Goal: Transaction & Acquisition: Purchase product/service

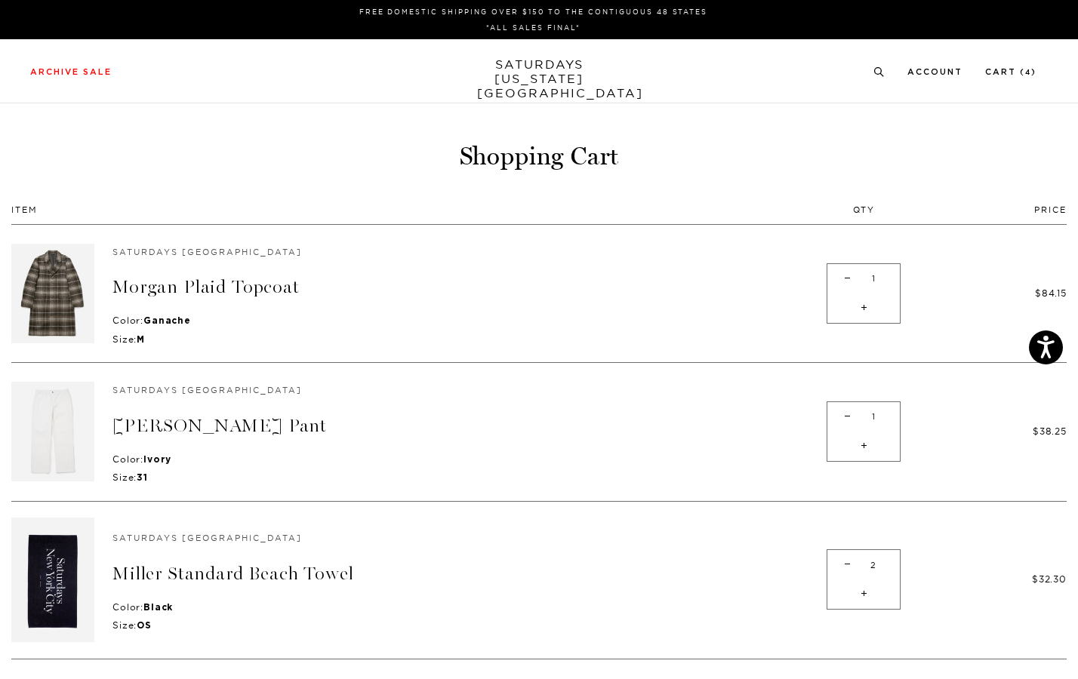
click at [535, 62] on link "SATURDAYS NEW YORK CITY" at bounding box center [539, 78] width 125 height 43
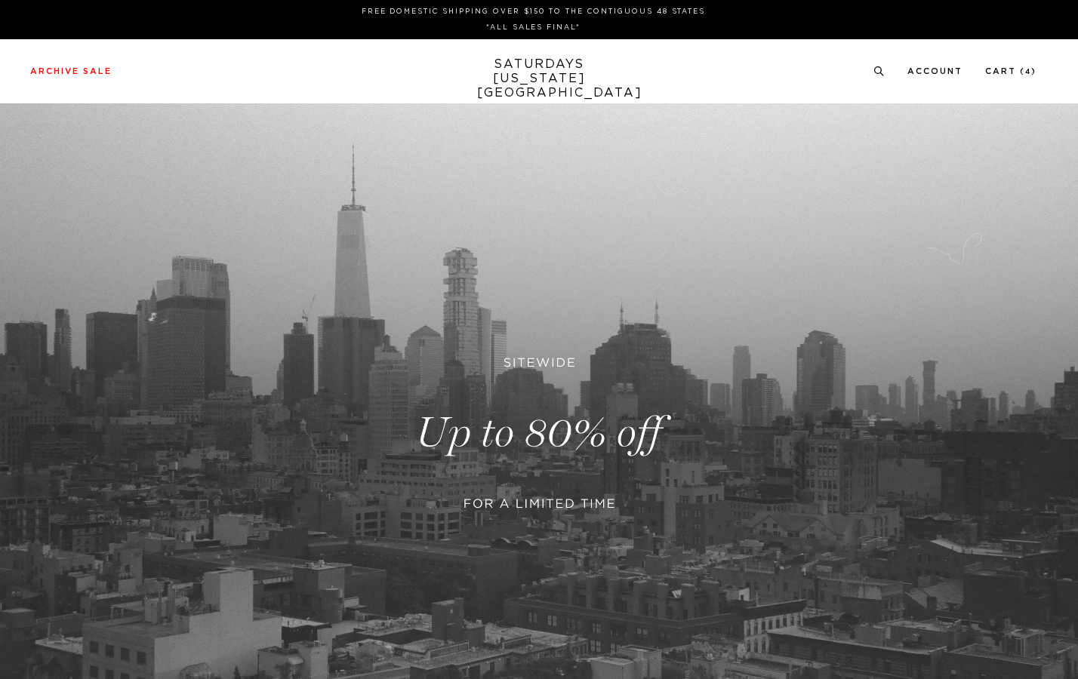
click at [549, 398] on link at bounding box center [539, 433] width 1078 height 660
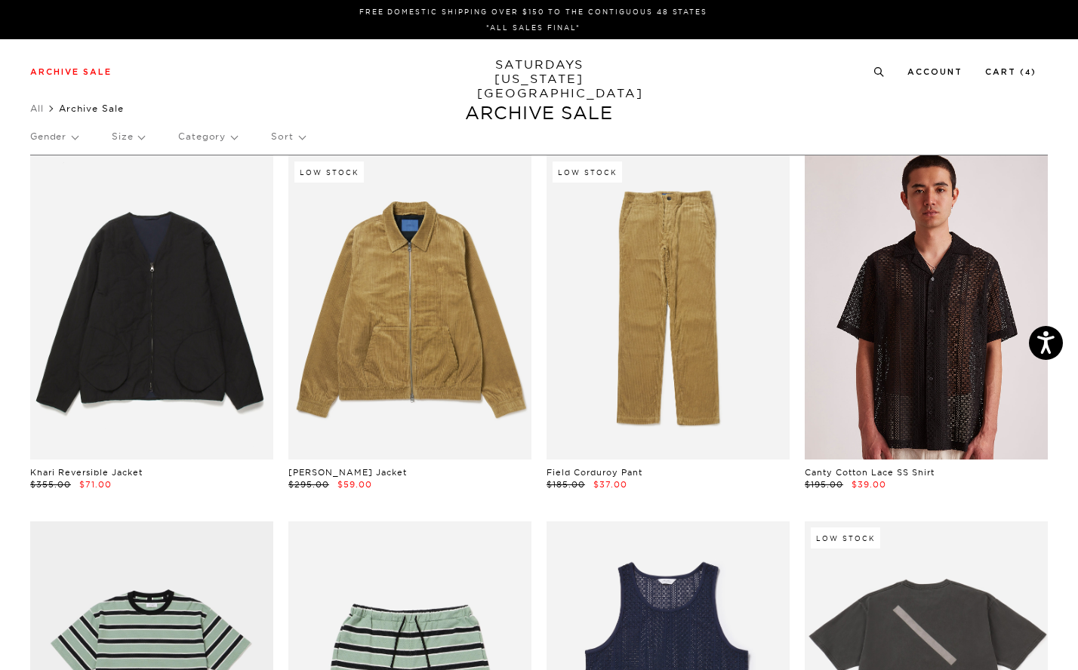
click at [894, 237] on link at bounding box center [925, 307] width 243 height 304
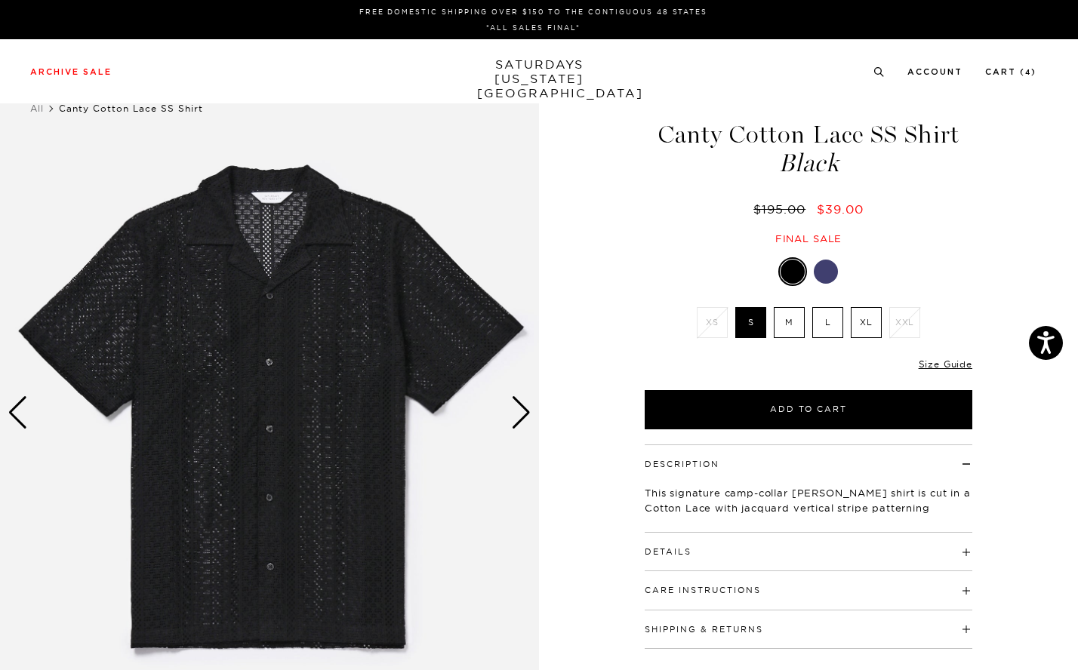
click at [512, 411] on div "Next slide" at bounding box center [521, 412] width 20 height 33
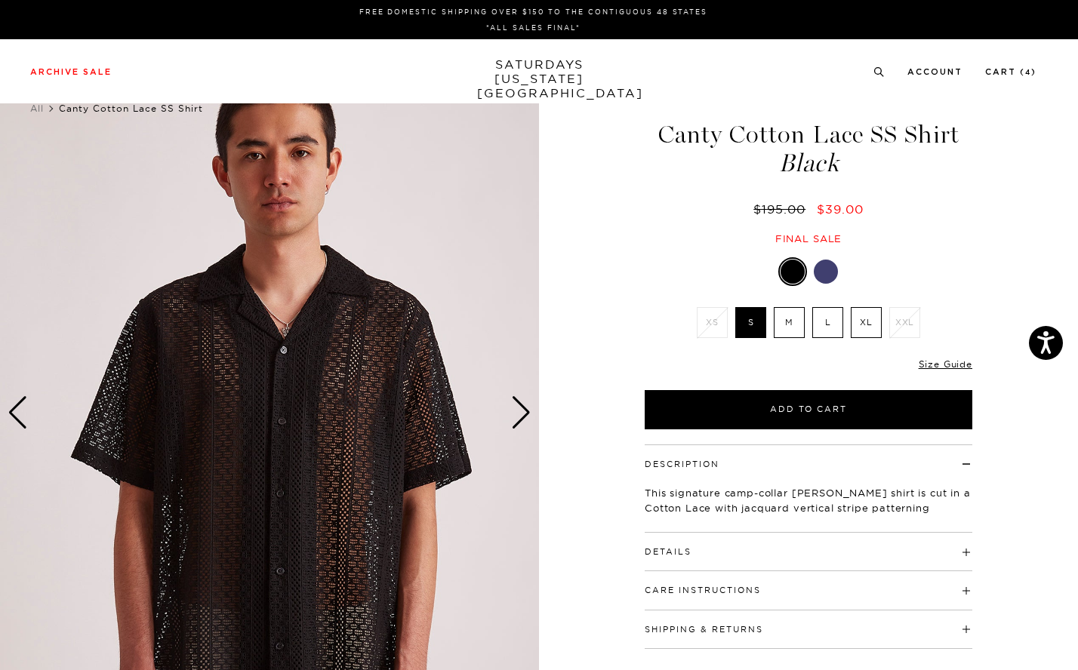
click at [512, 411] on div "Next slide" at bounding box center [521, 412] width 20 height 33
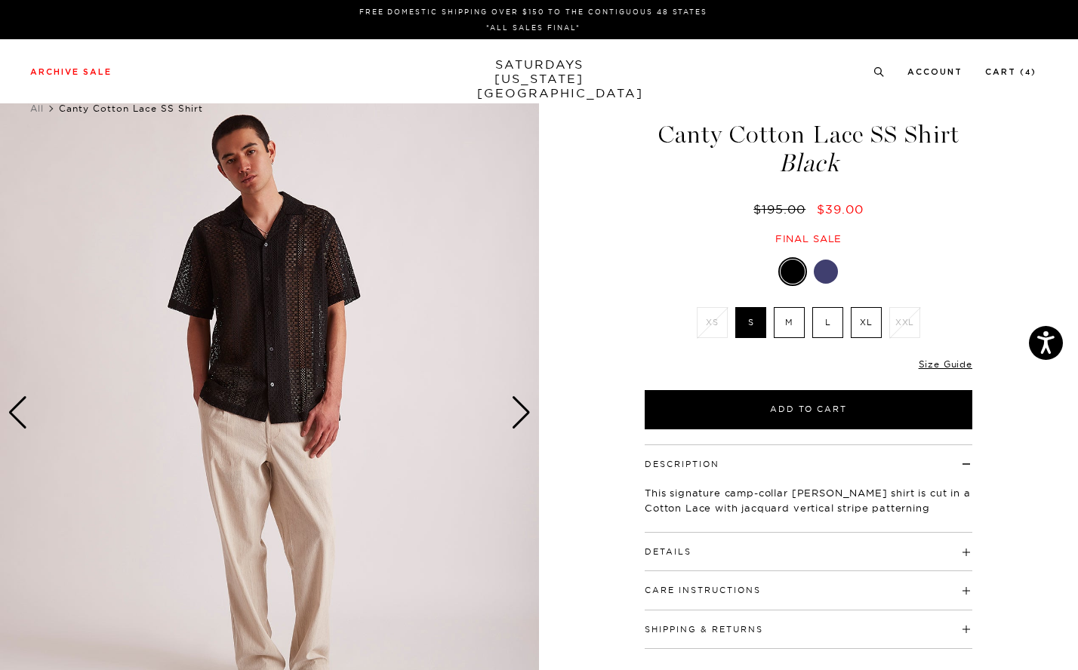
click at [512, 411] on div "Next slide" at bounding box center [521, 412] width 20 height 33
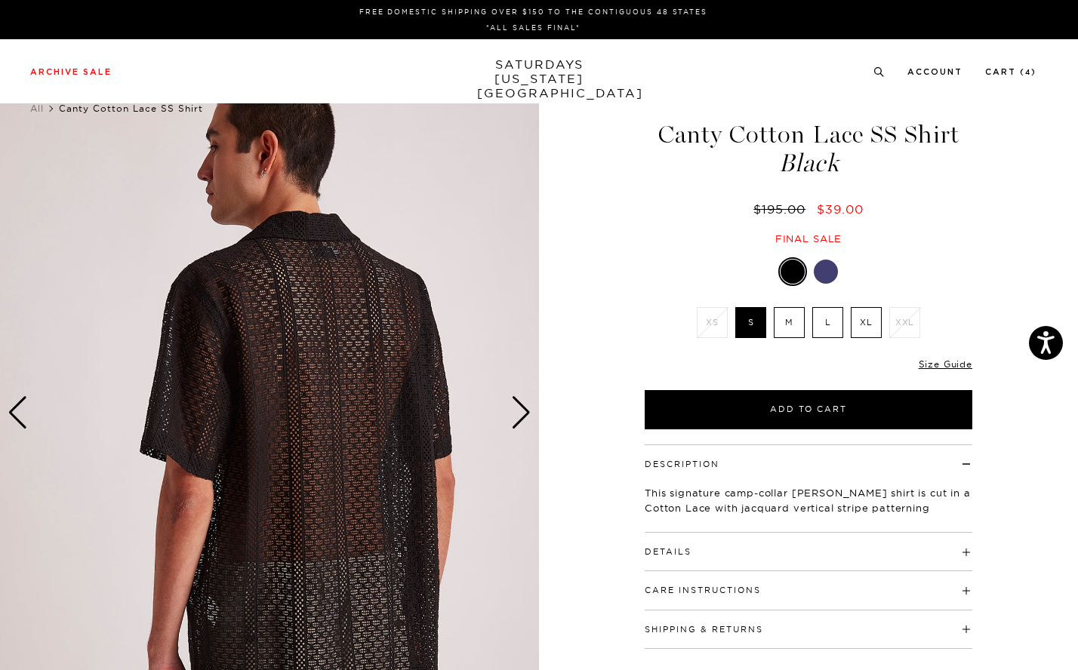
click at [512, 411] on div "Next slide" at bounding box center [521, 412] width 20 height 33
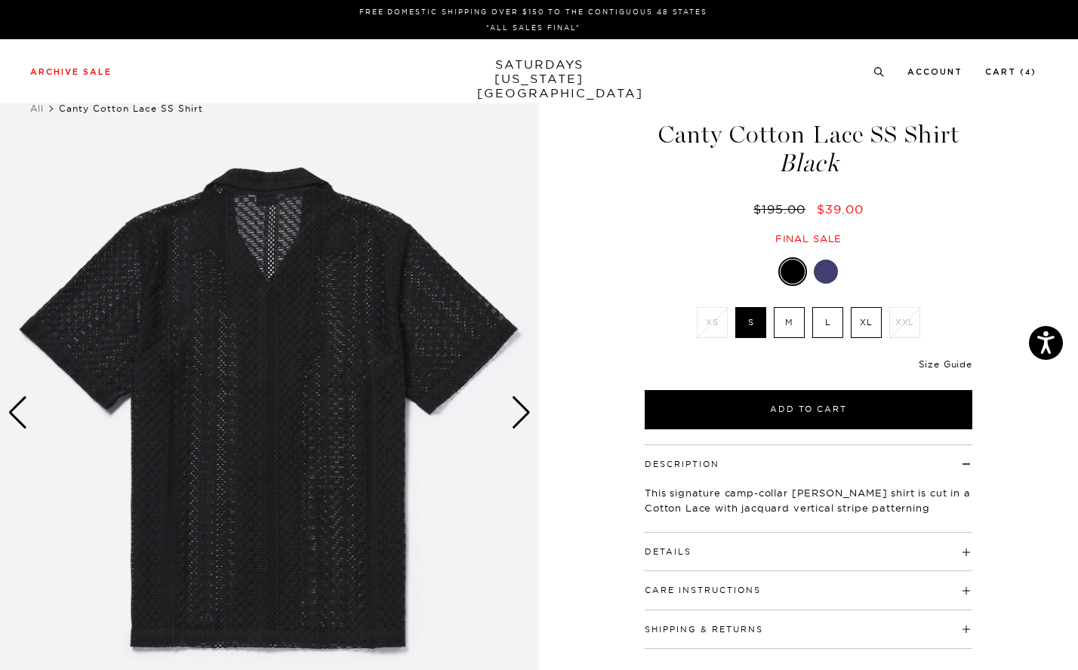
click at [947, 368] on link "Size Guide" at bounding box center [945, 363] width 54 height 11
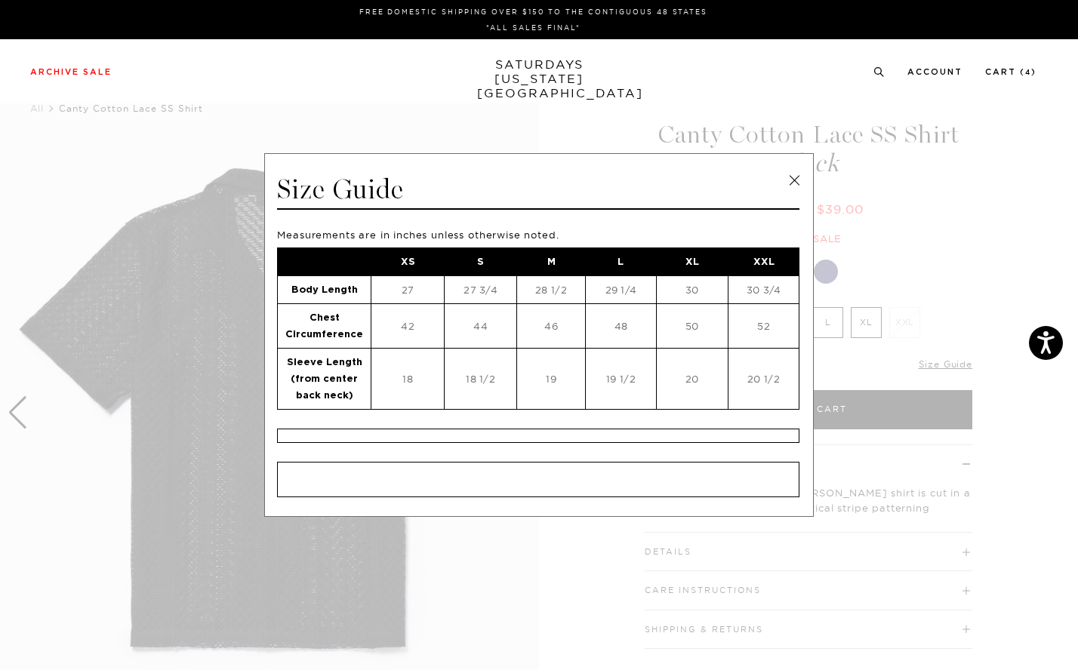
click at [792, 180] on link at bounding box center [794, 180] width 23 height 23
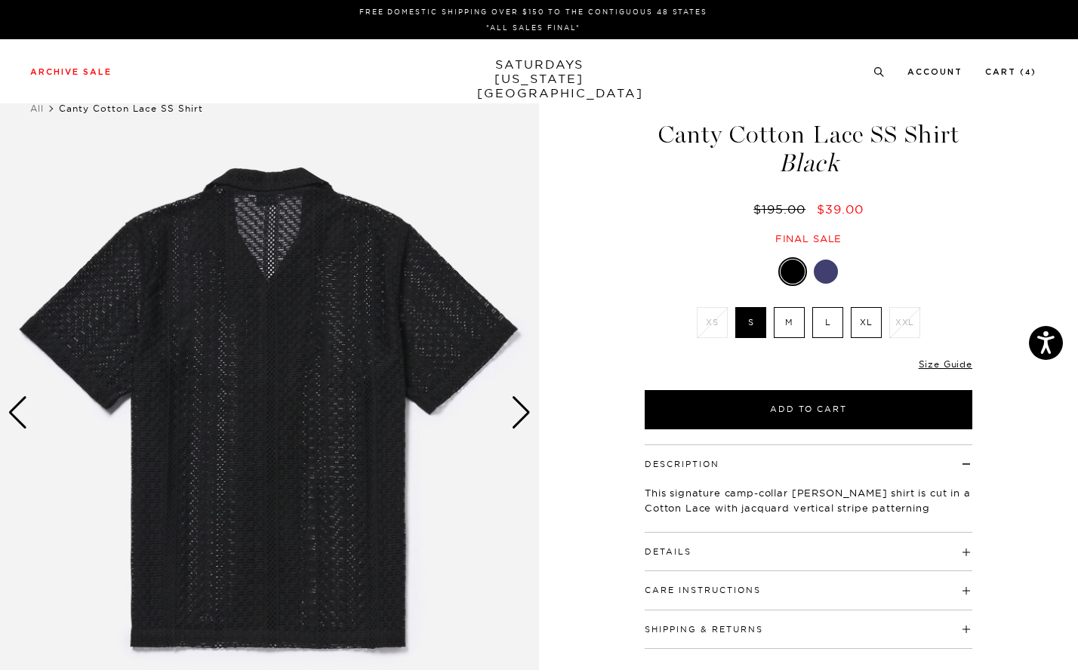
click at [738, 553] on h4 "Details" at bounding box center [807, 545] width 327 height 25
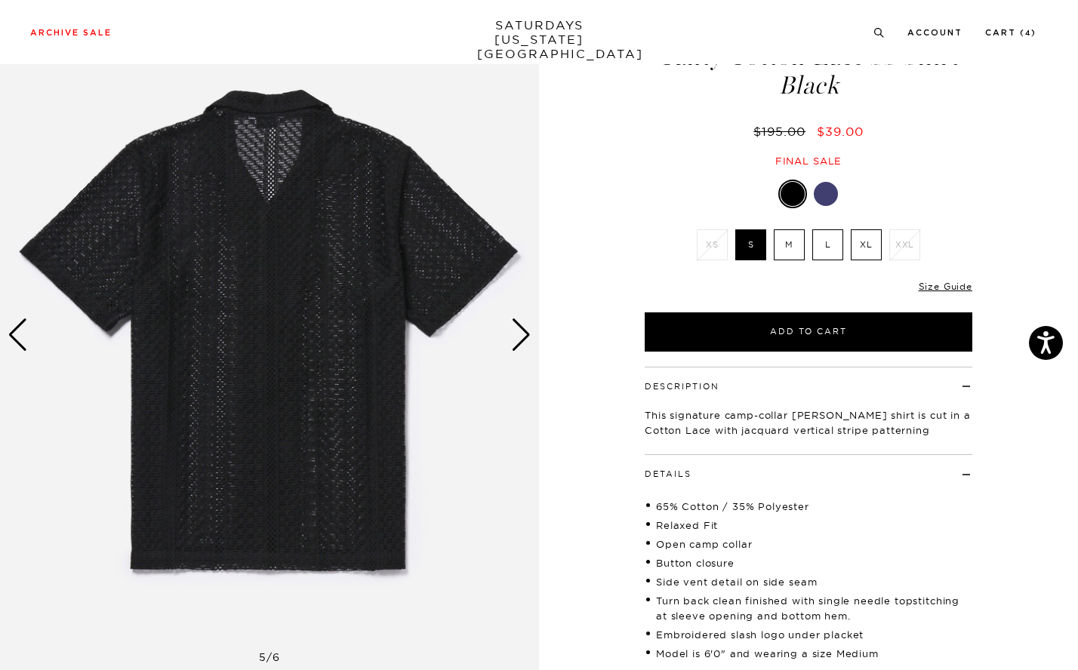
scroll to position [135, 0]
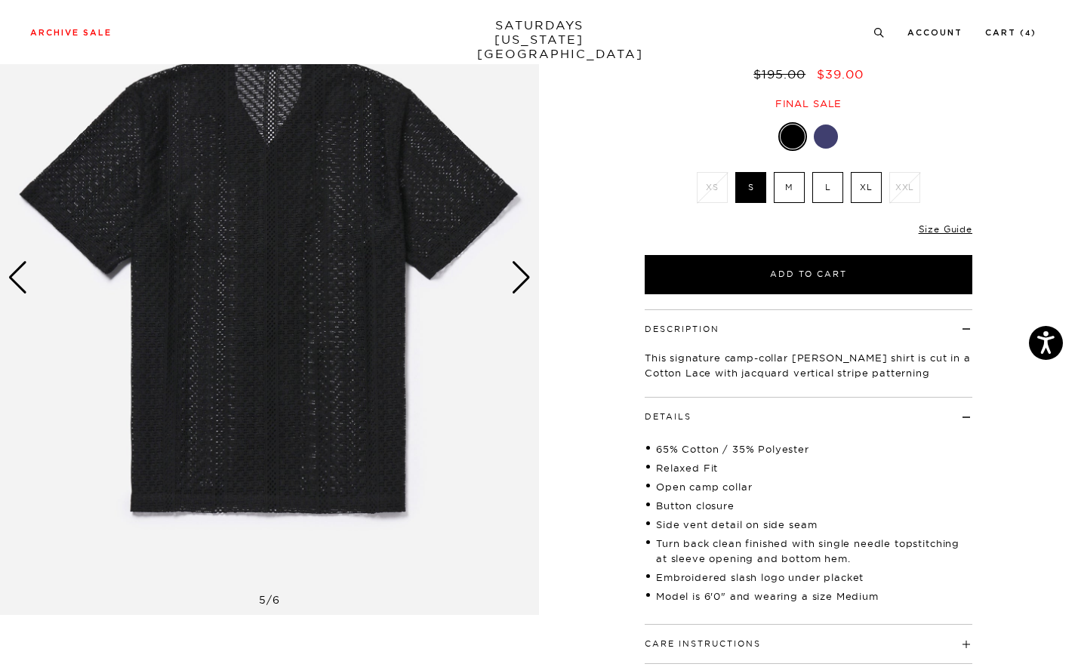
click at [525, 286] on div "Next slide" at bounding box center [521, 277] width 20 height 33
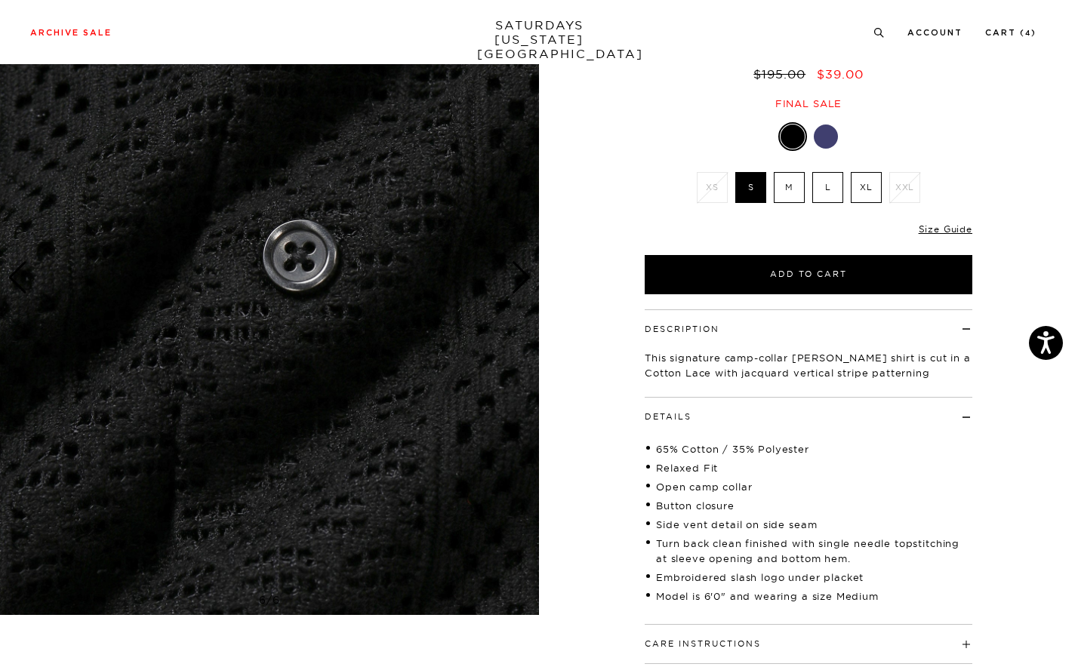
click at [520, 276] on div "Next slide" at bounding box center [521, 277] width 20 height 33
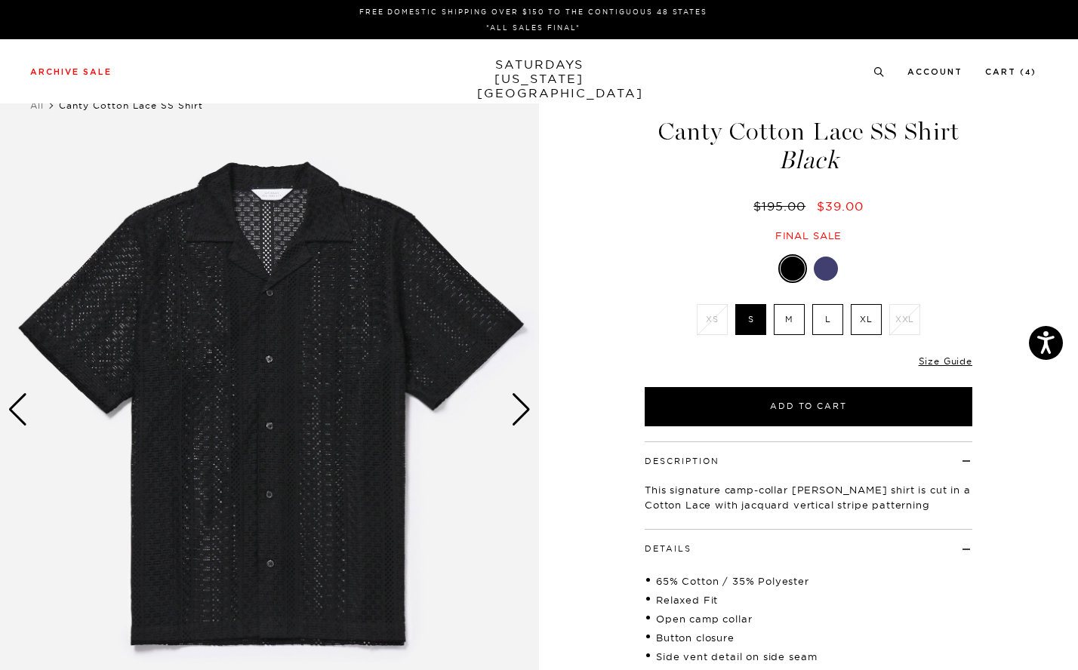
scroll to position [0, 0]
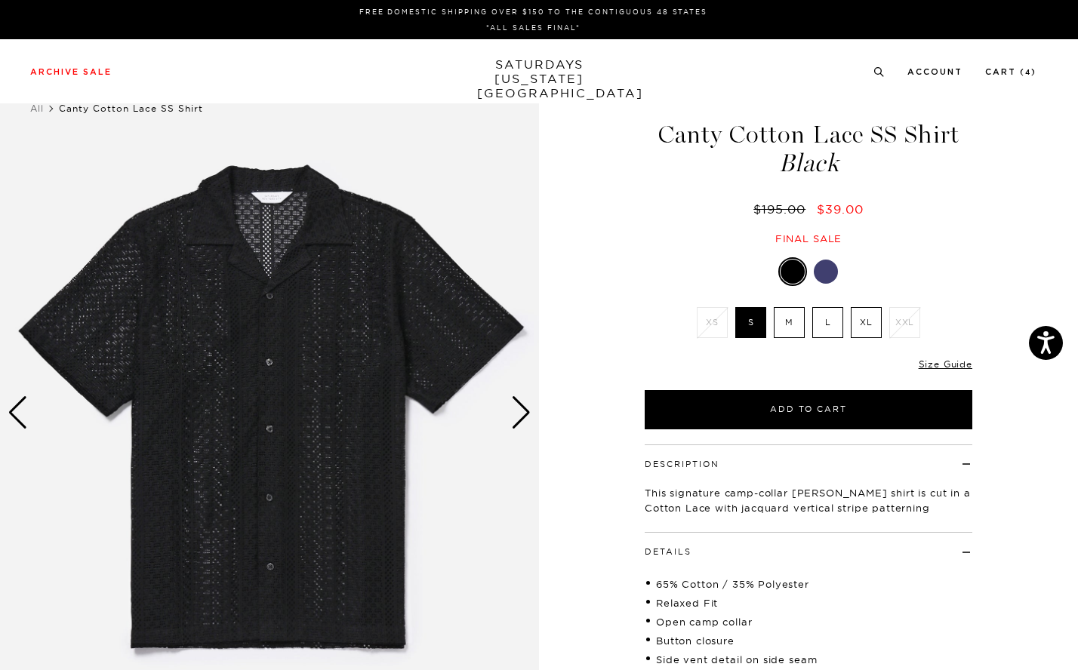
click at [827, 276] on div at bounding box center [825, 272] width 24 height 24
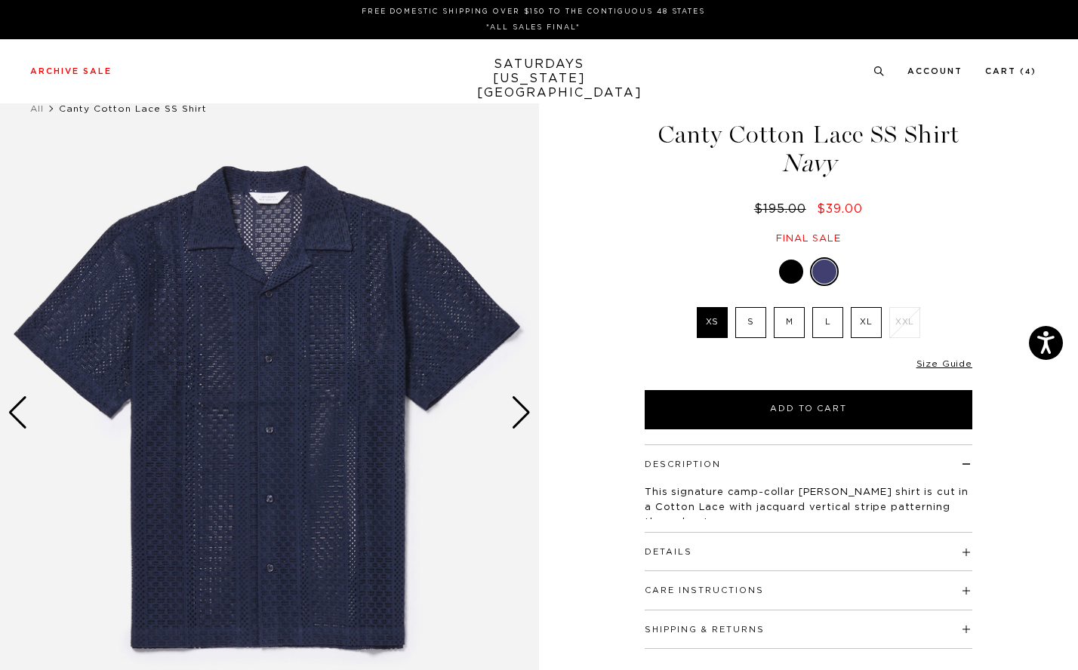
click at [523, 423] on div "Next slide" at bounding box center [521, 412] width 20 height 33
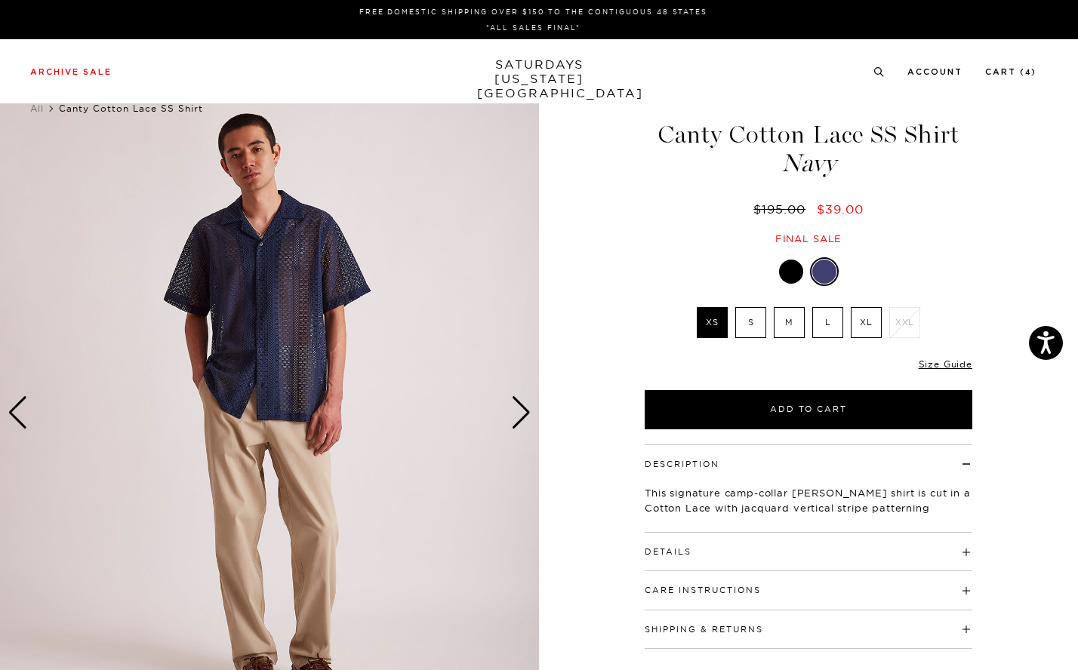
click at [794, 279] on div at bounding box center [791, 272] width 24 height 24
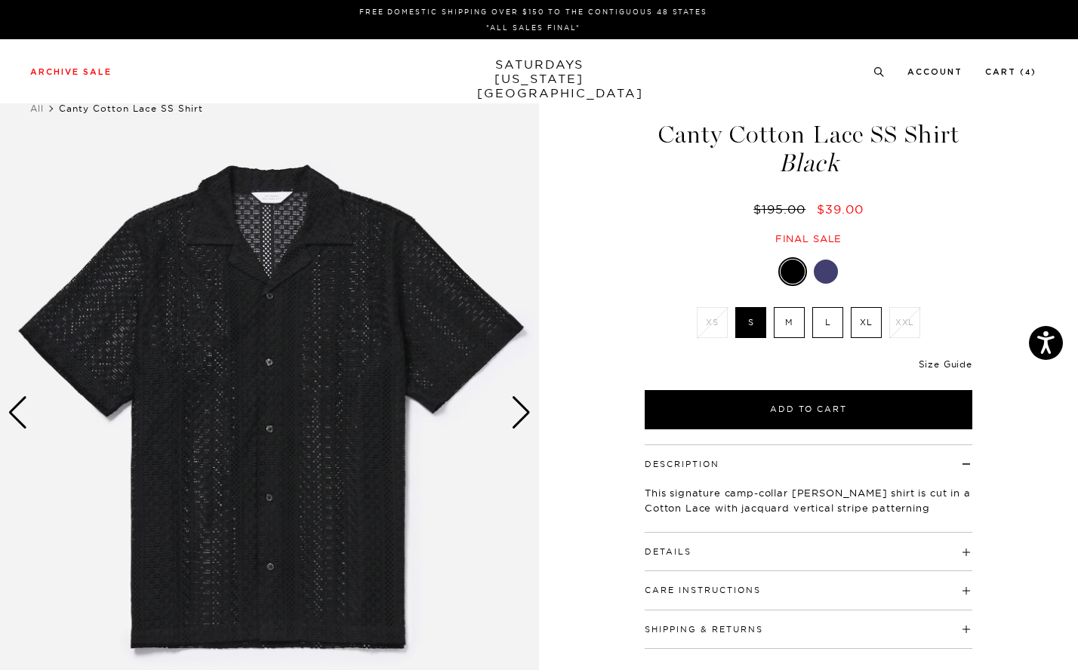
click at [956, 361] on link "Size Guide" at bounding box center [945, 363] width 54 height 11
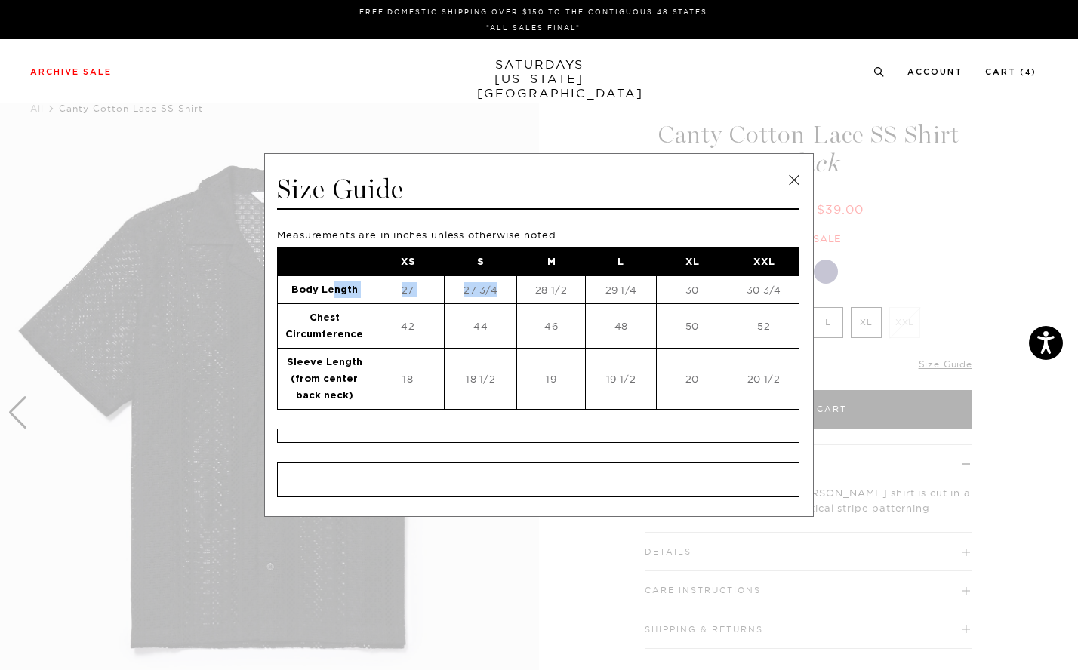
drag, startPoint x: 507, startPoint y: 292, endPoint x: 328, endPoint y: 290, distance: 178.9
click at [328, 290] on tr "Body Length 27 27 3/4 28 1/2 29 1/4 30 30 3/4" at bounding box center [538, 290] width 521 height 28
click at [647, 323] on td "48" at bounding box center [621, 326] width 72 height 45
click at [795, 189] on link at bounding box center [794, 180] width 23 height 23
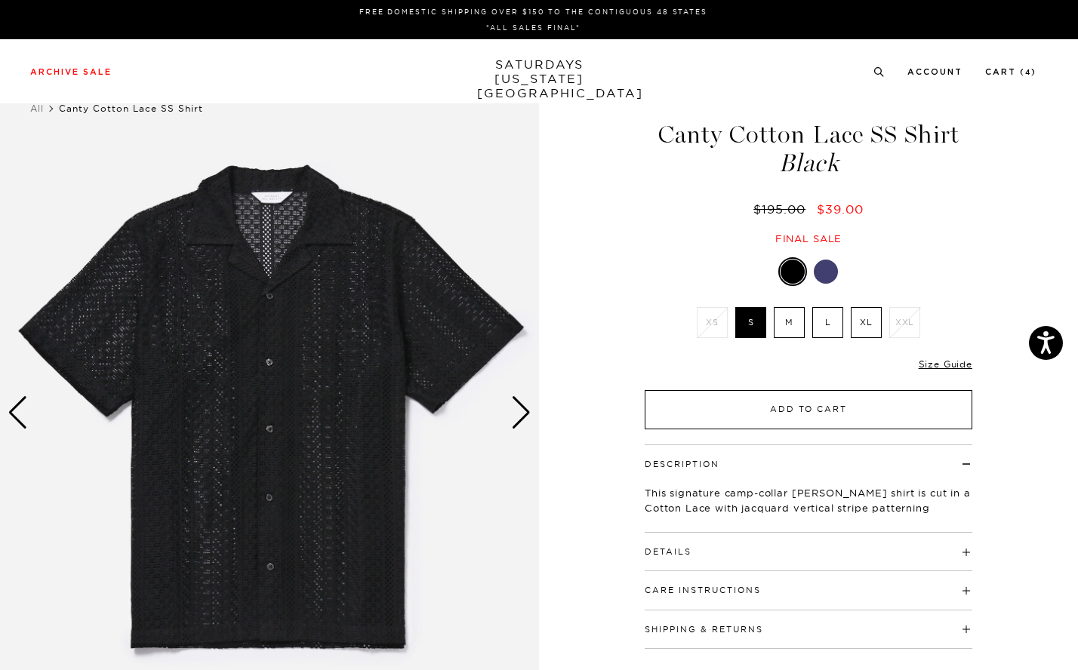
click at [793, 394] on button "Add to Cart" at bounding box center [807, 409] width 327 height 39
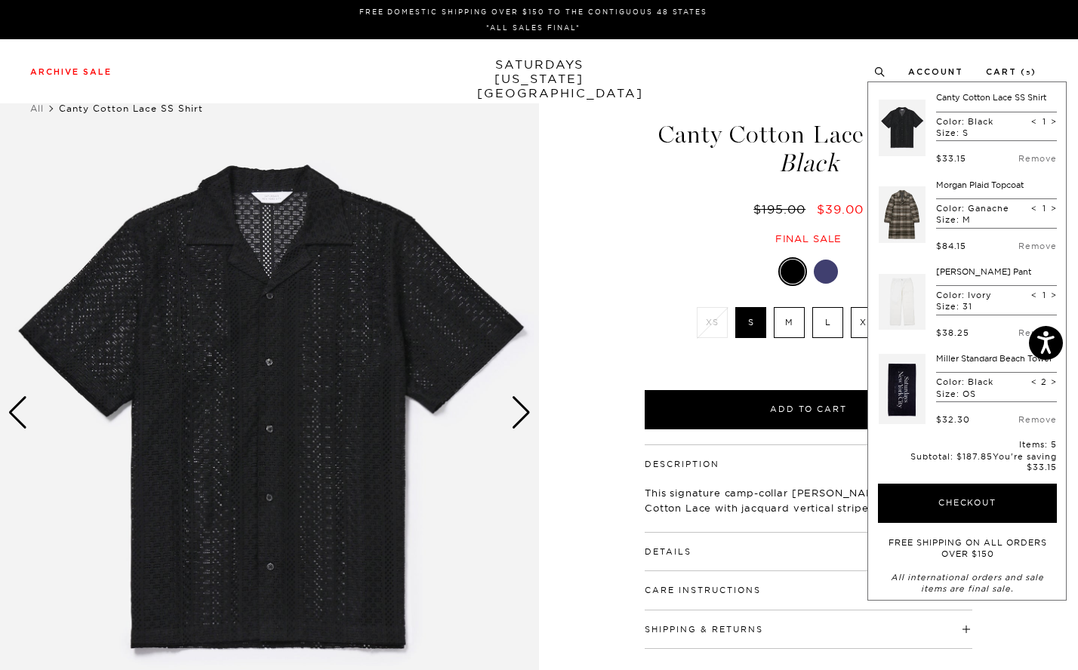
click at [598, 438] on div "1 / 6" at bounding box center [539, 413] width 1078 height 674
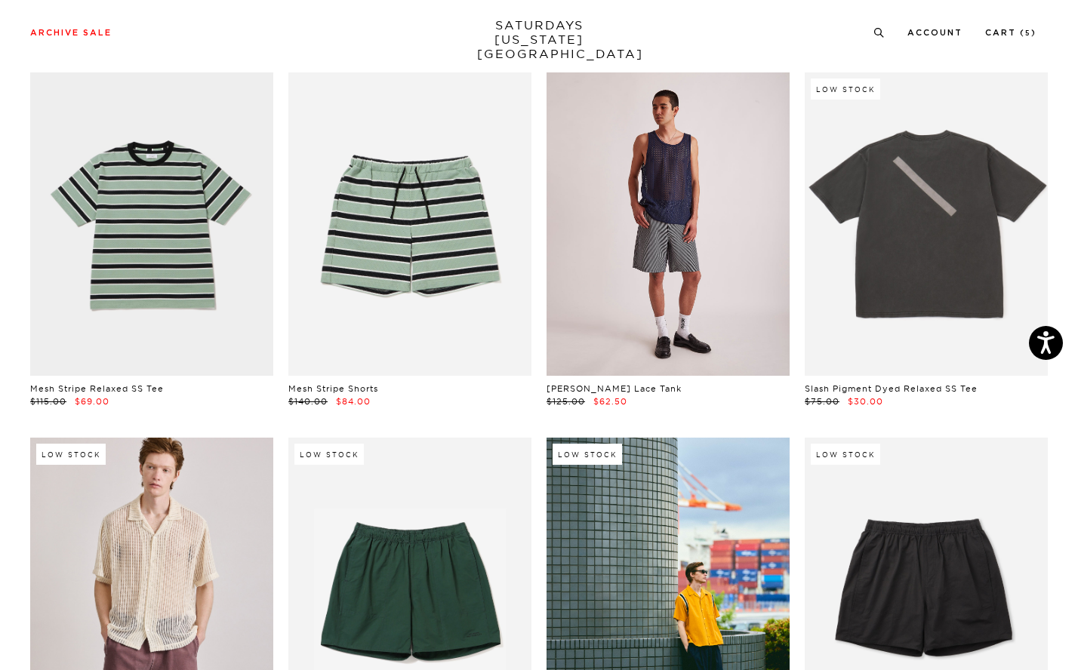
scroll to position [456, 0]
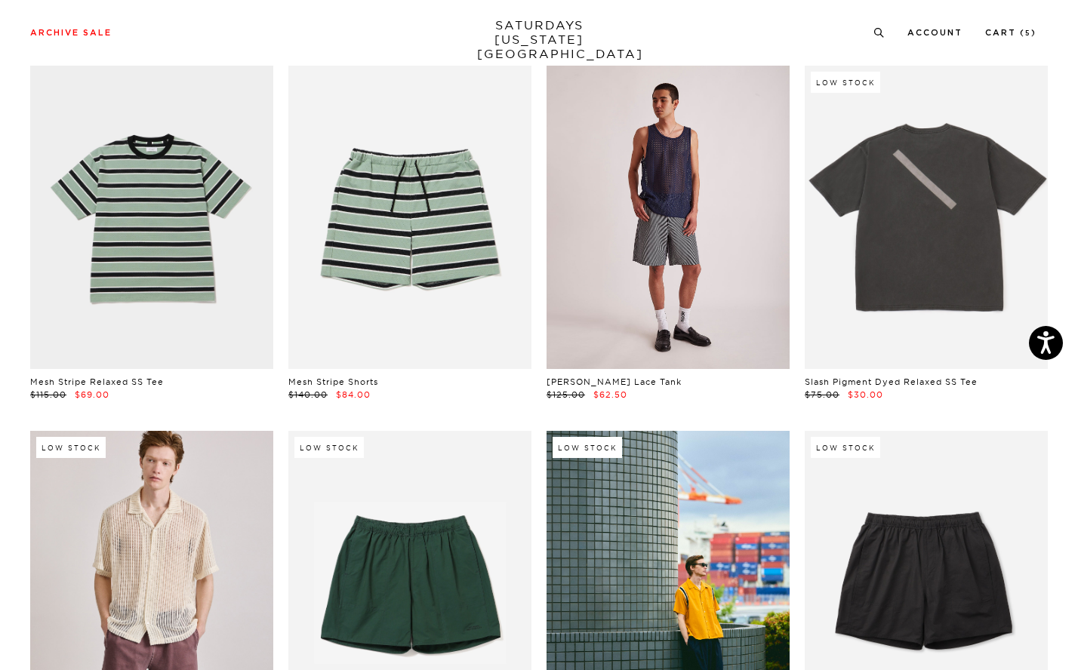
click at [619, 213] on link at bounding box center [667, 218] width 243 height 304
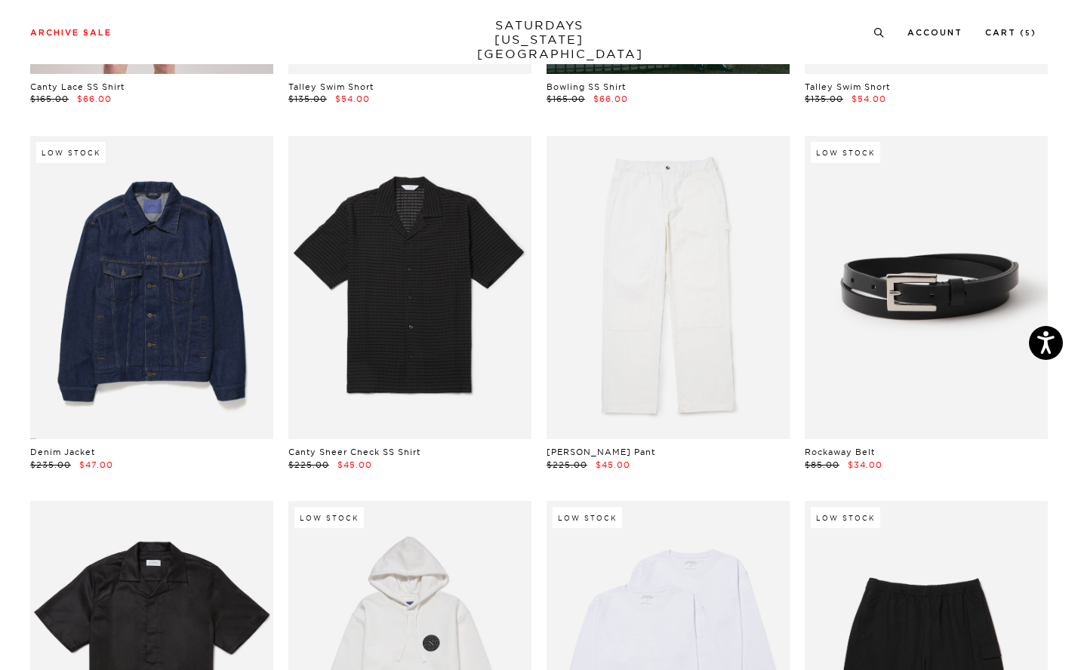
scroll to position [1118, 0]
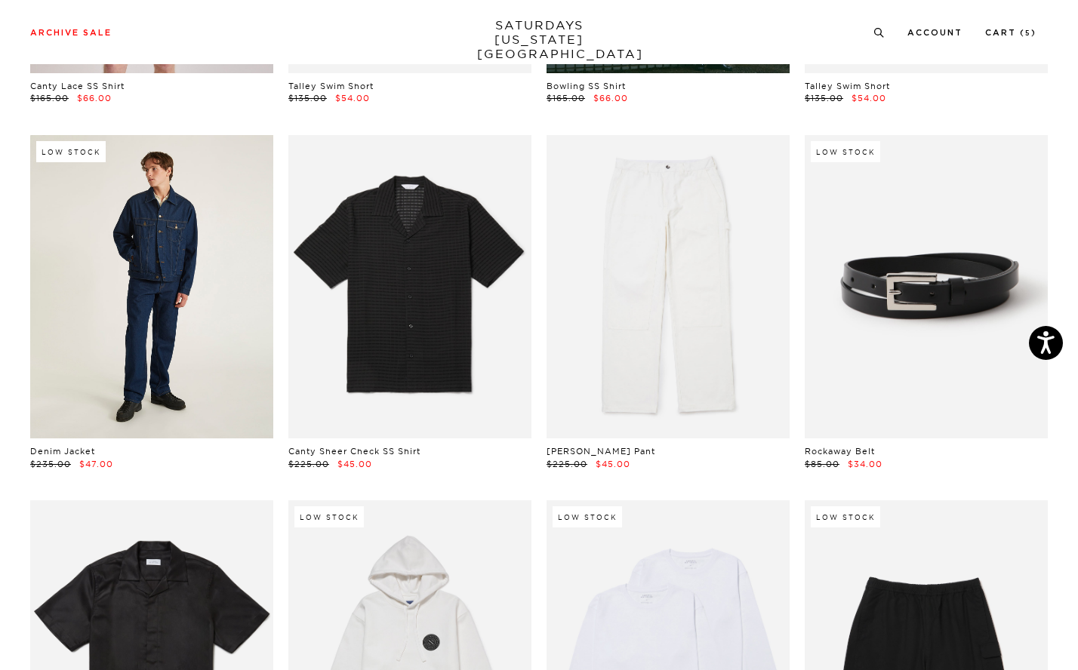
click at [160, 275] on link at bounding box center [151, 287] width 243 height 304
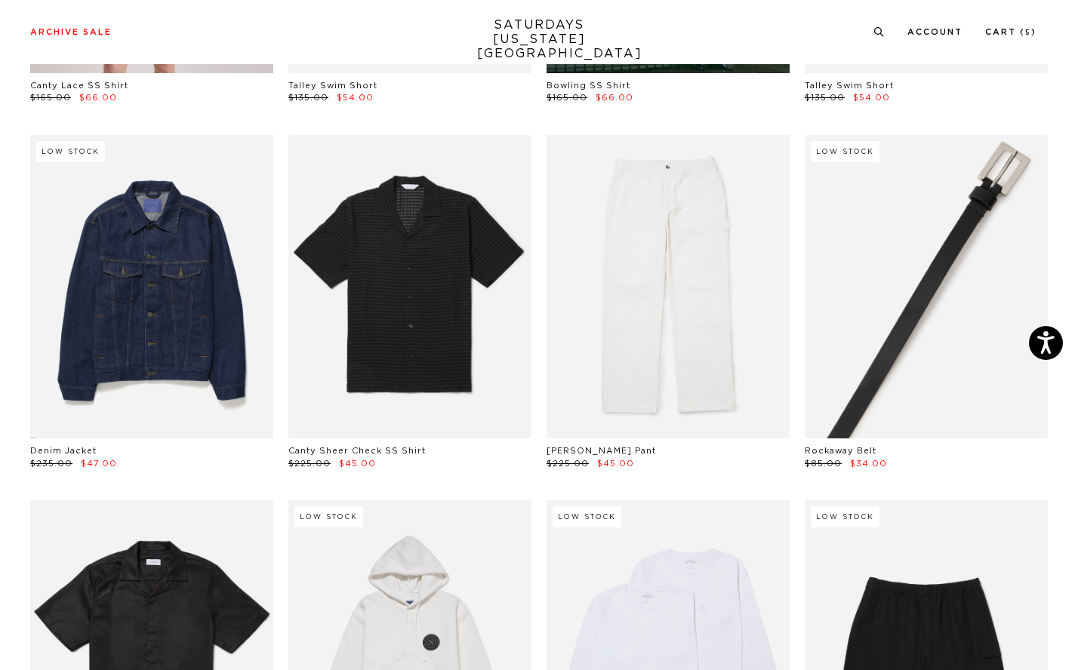
click at [903, 255] on link at bounding box center [925, 287] width 243 height 304
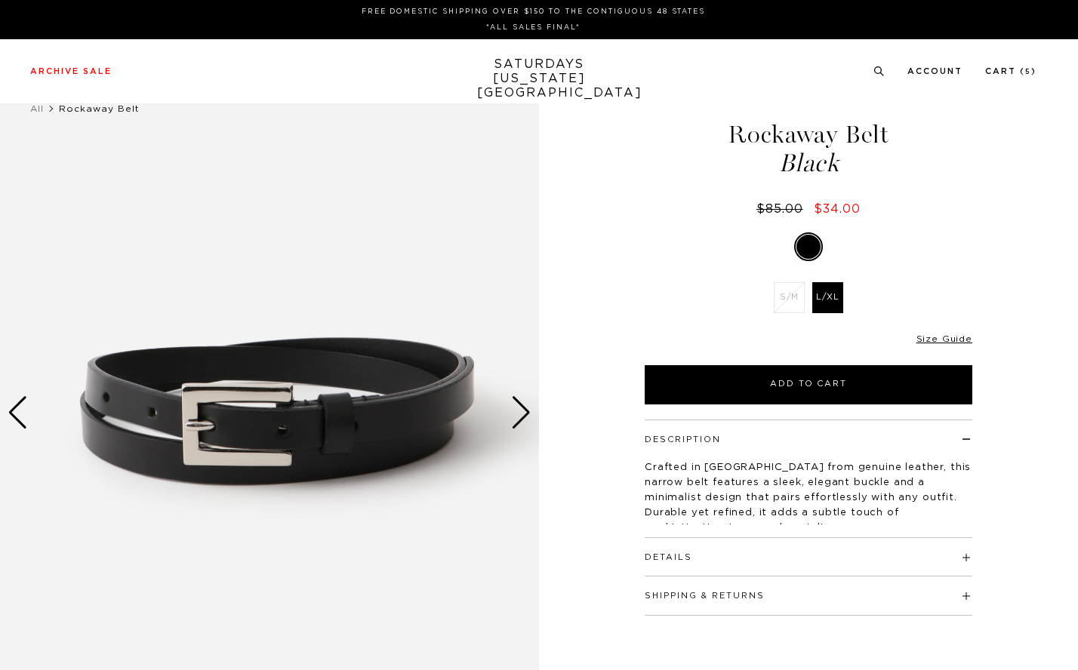
click at [855, 550] on h4 "Details" at bounding box center [807, 550] width 327 height 25
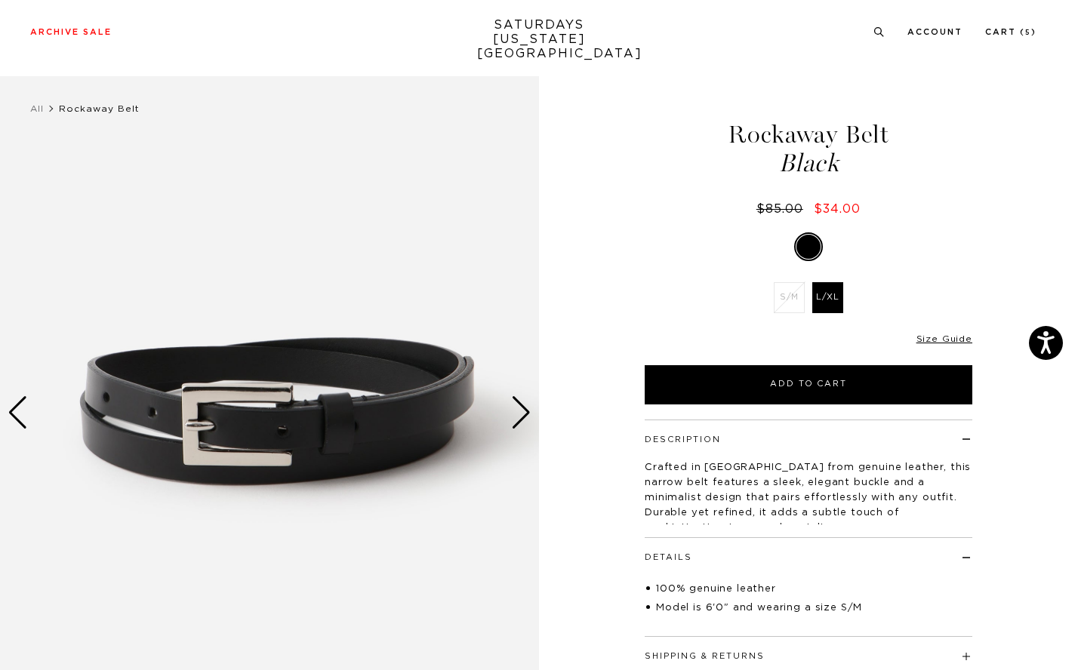
scroll to position [131, 0]
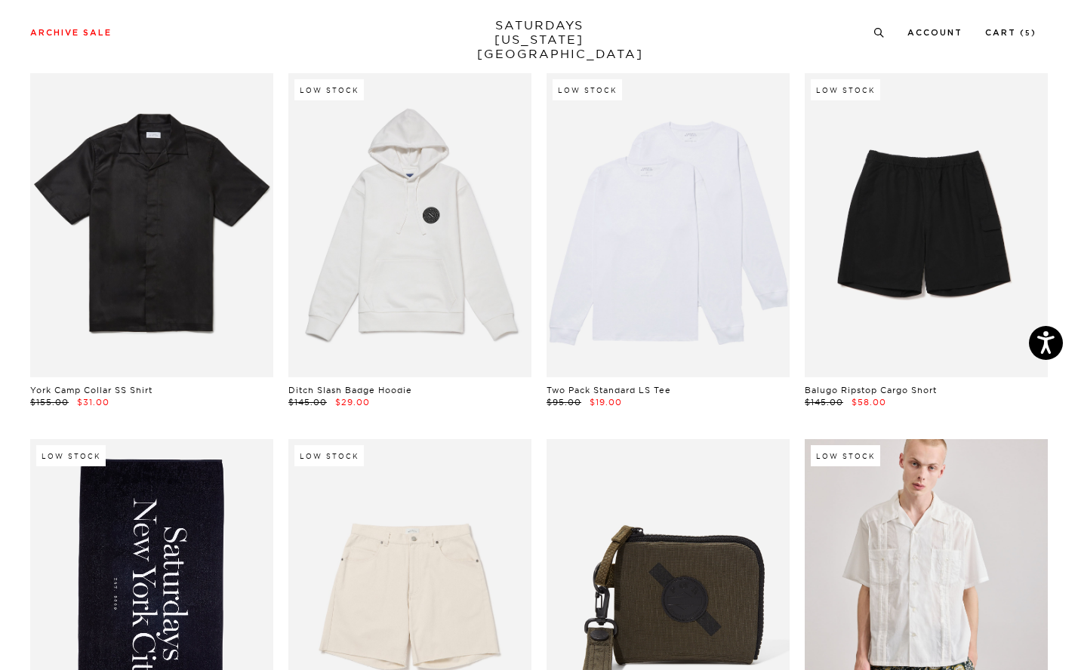
scroll to position [1533, 0]
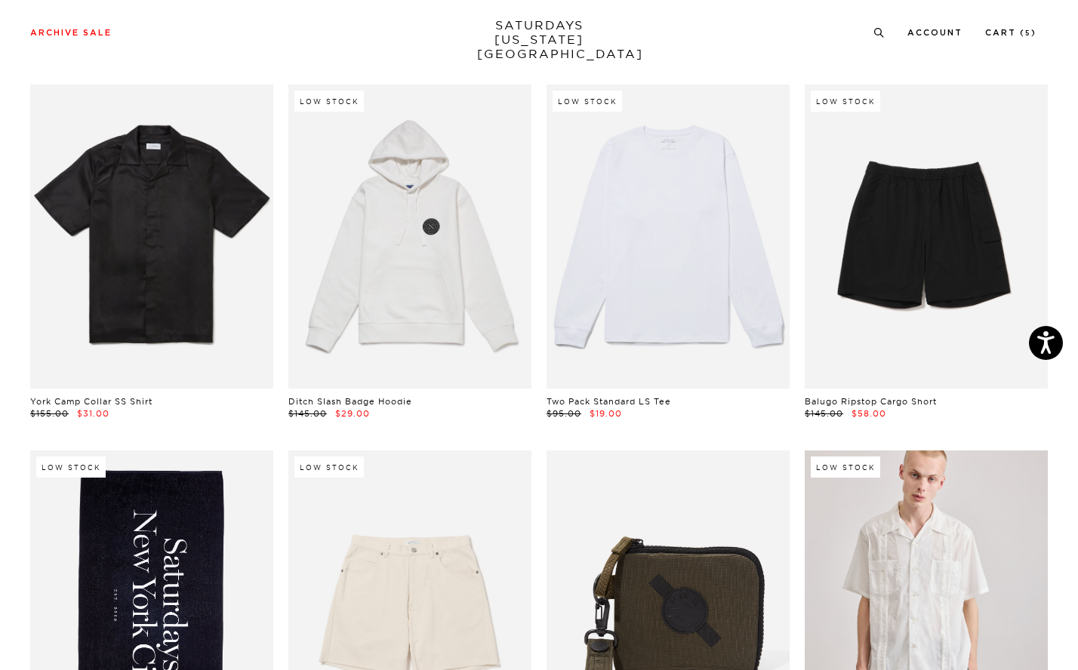
click at [689, 236] on link at bounding box center [667, 237] width 243 height 304
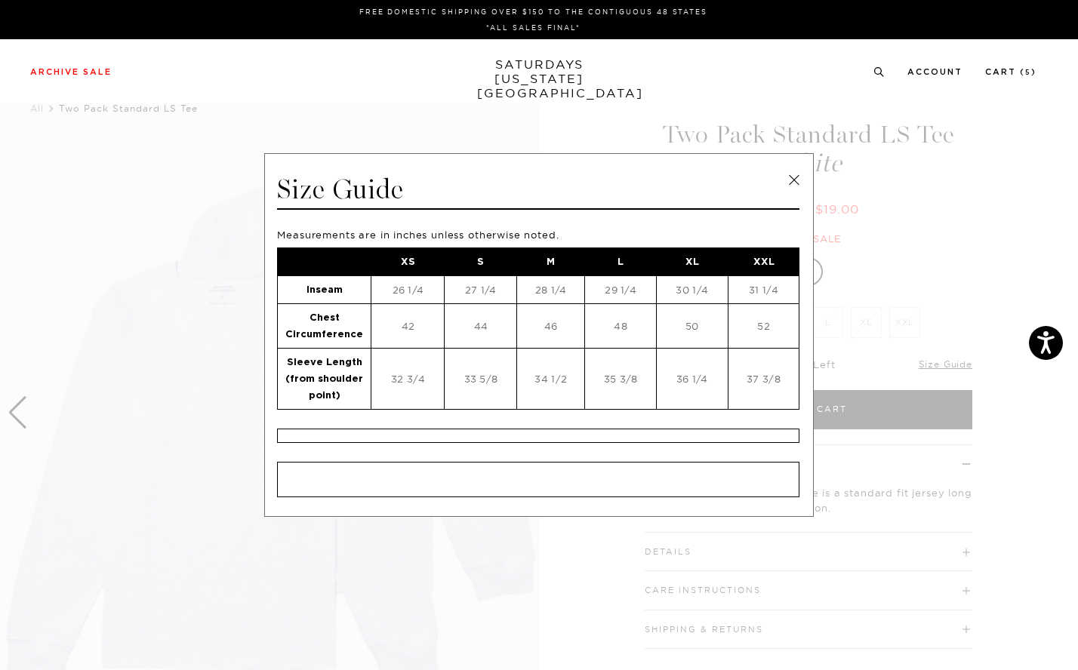
click at [180, 163] on span at bounding box center [533, 335] width 1066 height 670
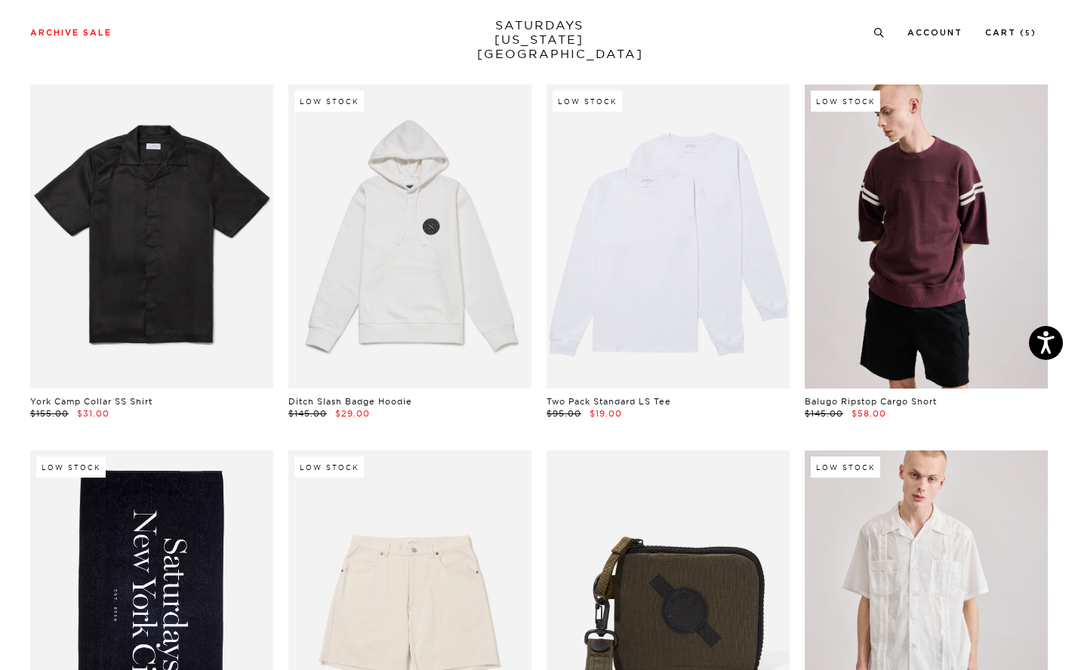
click at [942, 177] on link at bounding box center [925, 237] width 243 height 304
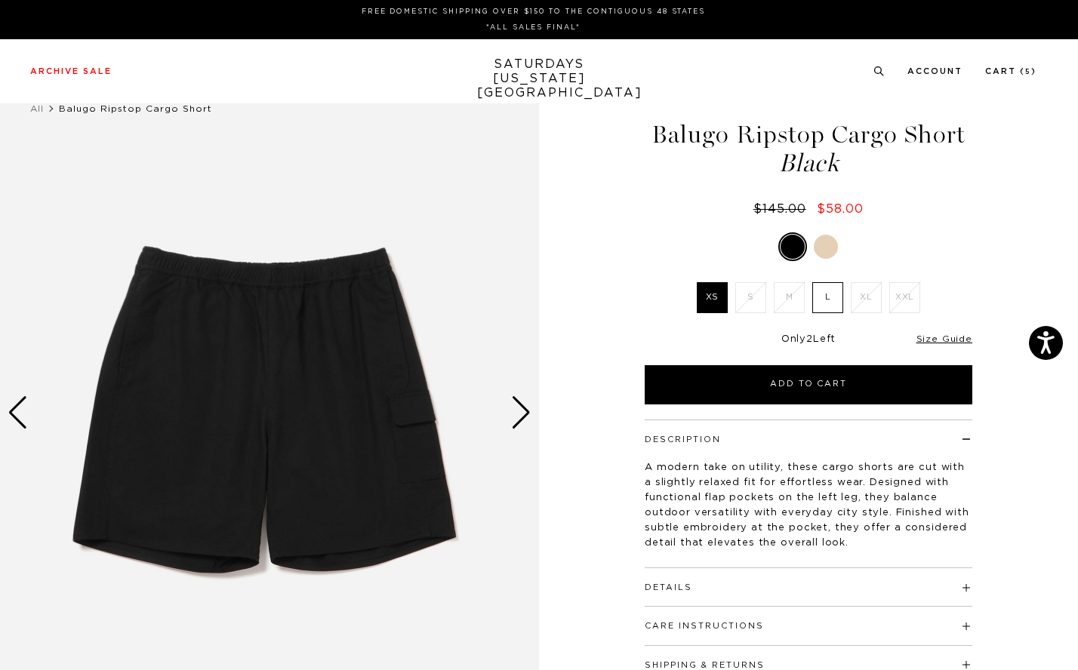
click at [506, 410] on img at bounding box center [269, 413] width 539 height 674
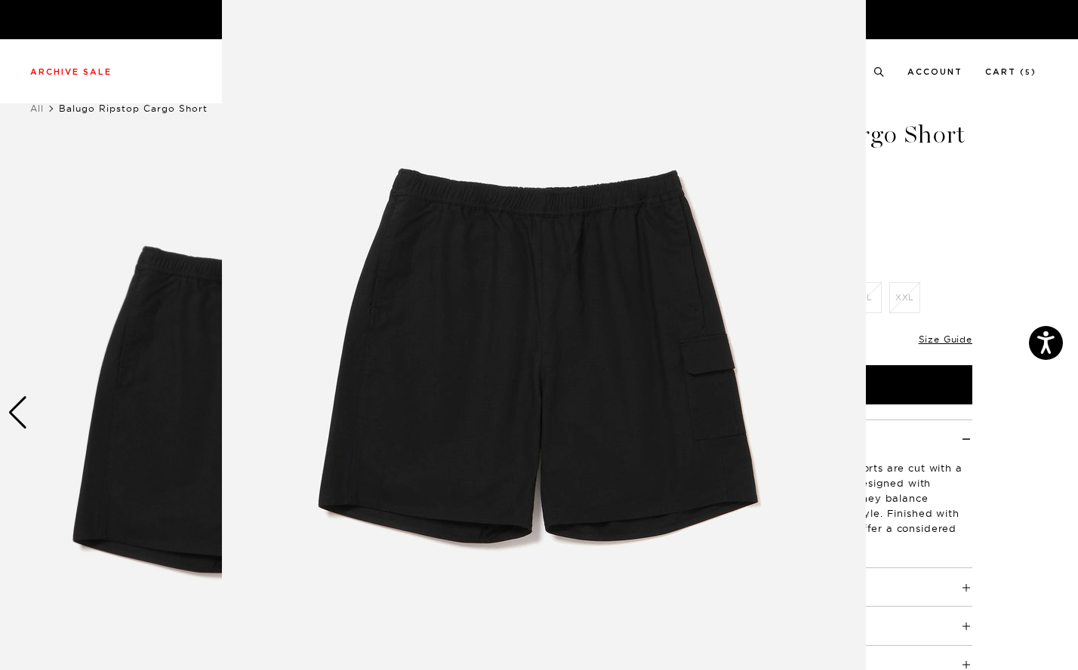
click at [19, 115] on figure at bounding box center [539, 335] width 1078 height 670
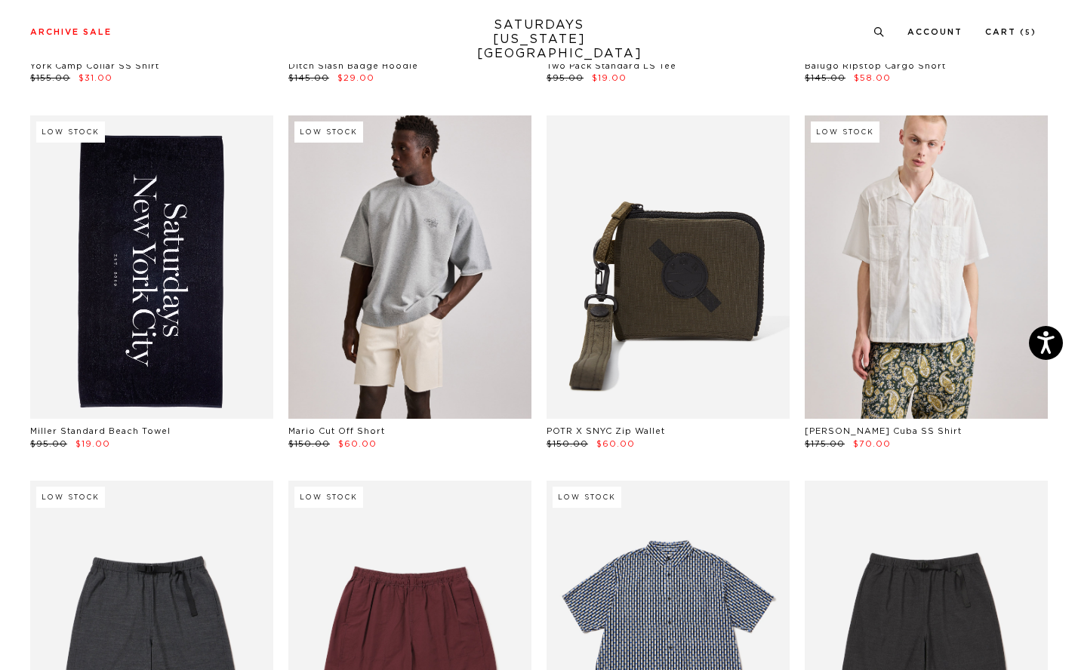
click at [455, 321] on link at bounding box center [409, 267] width 243 height 304
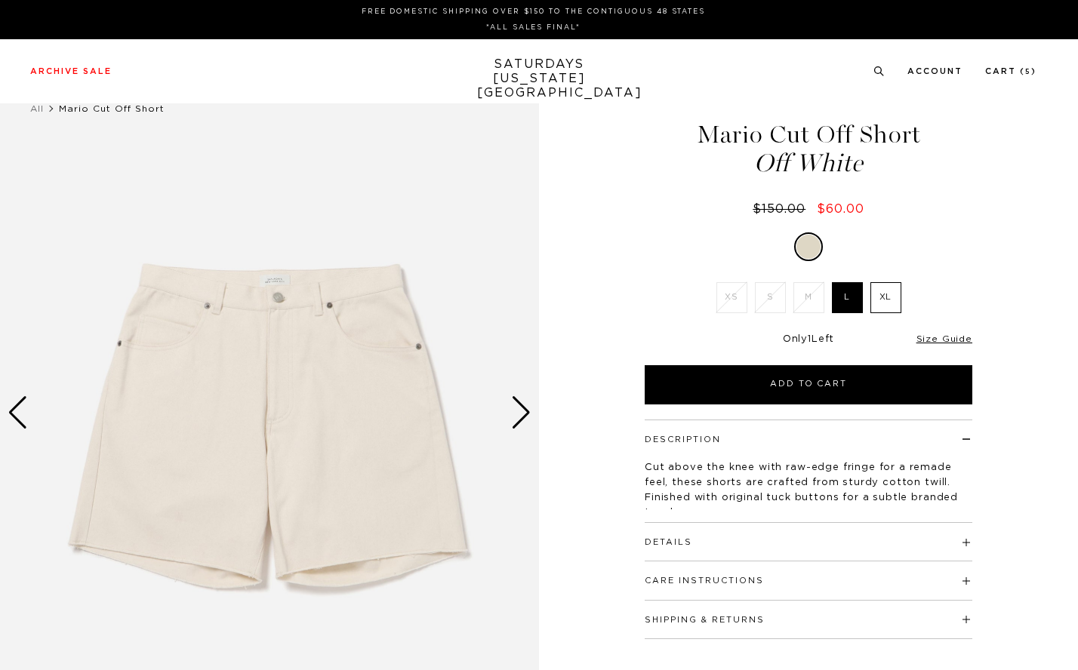
click at [838, 533] on h4 "Details" at bounding box center [807, 535] width 327 height 25
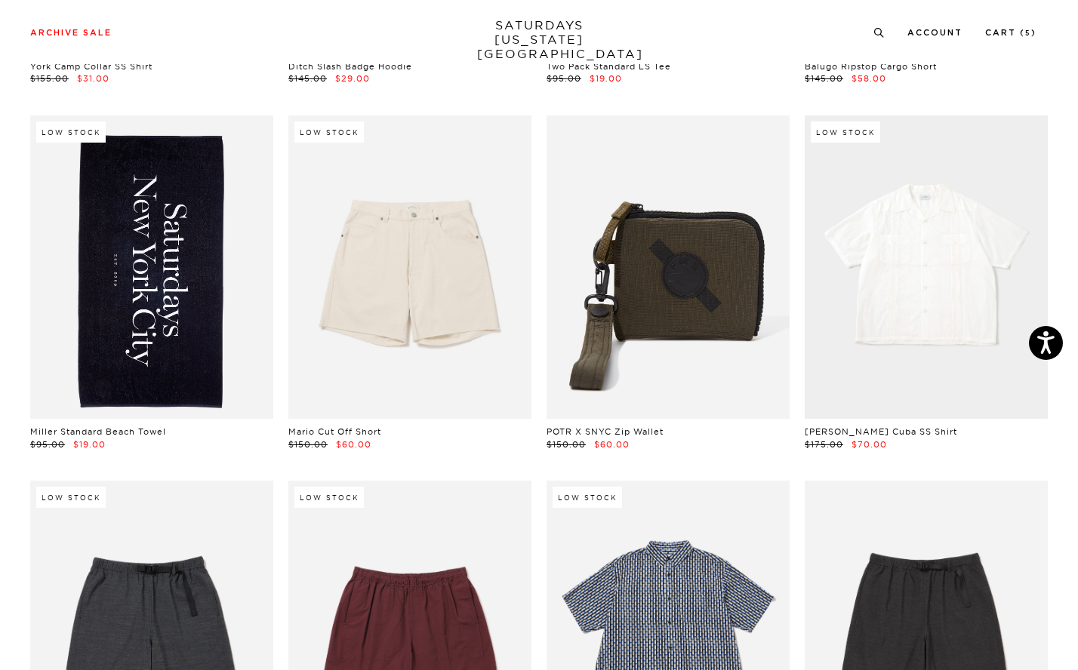
click at [907, 205] on link at bounding box center [925, 267] width 243 height 304
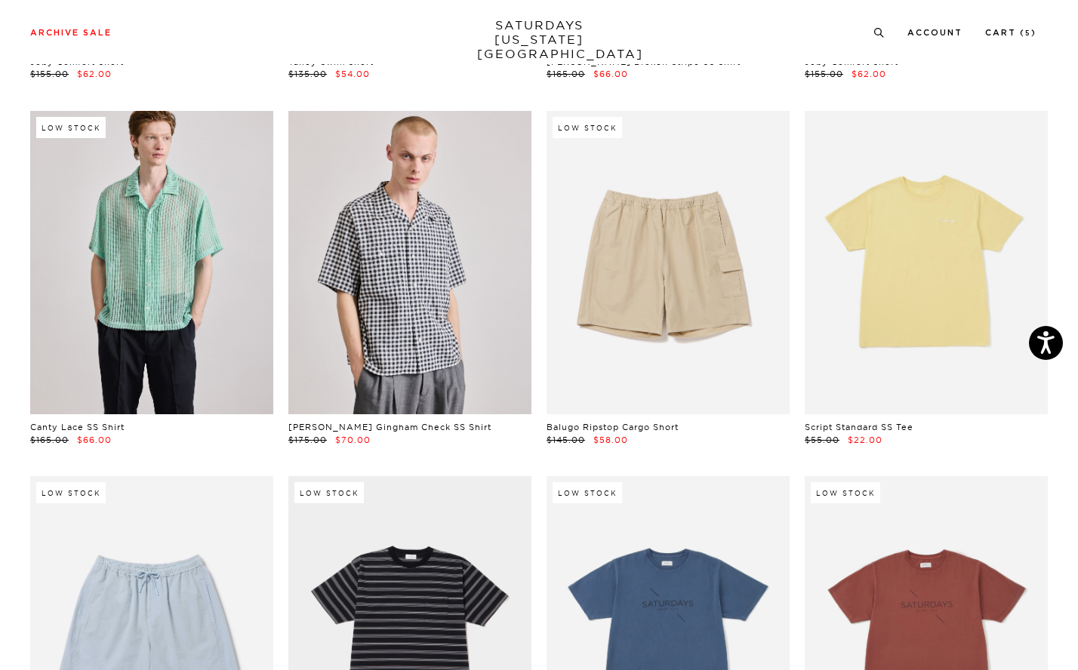
scroll to position [2606, 0]
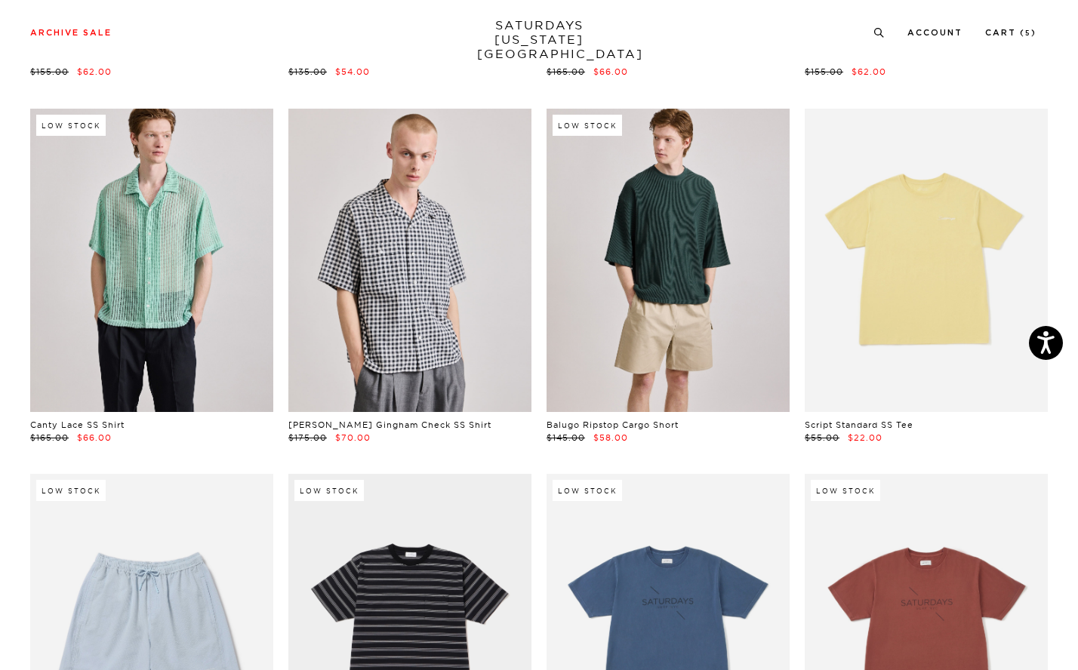
click at [598, 249] on link at bounding box center [667, 261] width 243 height 304
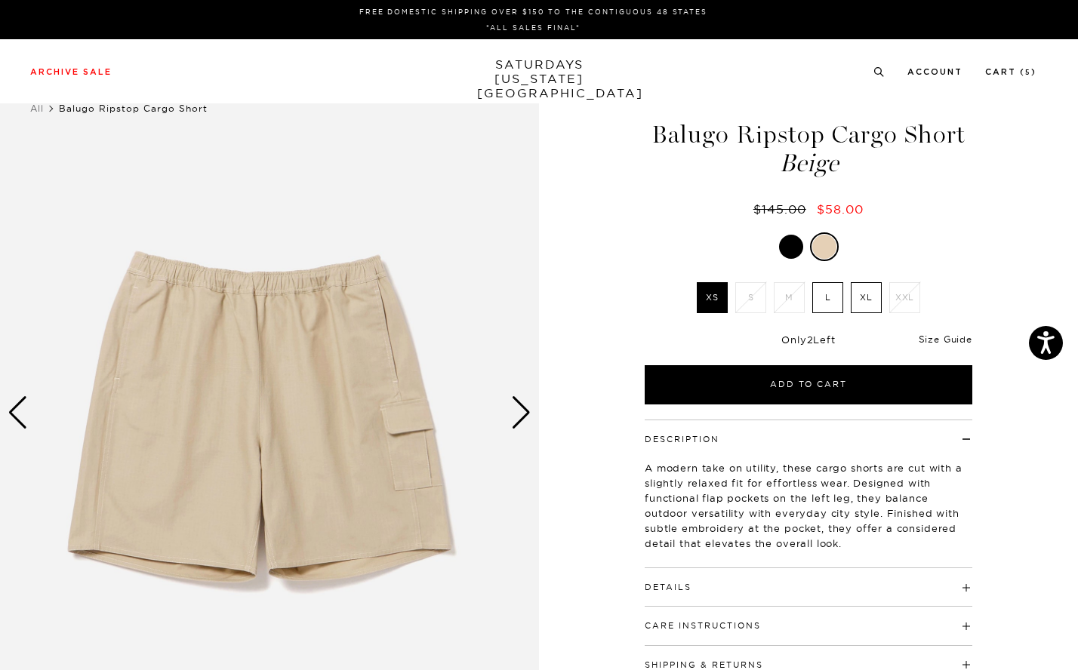
click at [945, 337] on link "Size Guide" at bounding box center [945, 339] width 54 height 11
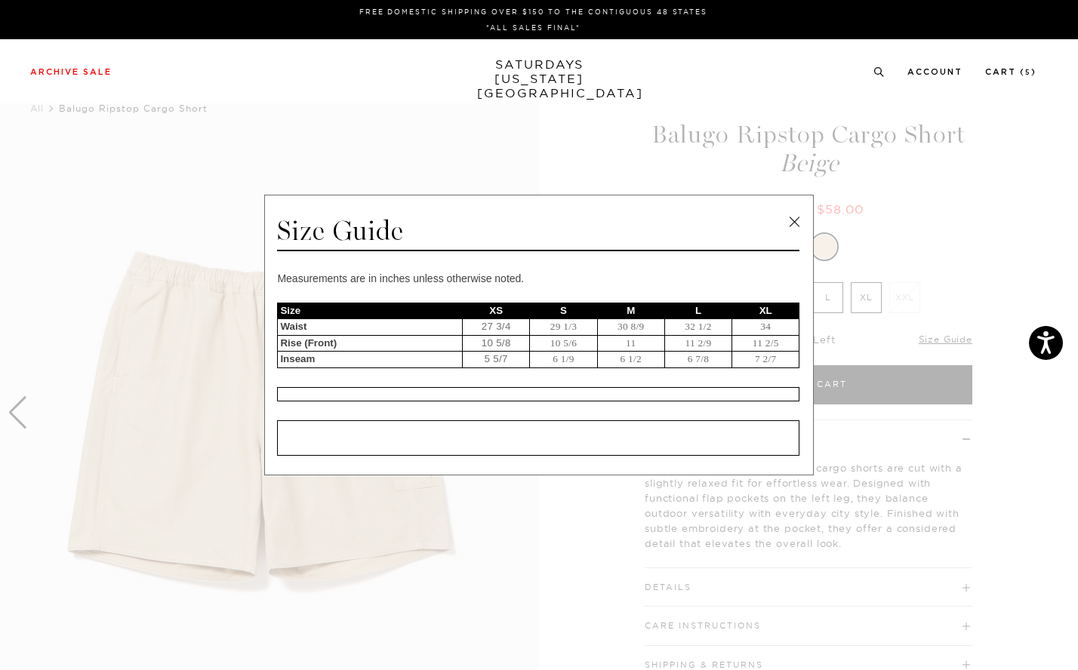
click at [796, 222] on link at bounding box center [794, 222] width 23 height 23
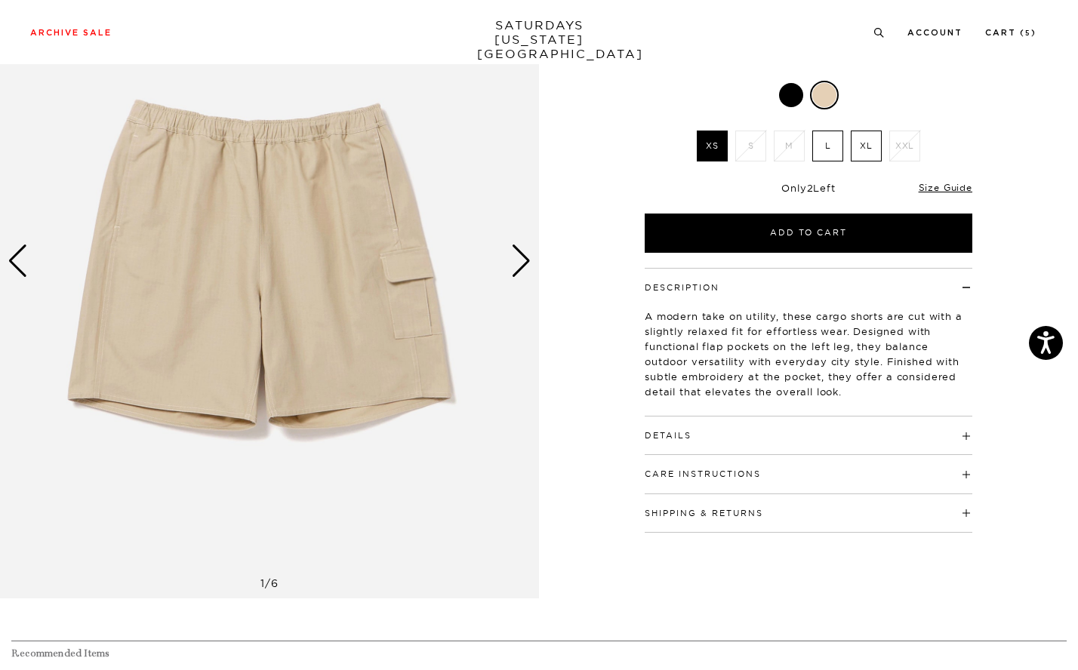
scroll to position [170, 0]
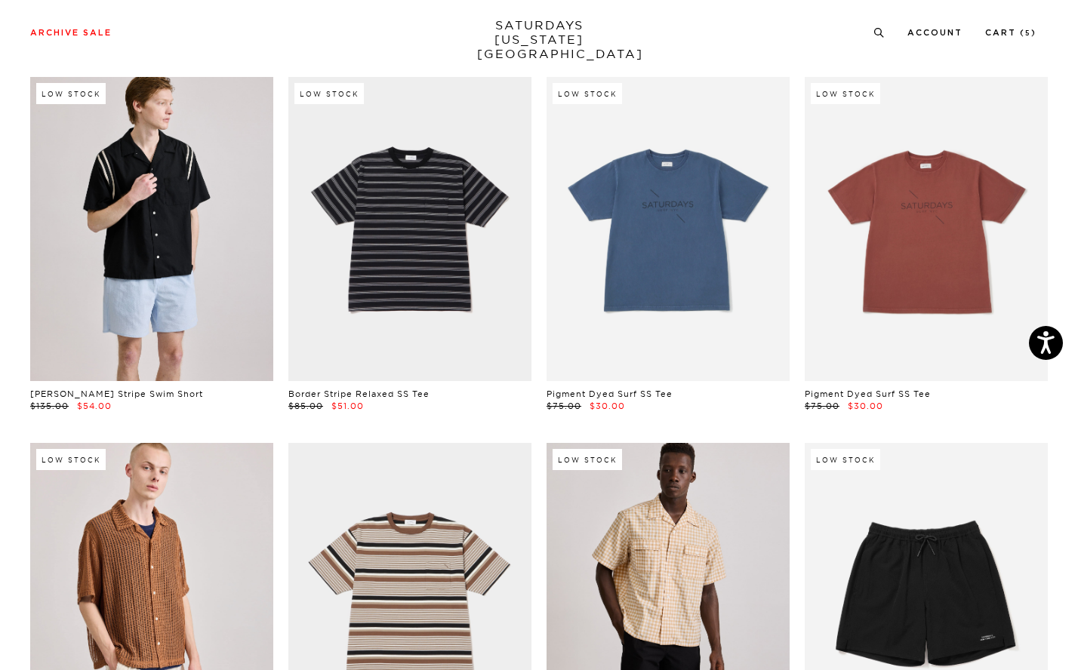
click at [141, 215] on link at bounding box center [151, 229] width 243 height 304
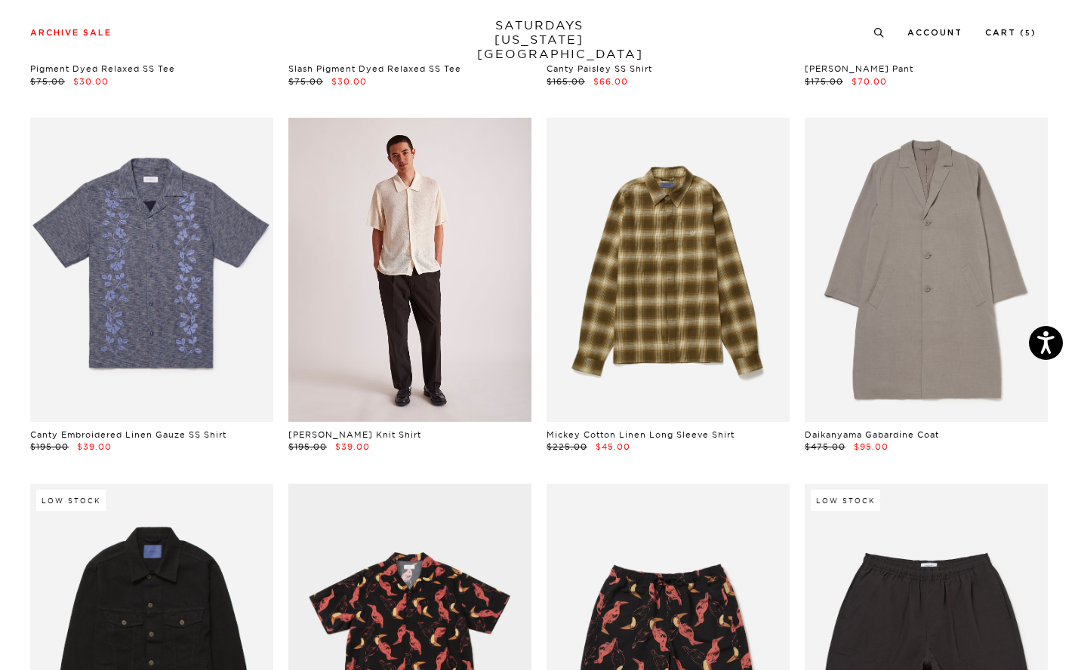
scroll to position [4449, 0]
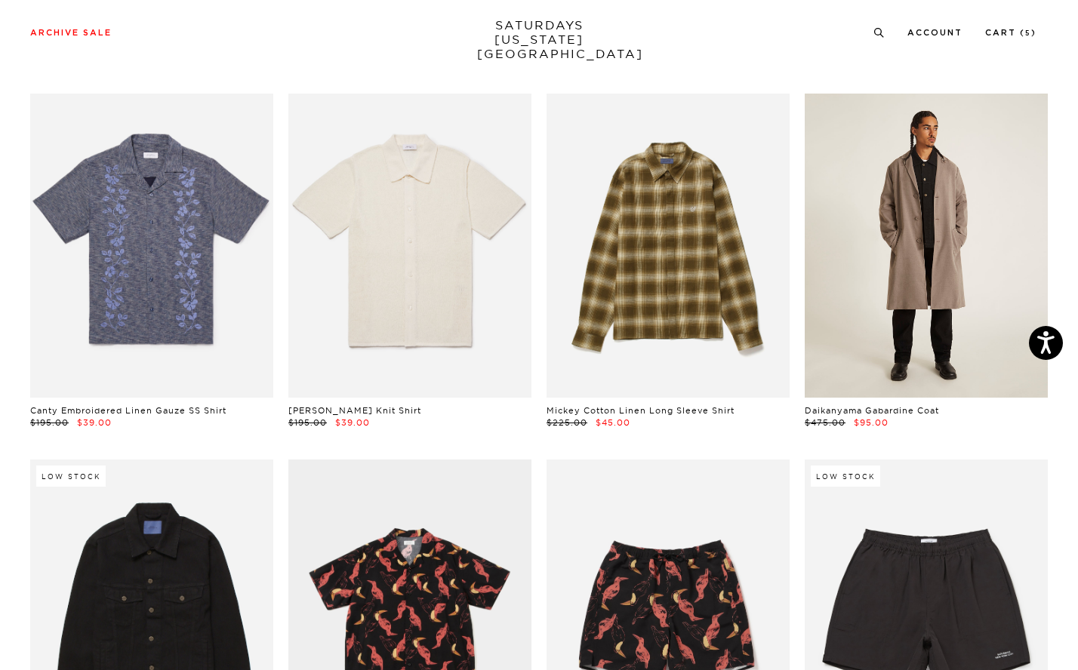
click at [919, 211] on link at bounding box center [925, 246] width 243 height 304
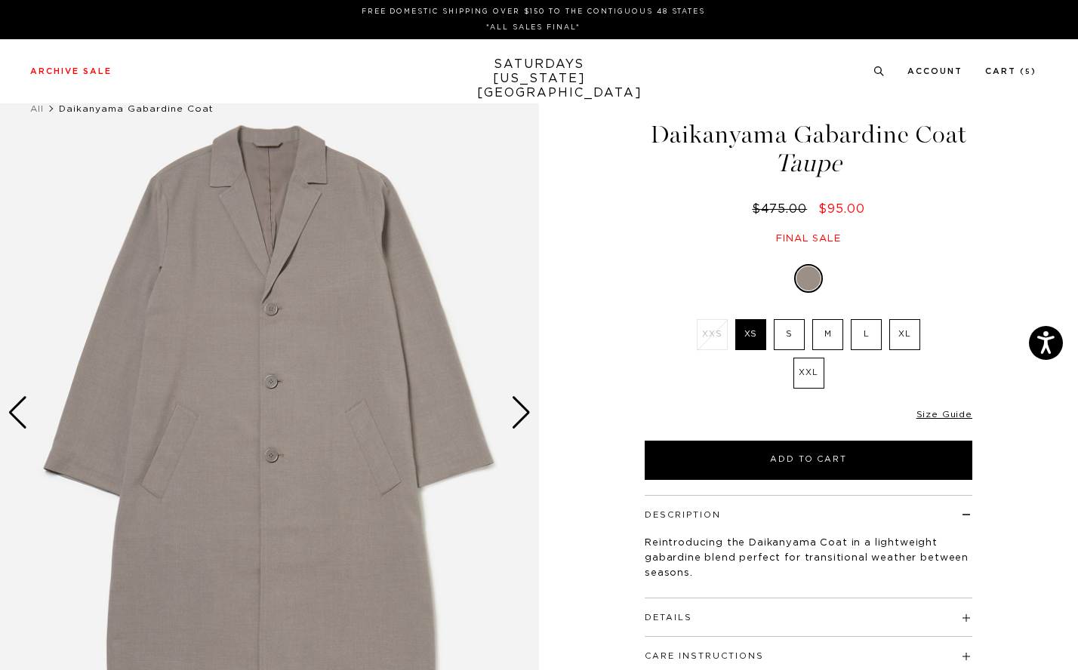
click at [524, 414] on div "Next slide" at bounding box center [521, 412] width 20 height 33
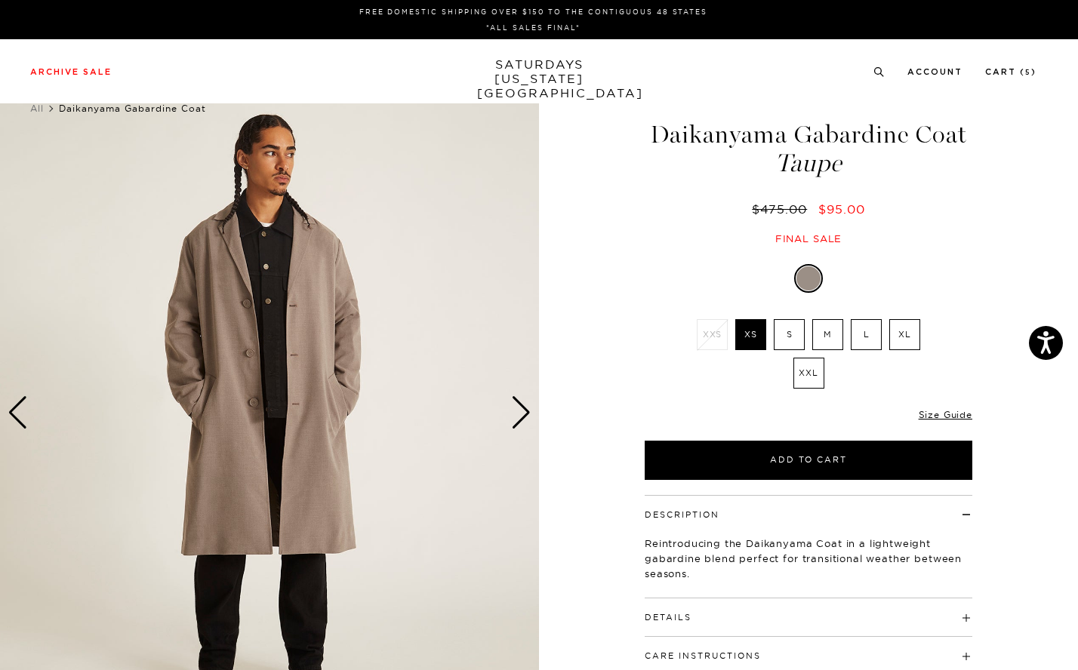
click at [524, 414] on div "Next slide" at bounding box center [521, 412] width 20 height 33
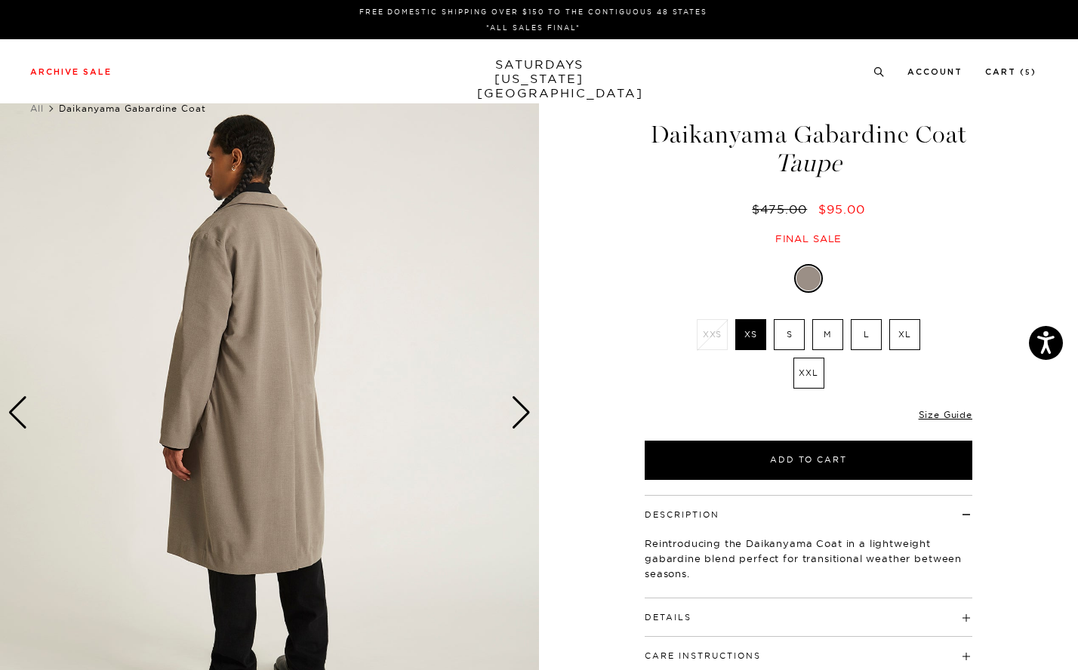
click at [524, 414] on div "Next slide" at bounding box center [521, 412] width 20 height 33
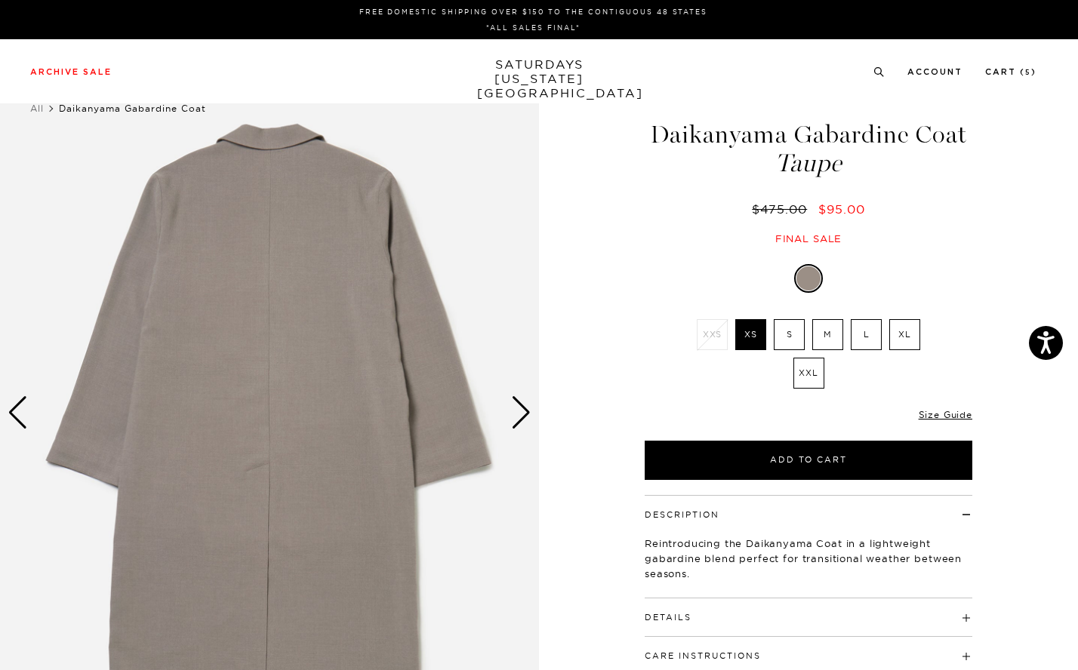
click at [524, 414] on div "Next slide" at bounding box center [521, 412] width 20 height 33
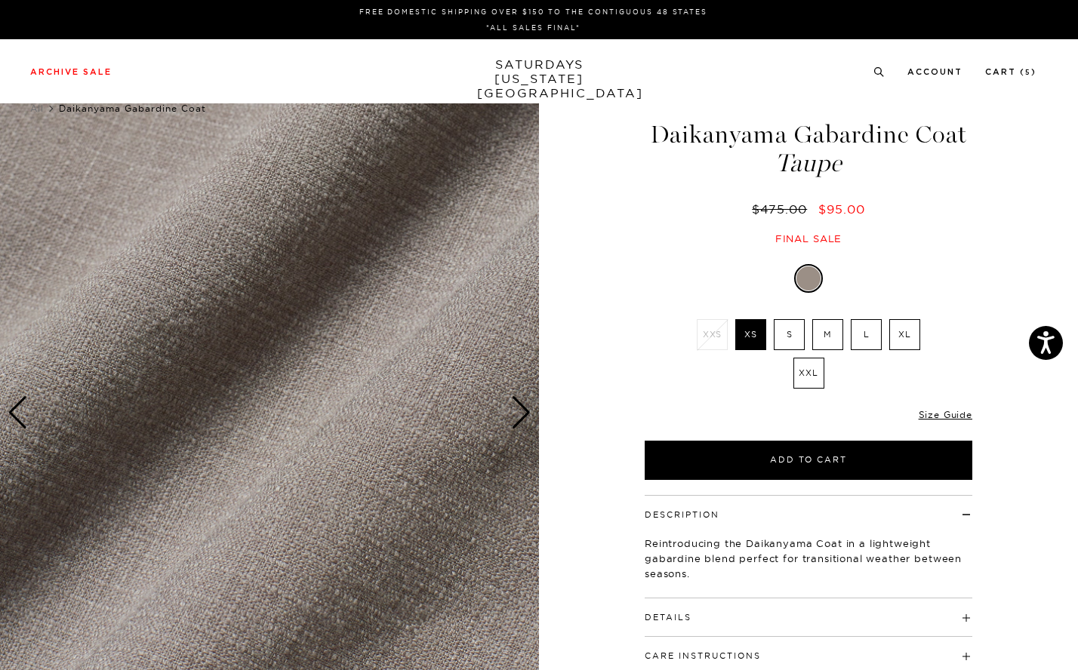
click at [524, 414] on div "Next slide" at bounding box center [521, 412] width 20 height 33
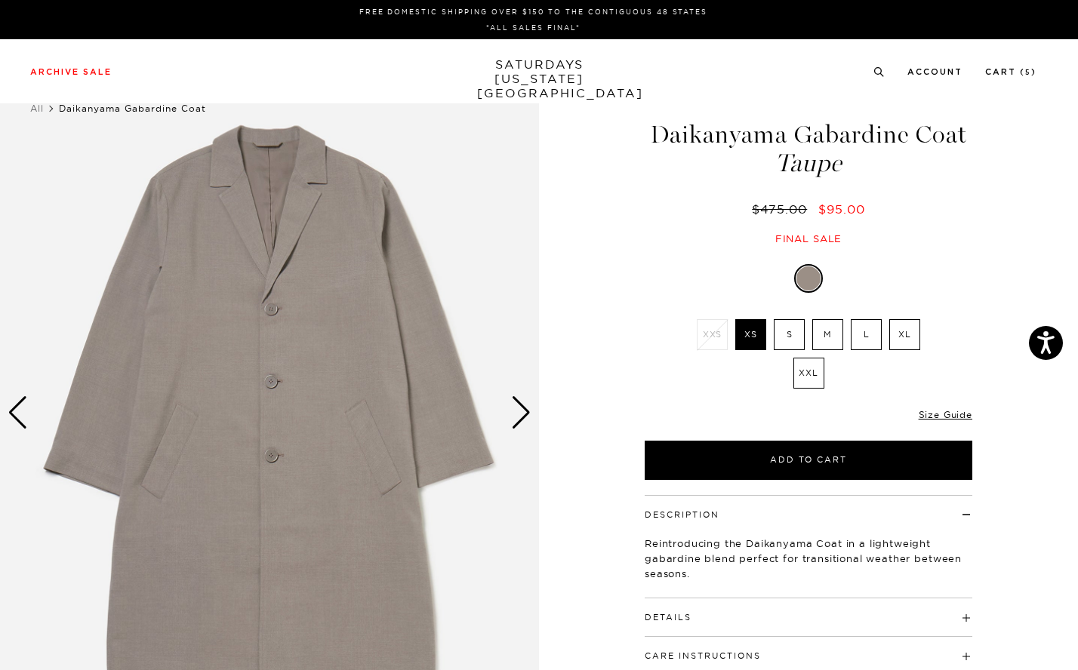
click at [524, 414] on div "Next slide" at bounding box center [521, 412] width 20 height 33
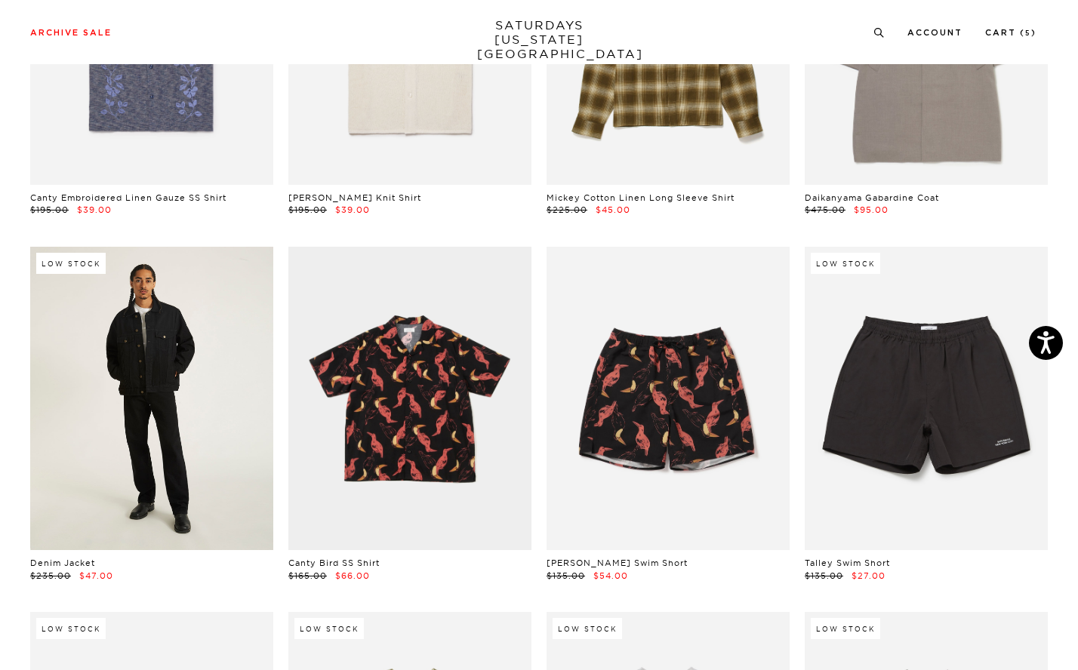
click at [181, 458] on link at bounding box center [151, 399] width 243 height 304
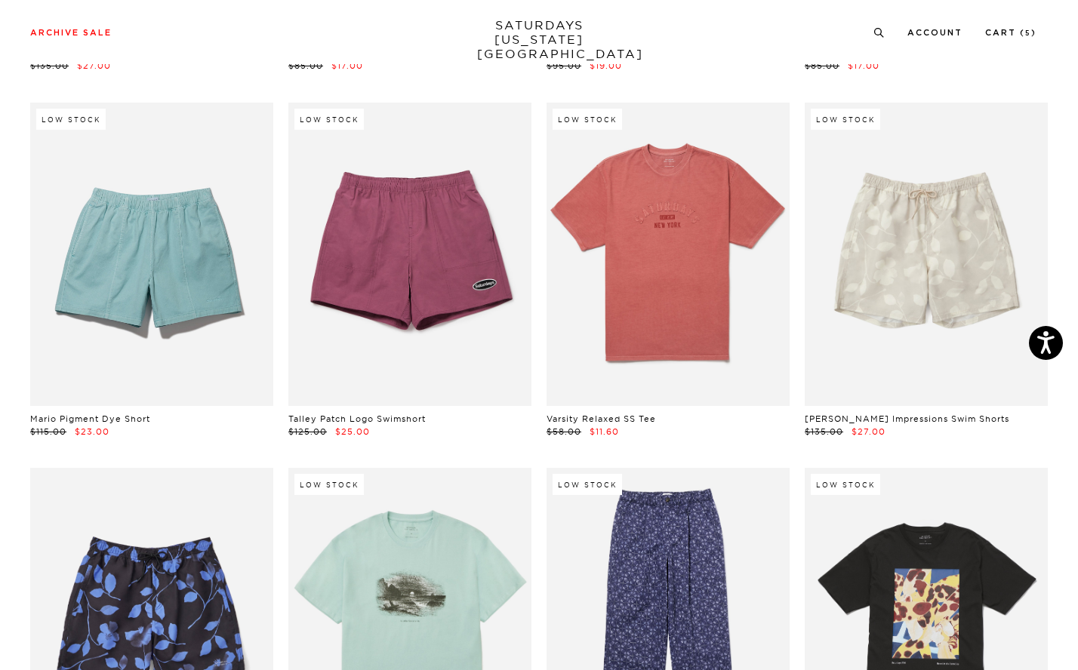
scroll to position [5591, 0]
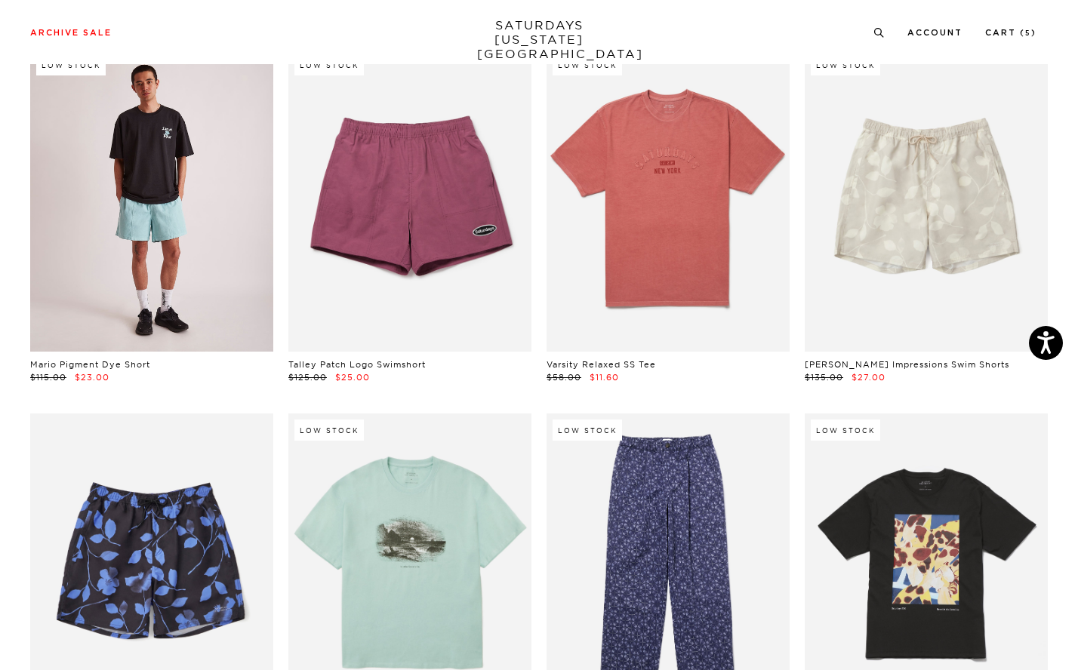
click at [237, 225] on link at bounding box center [151, 200] width 243 height 304
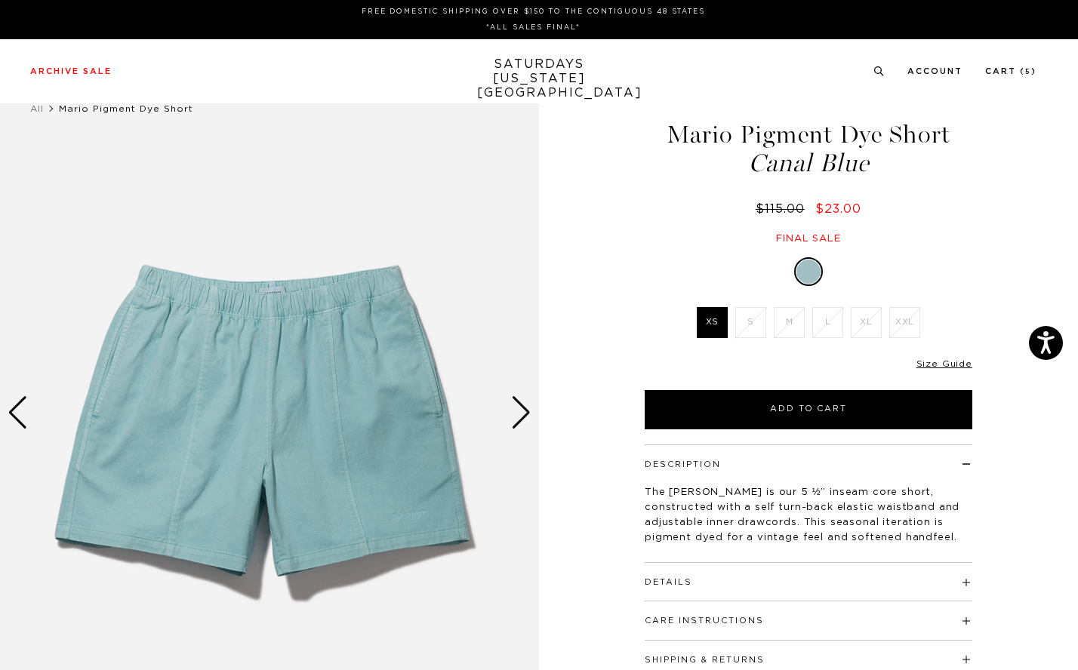
click at [521, 411] on div "Next slide" at bounding box center [521, 412] width 20 height 33
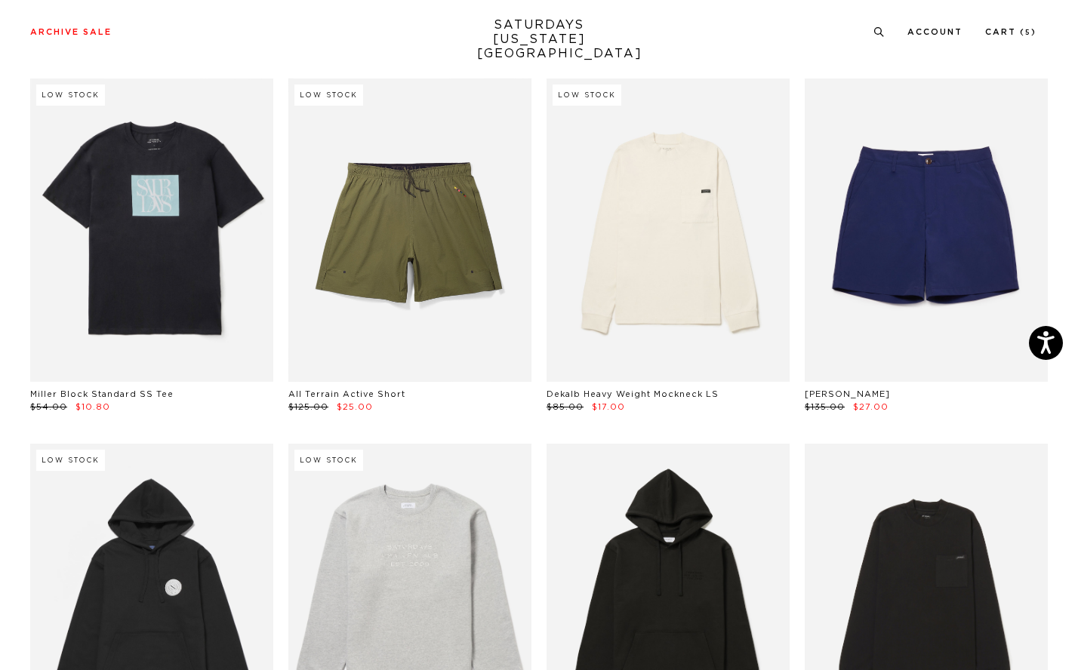
scroll to position [6292, 0]
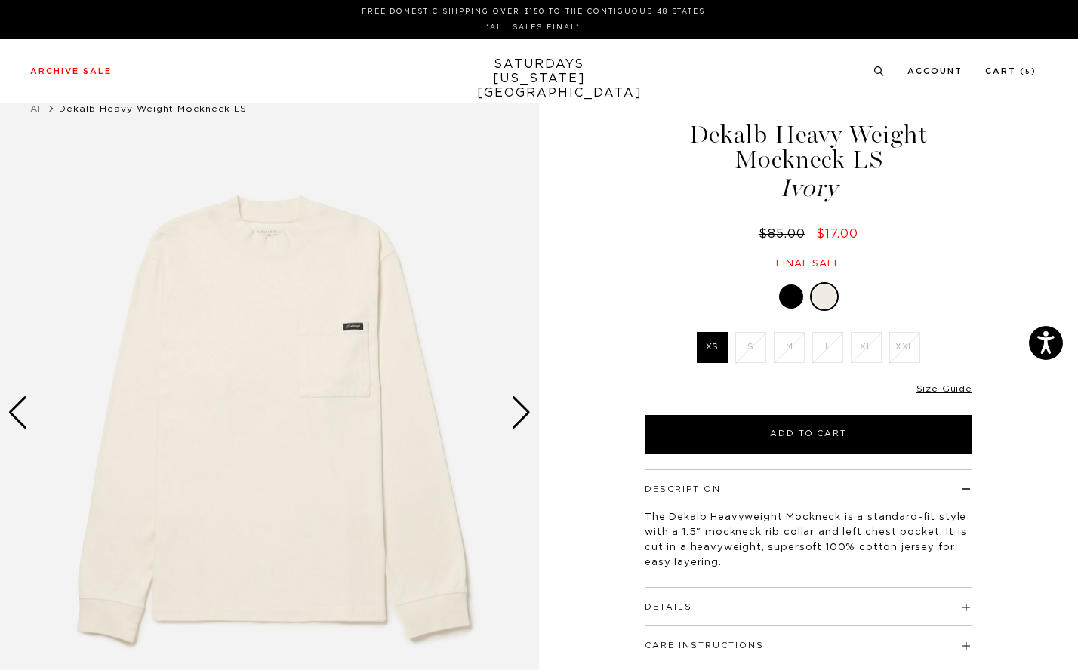
click at [800, 303] on div at bounding box center [791, 296] width 24 height 24
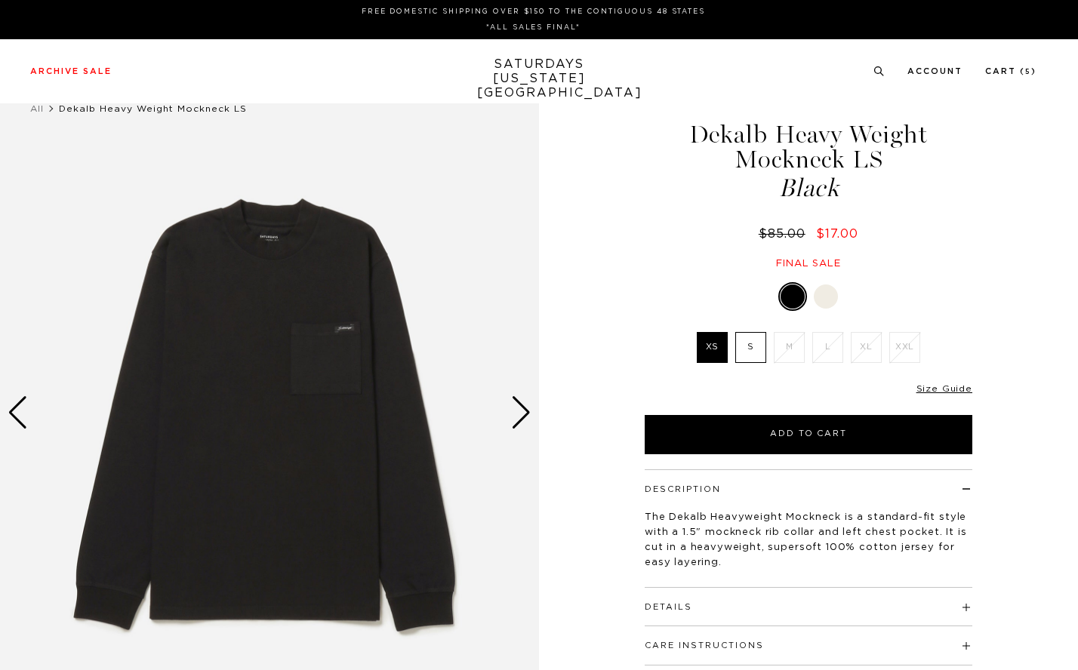
click at [741, 349] on label "S" at bounding box center [750, 347] width 31 height 31
click at [0, 0] on input "S" at bounding box center [0, 0] width 0 height 0
click at [939, 383] on link "Size Guide" at bounding box center [945, 388] width 54 height 11
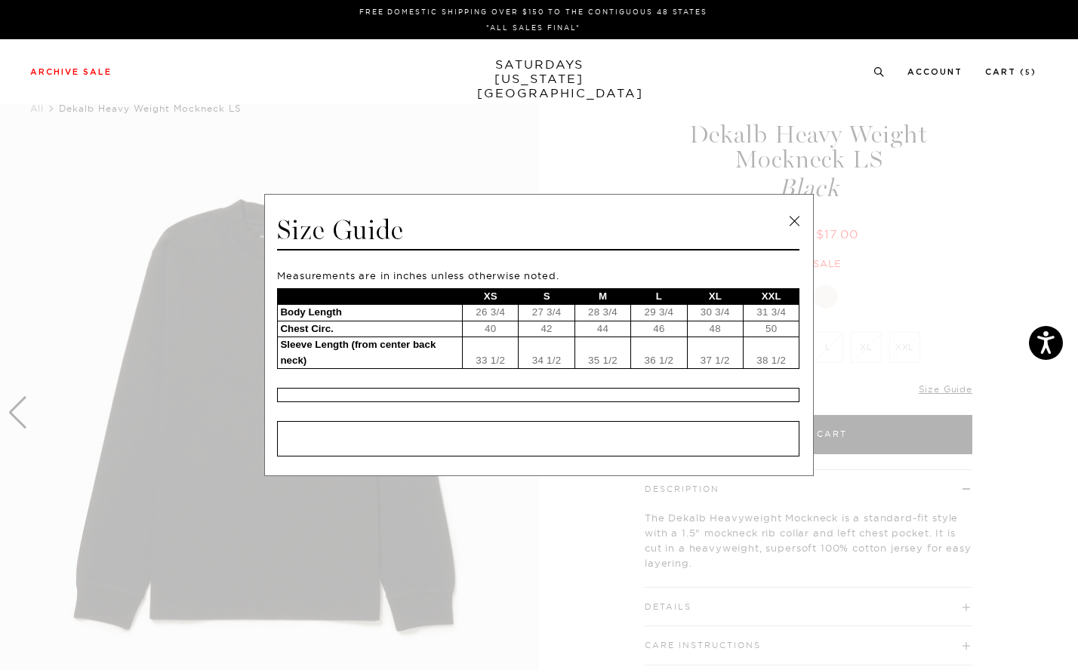
click at [790, 216] on link at bounding box center [794, 221] width 23 height 23
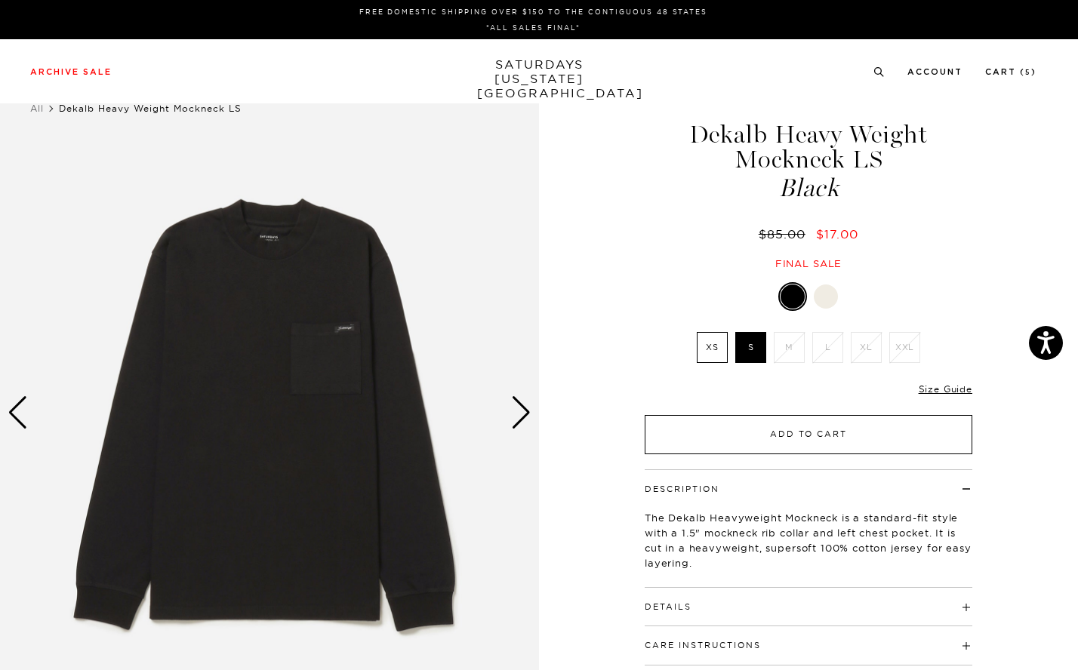
click at [788, 432] on button "Add to Cart" at bounding box center [807, 434] width 327 height 39
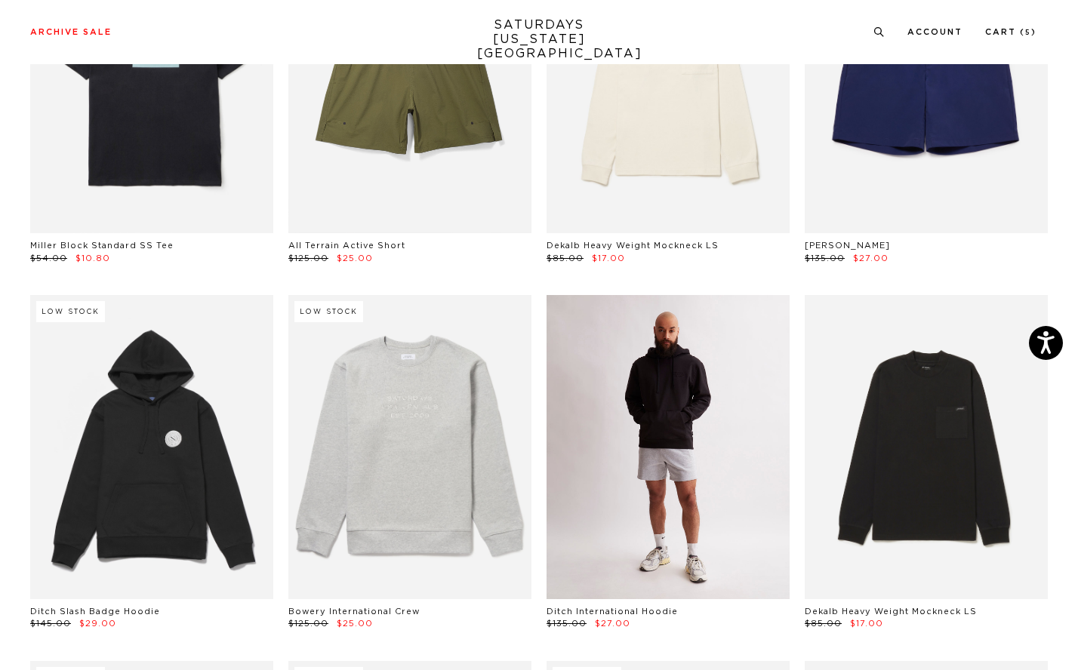
scroll to position [6526, 0]
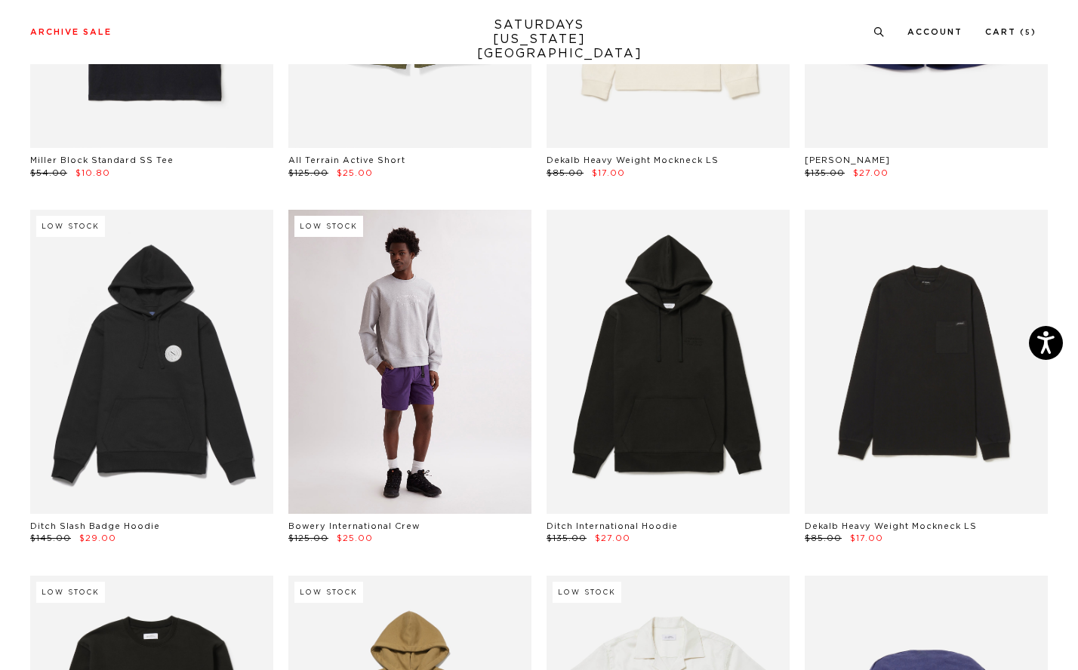
click at [421, 378] on link at bounding box center [409, 362] width 243 height 304
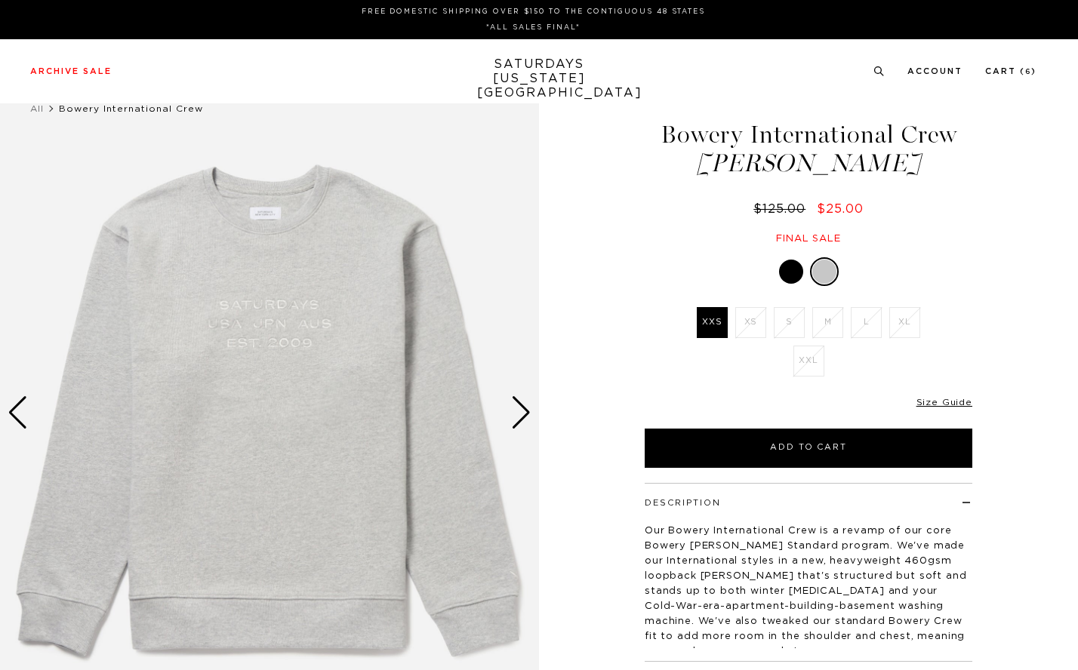
click at [786, 270] on div at bounding box center [791, 272] width 24 height 24
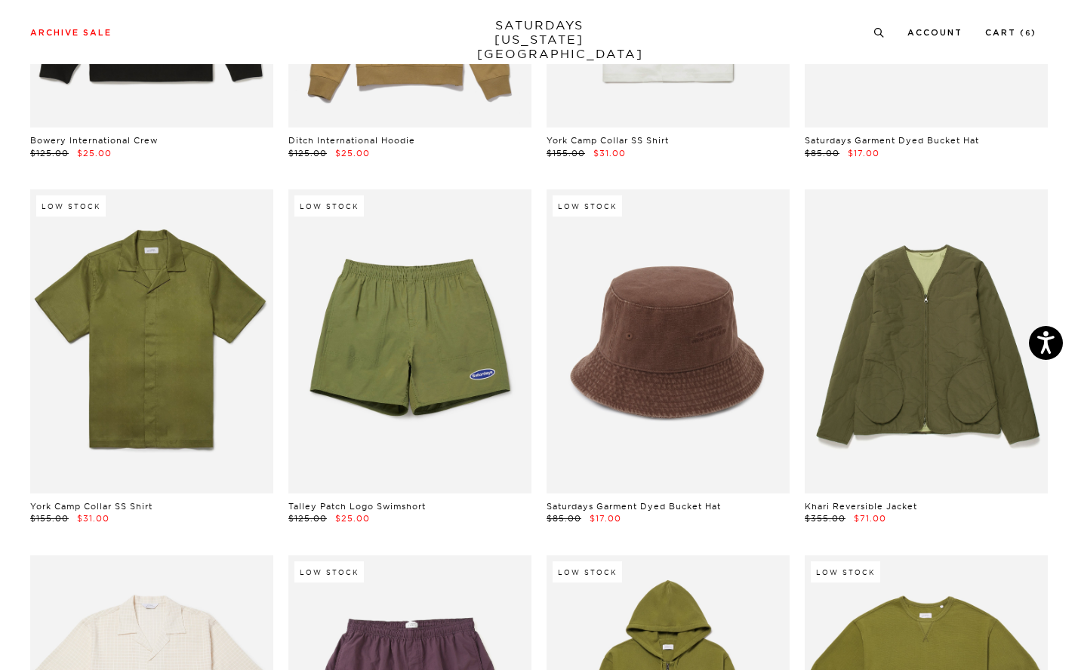
scroll to position [7286, 0]
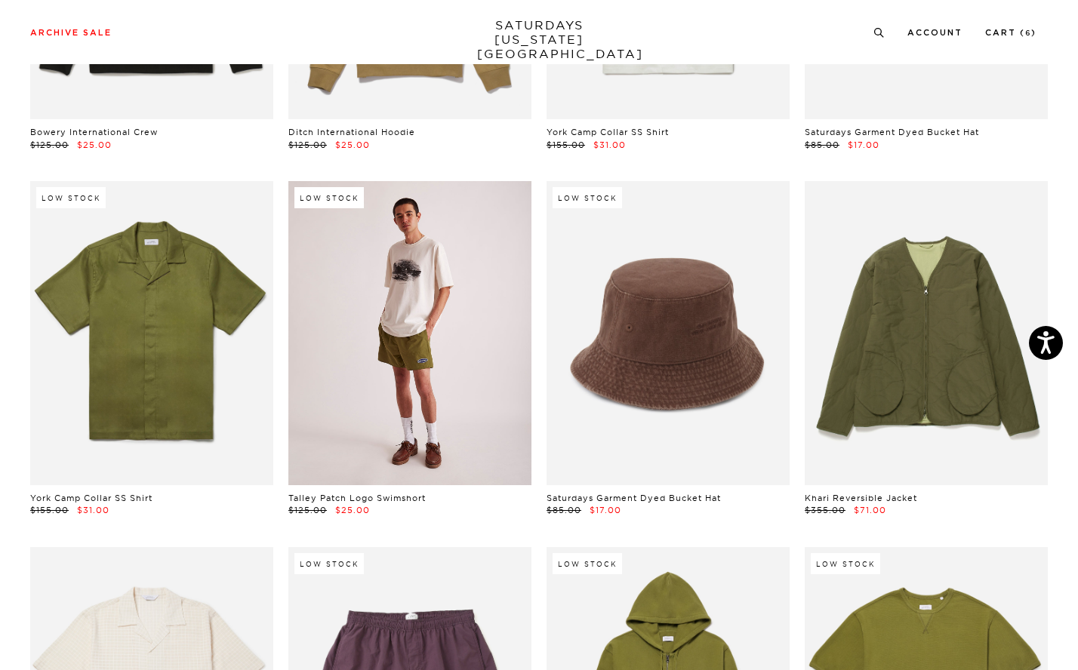
click at [470, 313] on link at bounding box center [409, 333] width 243 height 304
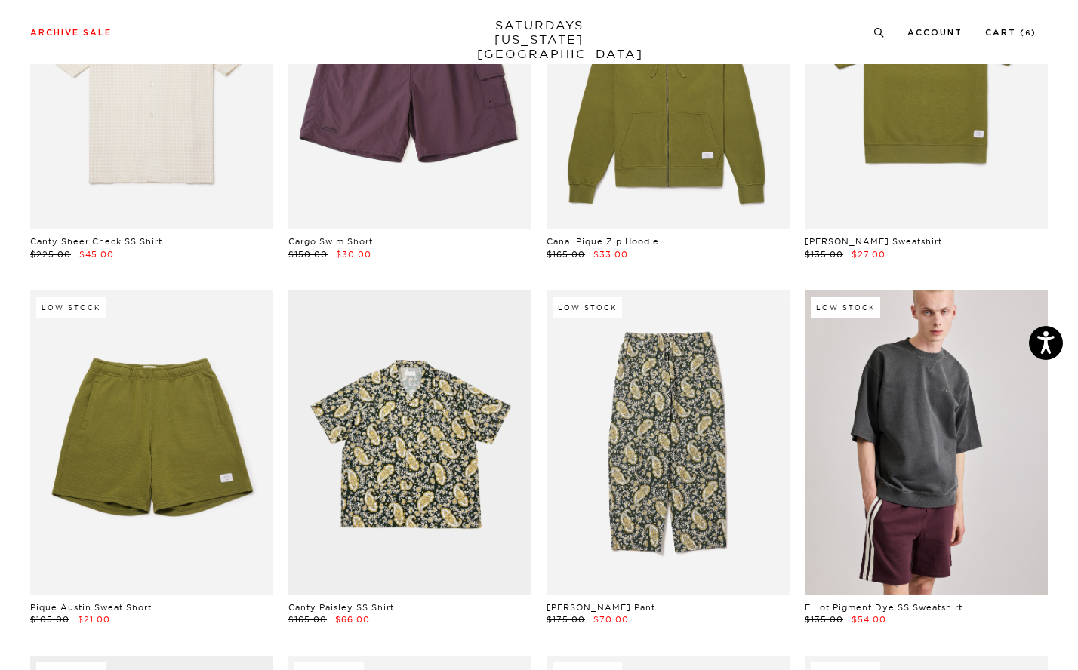
scroll to position [7919, 0]
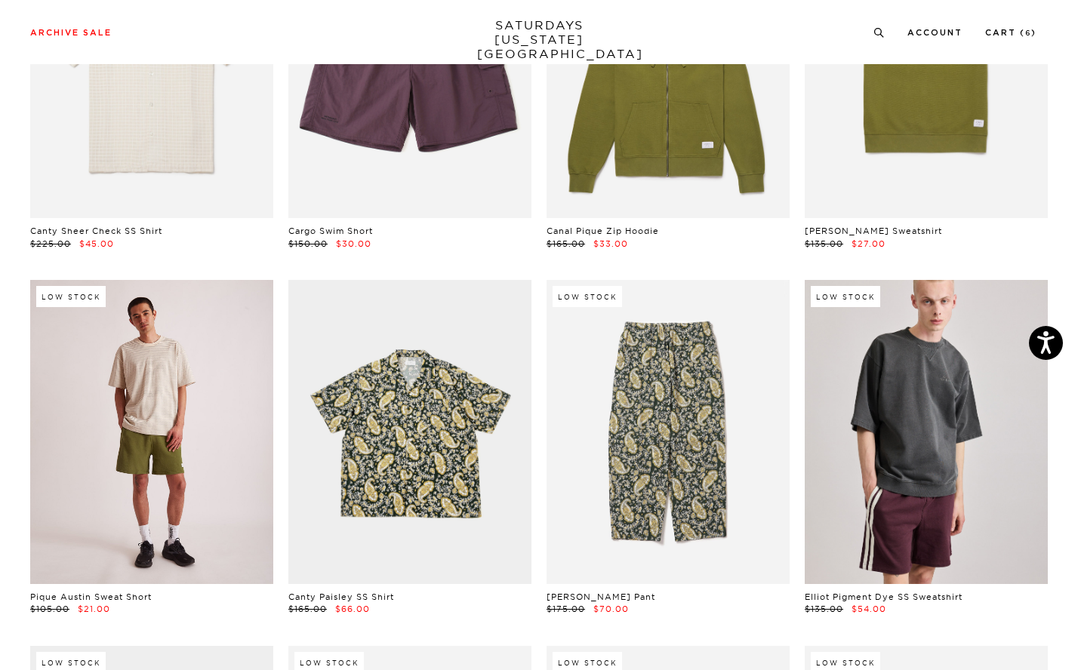
click at [192, 426] on link at bounding box center [151, 432] width 243 height 304
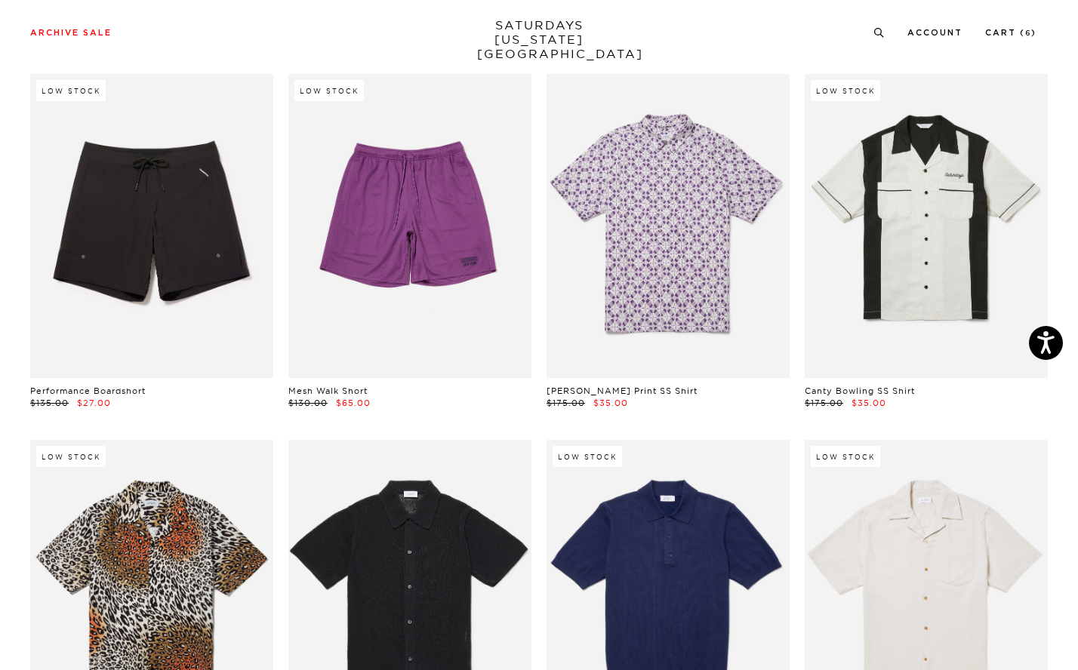
scroll to position [8866, 0]
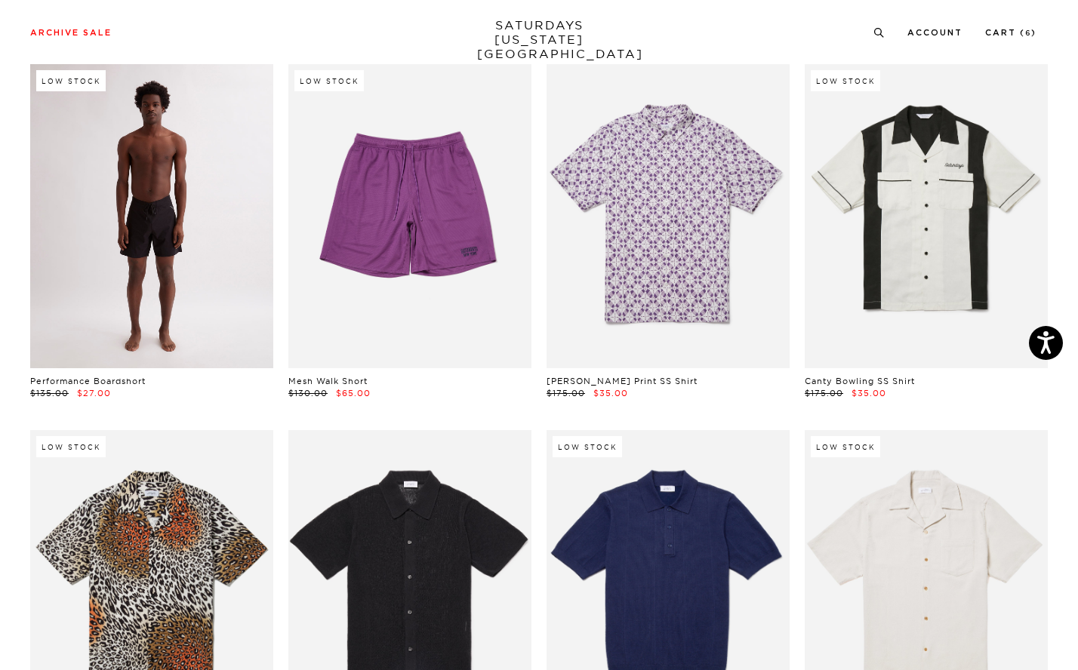
click at [193, 205] on link at bounding box center [151, 216] width 243 height 304
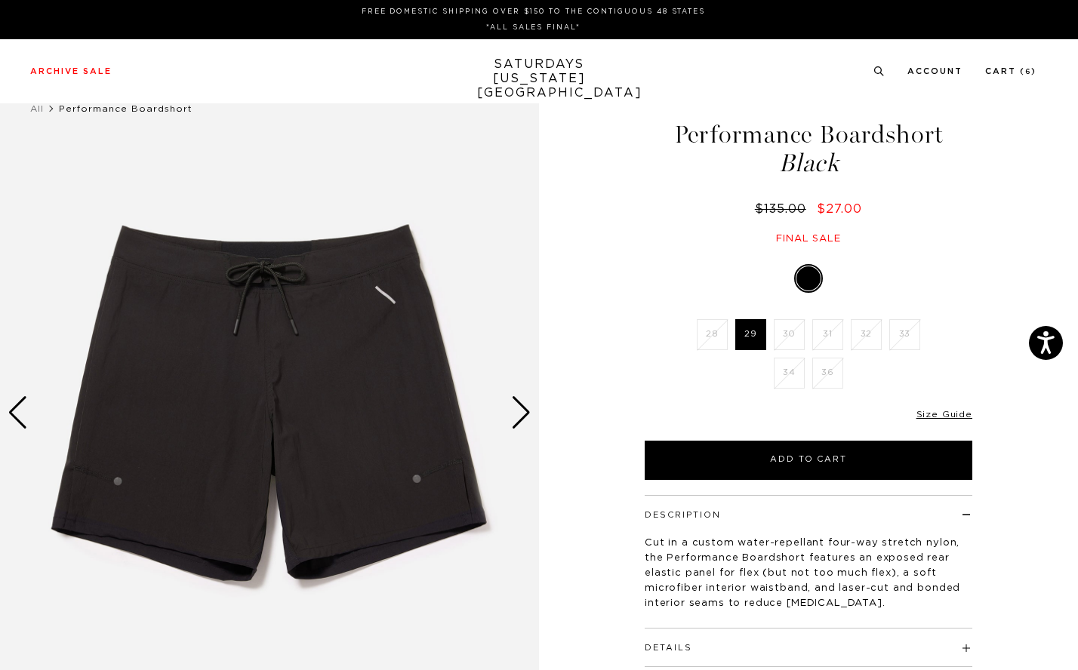
click at [524, 411] on div "Next slide" at bounding box center [521, 412] width 20 height 33
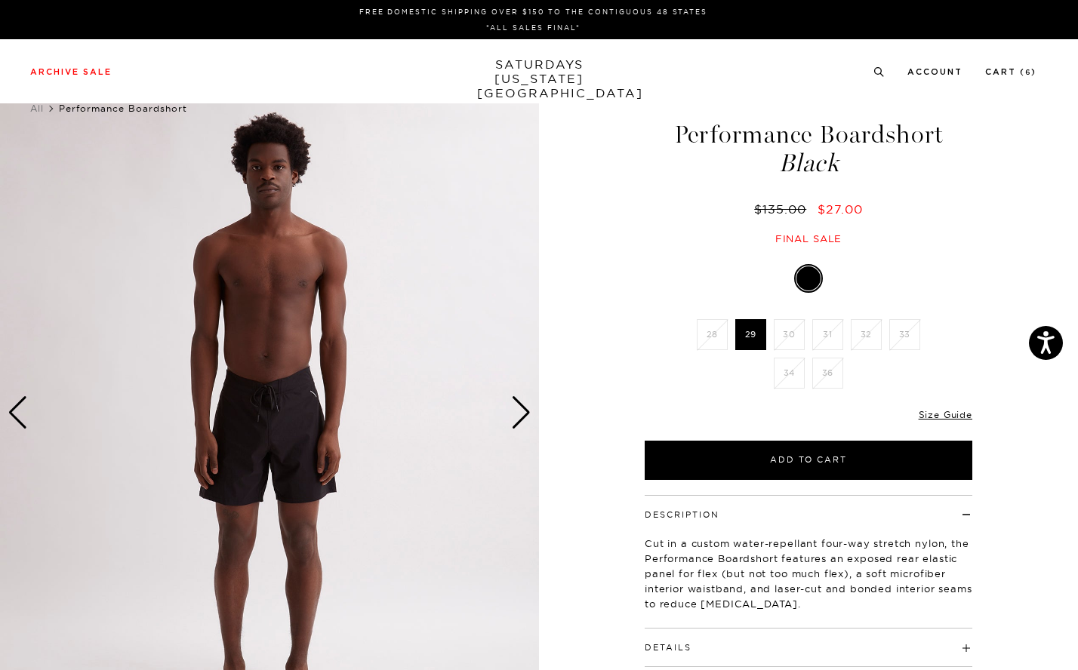
click at [524, 411] on div "Next slide" at bounding box center [521, 412] width 20 height 33
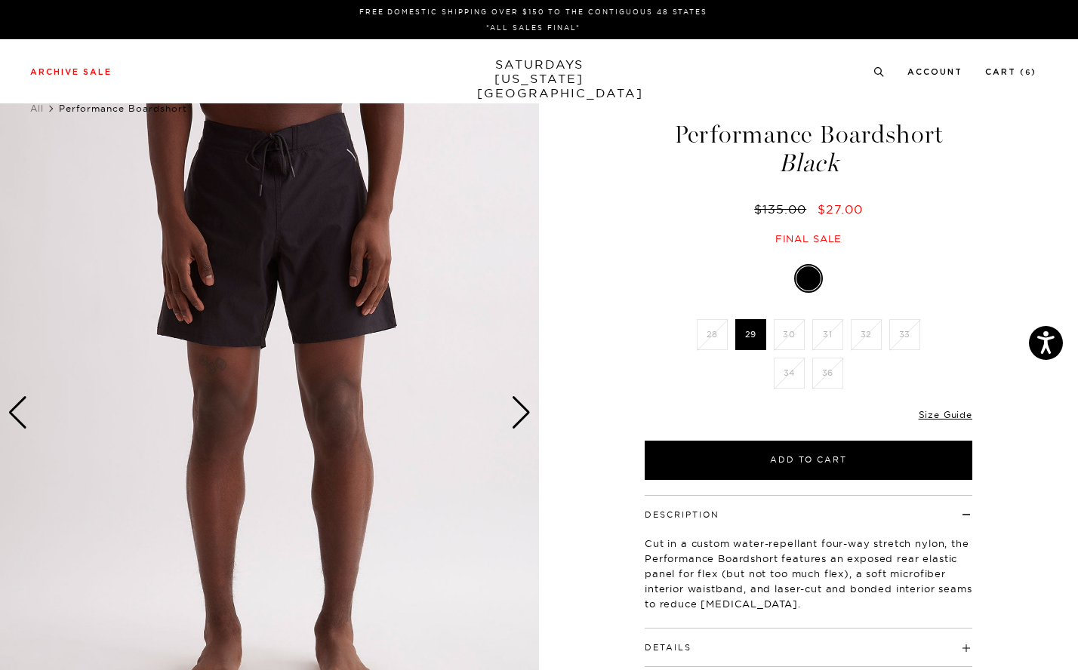
click at [524, 411] on div "Next slide" at bounding box center [521, 412] width 20 height 33
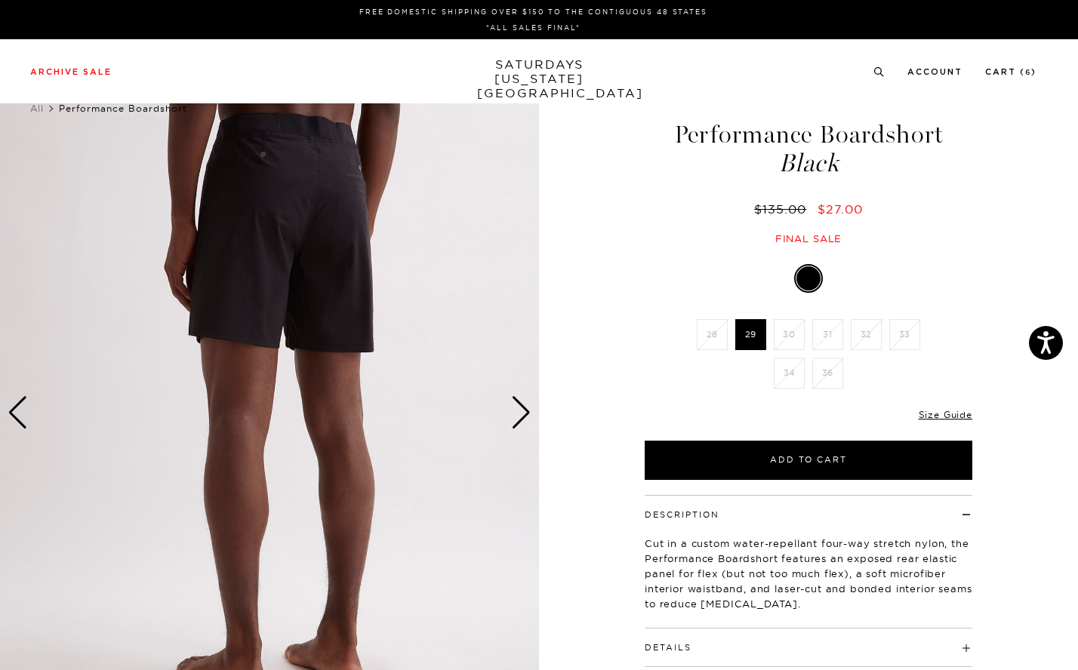
click at [524, 411] on div "Next slide" at bounding box center [521, 412] width 20 height 33
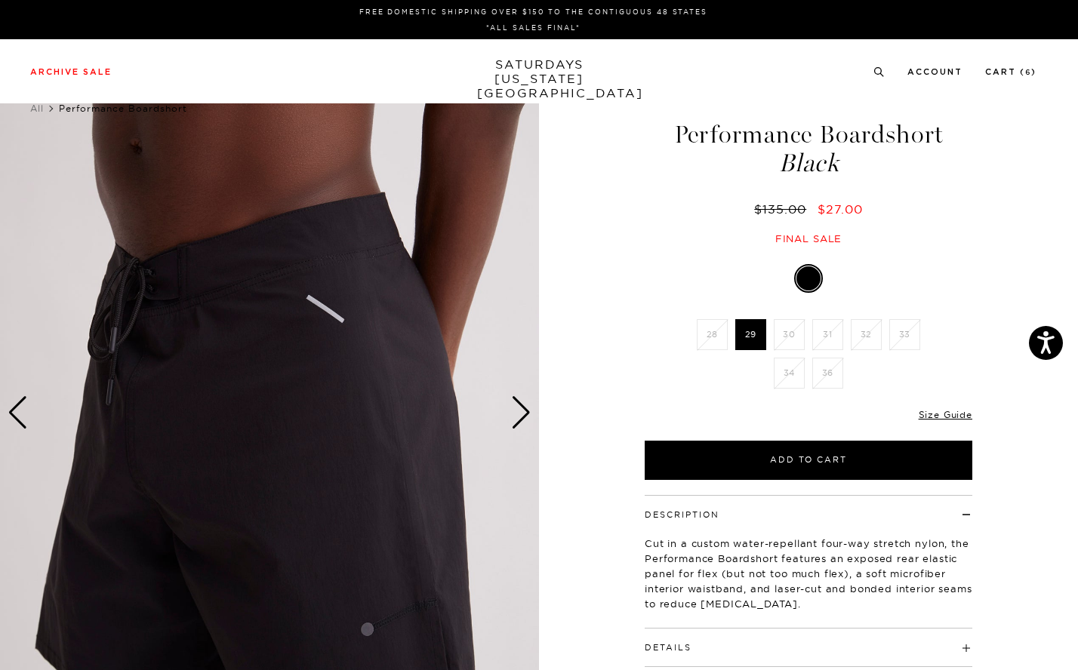
click at [524, 411] on div "Next slide" at bounding box center [521, 412] width 20 height 33
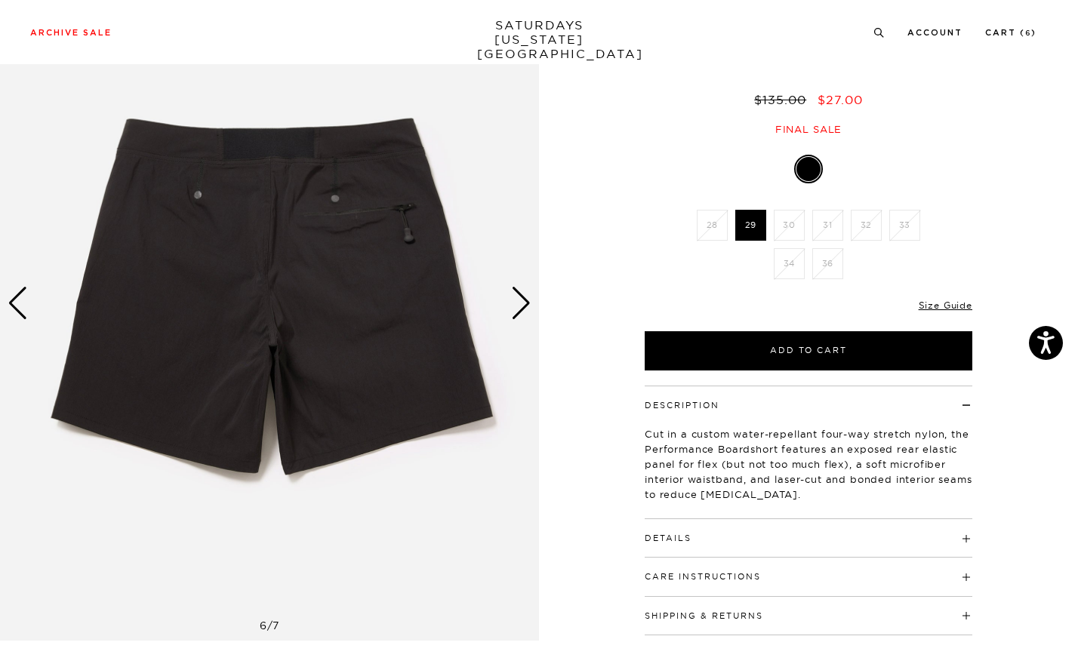
scroll to position [109, 0]
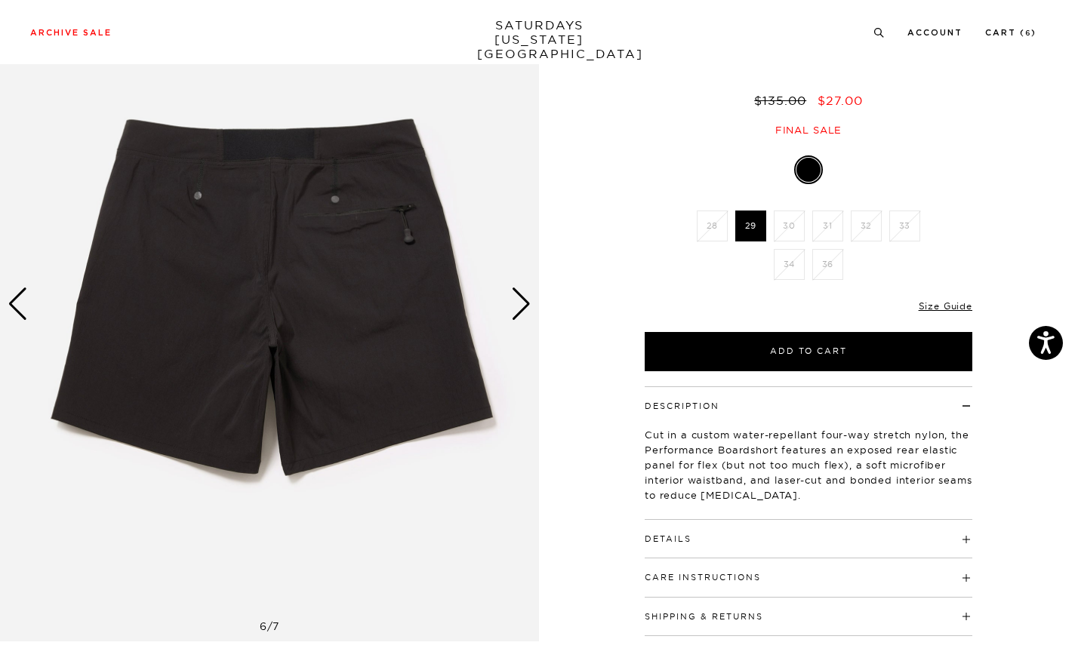
click at [783, 533] on h4 "Details" at bounding box center [807, 532] width 327 height 25
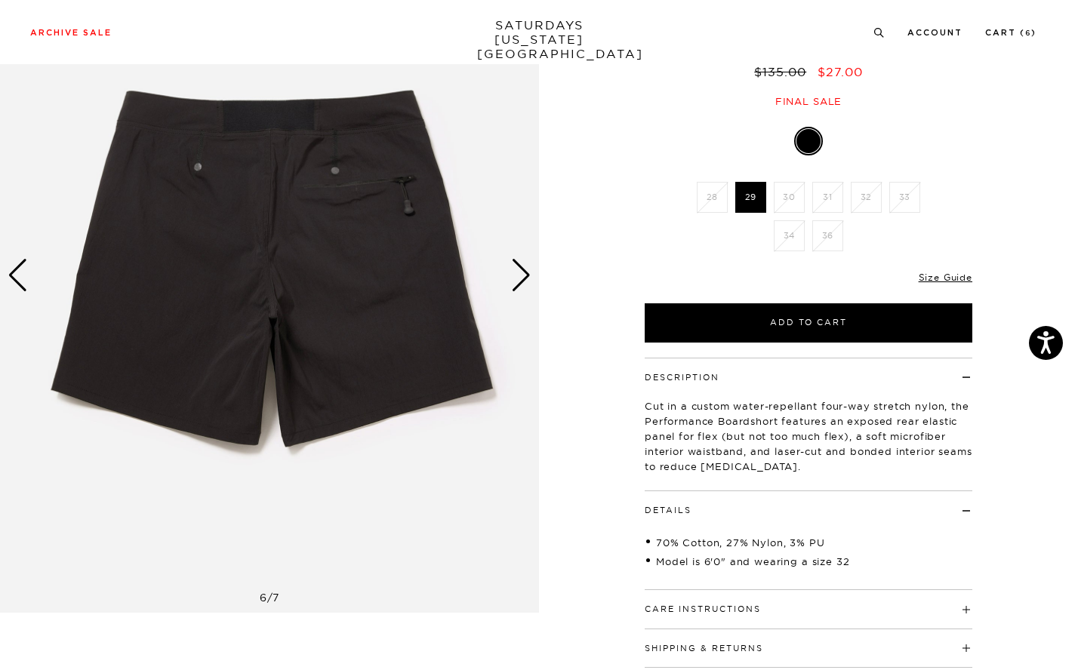
scroll to position [146, 0]
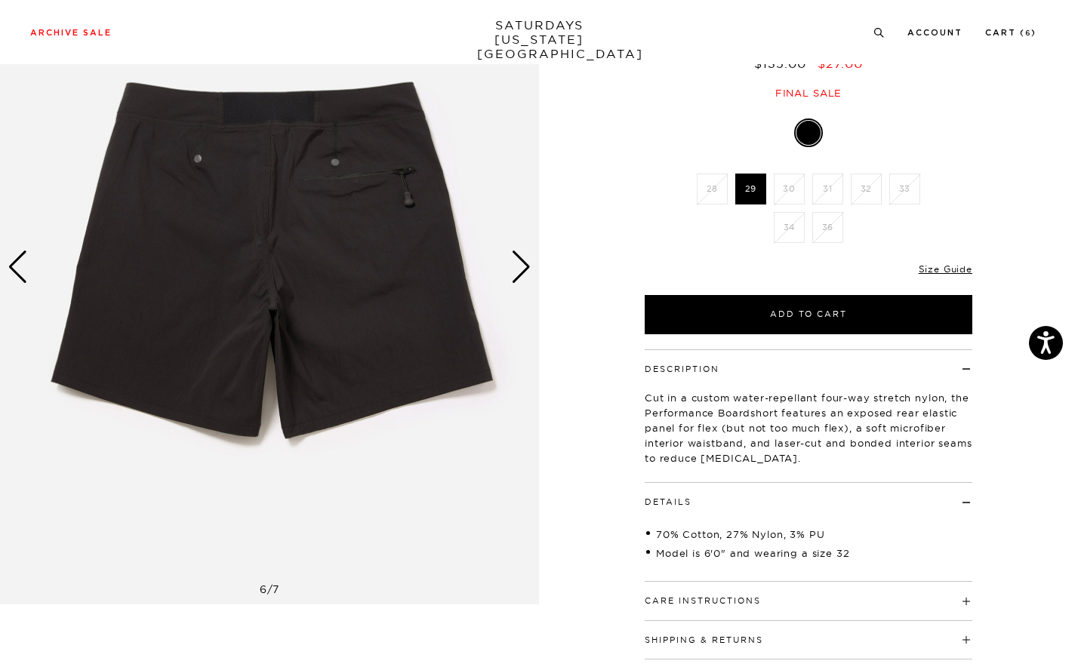
click at [519, 269] on div "Next slide" at bounding box center [521, 267] width 20 height 33
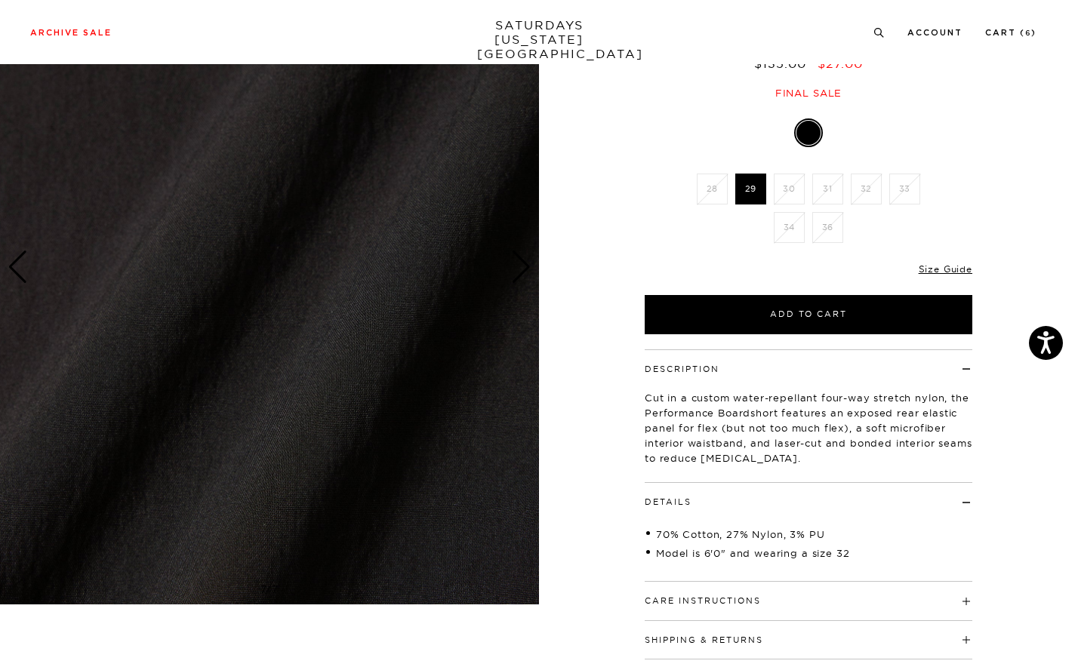
click at [519, 269] on div "Next slide" at bounding box center [521, 267] width 20 height 33
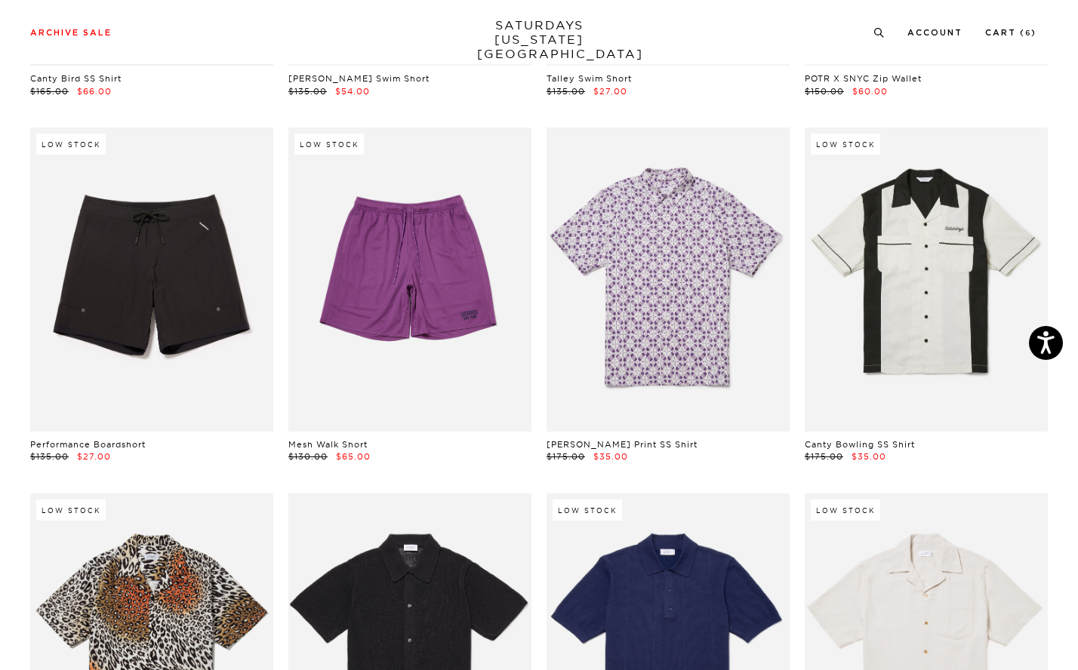
scroll to position [8790, 0]
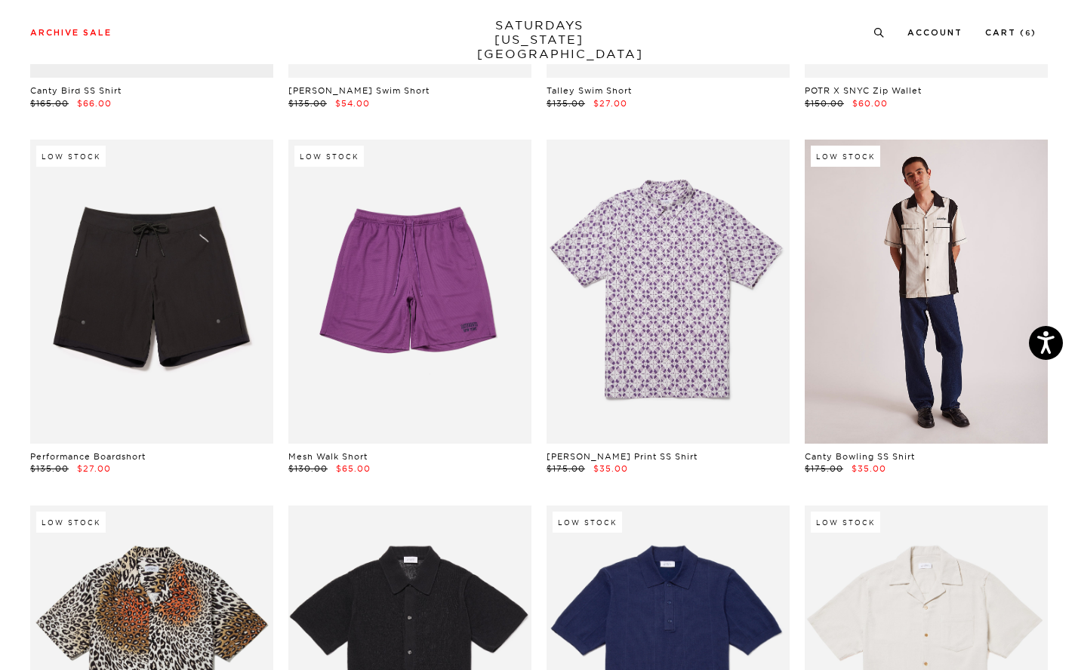
click at [896, 217] on link at bounding box center [925, 292] width 243 height 304
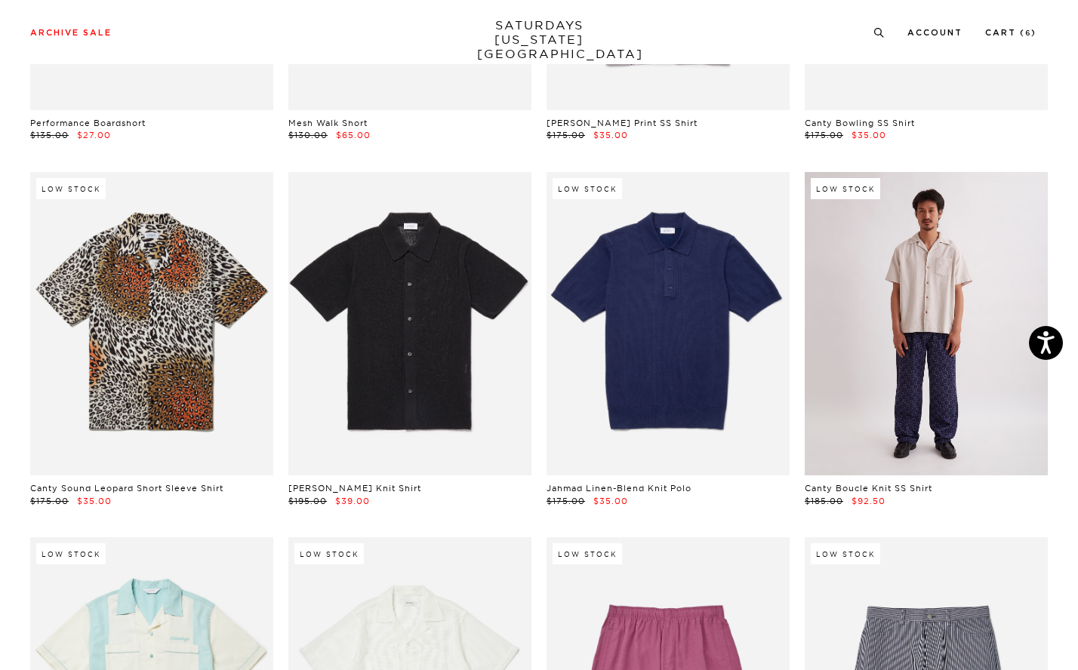
scroll to position [9133, 0]
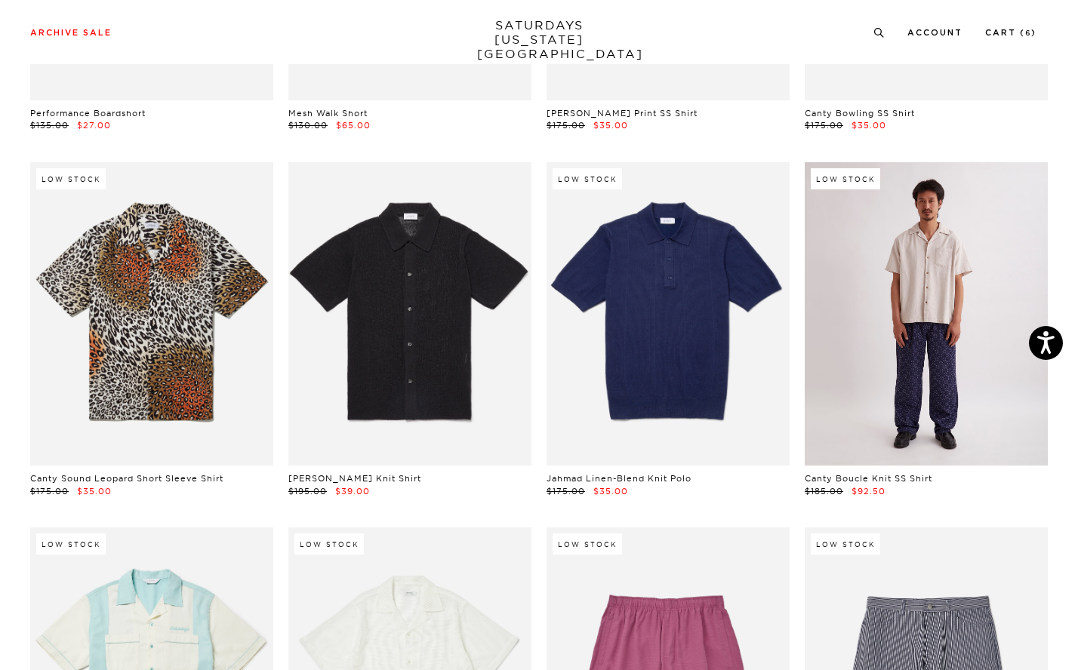
click at [905, 288] on link at bounding box center [925, 314] width 243 height 304
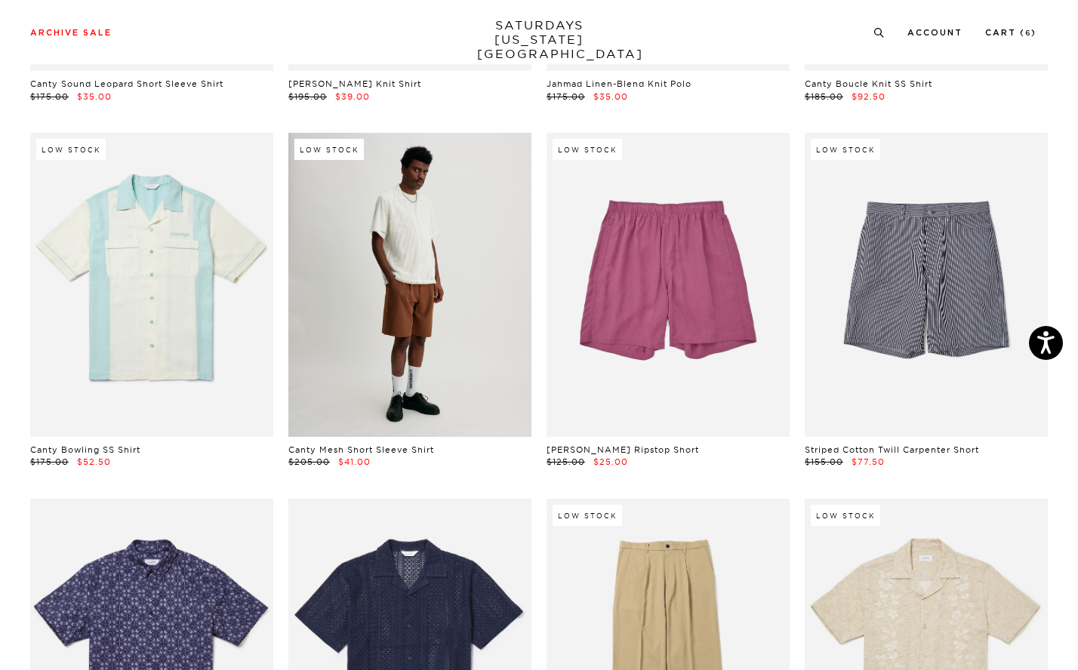
click at [404, 333] on link at bounding box center [409, 285] width 243 height 304
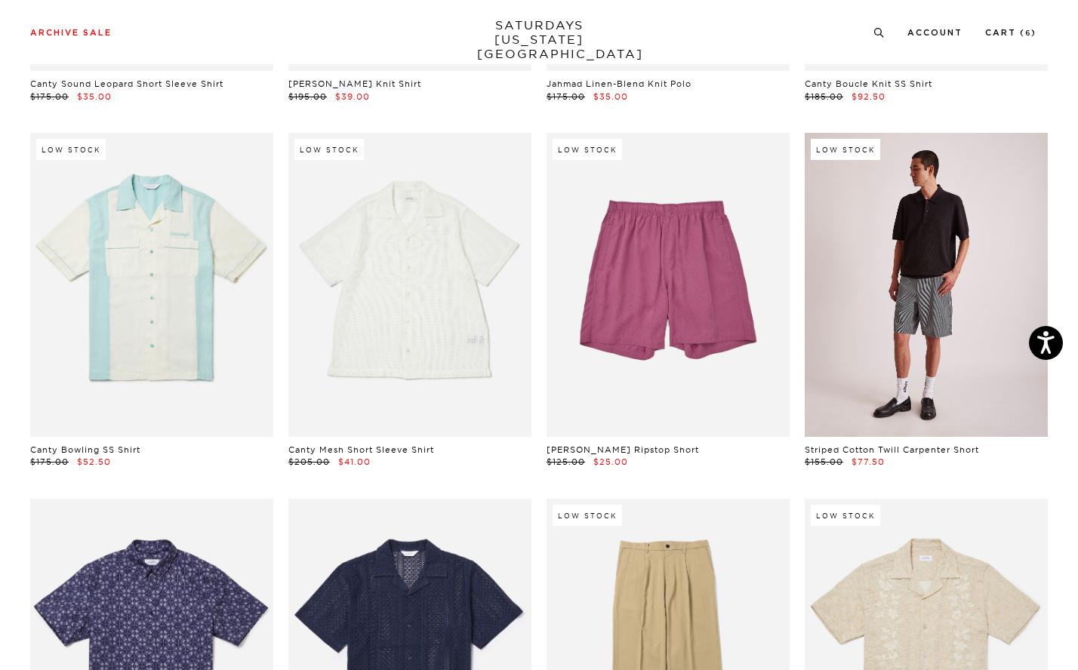
click at [904, 238] on link at bounding box center [925, 285] width 243 height 304
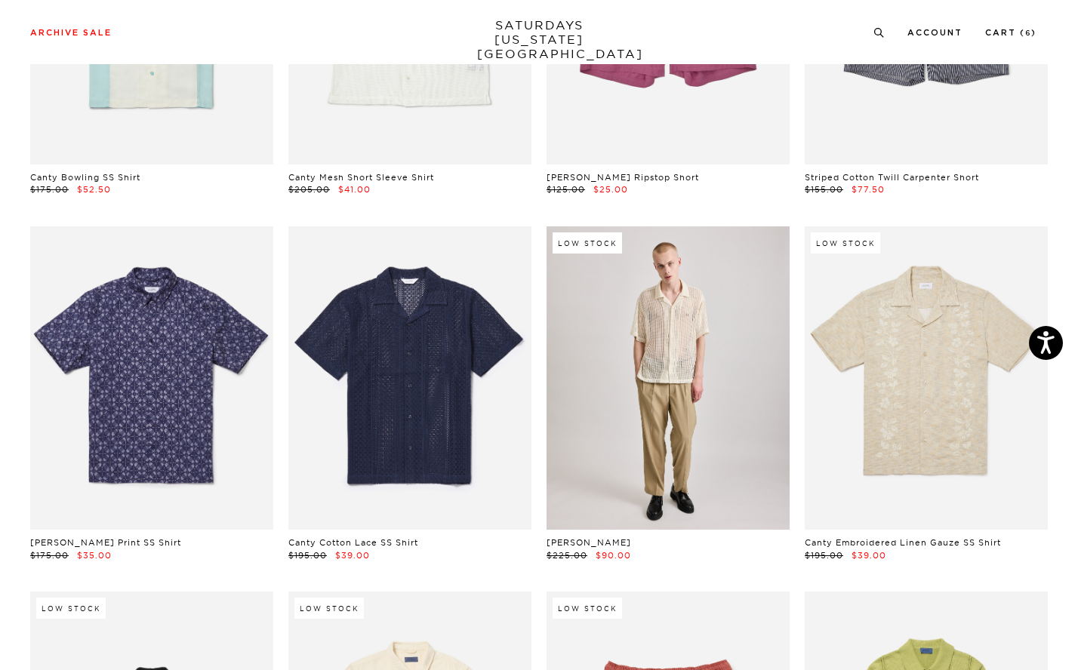
click at [678, 392] on link at bounding box center [667, 378] width 243 height 304
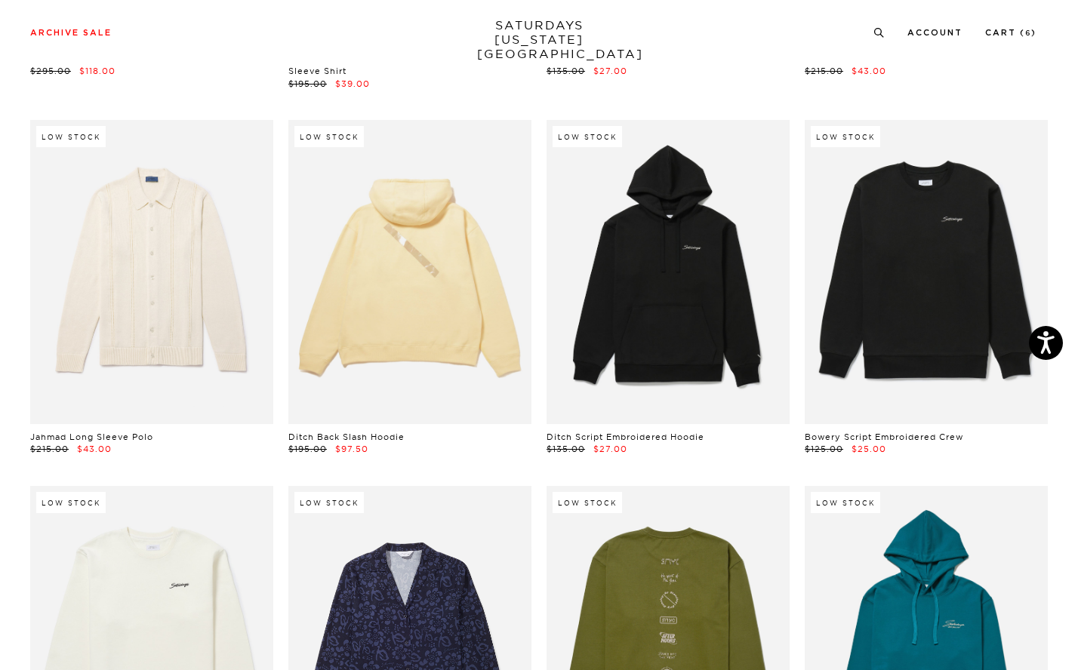
scroll to position [10655, 0]
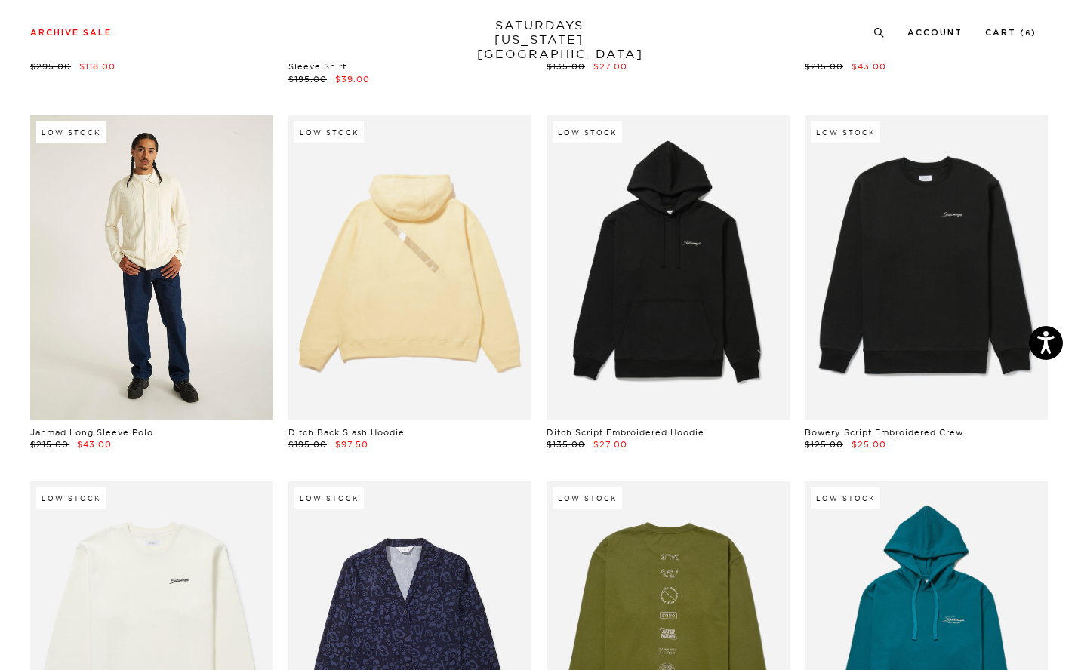
click at [180, 235] on link at bounding box center [151, 267] width 243 height 304
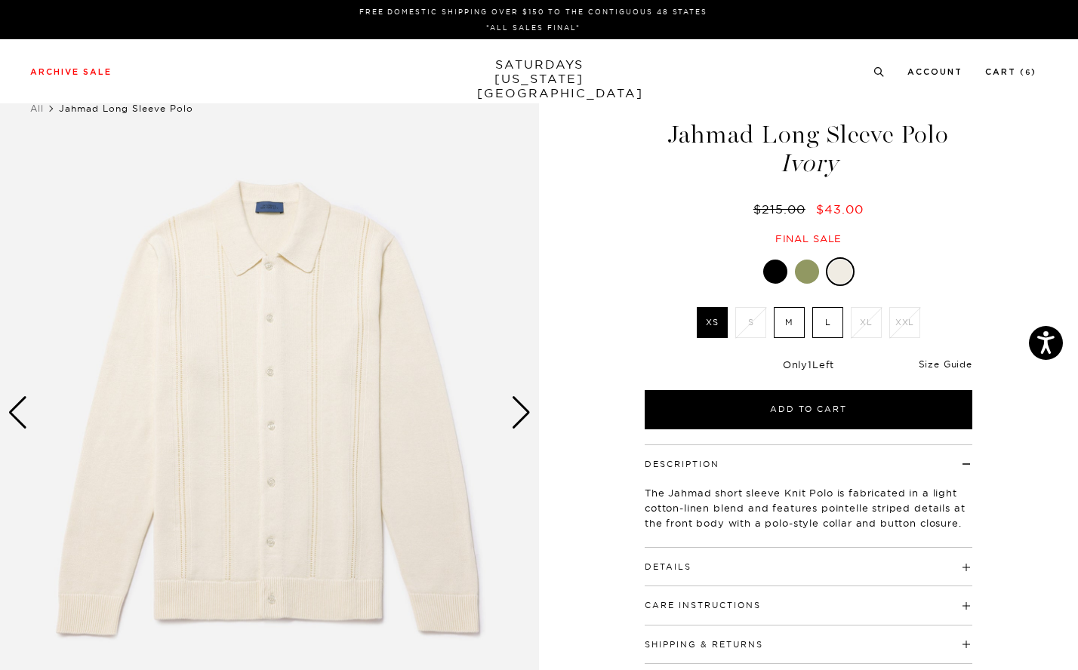
click at [954, 358] on link "Size Guide" at bounding box center [945, 363] width 54 height 11
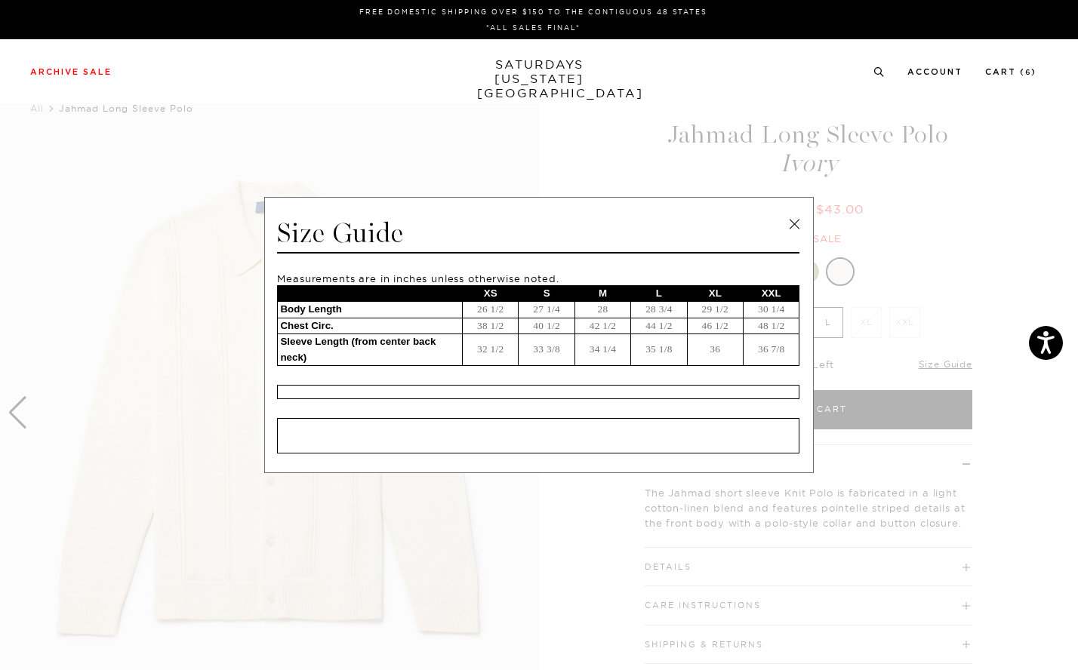
click at [794, 224] on link at bounding box center [794, 224] width 23 height 23
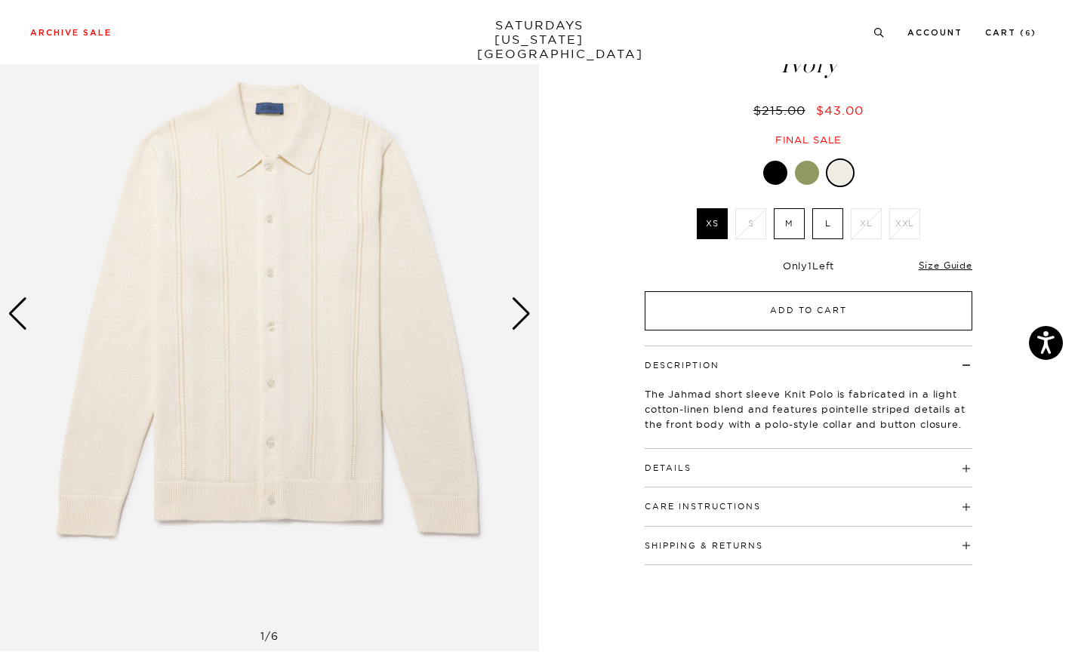
scroll to position [131, 0]
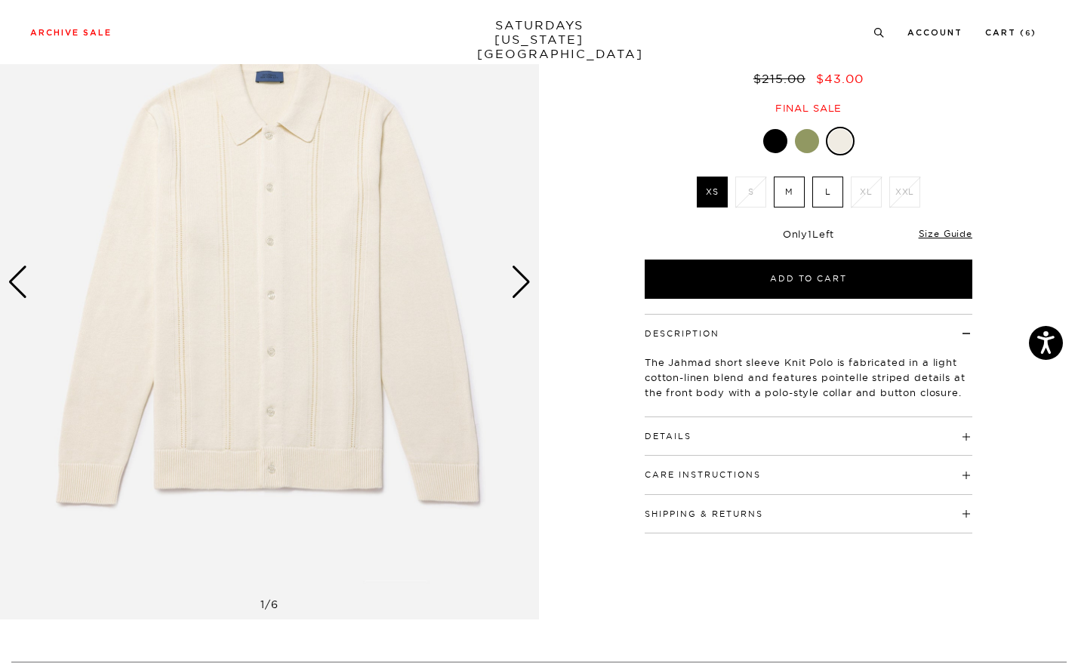
click at [716, 420] on h4 "Details" at bounding box center [807, 429] width 327 height 25
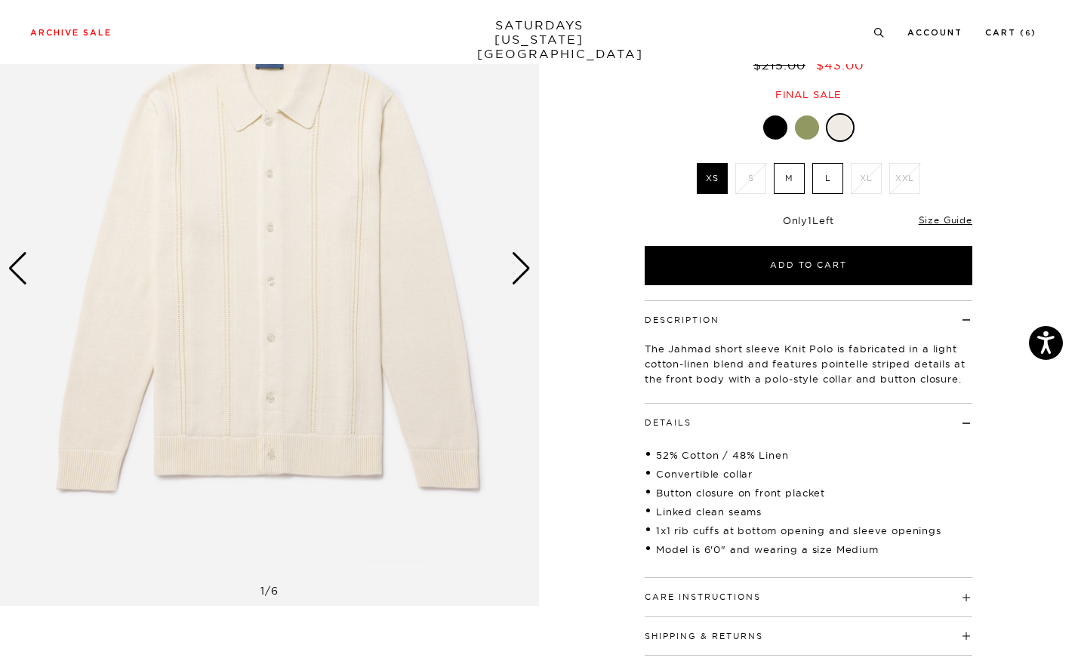
scroll to position [146, 0]
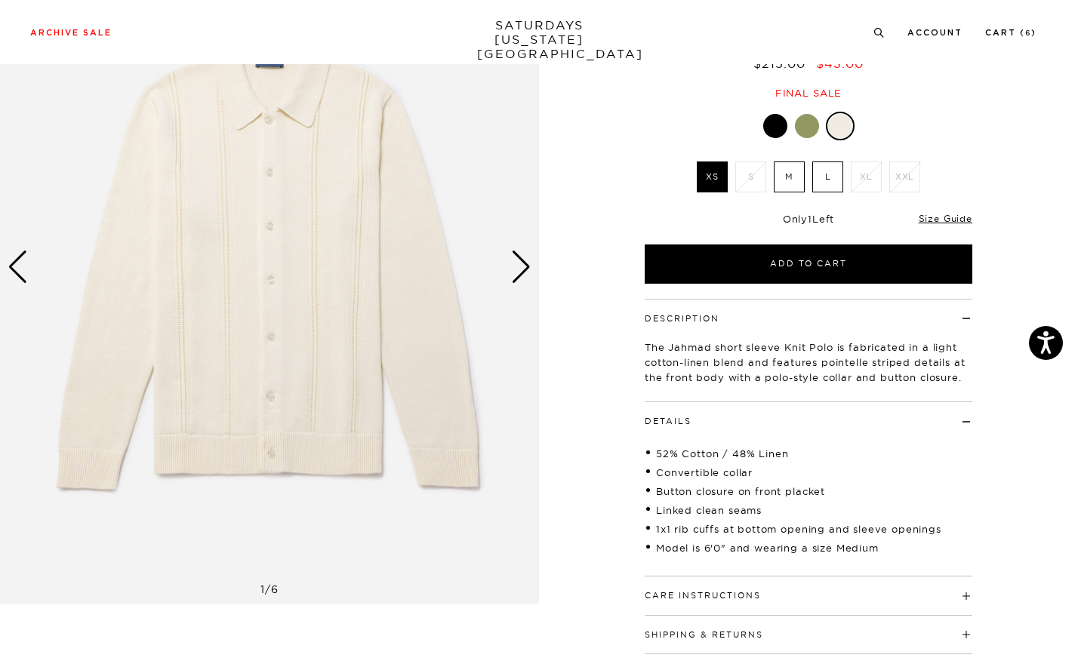
click at [531, 269] on img at bounding box center [269, 268] width 539 height 674
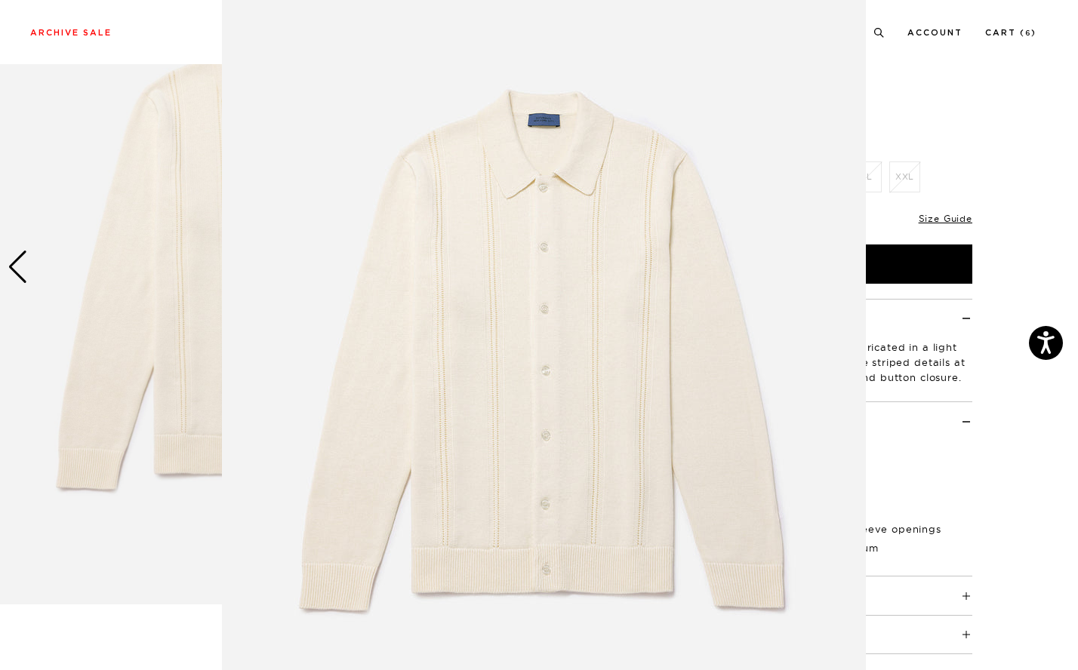
scroll to position [29, 0]
click at [1028, 197] on figure at bounding box center [539, 335] width 1078 height 670
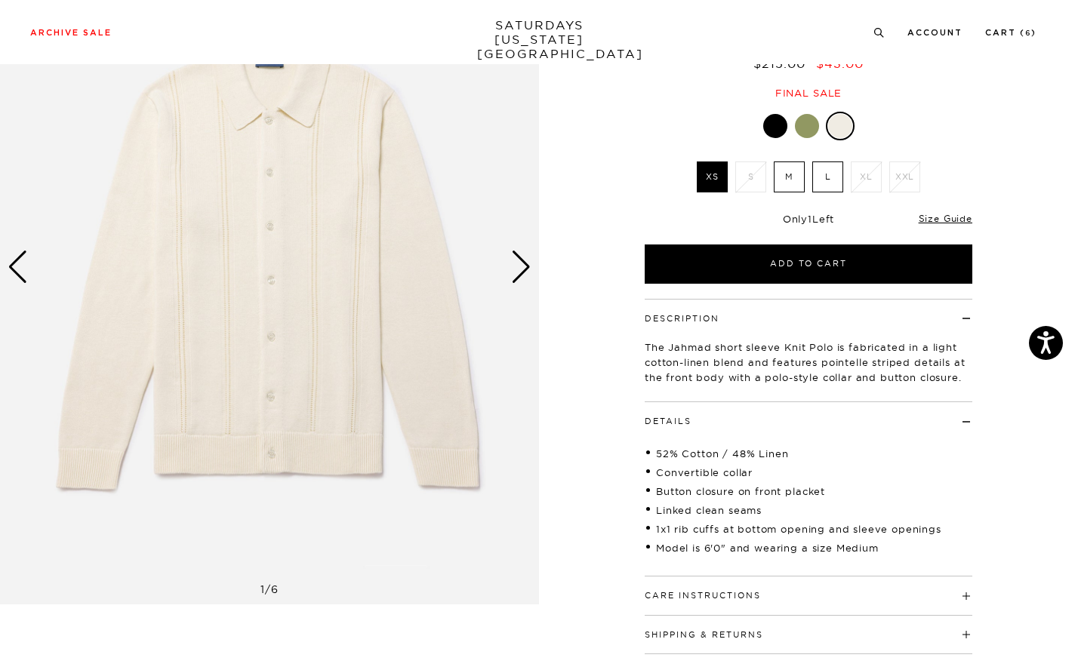
click at [521, 263] on div "Next slide" at bounding box center [521, 267] width 20 height 33
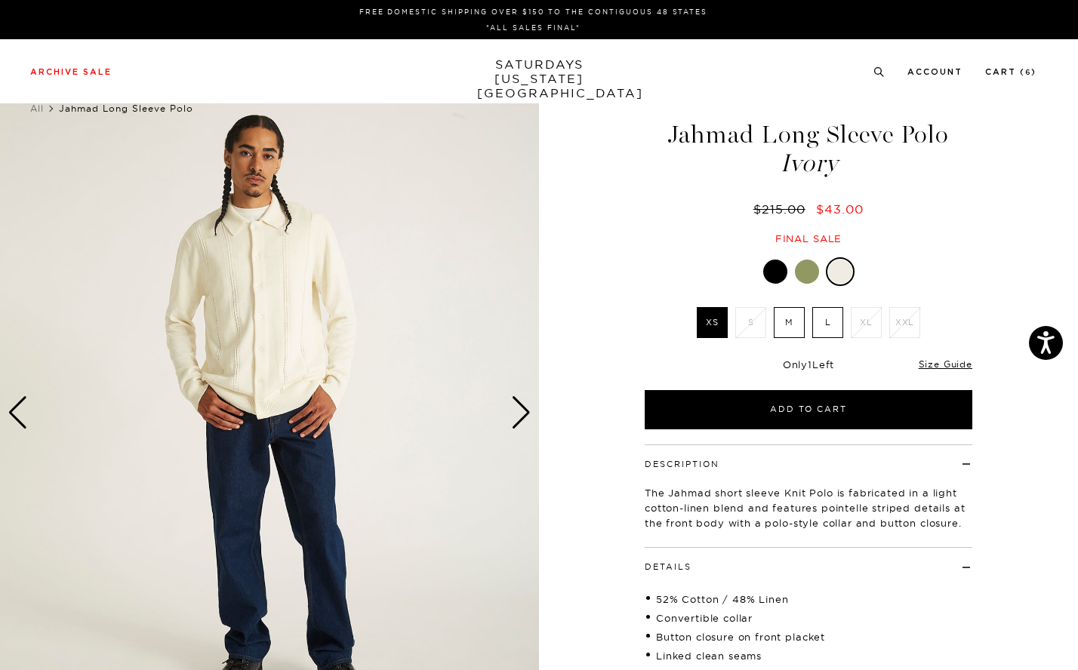
click at [523, 414] on div "Next slide" at bounding box center [521, 412] width 20 height 33
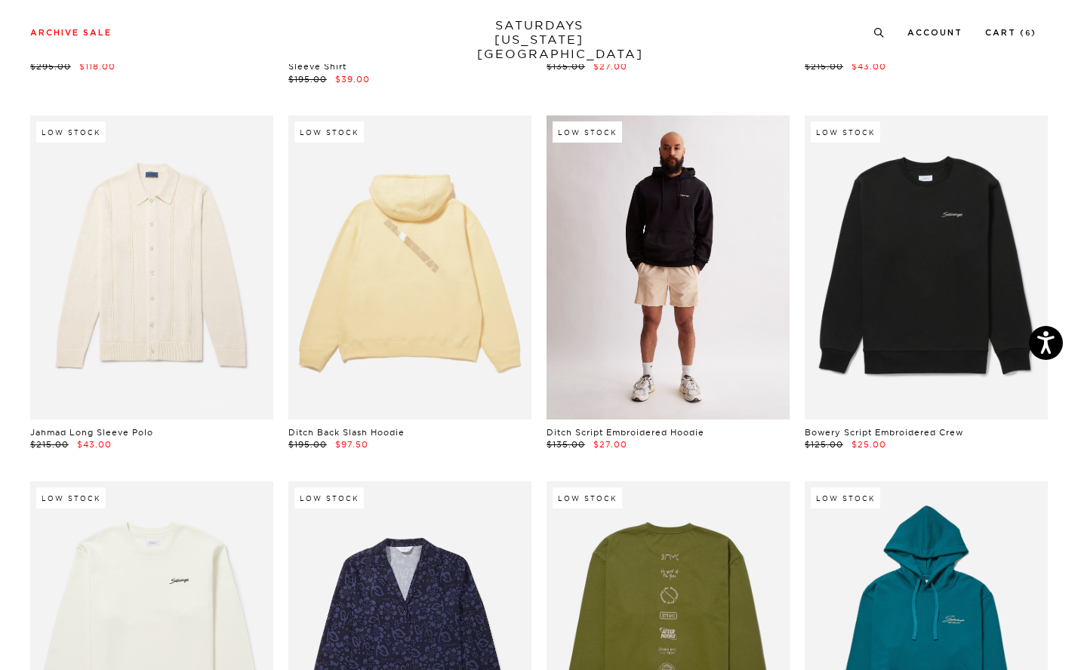
click at [697, 271] on link at bounding box center [667, 267] width 243 height 304
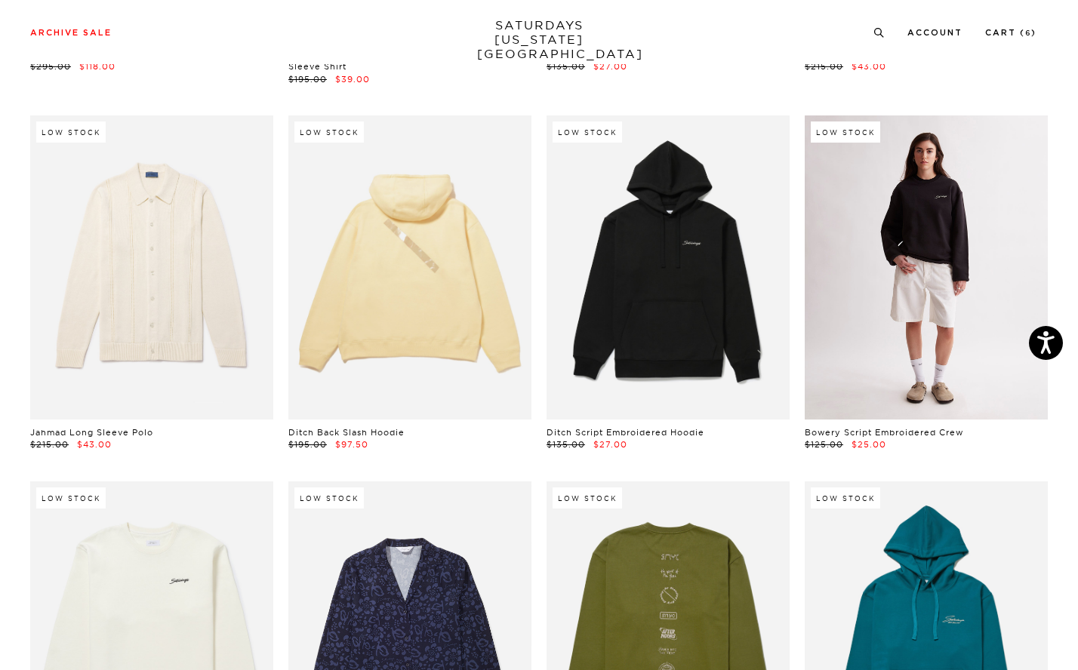
click at [915, 205] on link at bounding box center [925, 267] width 243 height 304
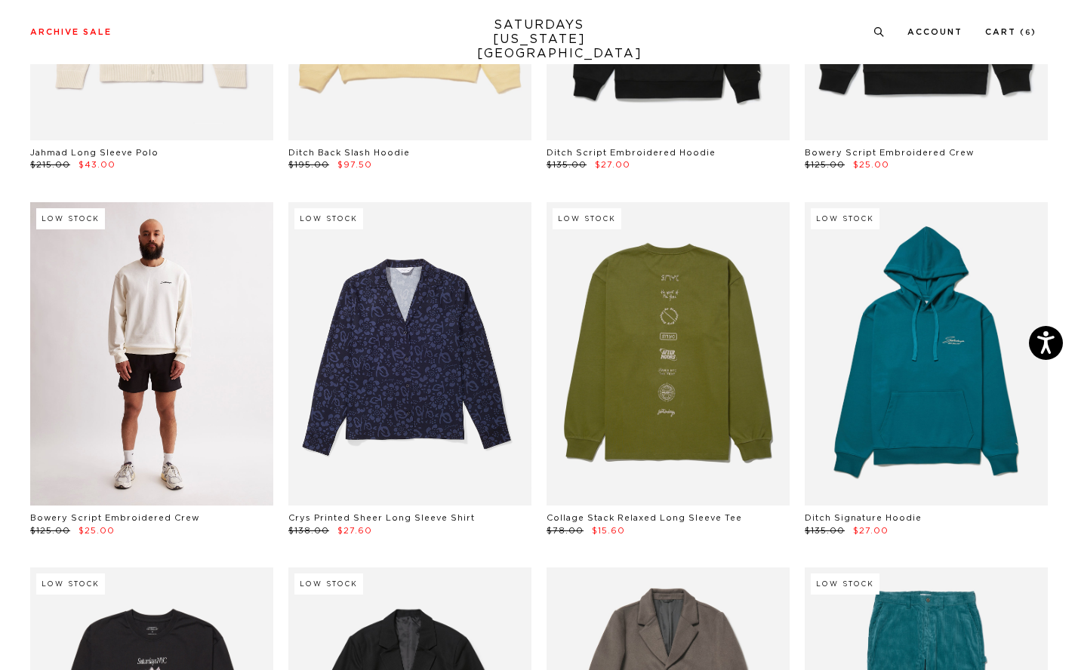
scroll to position [10934, 0]
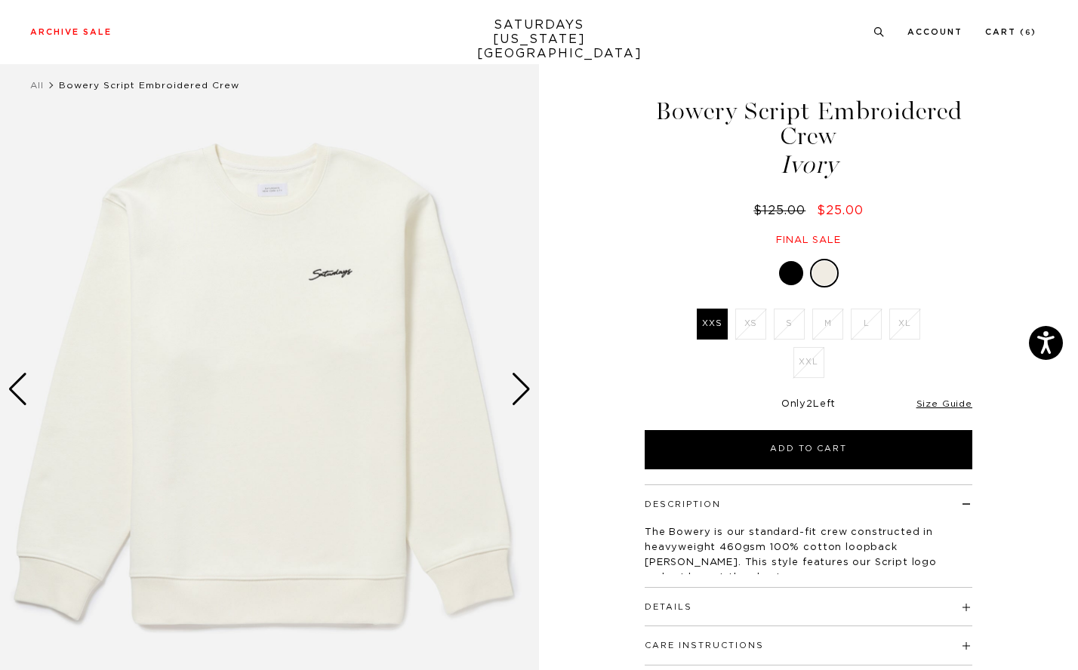
scroll to position [38, 0]
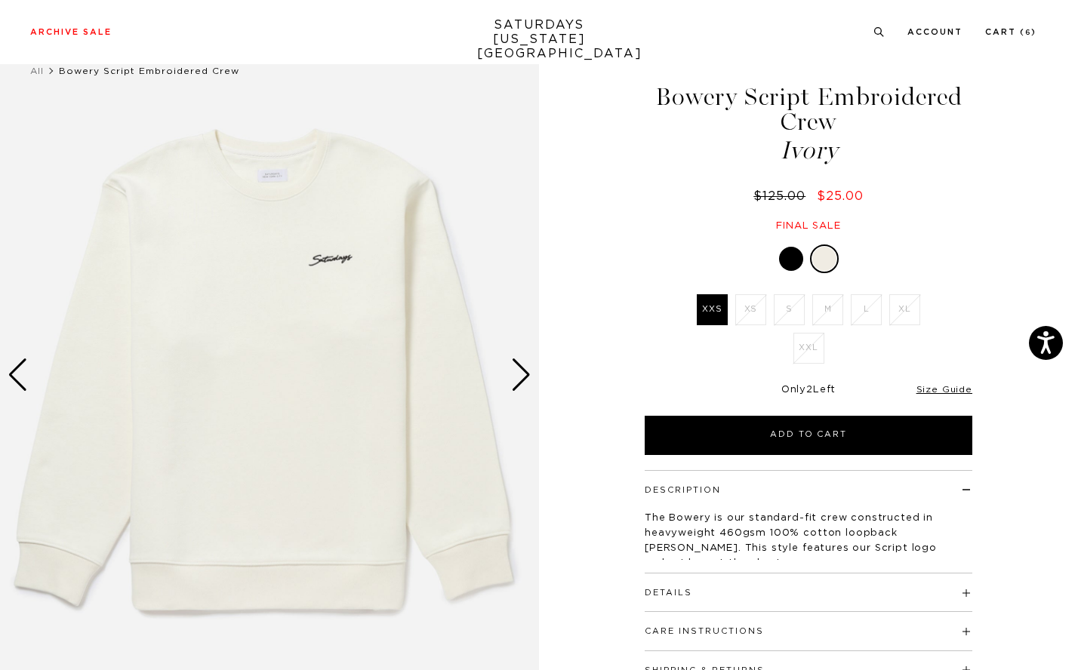
click at [764, 580] on h4 "Details" at bounding box center [807, 585] width 327 height 25
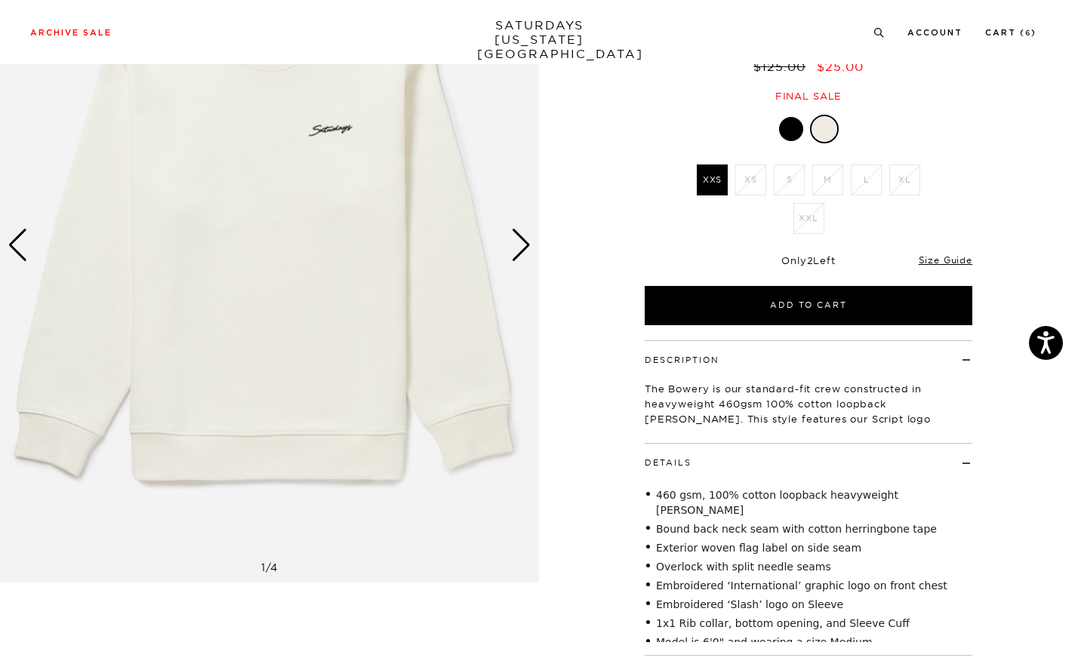
scroll to position [68, 0]
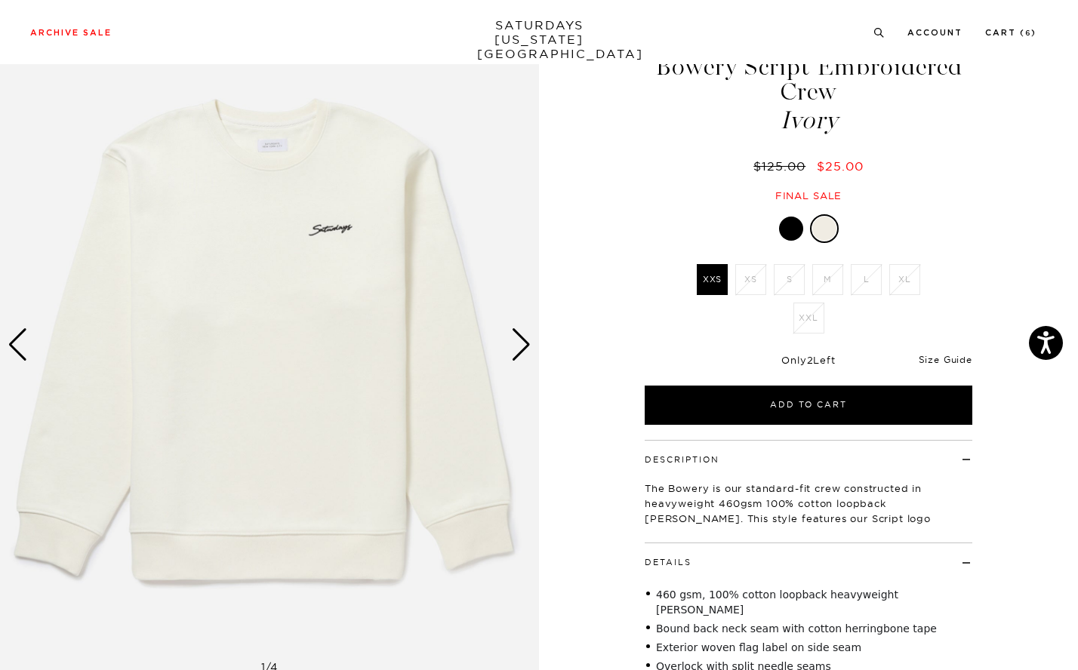
click at [947, 358] on link "Size Guide" at bounding box center [945, 359] width 54 height 11
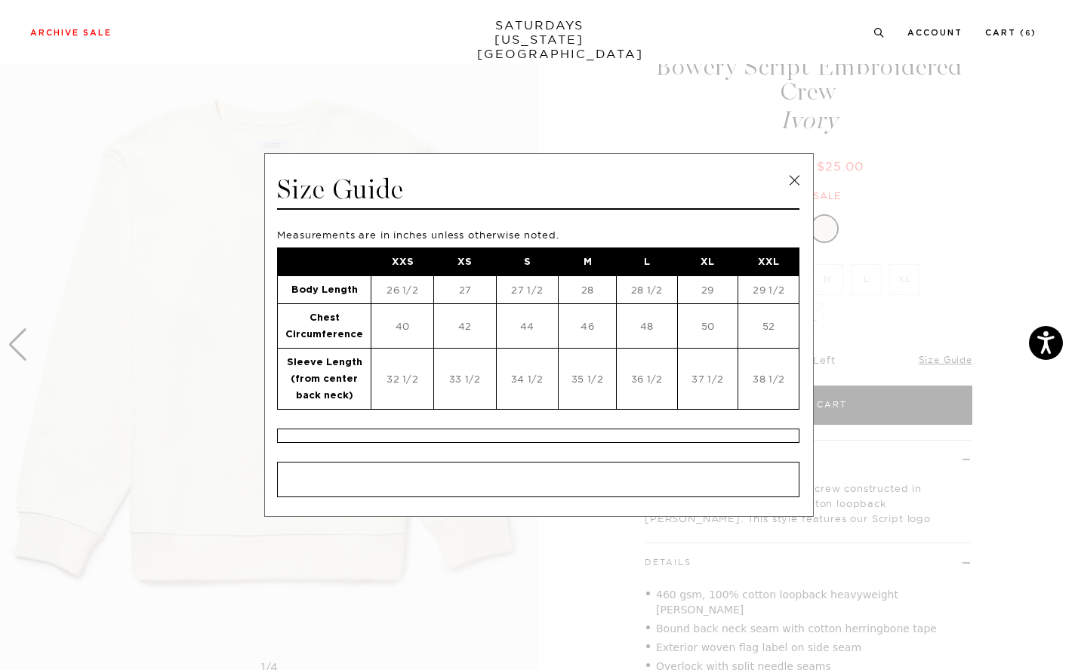
click at [797, 177] on link at bounding box center [794, 180] width 23 height 23
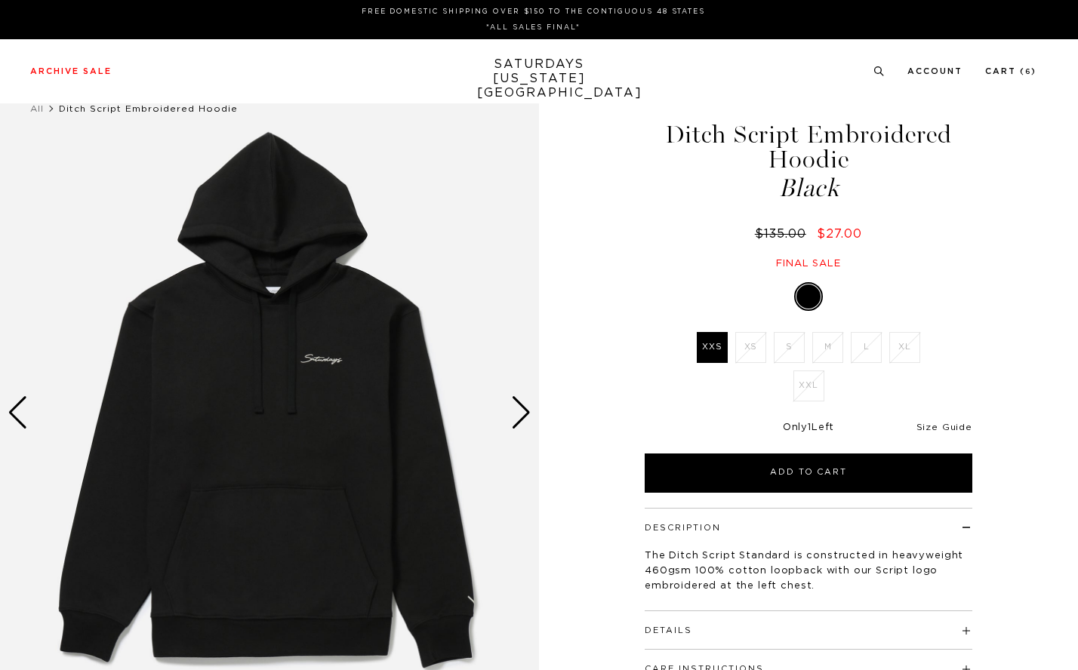
click at [964, 431] on link "Size Guide" at bounding box center [944, 427] width 56 height 9
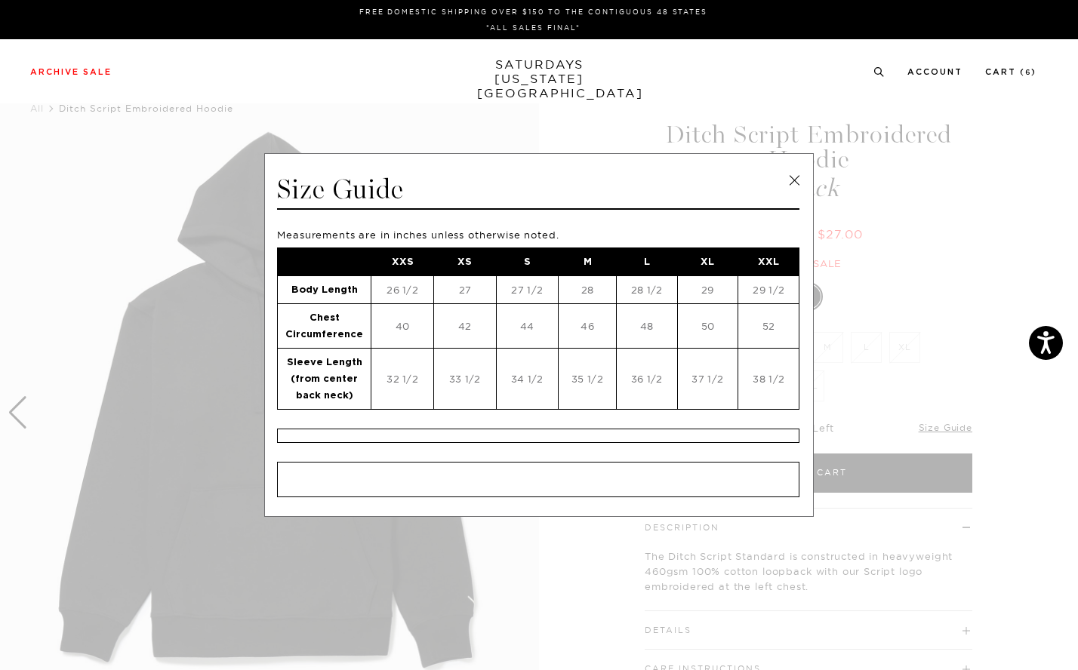
click at [788, 183] on link at bounding box center [794, 180] width 23 height 23
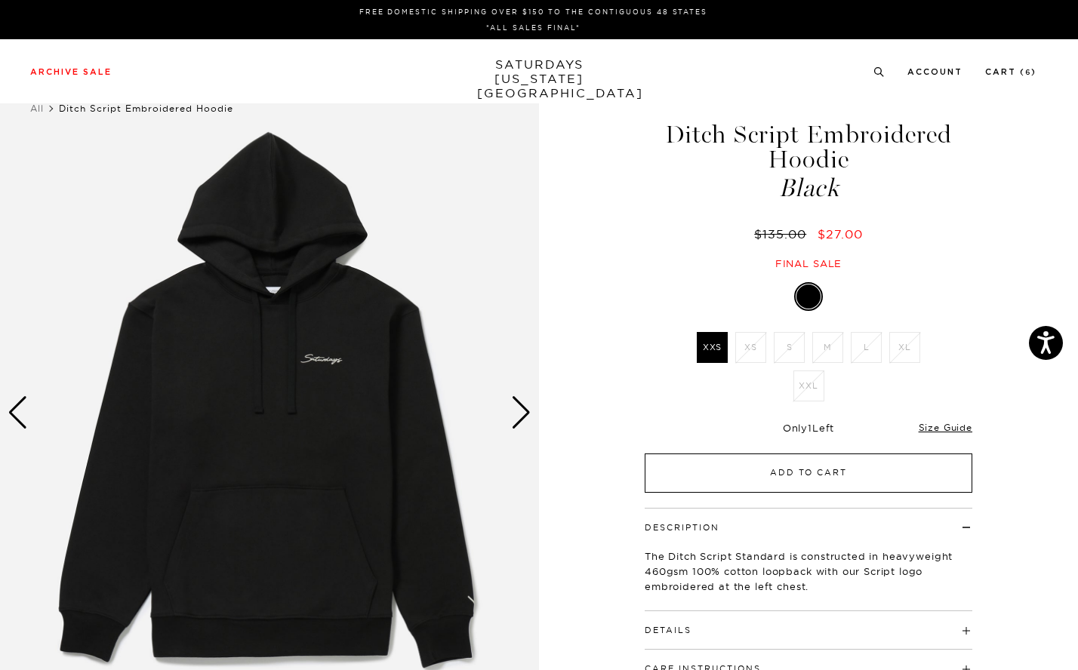
click at [822, 478] on button "Add to Cart" at bounding box center [807, 473] width 327 height 39
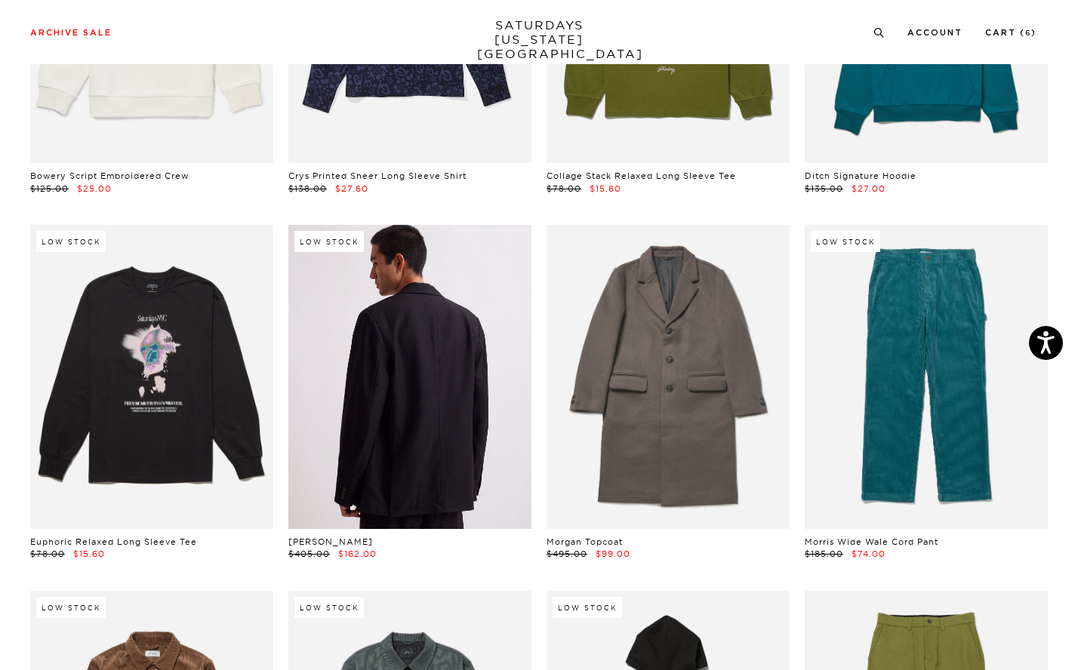
scroll to position [11279, 0]
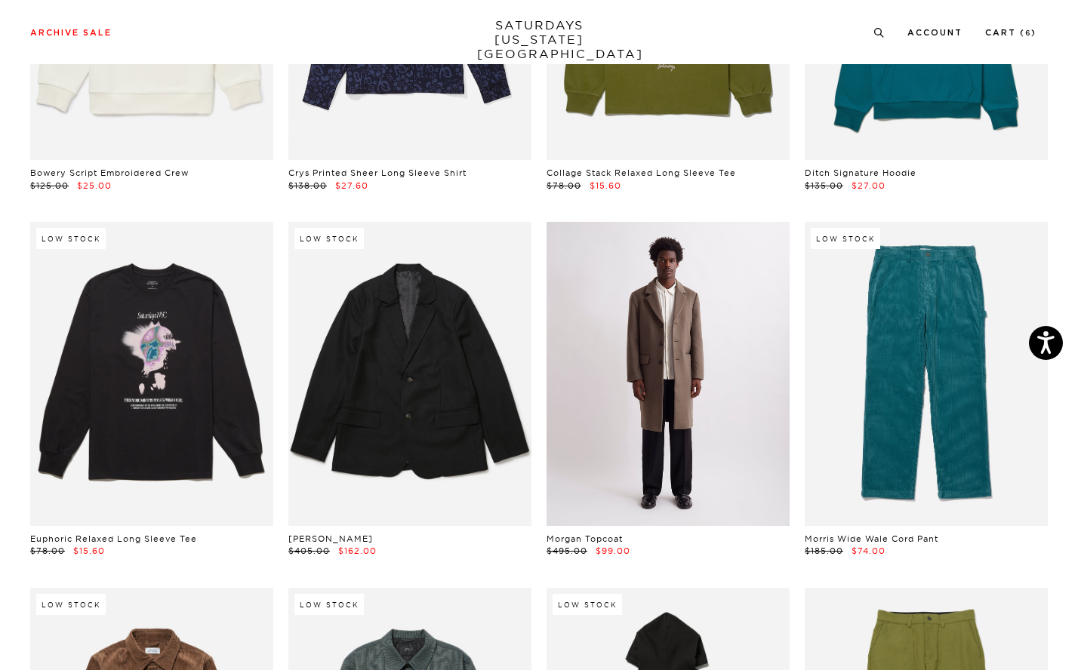
click at [680, 312] on link at bounding box center [667, 374] width 243 height 304
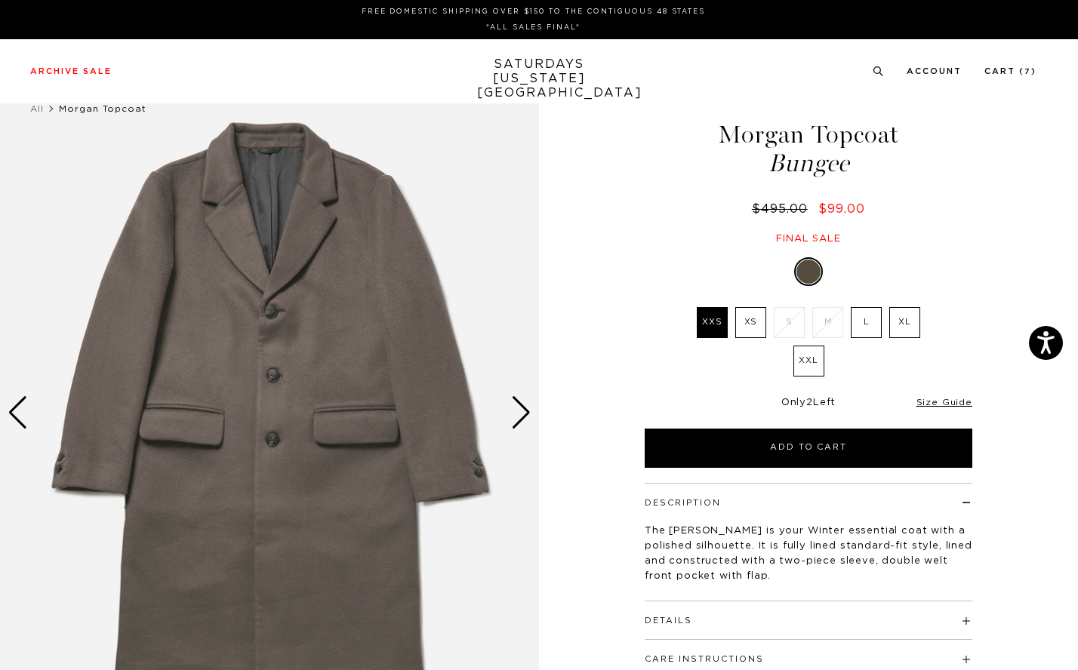
click at [519, 416] on div "Next slide" at bounding box center [521, 412] width 20 height 33
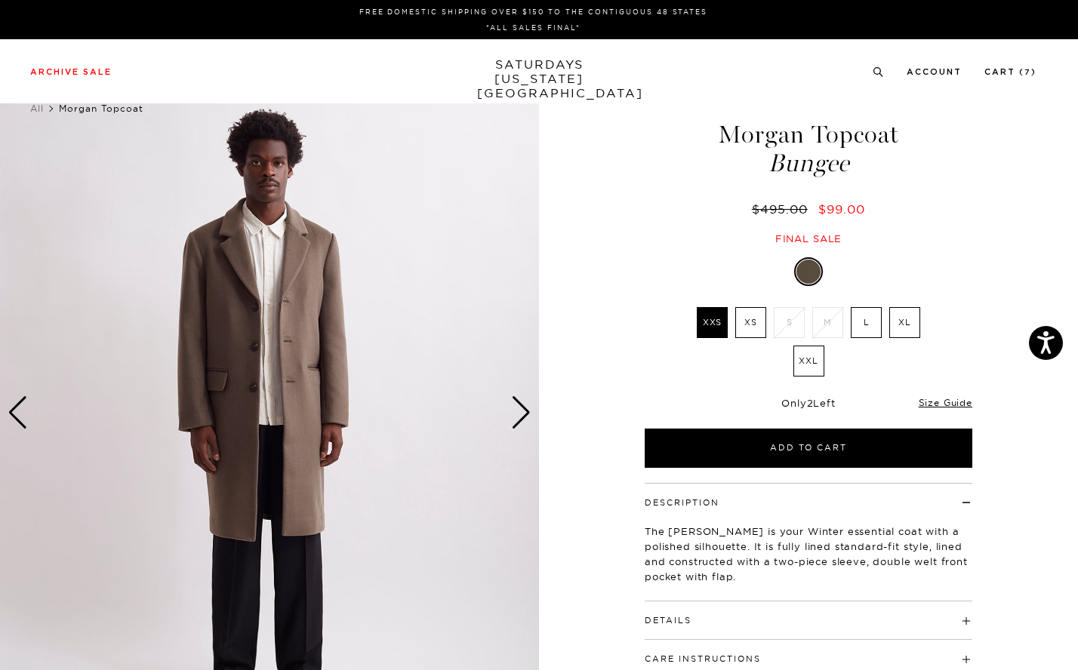
click at [519, 416] on div "Next slide" at bounding box center [521, 412] width 20 height 33
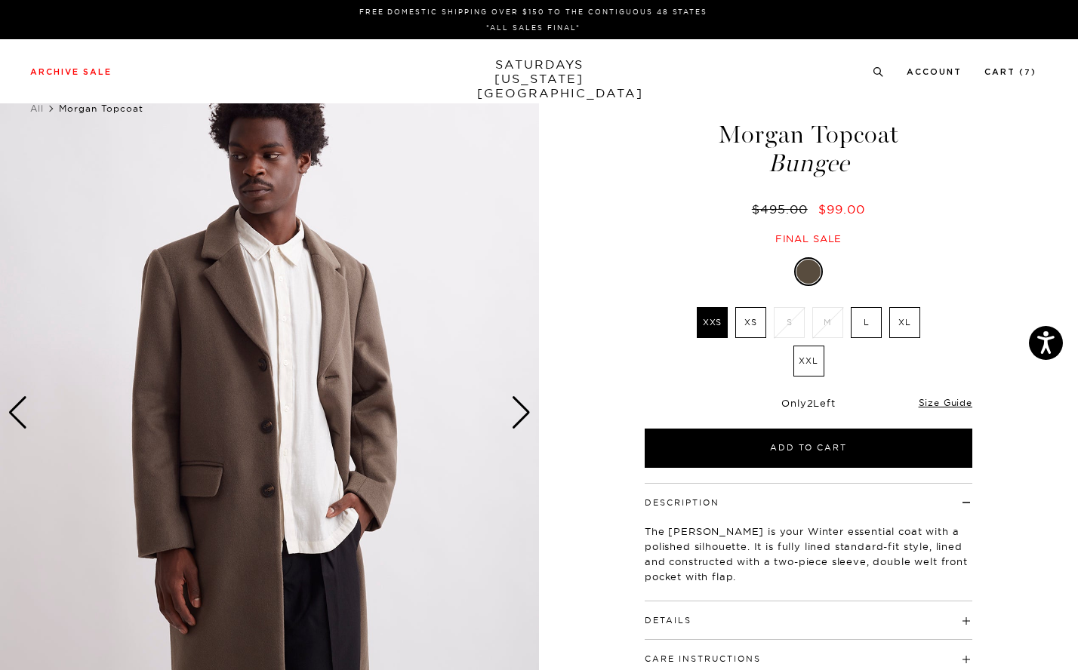
click at [519, 416] on div "Next slide" at bounding box center [521, 412] width 20 height 33
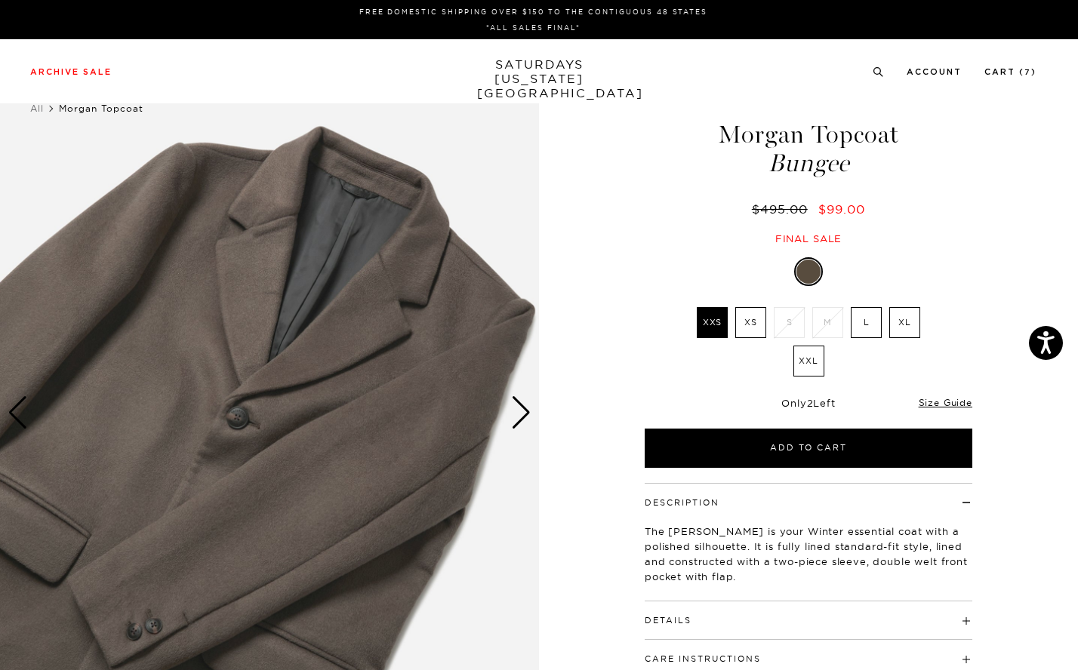
click at [519, 416] on div "Next slide" at bounding box center [521, 412] width 20 height 33
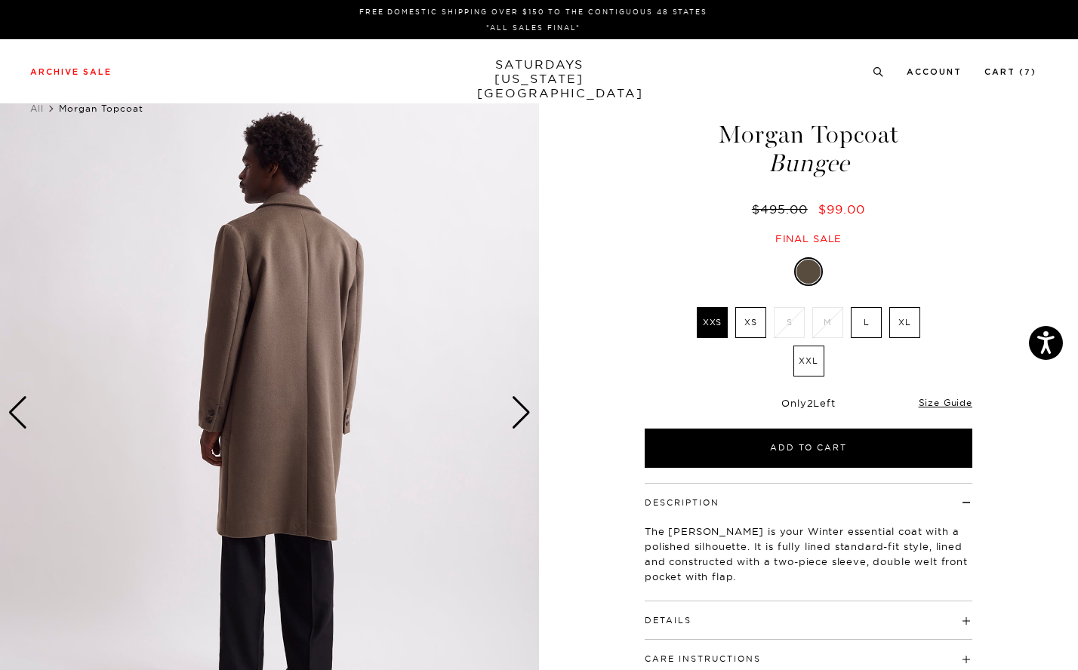
click at [519, 416] on div "Next slide" at bounding box center [521, 412] width 20 height 33
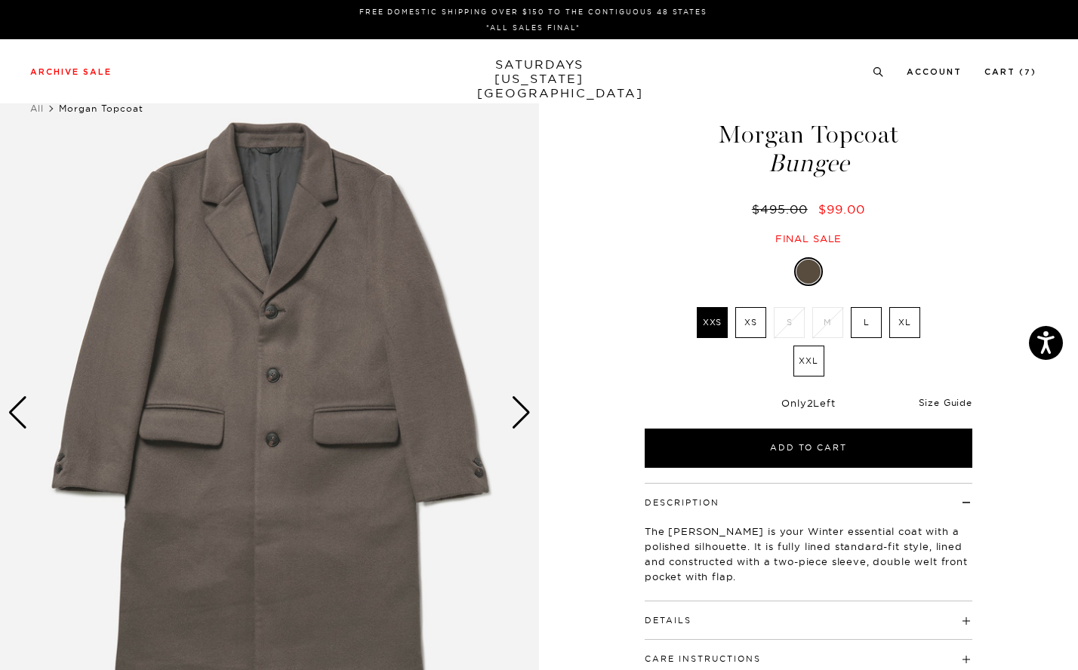
click at [928, 401] on link "Size Guide" at bounding box center [945, 402] width 54 height 11
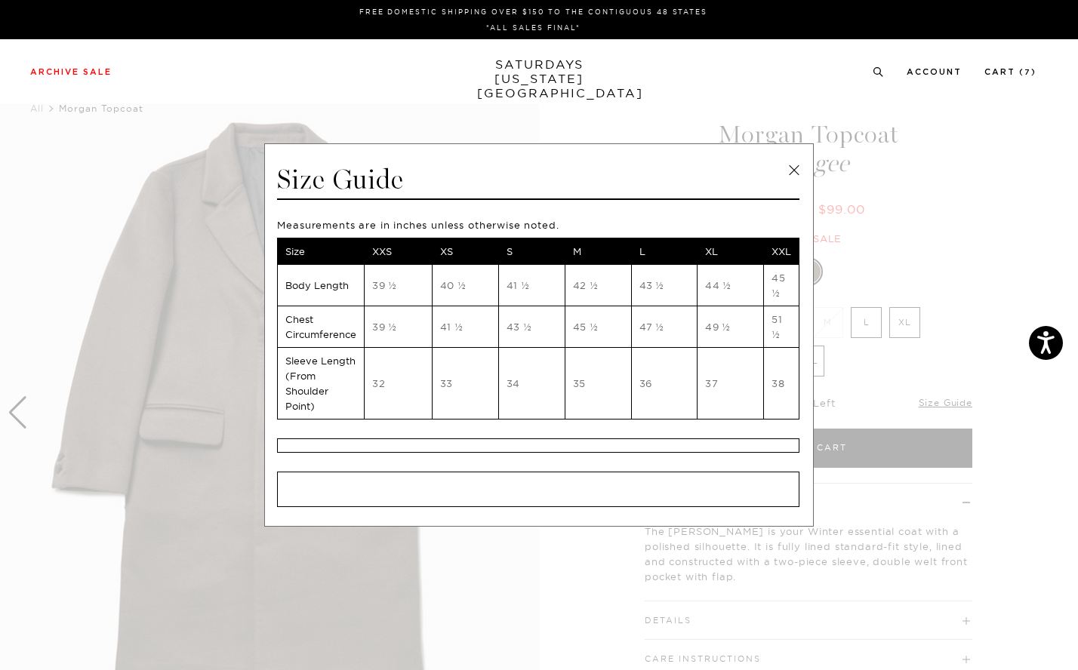
scroll to position [0, 9]
click at [793, 173] on link at bounding box center [794, 170] width 23 height 23
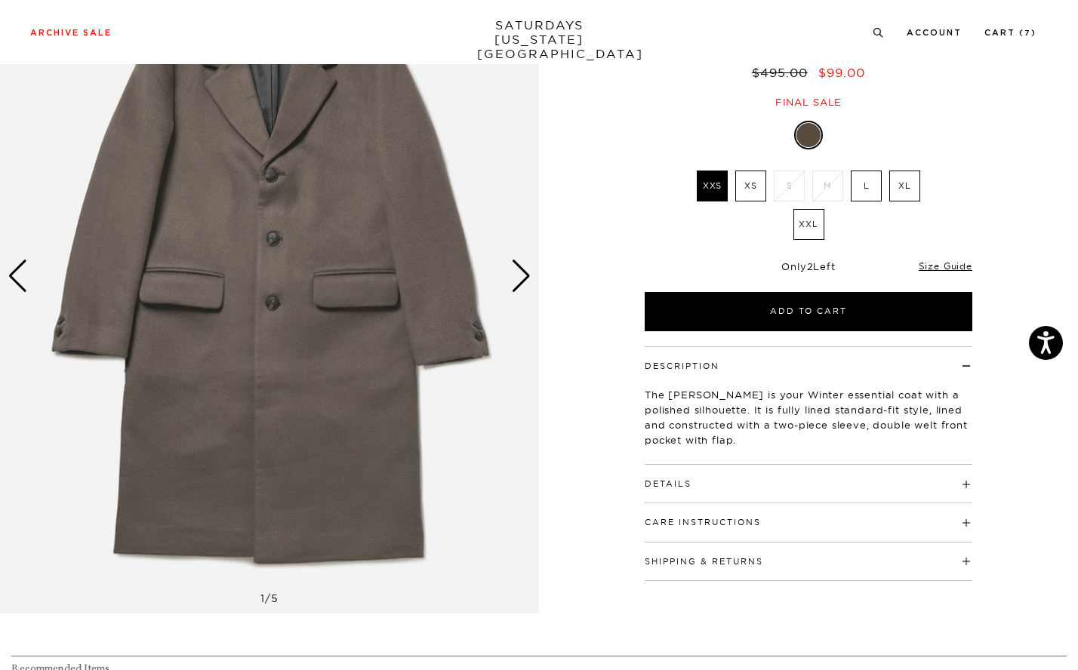
scroll to position [263, 9]
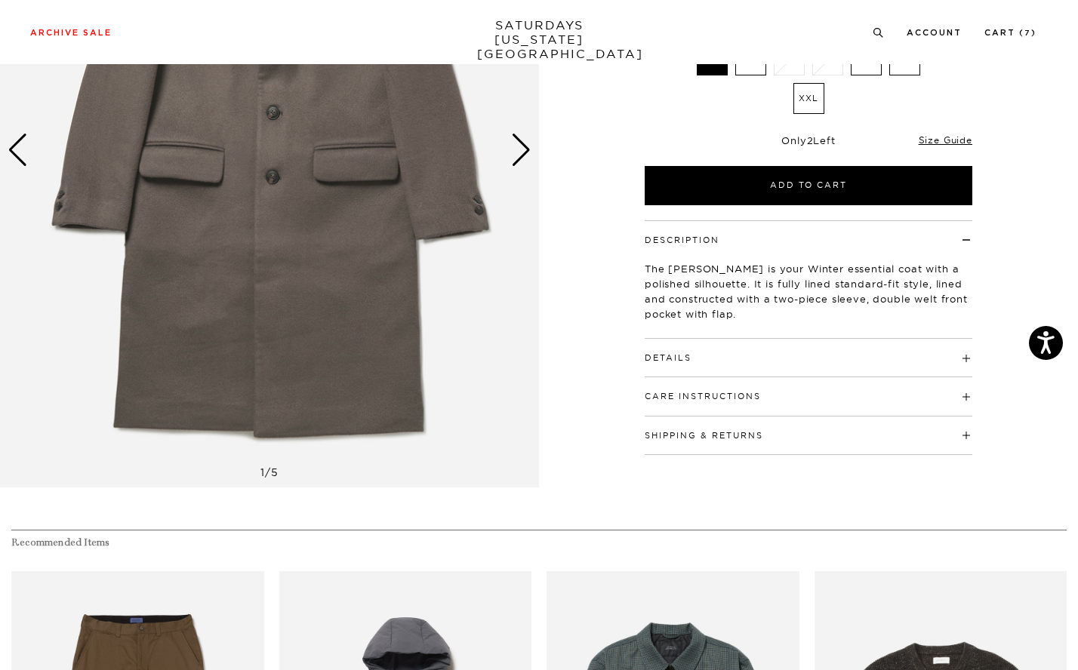
click at [759, 352] on h4 "Details" at bounding box center [807, 351] width 327 height 25
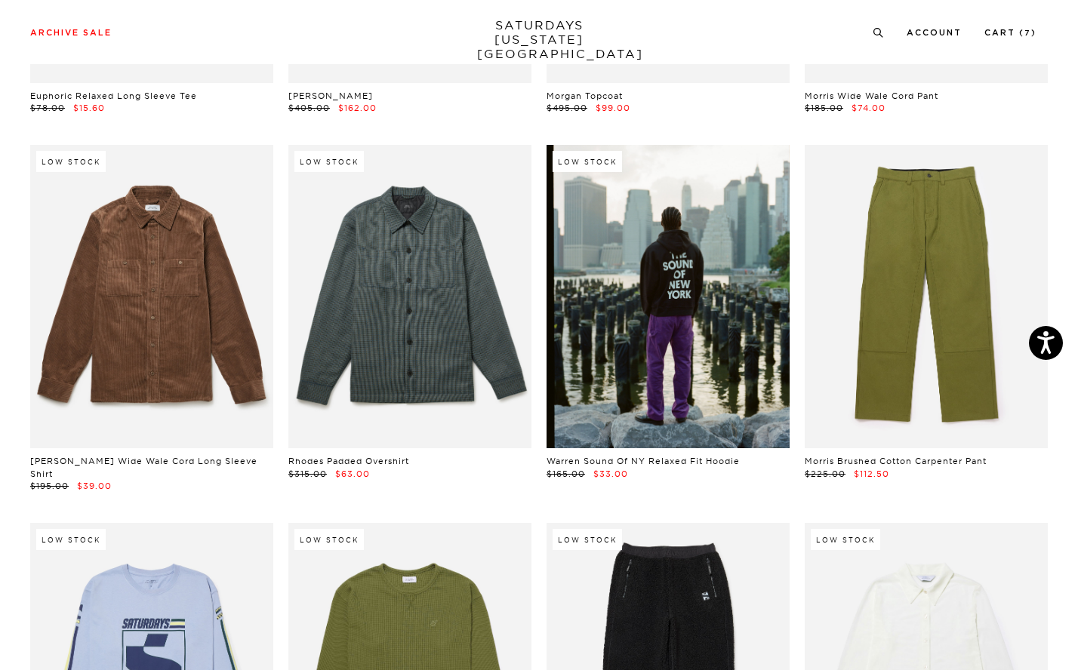
scroll to position [11725, 0]
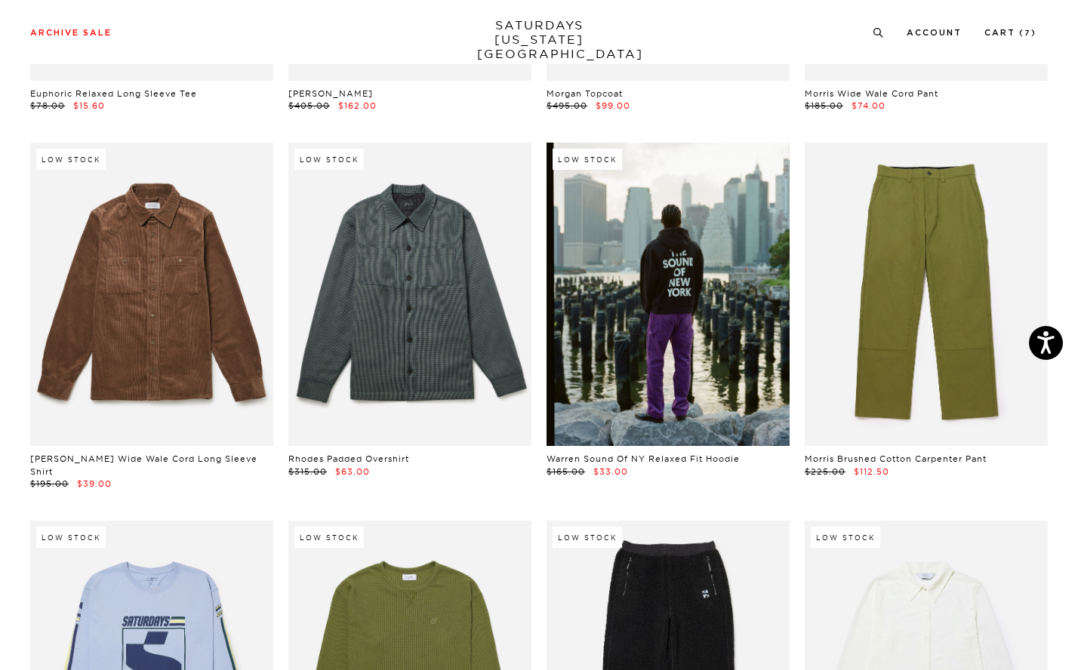
click at [671, 293] on link at bounding box center [667, 295] width 243 height 304
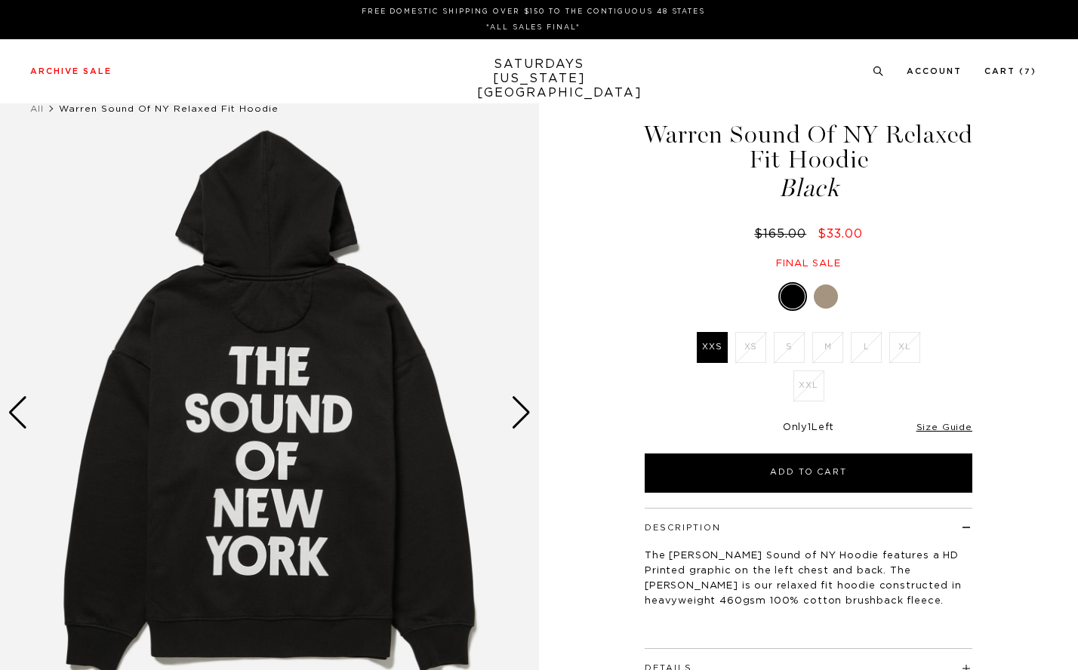
click at [517, 410] on div "Next slide" at bounding box center [521, 412] width 20 height 33
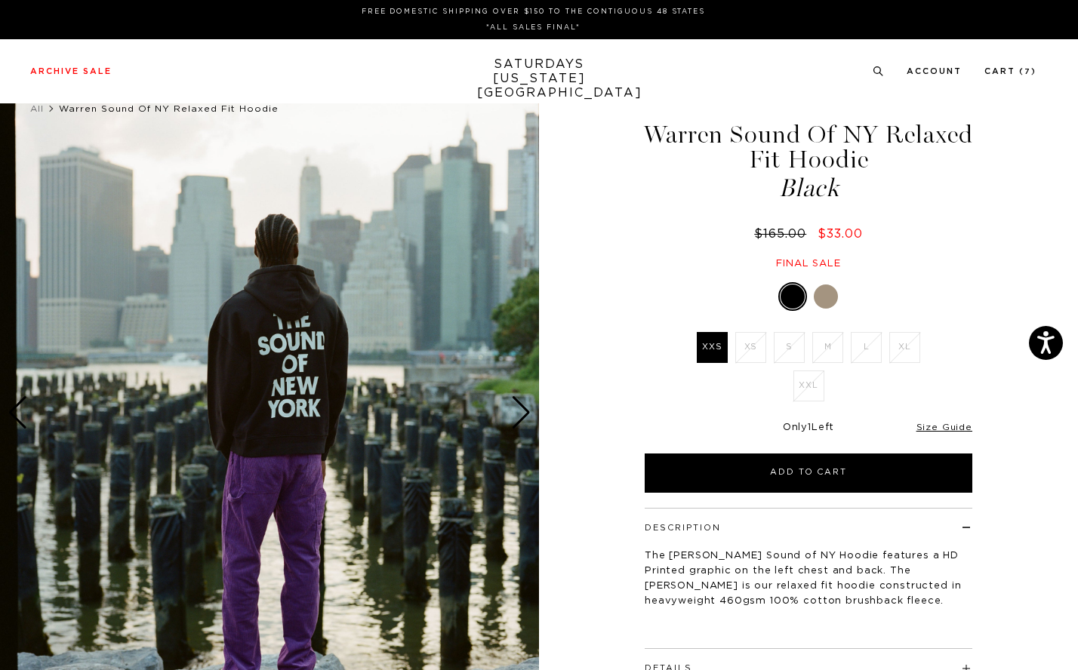
click at [517, 410] on div "Next slide" at bounding box center [521, 412] width 20 height 33
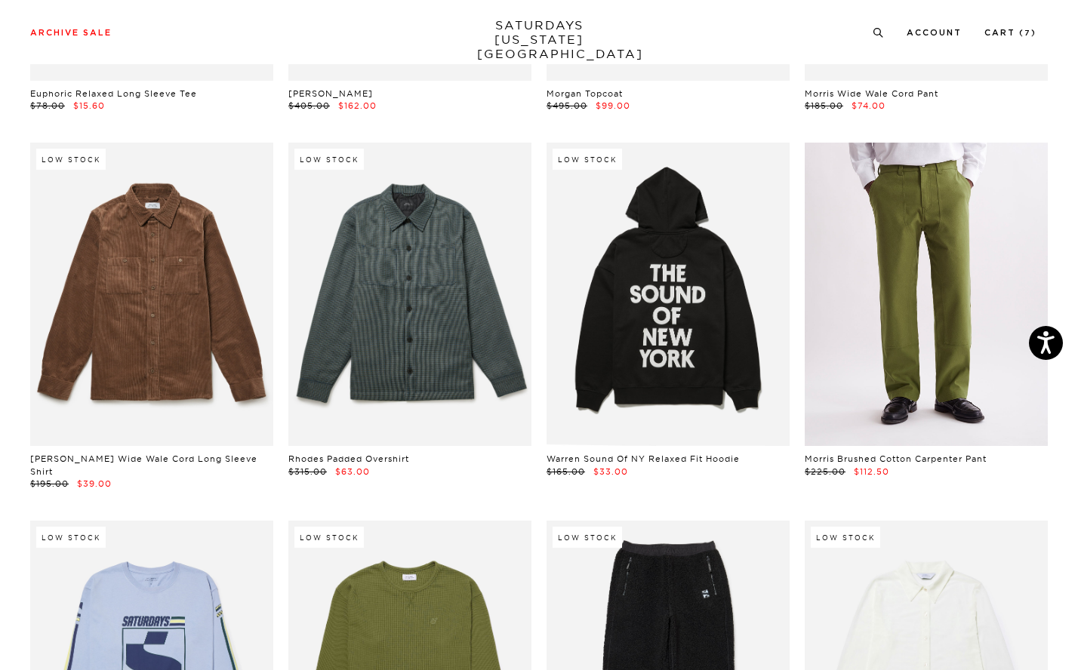
click at [1013, 257] on link at bounding box center [925, 295] width 243 height 304
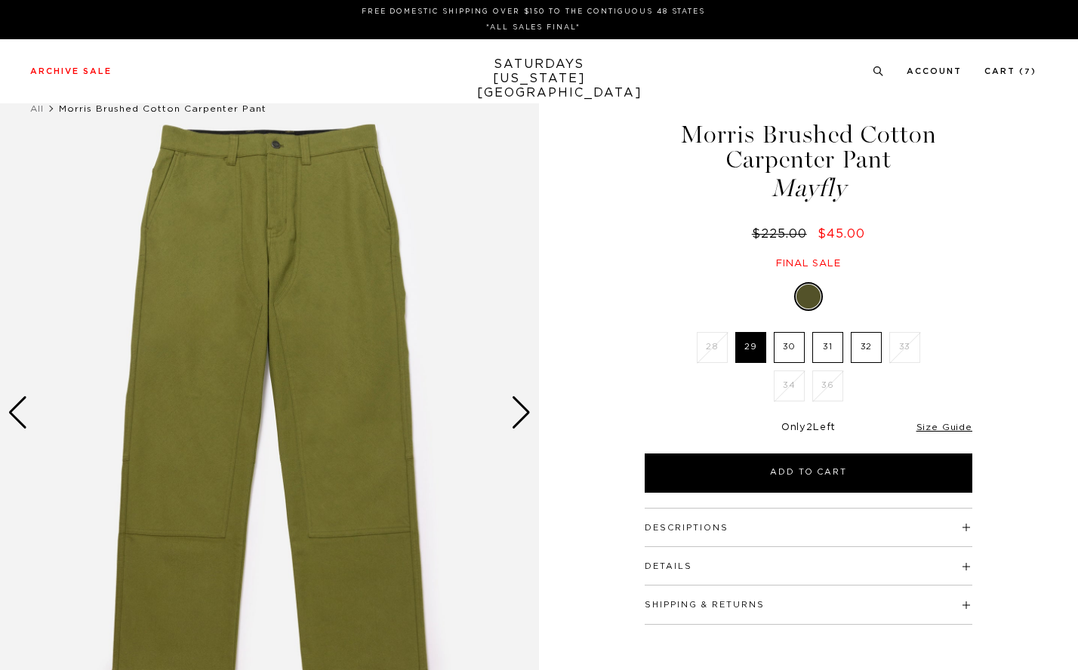
click at [520, 412] on div "Next slide" at bounding box center [521, 412] width 20 height 33
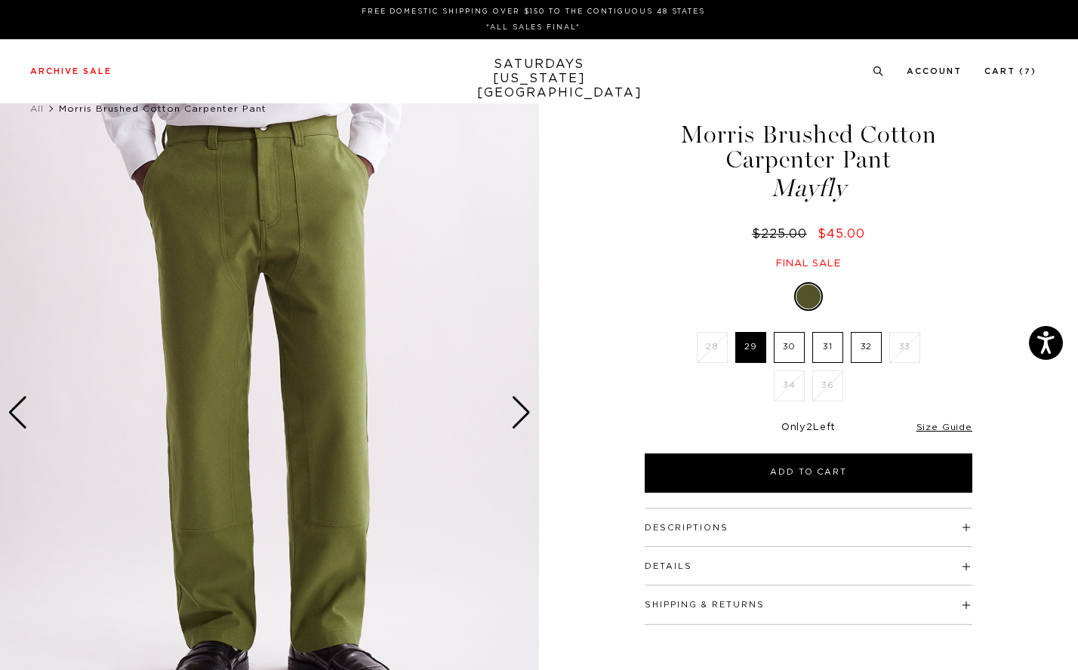
click at [520, 412] on div "Next slide" at bounding box center [521, 412] width 20 height 33
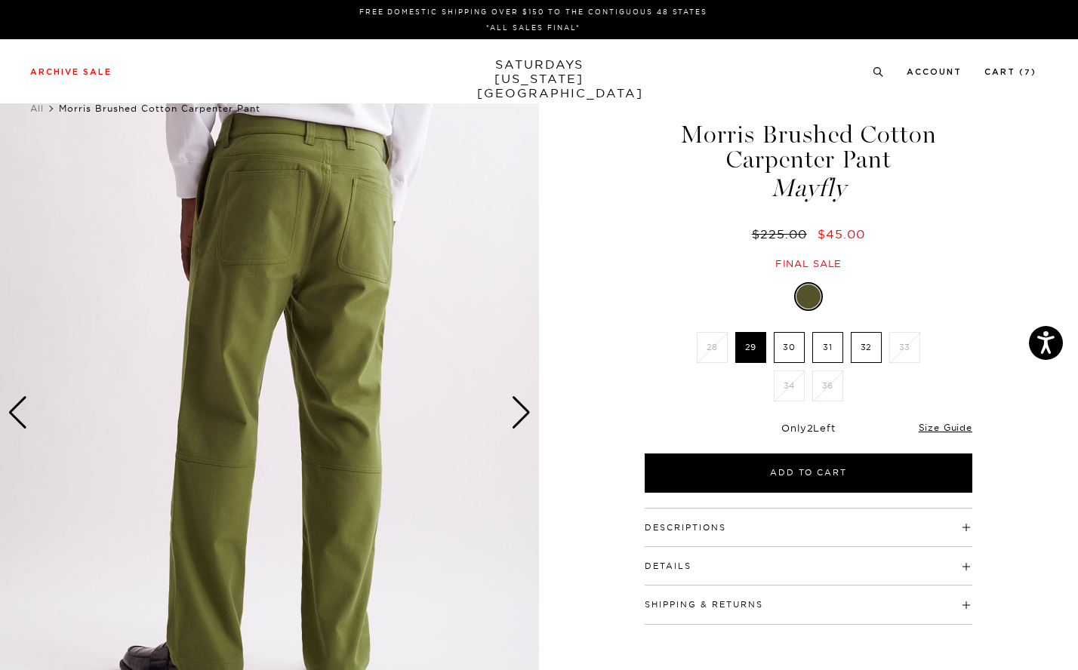
click at [520, 412] on div "Next slide" at bounding box center [521, 412] width 20 height 33
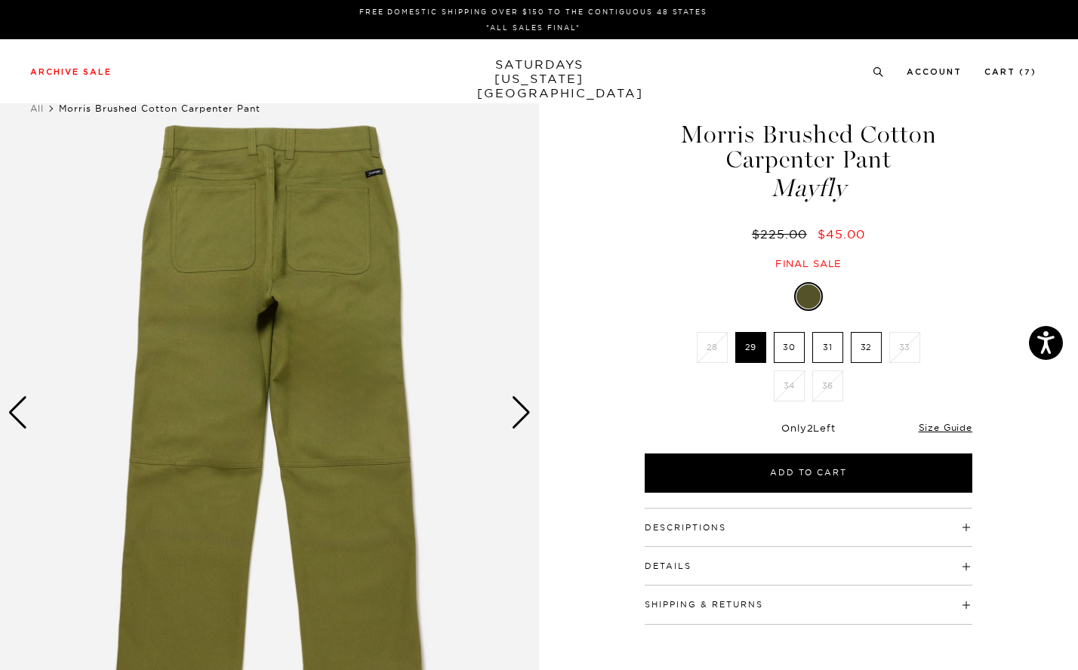
click at [520, 412] on div "Next slide" at bounding box center [521, 412] width 20 height 33
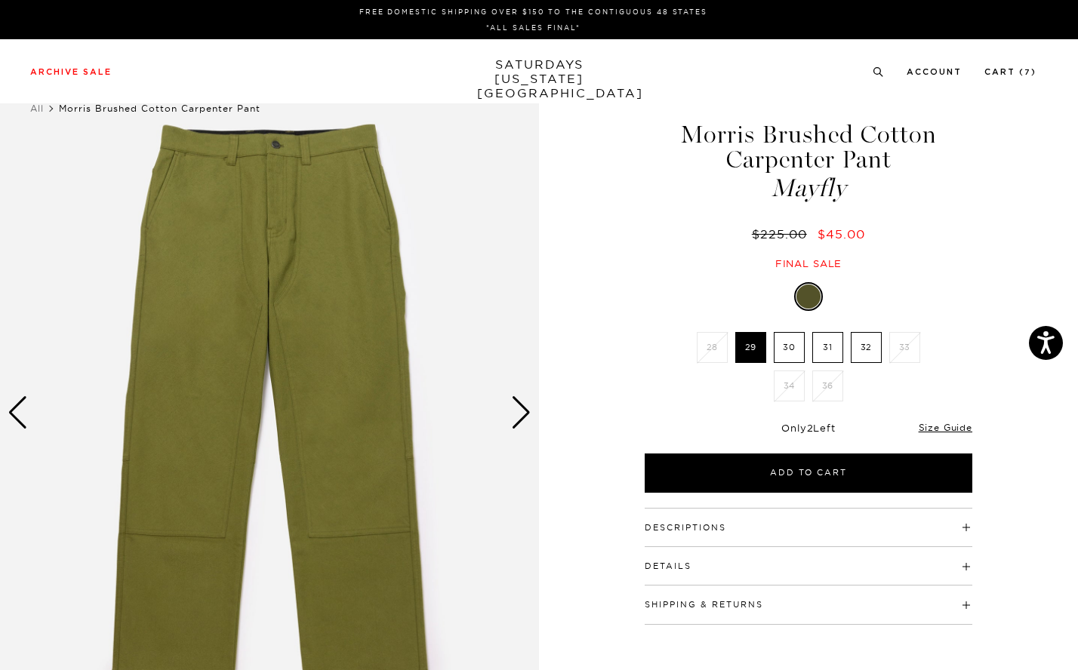
click at [520, 412] on div "Next slide" at bounding box center [521, 412] width 20 height 33
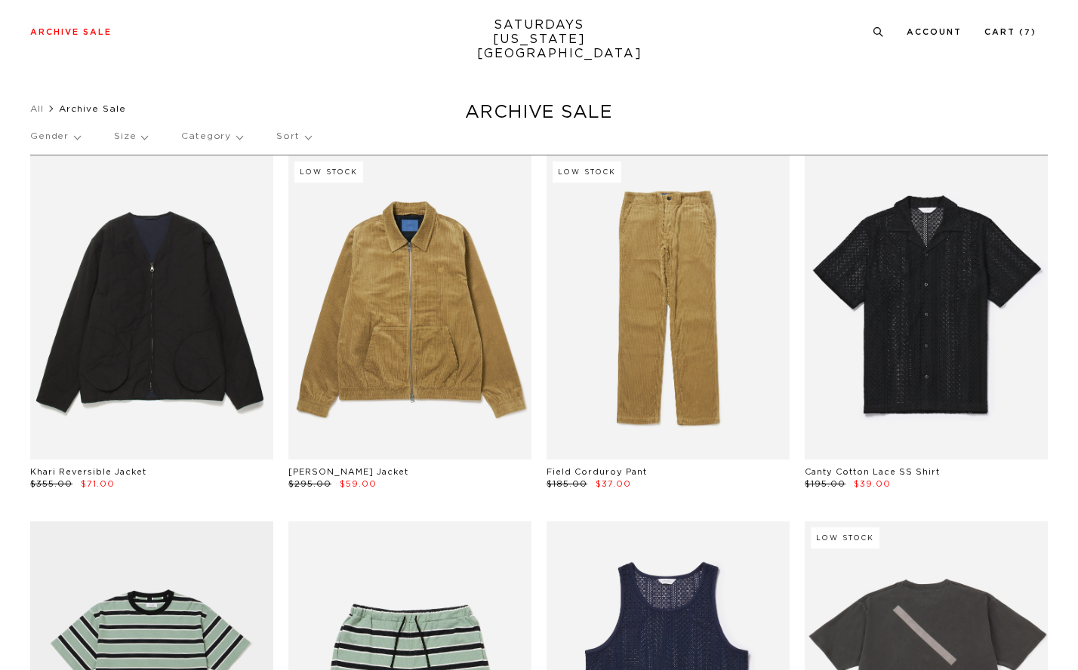
scroll to position [12045, 0]
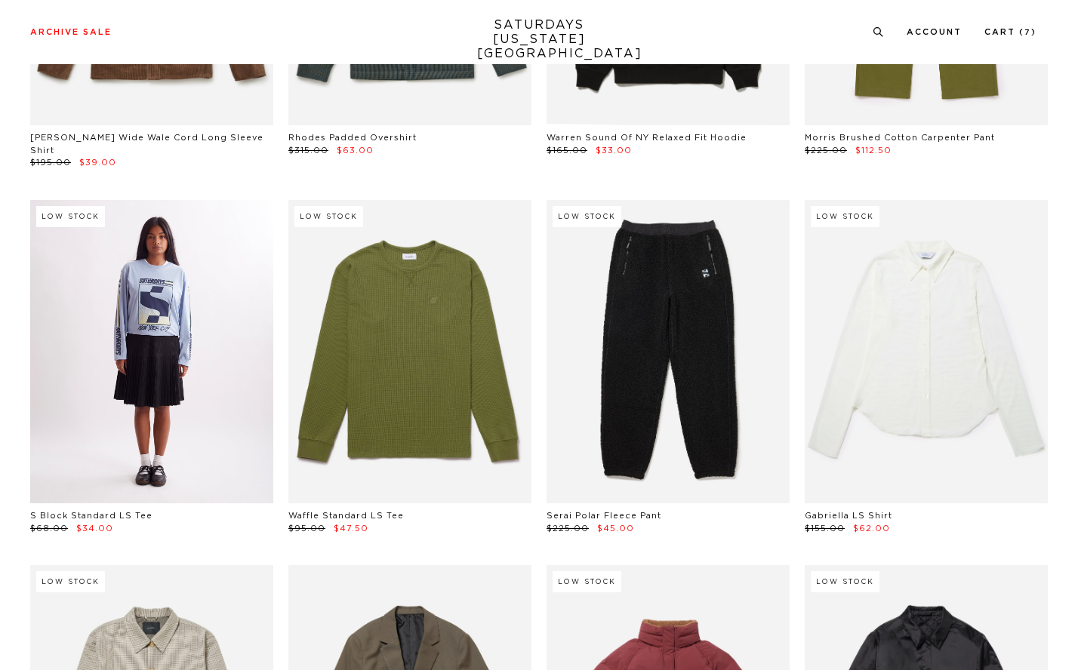
click at [146, 318] on link at bounding box center [151, 352] width 243 height 304
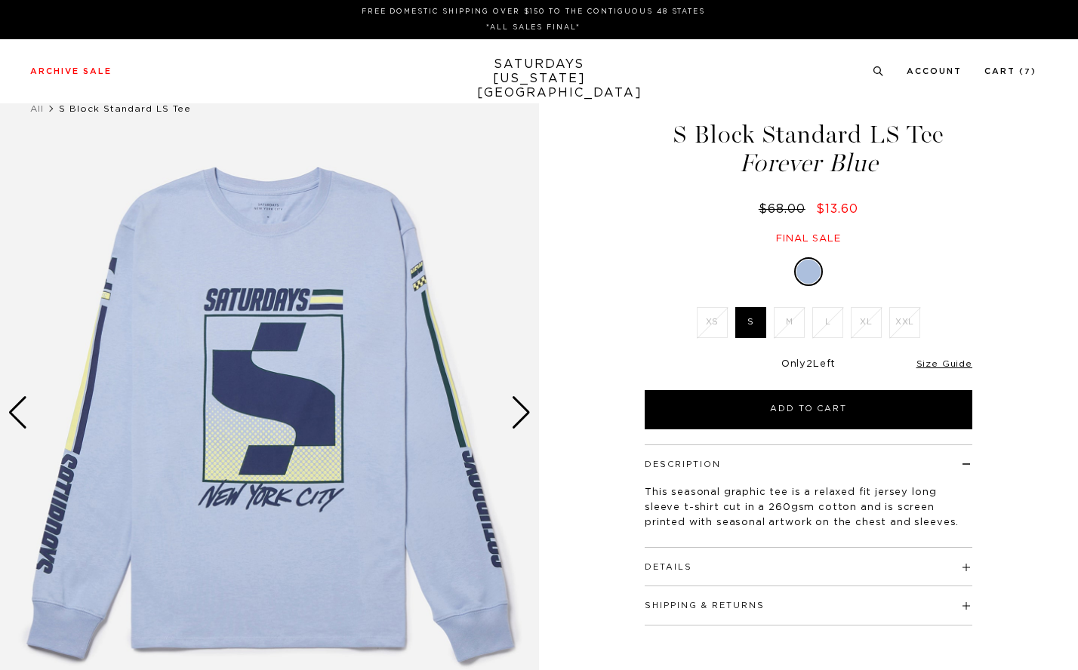
click at [518, 408] on div "Next slide" at bounding box center [521, 412] width 20 height 33
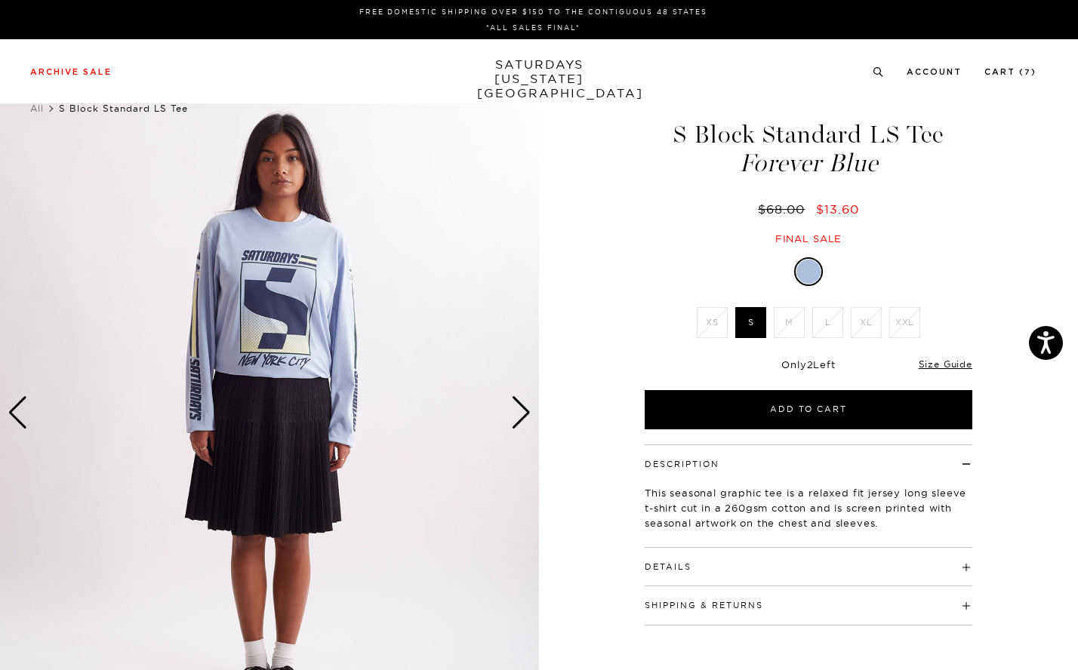
click at [518, 408] on div "Next slide" at bounding box center [521, 412] width 20 height 33
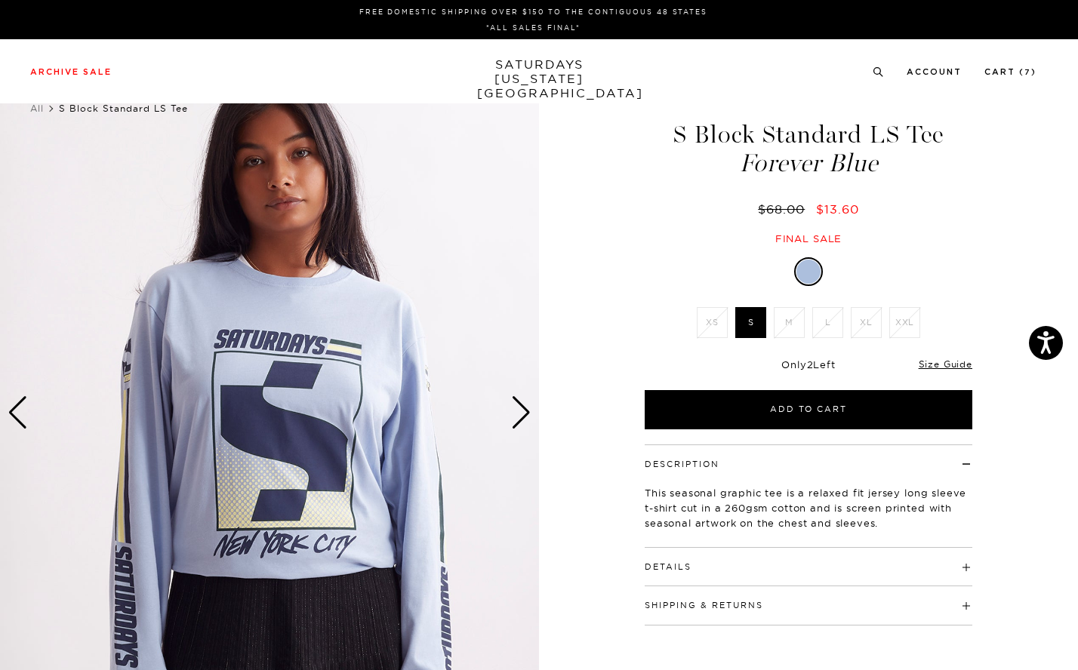
click at [879, 558] on h4 "Details" at bounding box center [807, 560] width 327 height 25
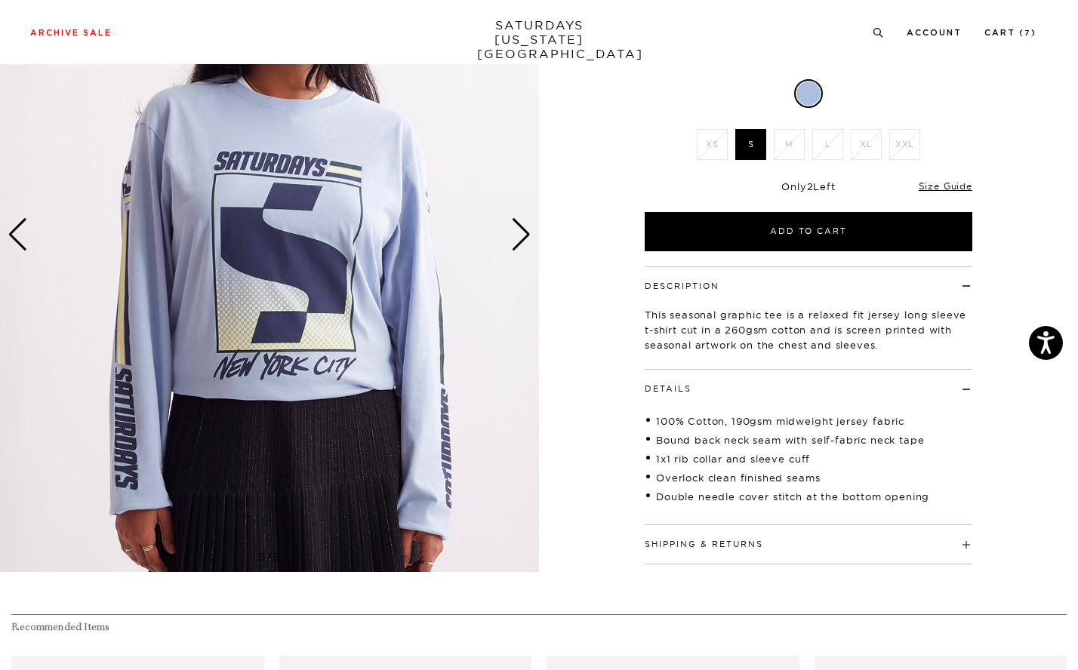
scroll to position [180, 0]
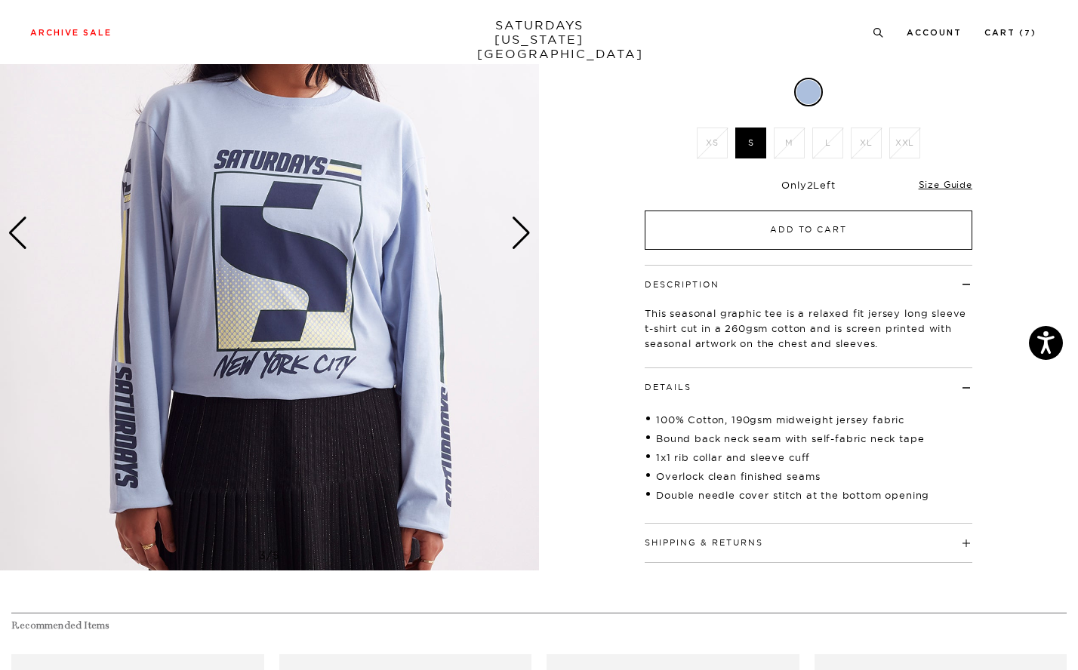
click at [802, 225] on button "Add to Cart" at bounding box center [807, 230] width 327 height 39
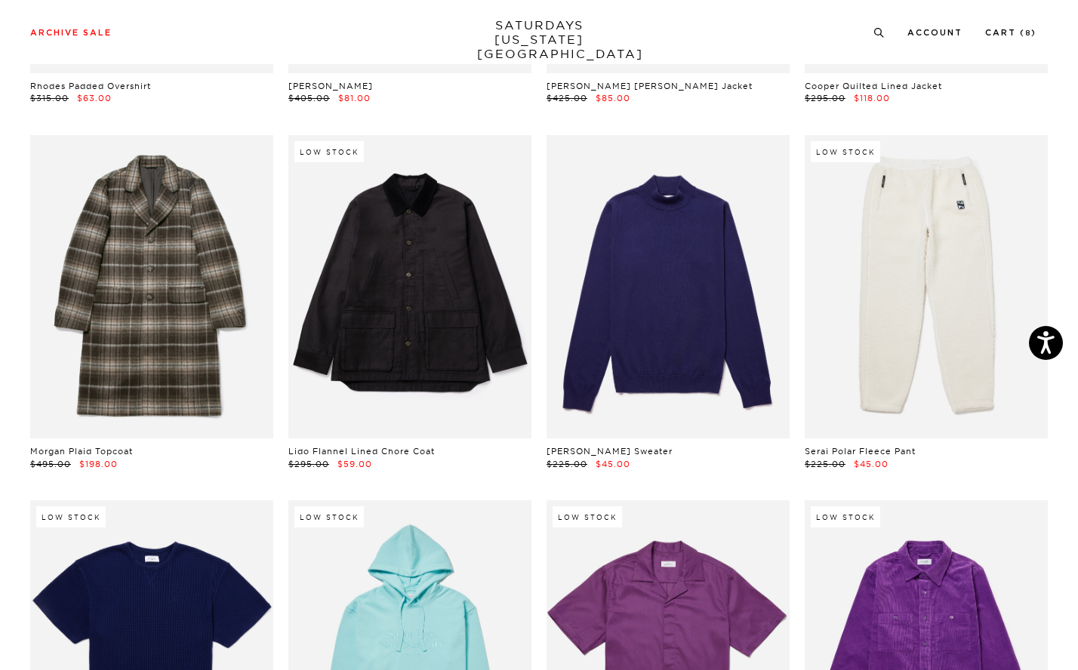
scroll to position [12854, 0]
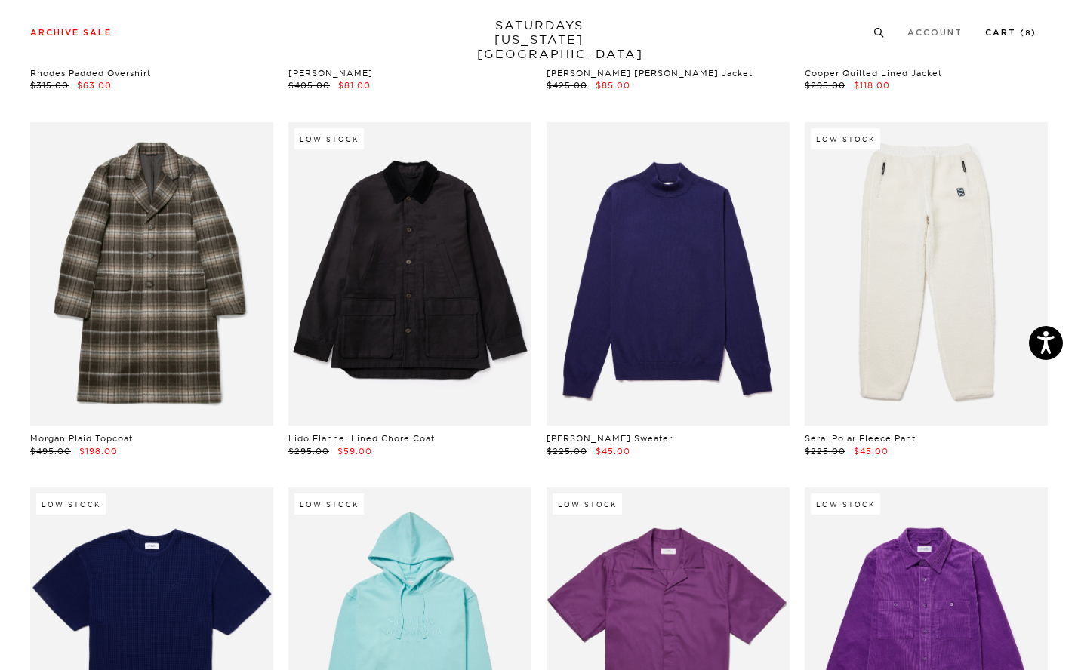
click at [1028, 35] on link "Cart ( 8 )" at bounding box center [1010, 33] width 51 height 8
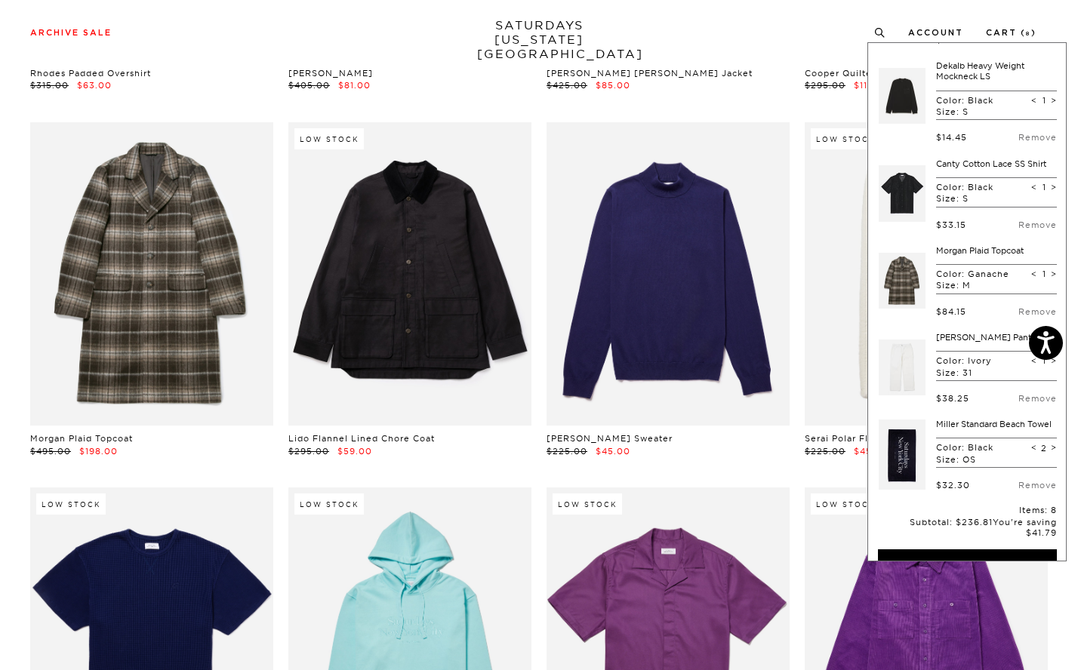
scroll to position [238, 0]
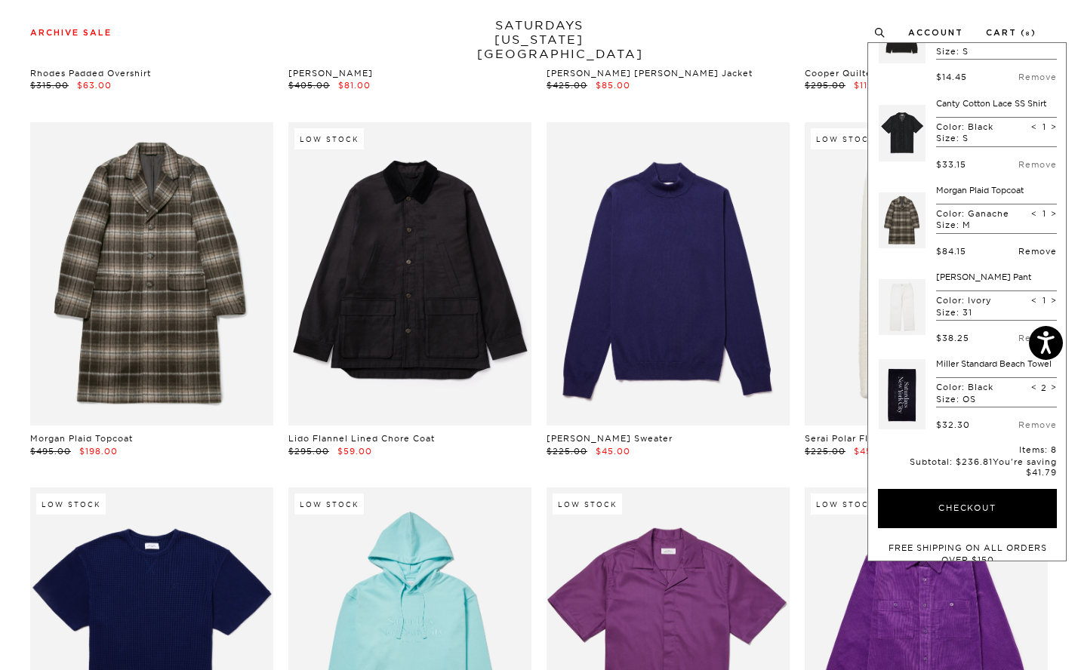
click at [1018, 257] on link "Remove" at bounding box center [1037, 251] width 38 height 11
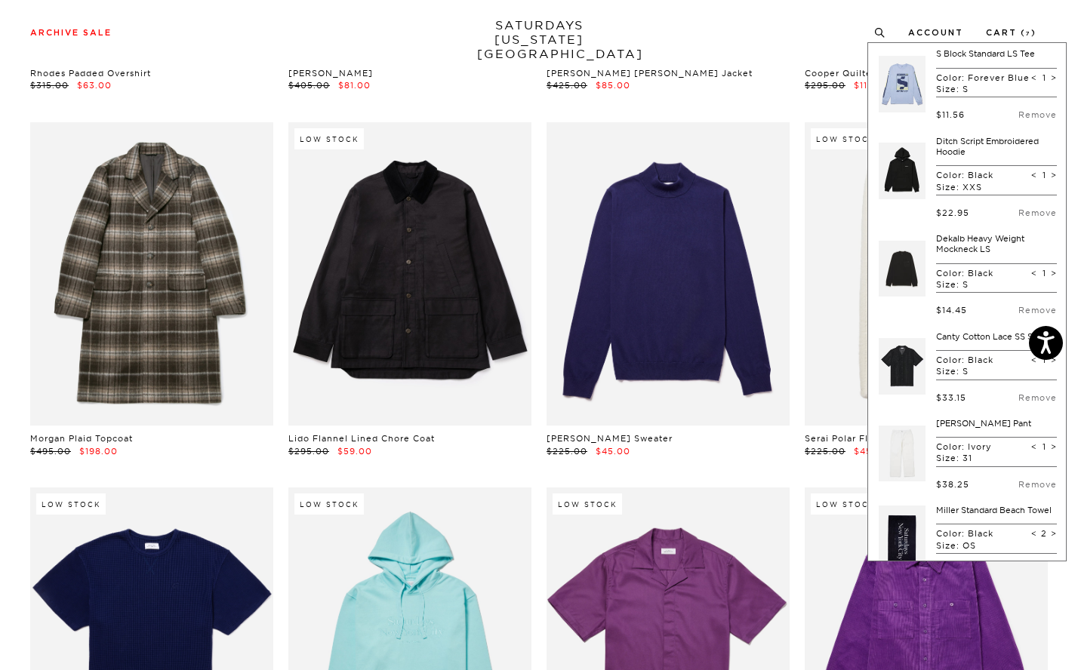
scroll to position [0, 0]
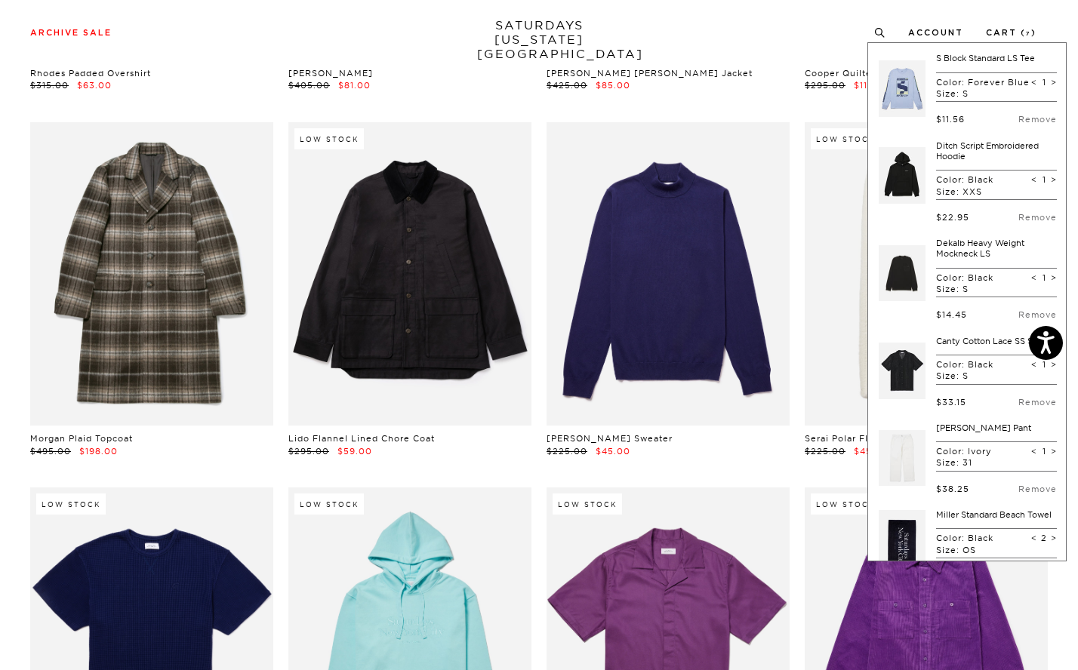
click at [718, 42] on div "Archive Sale Men's Tees Shirts Shorts Swim Knitwear Pants Sweats Women's" at bounding box center [539, 32] width 1078 height 64
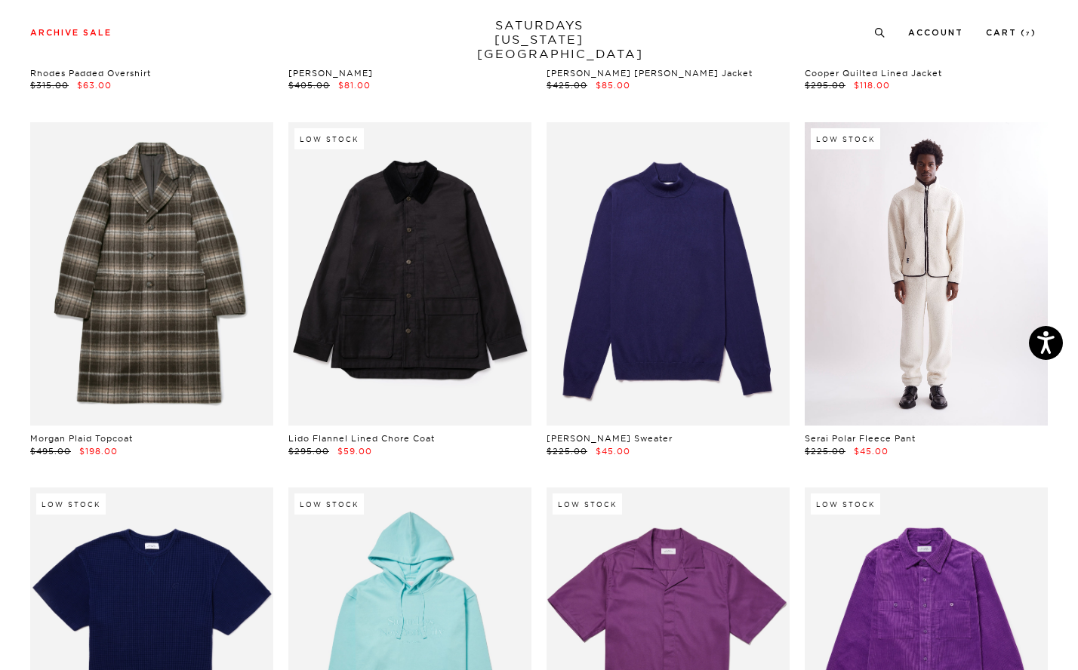
click at [895, 248] on link at bounding box center [925, 274] width 243 height 304
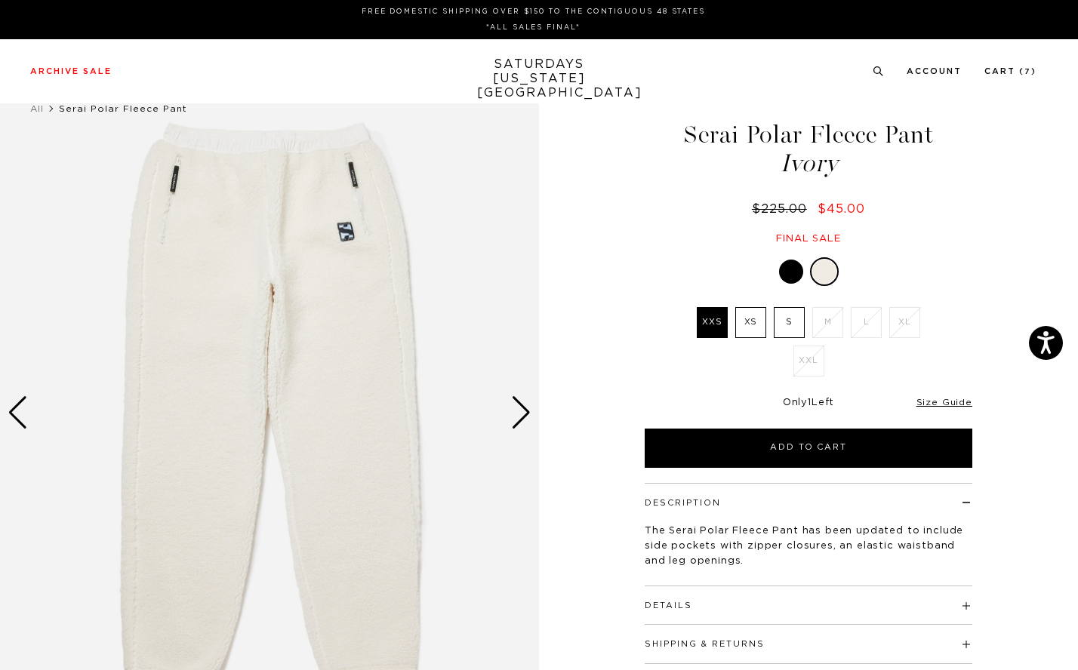
click at [793, 330] on label "S" at bounding box center [788, 322] width 31 height 31
click at [0, 0] on input "S" at bounding box center [0, 0] width 0 height 0
click at [521, 416] on div "Next slide" at bounding box center [521, 412] width 20 height 33
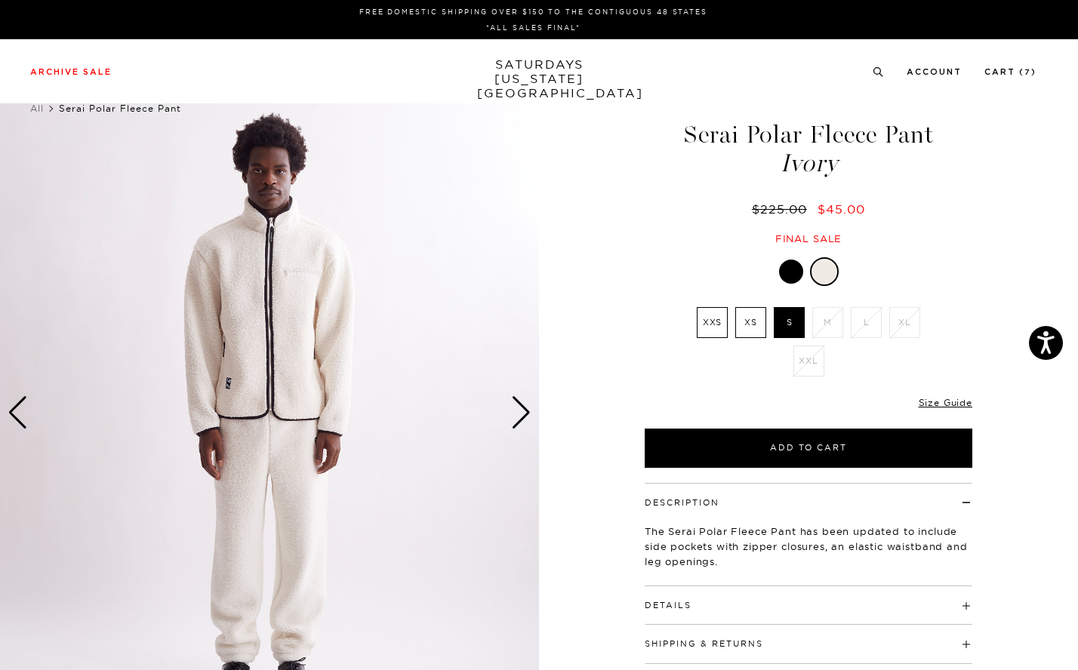
click at [521, 416] on div "Next slide" at bounding box center [521, 412] width 20 height 33
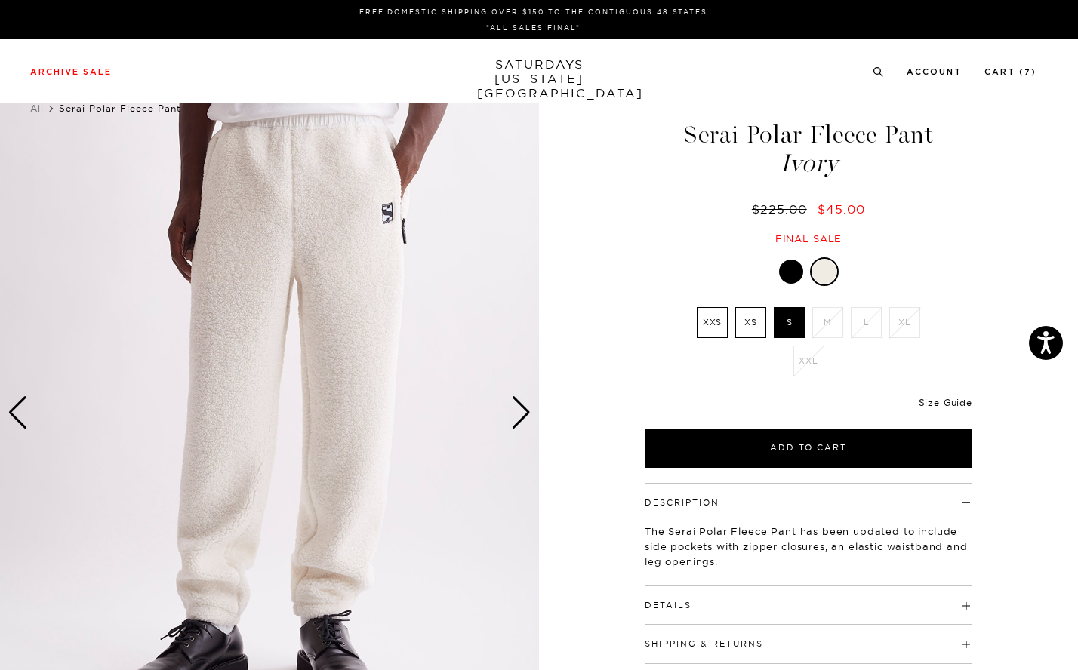
click at [521, 416] on div "Next slide" at bounding box center [521, 412] width 20 height 33
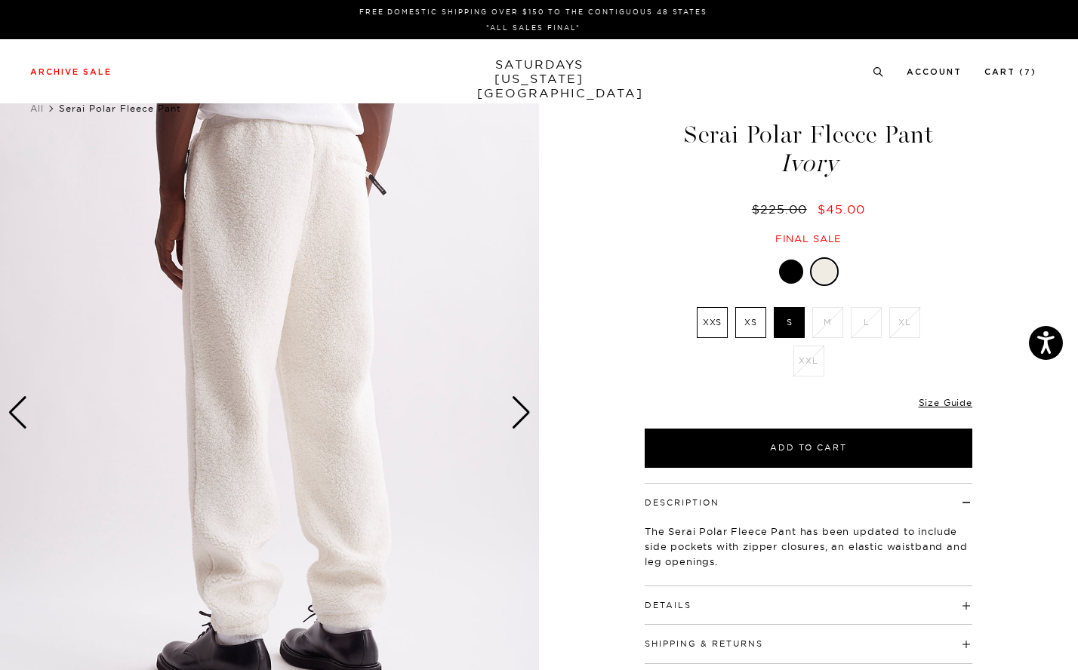
click at [521, 416] on div "Next slide" at bounding box center [521, 412] width 20 height 33
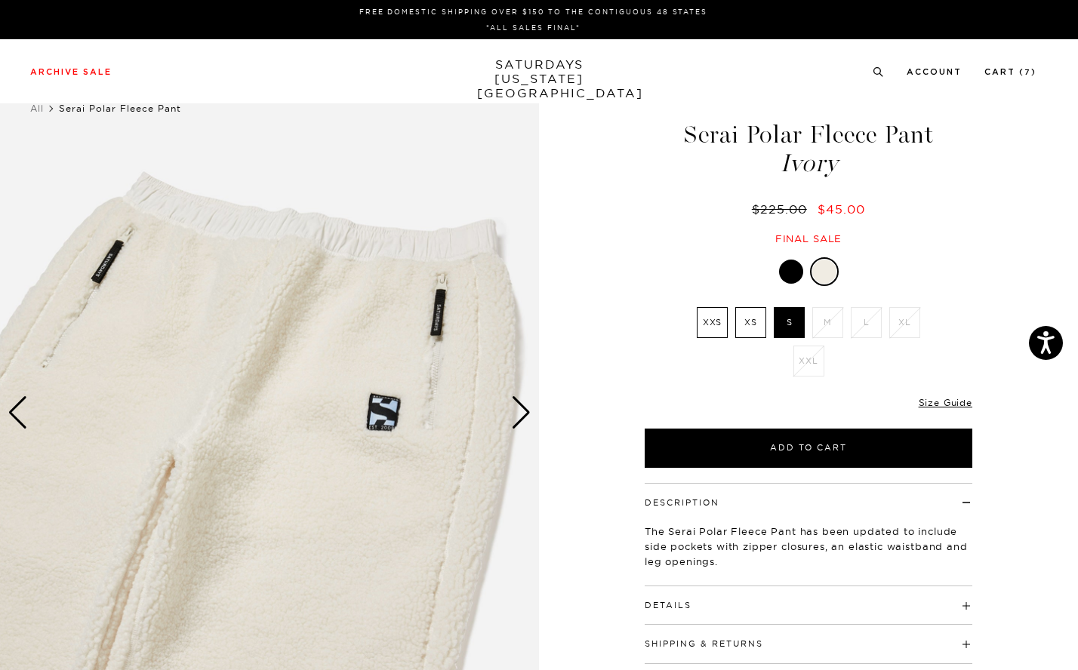
click at [521, 416] on div "Next slide" at bounding box center [521, 412] width 20 height 33
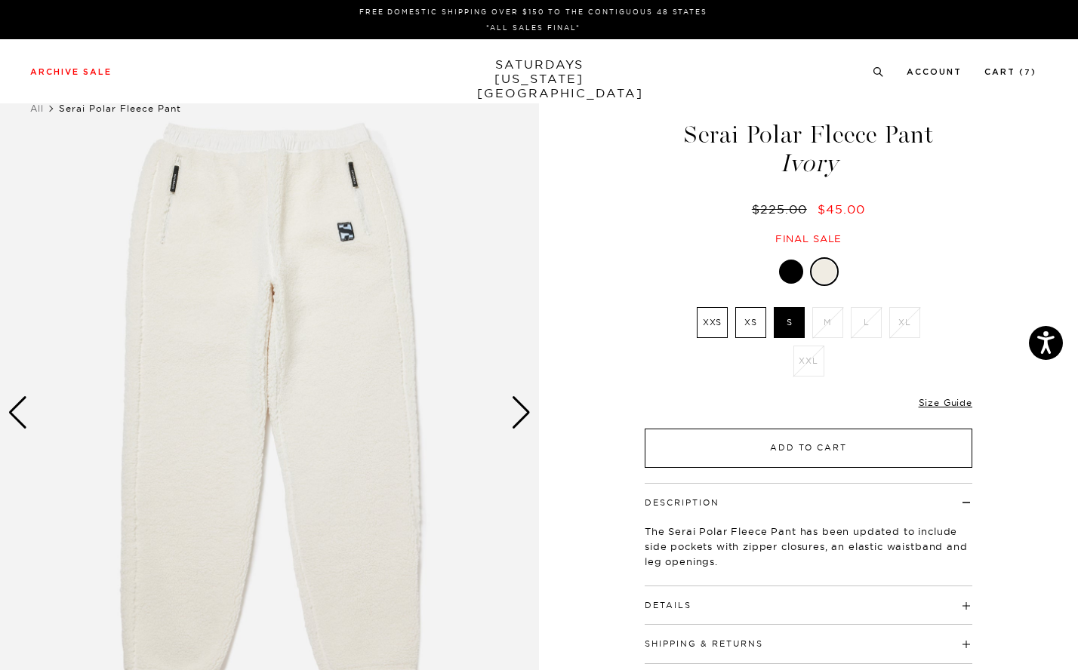
click at [745, 448] on button "Add to Cart" at bounding box center [807, 448] width 327 height 39
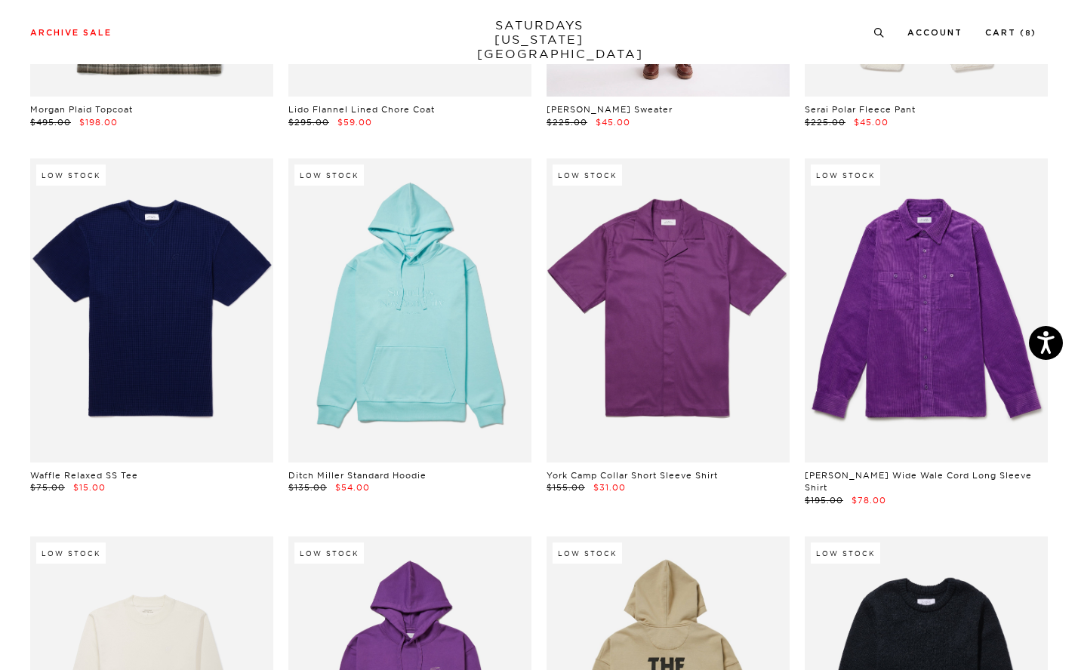
scroll to position [13183, 0]
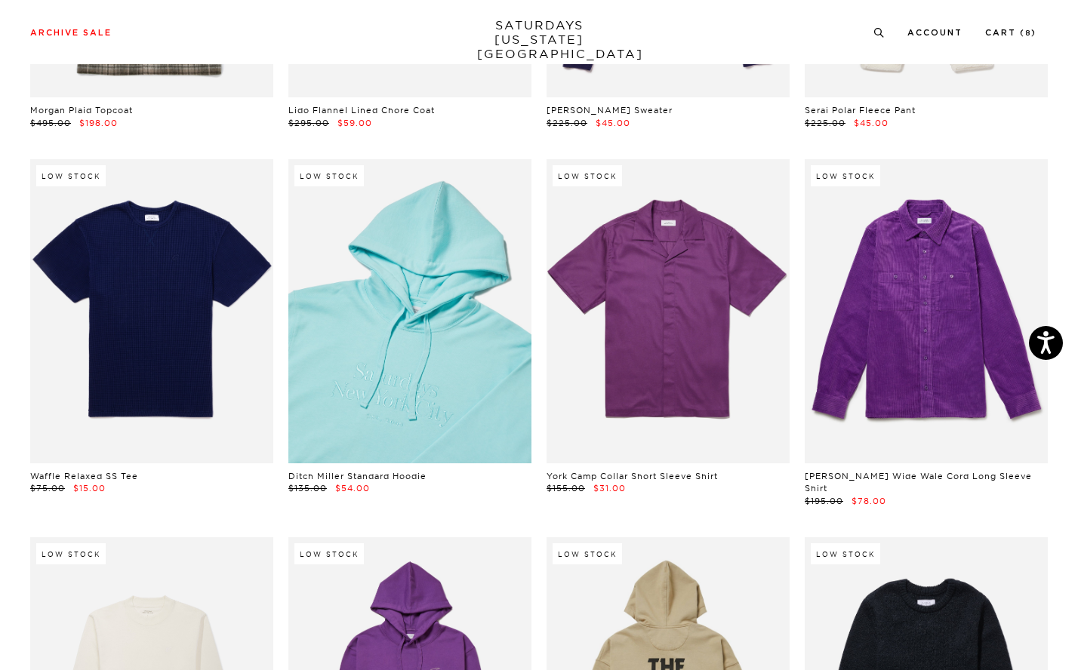
click at [405, 259] on link at bounding box center [409, 311] width 243 height 304
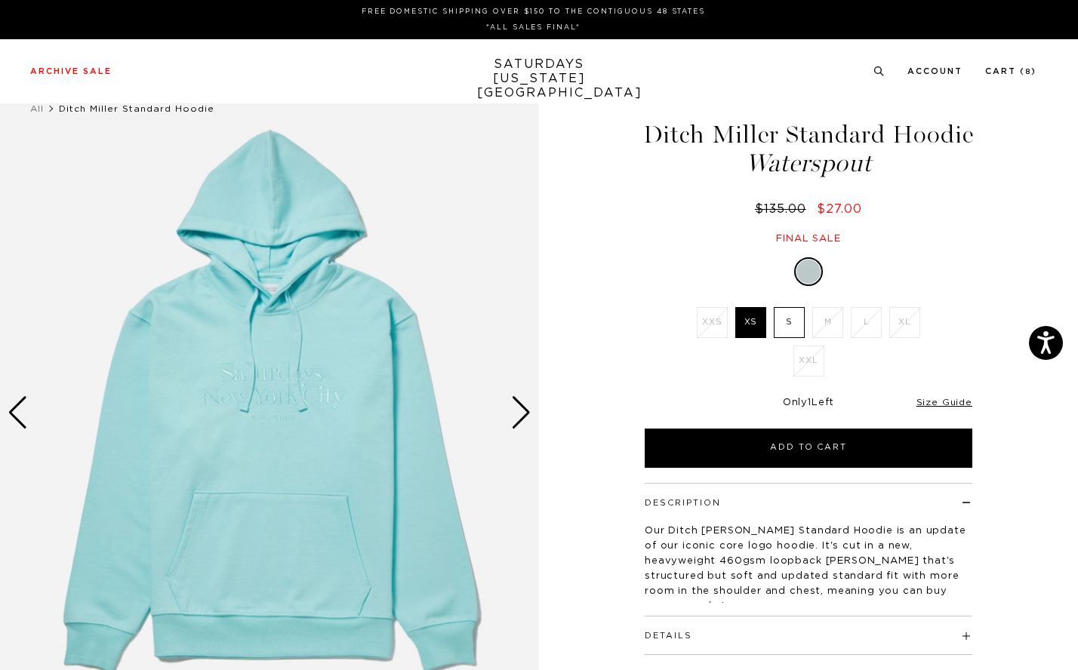
click at [521, 413] on div "Next slide" at bounding box center [521, 412] width 20 height 33
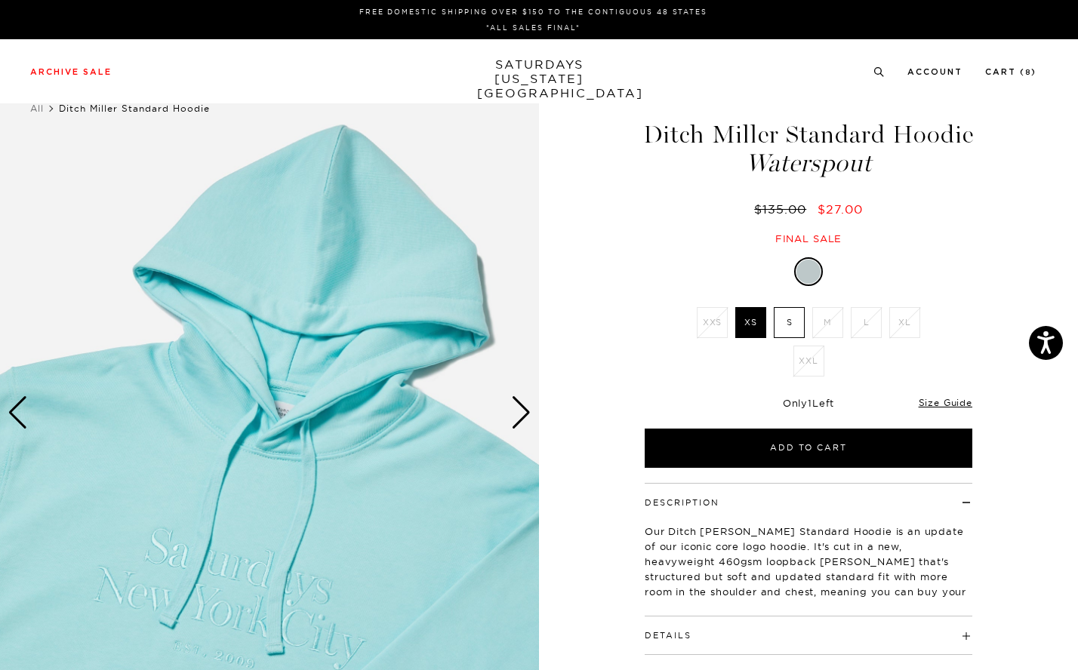
click at [521, 413] on div "Next slide" at bounding box center [521, 412] width 20 height 33
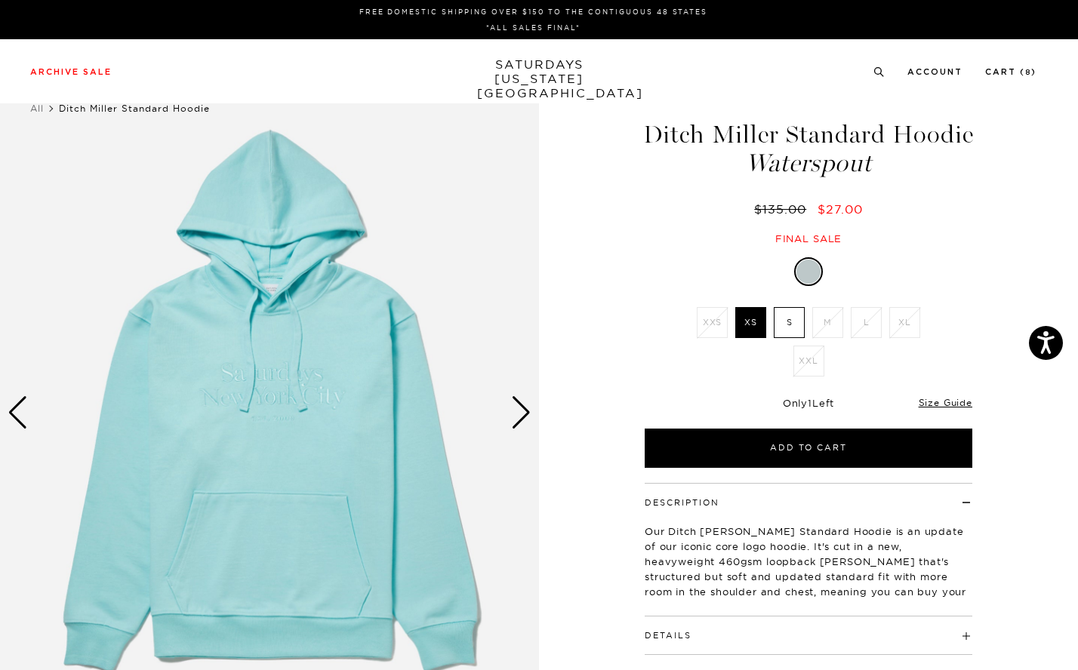
click at [521, 413] on div "Next slide" at bounding box center [521, 412] width 20 height 33
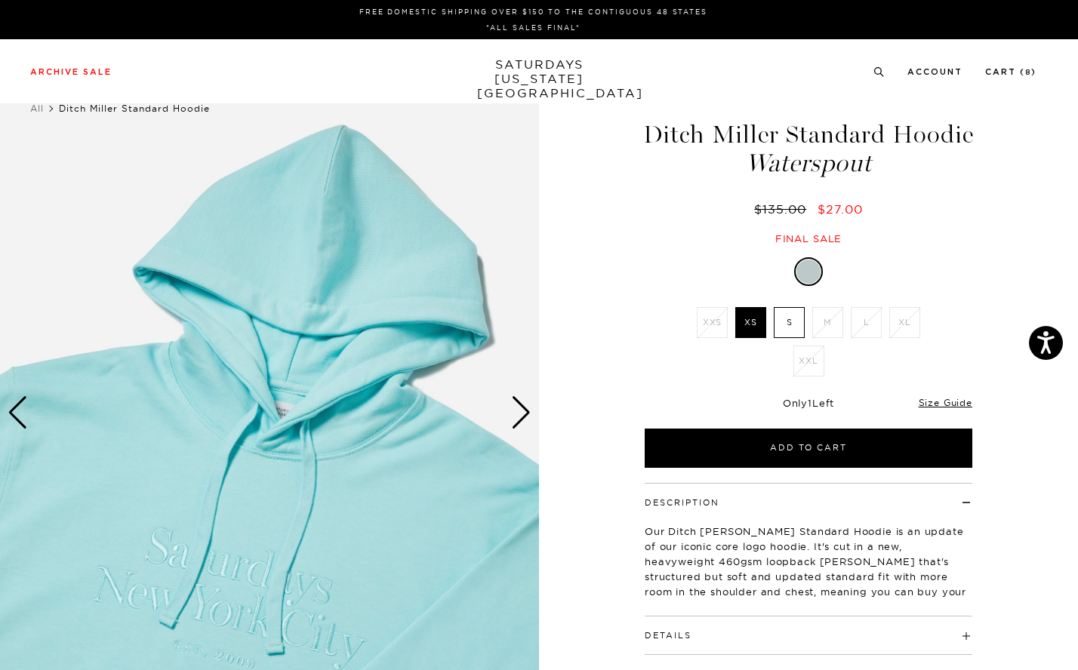
click at [521, 413] on div "Next slide" at bounding box center [521, 412] width 20 height 33
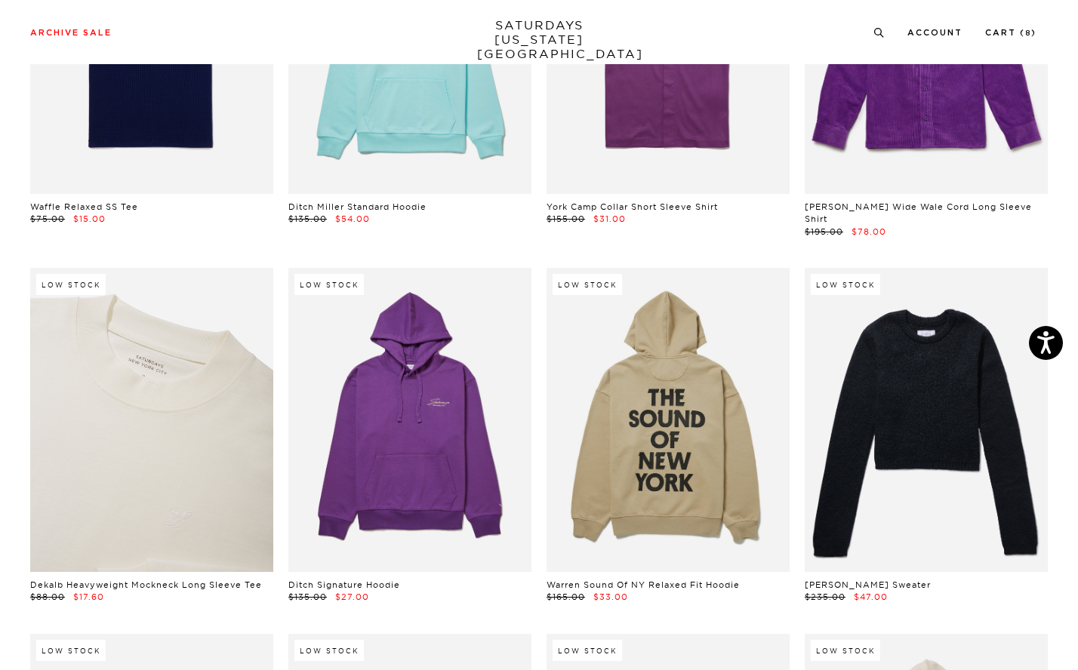
click at [247, 393] on link at bounding box center [151, 420] width 243 height 304
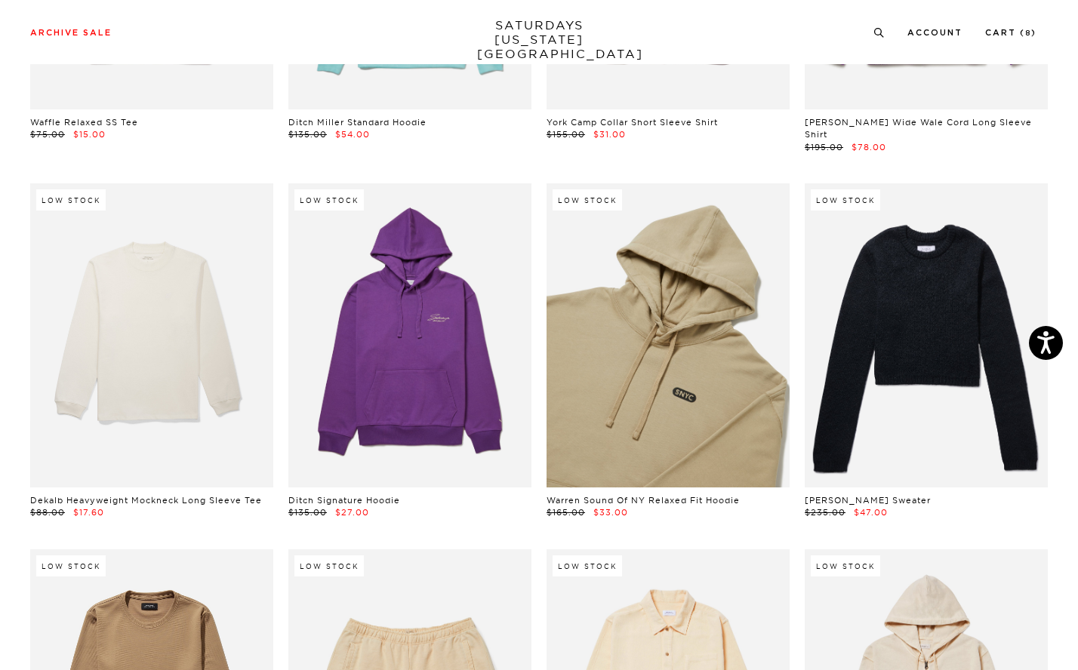
click at [672, 318] on link at bounding box center [667, 335] width 243 height 304
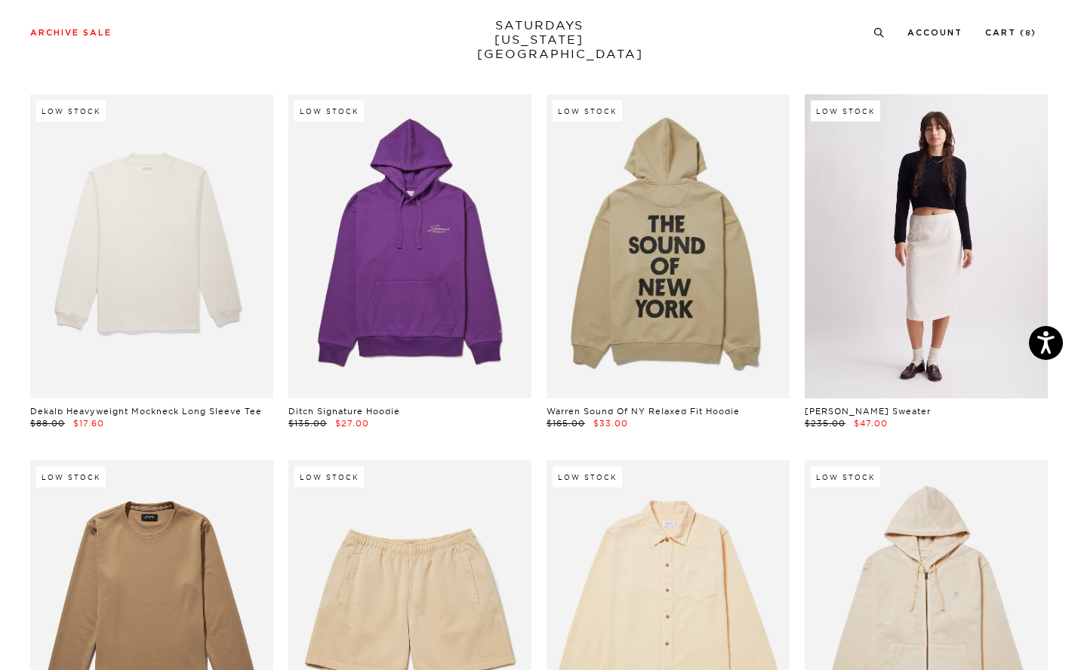
click at [924, 137] on link at bounding box center [925, 246] width 243 height 304
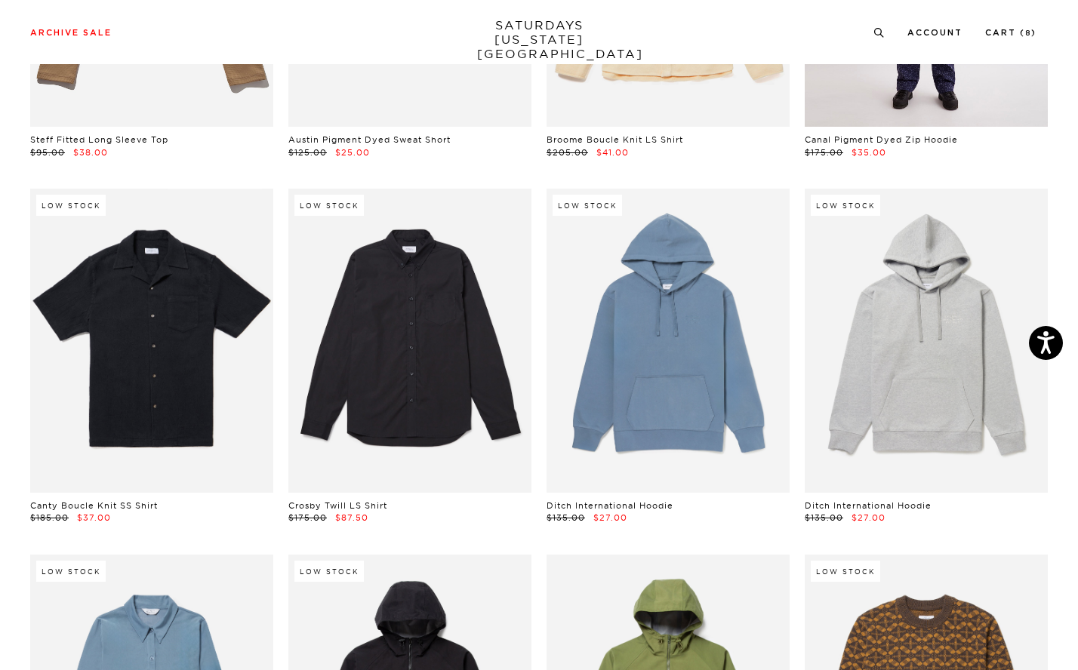
scroll to position [14268, 0]
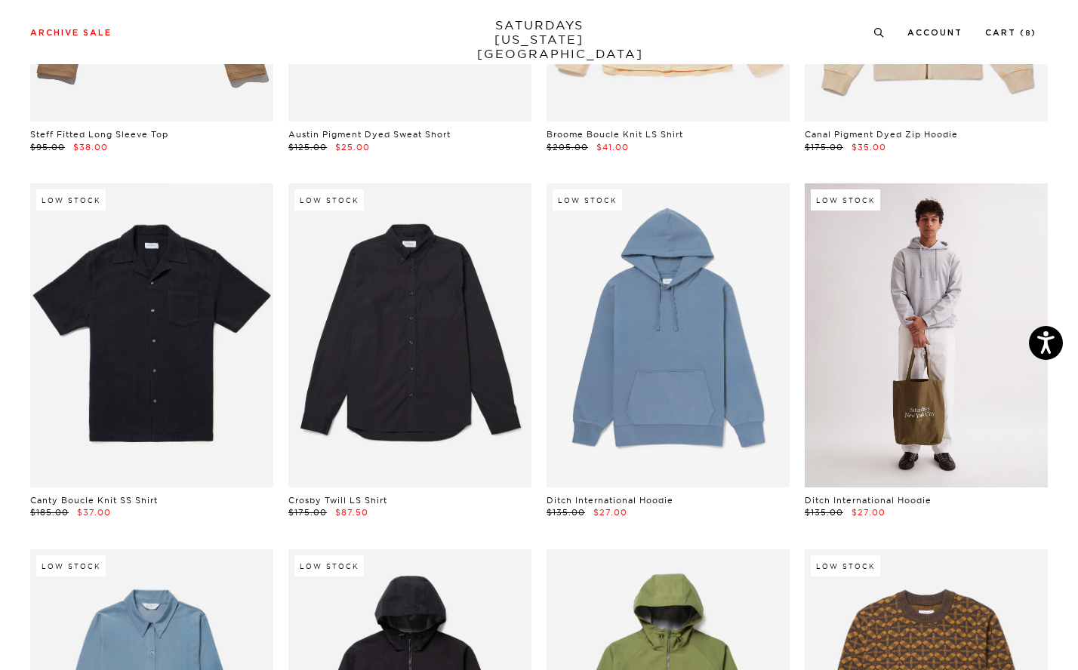
click at [927, 250] on link at bounding box center [925, 335] width 243 height 304
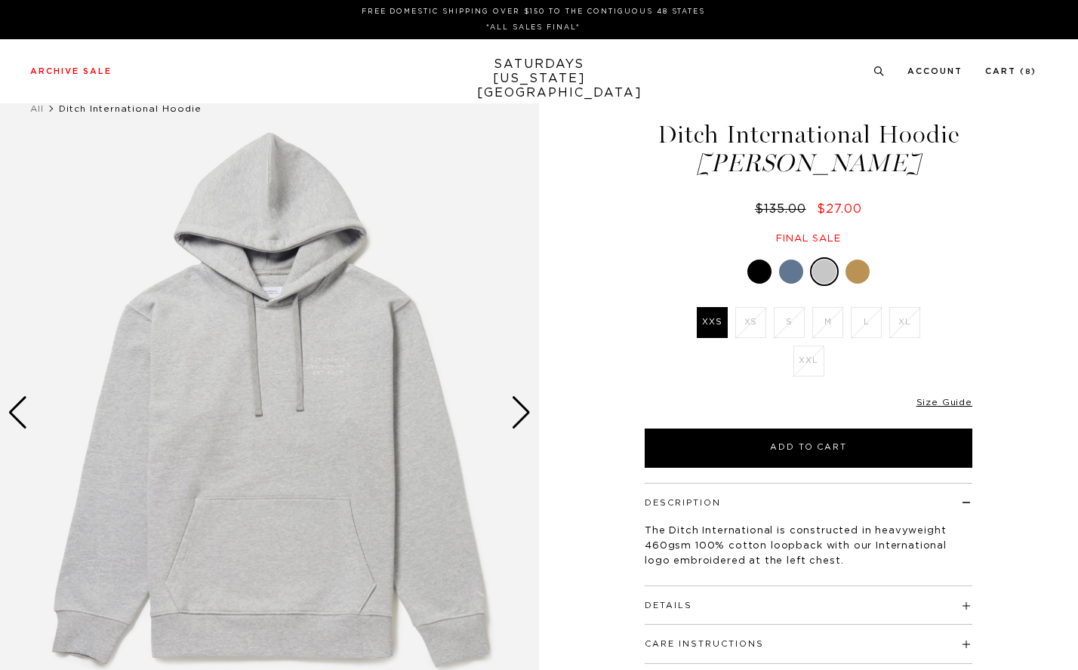
click at [521, 420] on div "Next slide" at bounding box center [521, 412] width 20 height 33
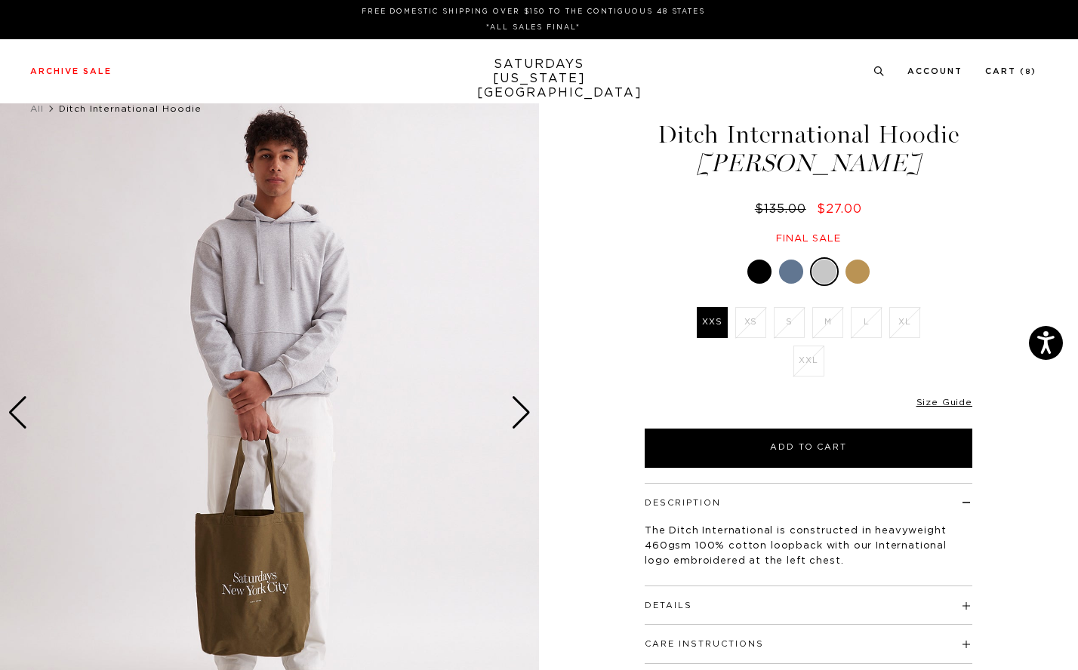
click at [521, 420] on div "Next slide" at bounding box center [521, 412] width 20 height 33
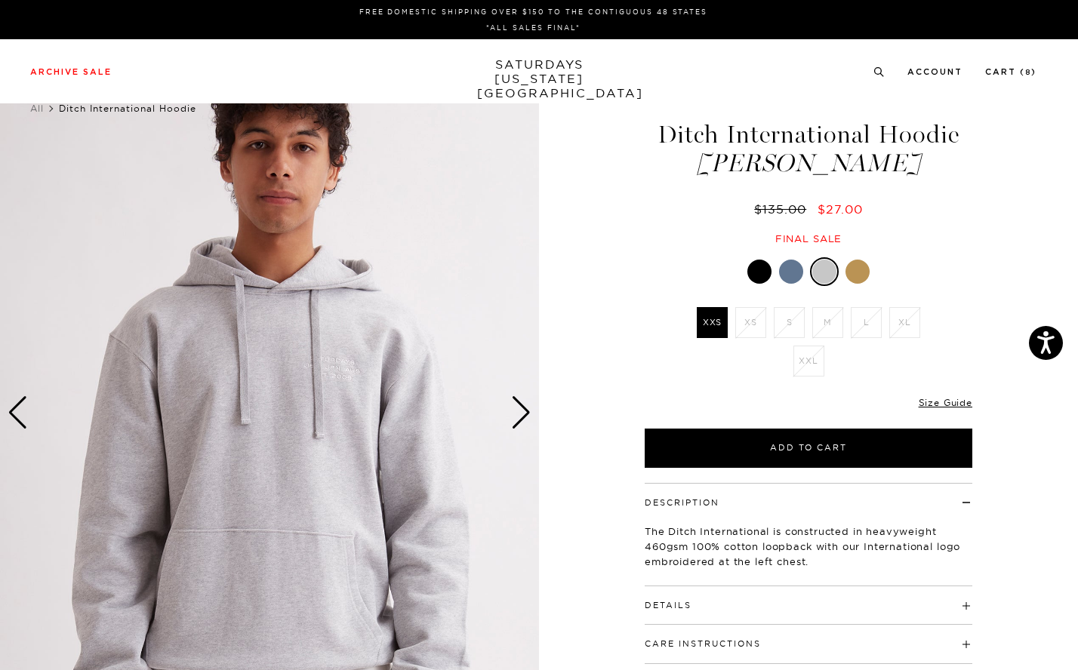
click at [521, 420] on div "Next slide" at bounding box center [521, 412] width 20 height 33
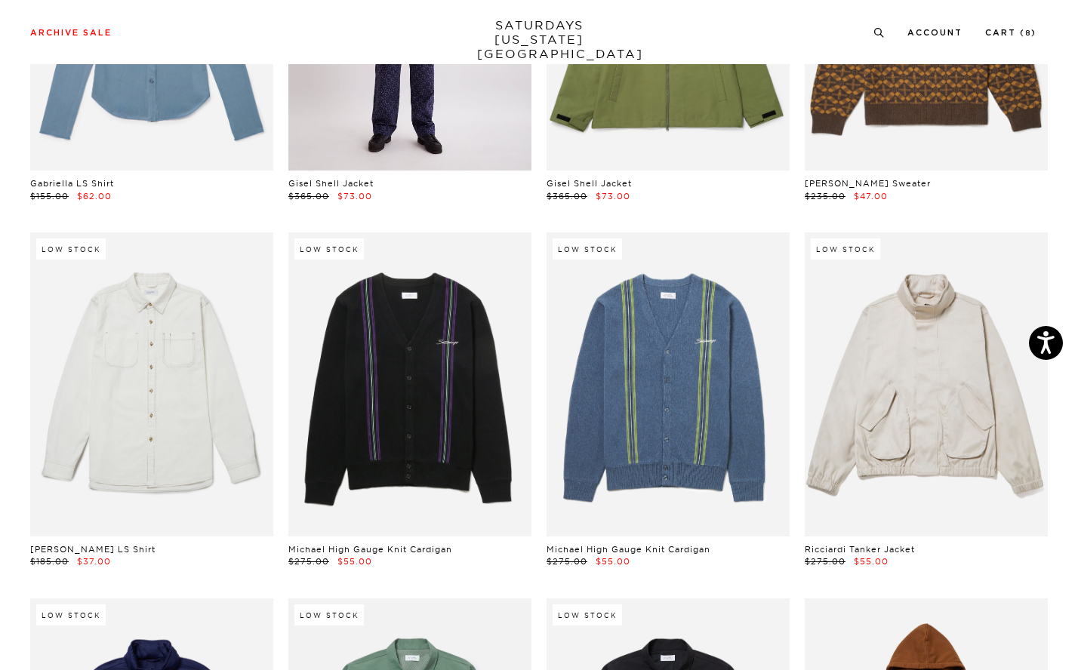
scroll to position [14951, 0]
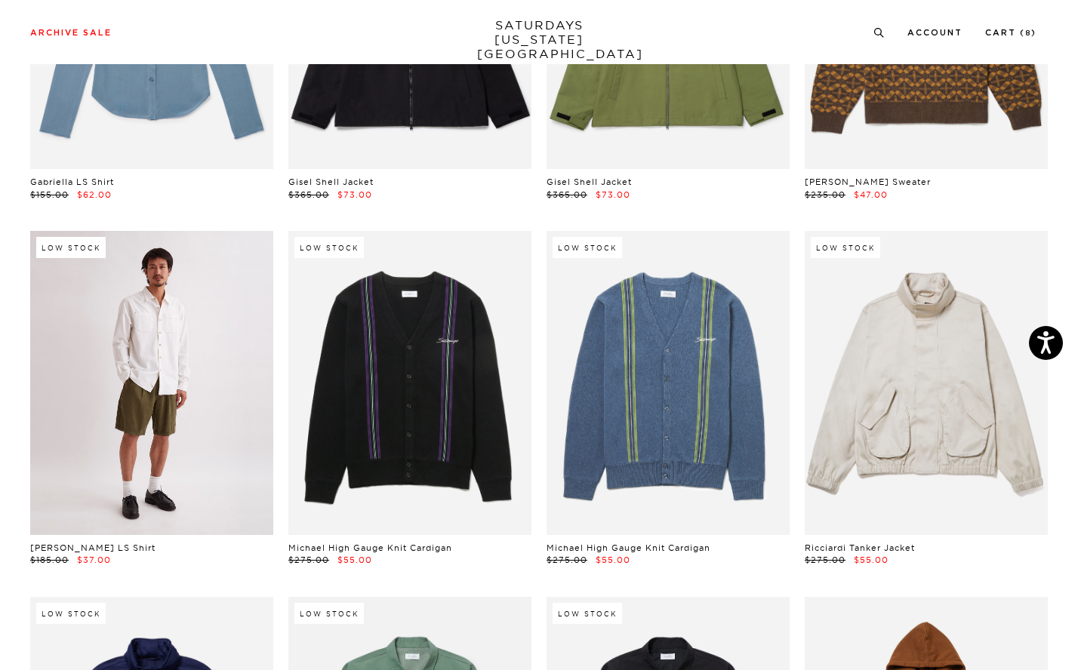
click at [241, 278] on link at bounding box center [151, 383] width 243 height 304
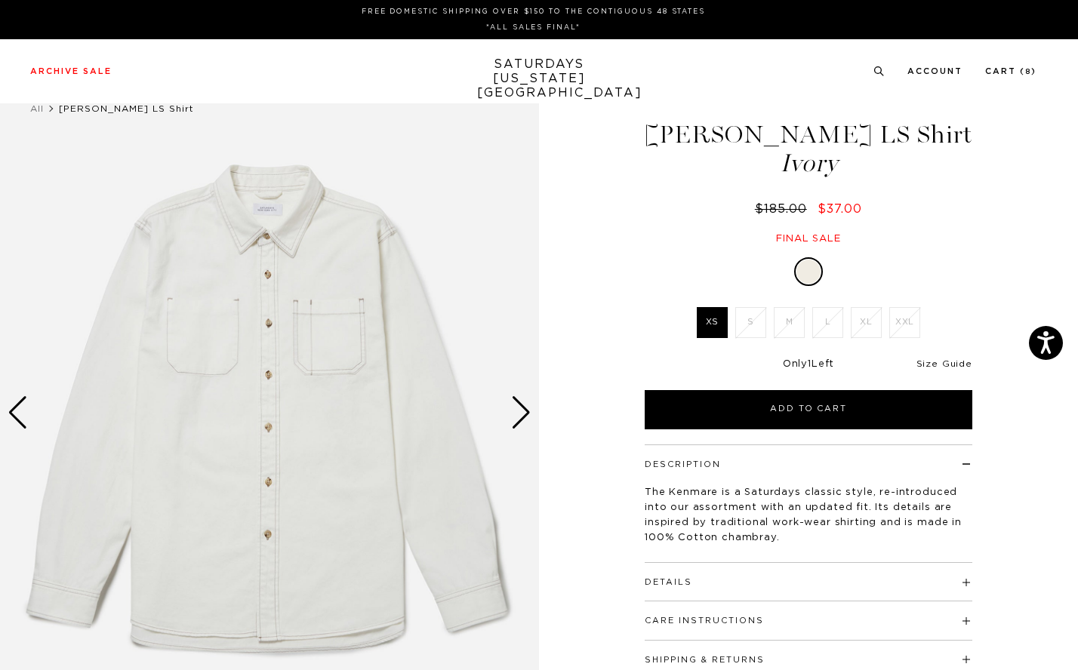
click at [932, 361] on link "Size Guide" at bounding box center [944, 363] width 56 height 9
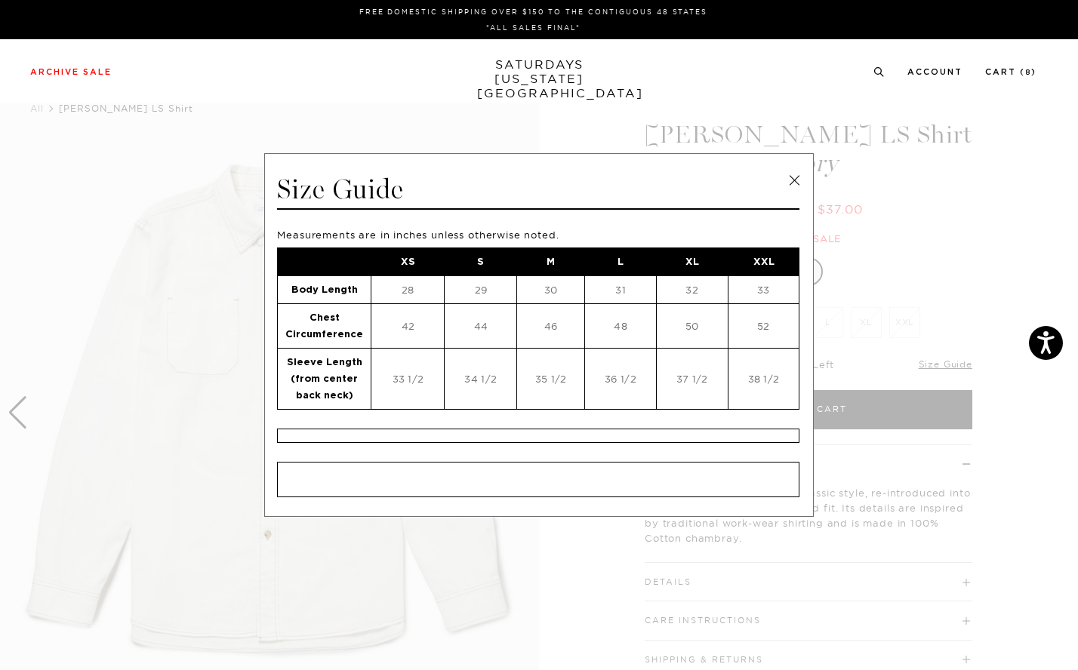
click at [789, 176] on link at bounding box center [794, 180] width 23 height 23
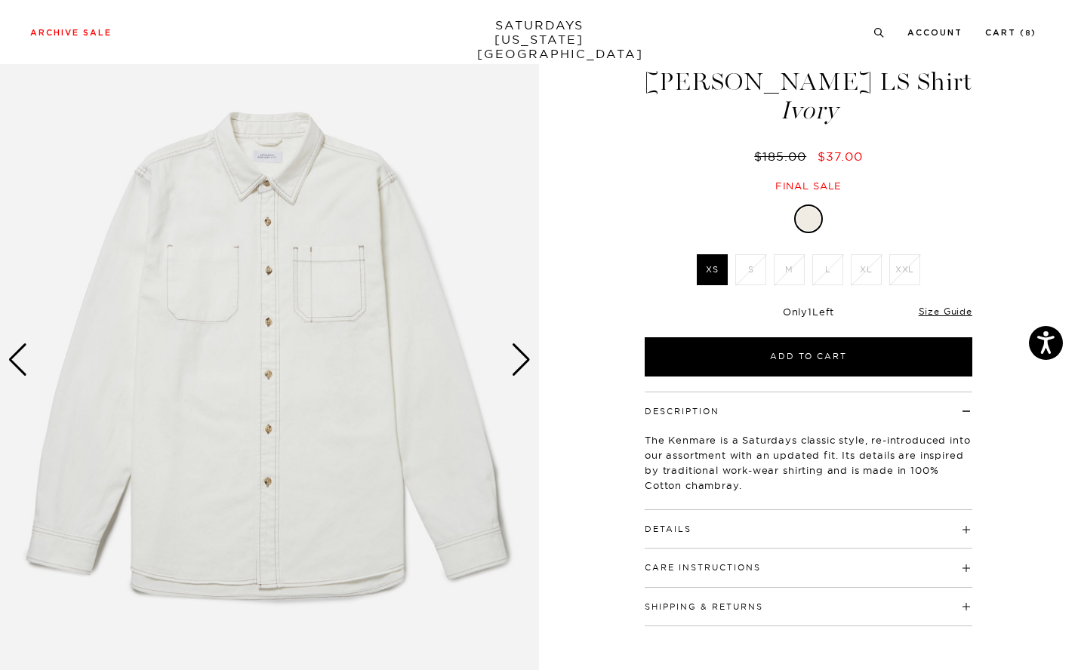
scroll to position [72, 0]
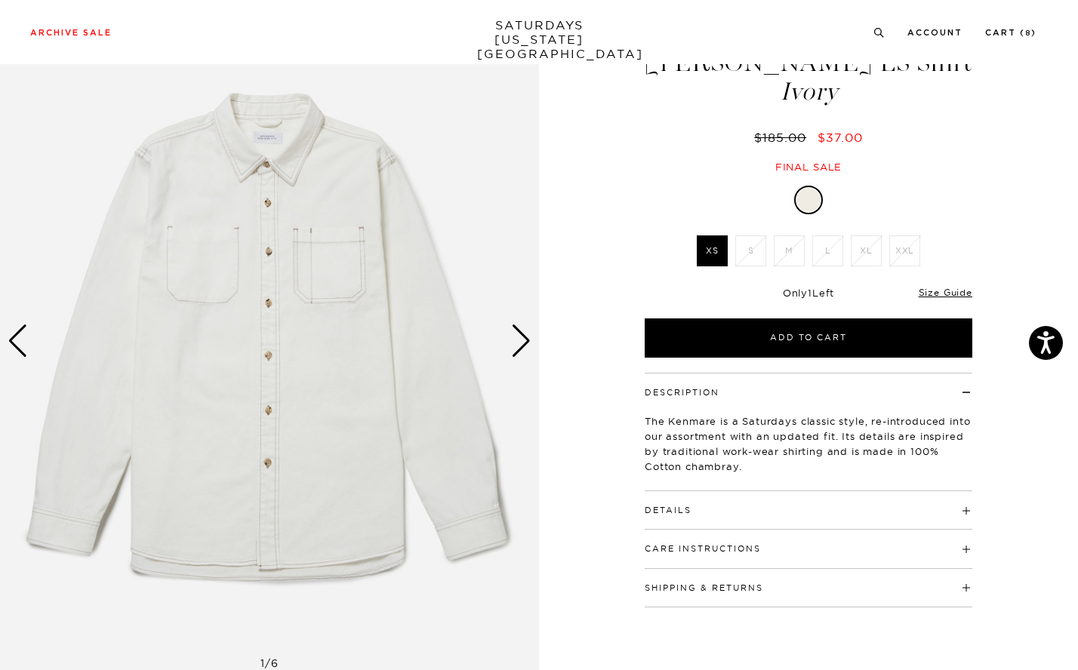
click at [834, 500] on h4 "Details" at bounding box center [807, 503] width 327 height 25
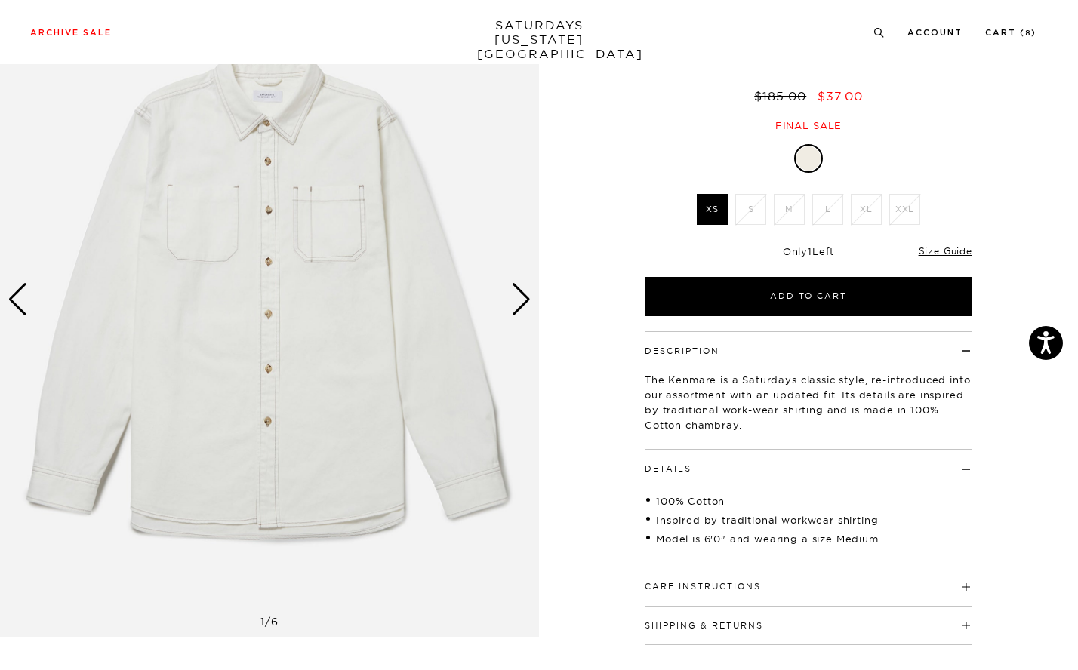
scroll to position [115, 0]
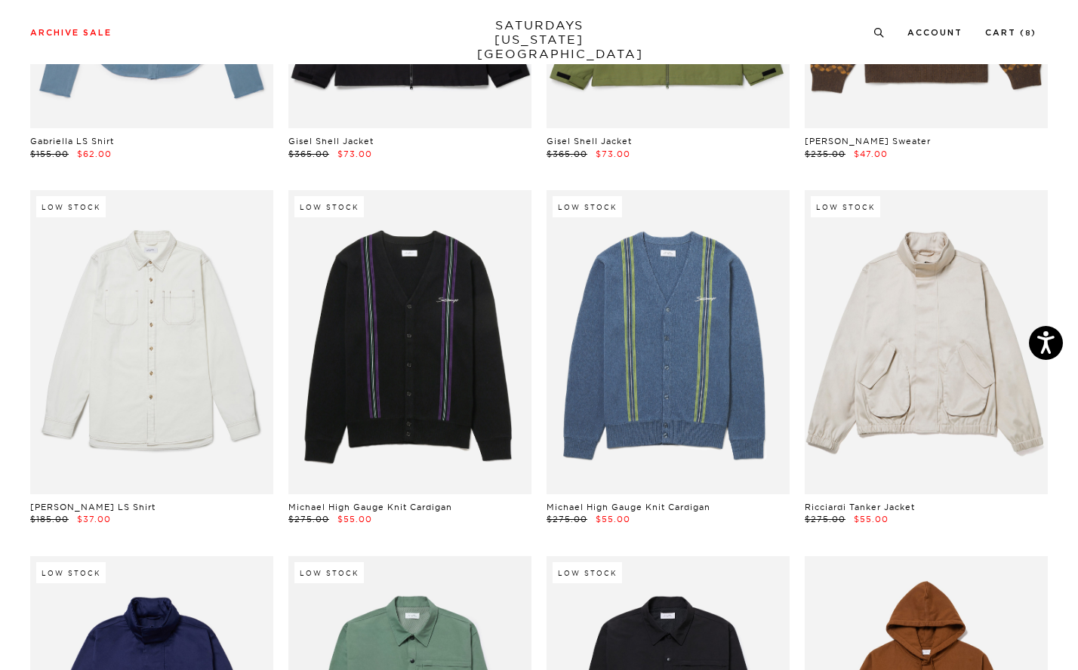
scroll to position [15054, 0]
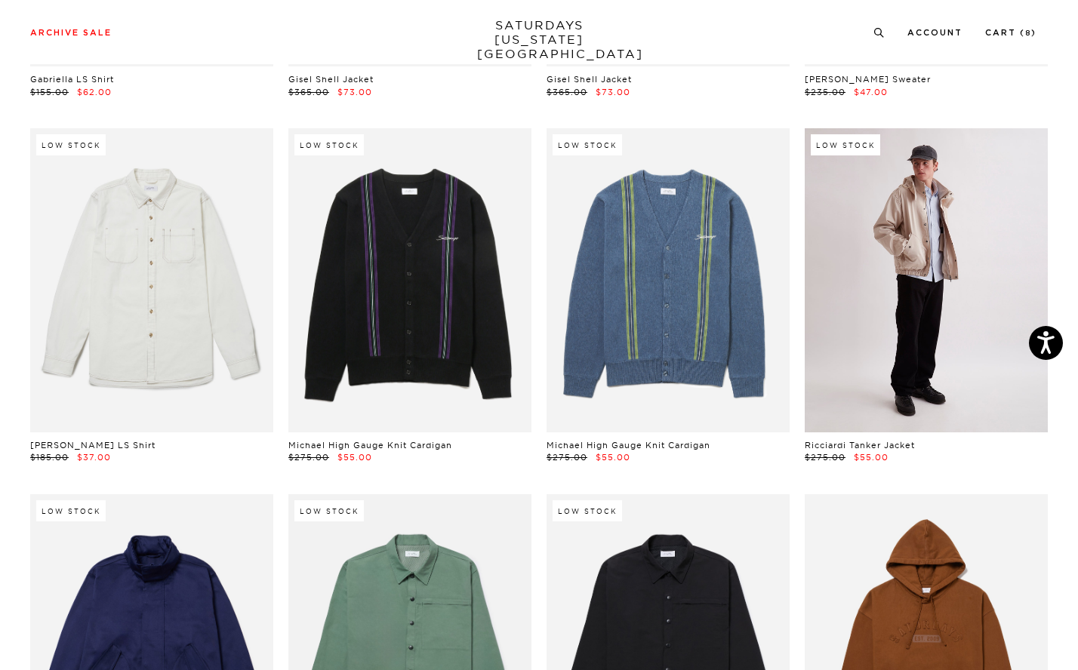
click at [933, 171] on link at bounding box center [925, 280] width 243 height 304
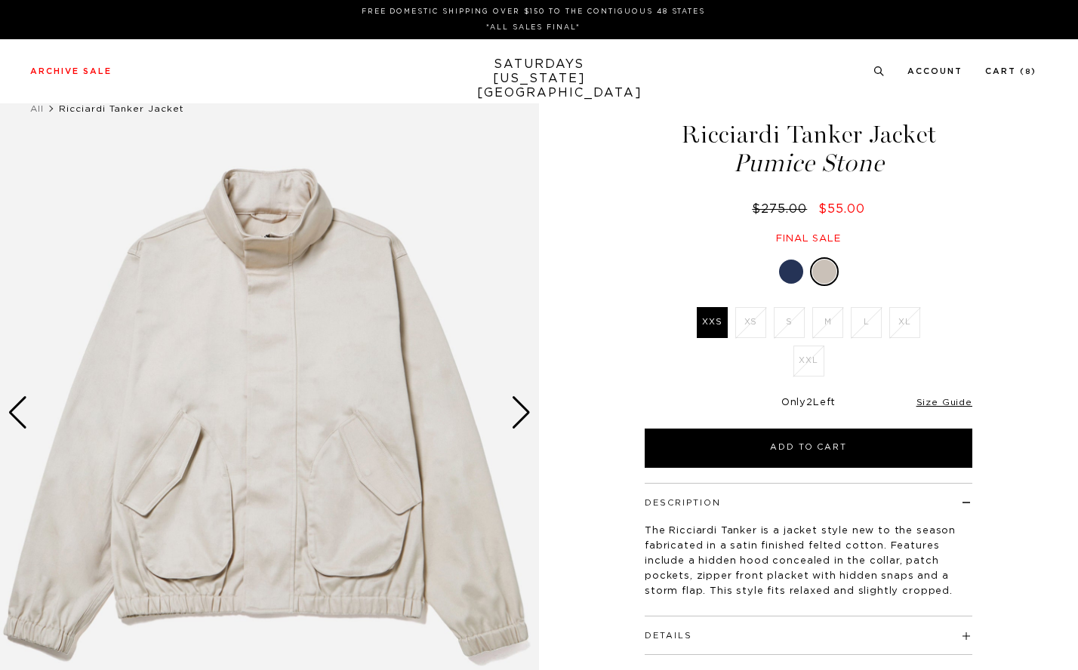
click at [519, 414] on div "Next slide" at bounding box center [521, 412] width 20 height 33
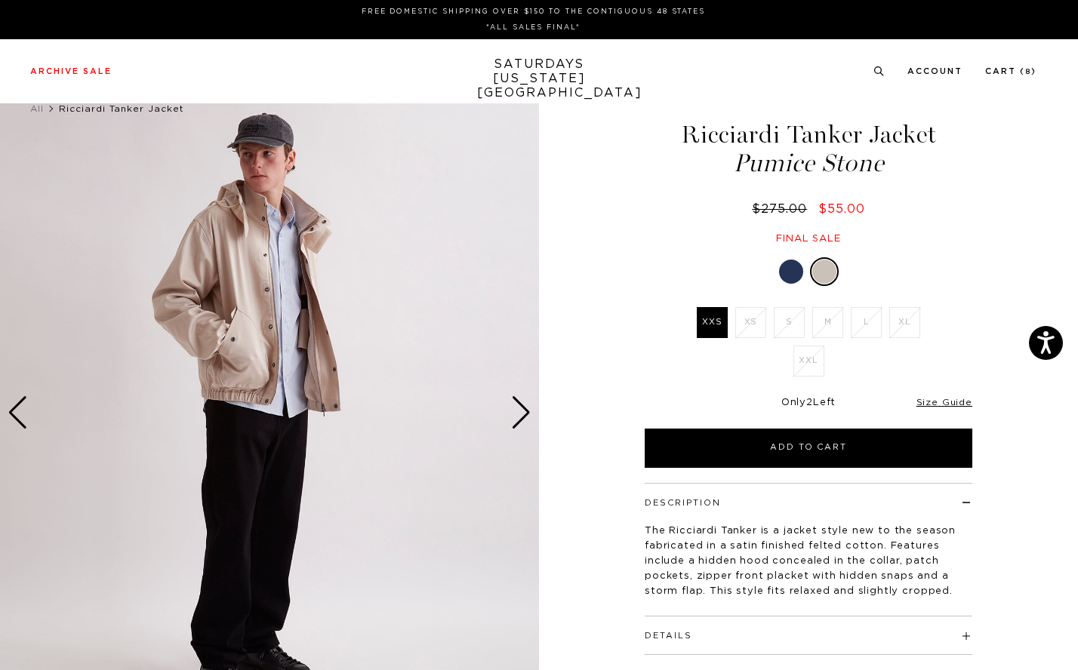
click at [519, 414] on div "Next slide" at bounding box center [521, 412] width 20 height 33
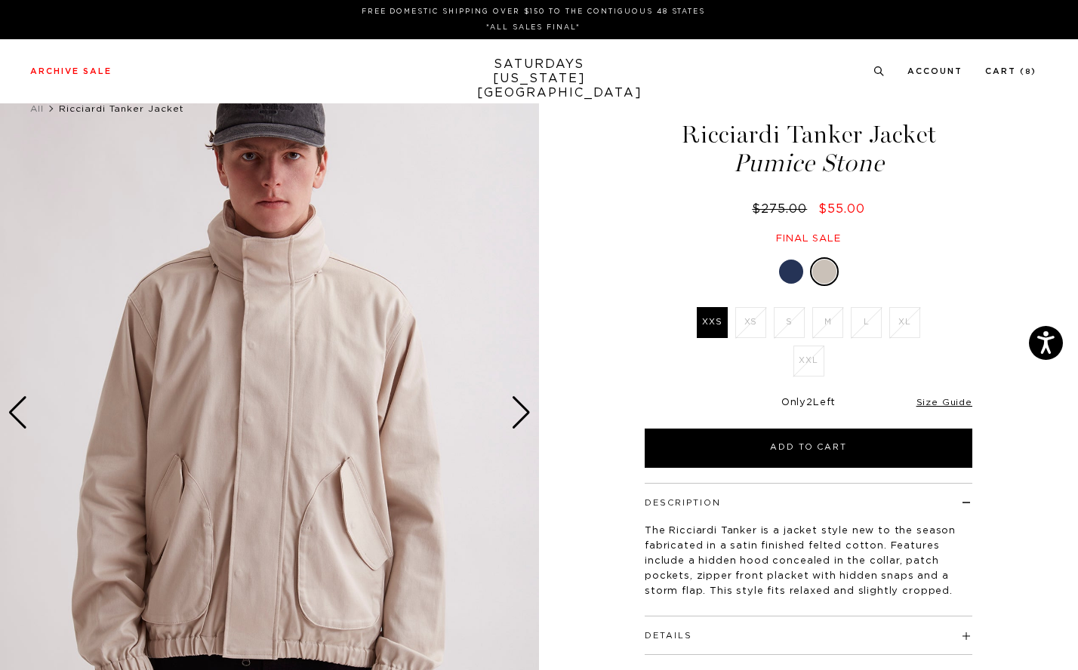
click at [519, 414] on div "Next slide" at bounding box center [521, 412] width 20 height 33
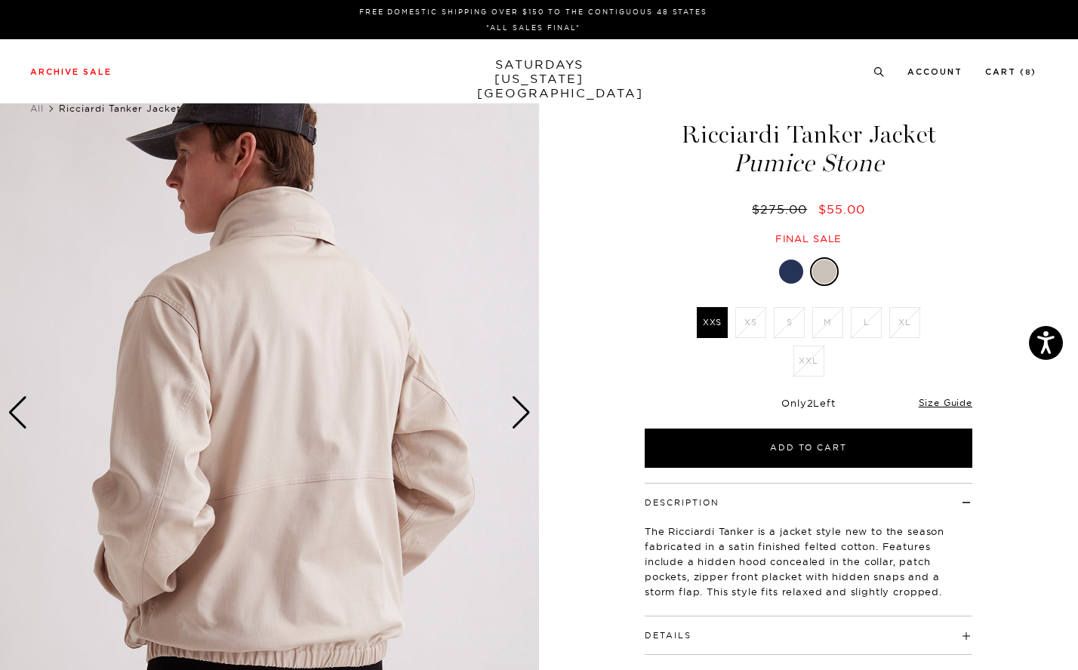
click at [519, 414] on div "Next slide" at bounding box center [521, 412] width 20 height 33
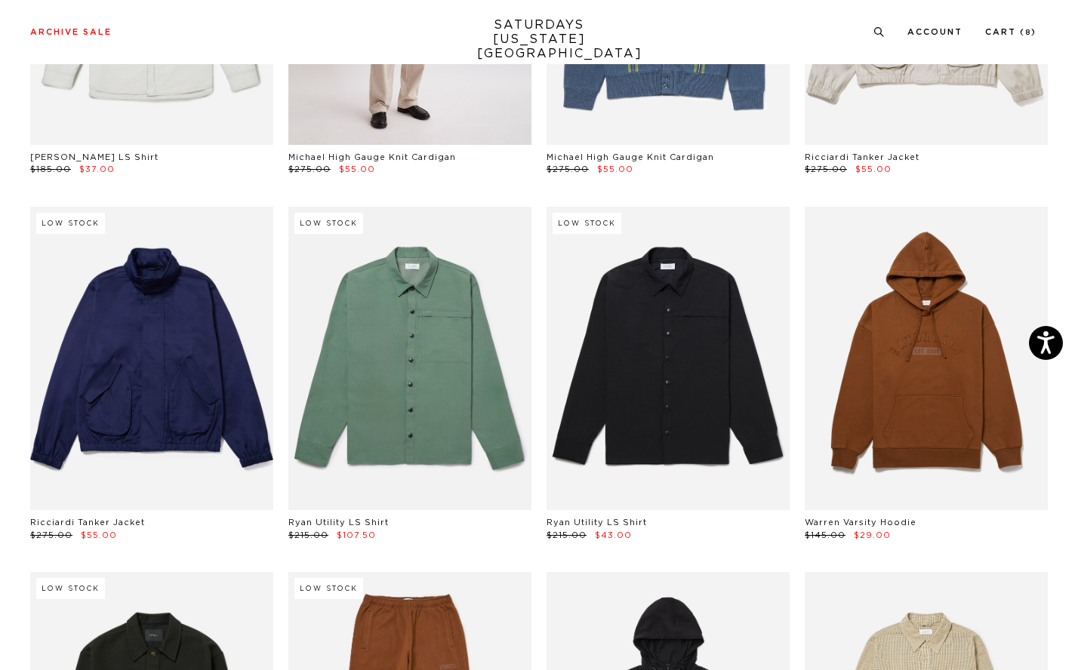
scroll to position [15356, 0]
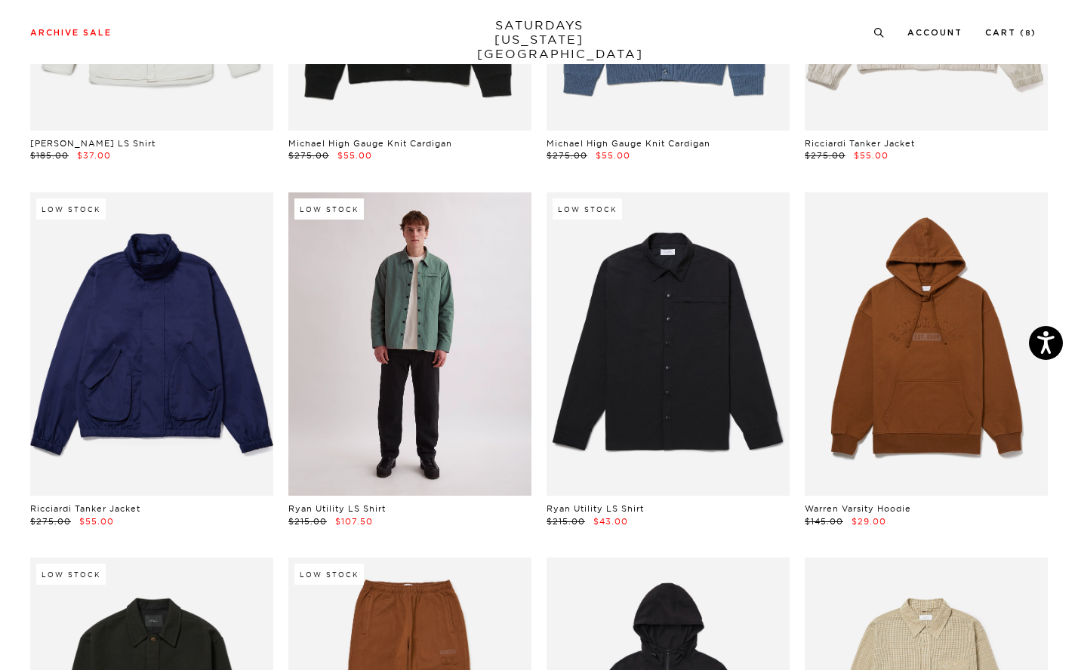
click at [485, 303] on link at bounding box center [409, 344] width 243 height 304
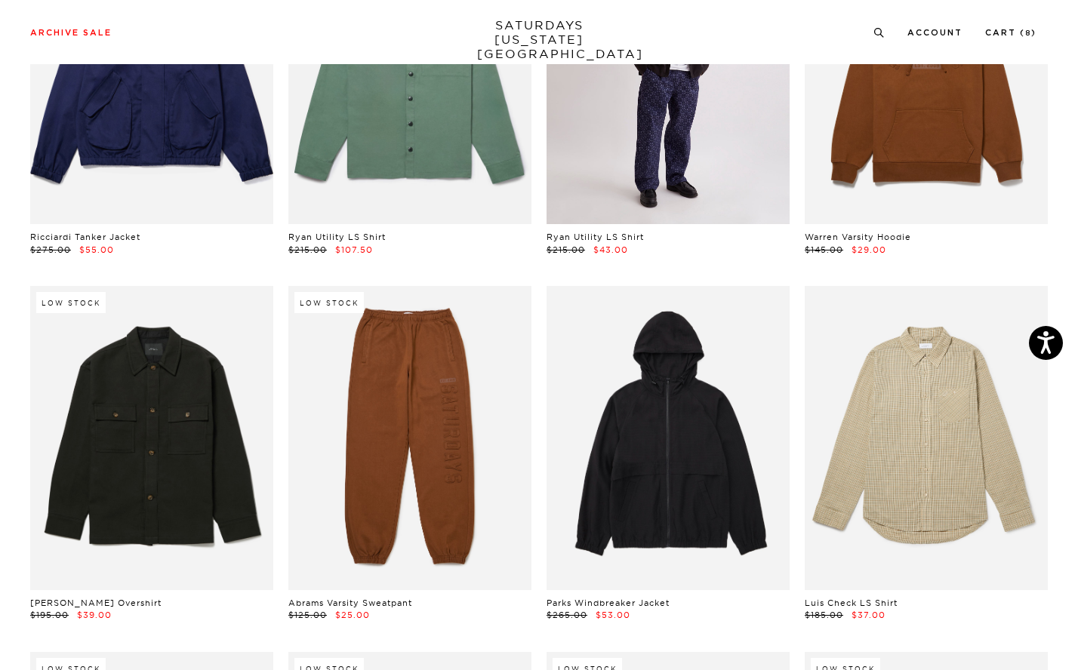
scroll to position [15637, 0]
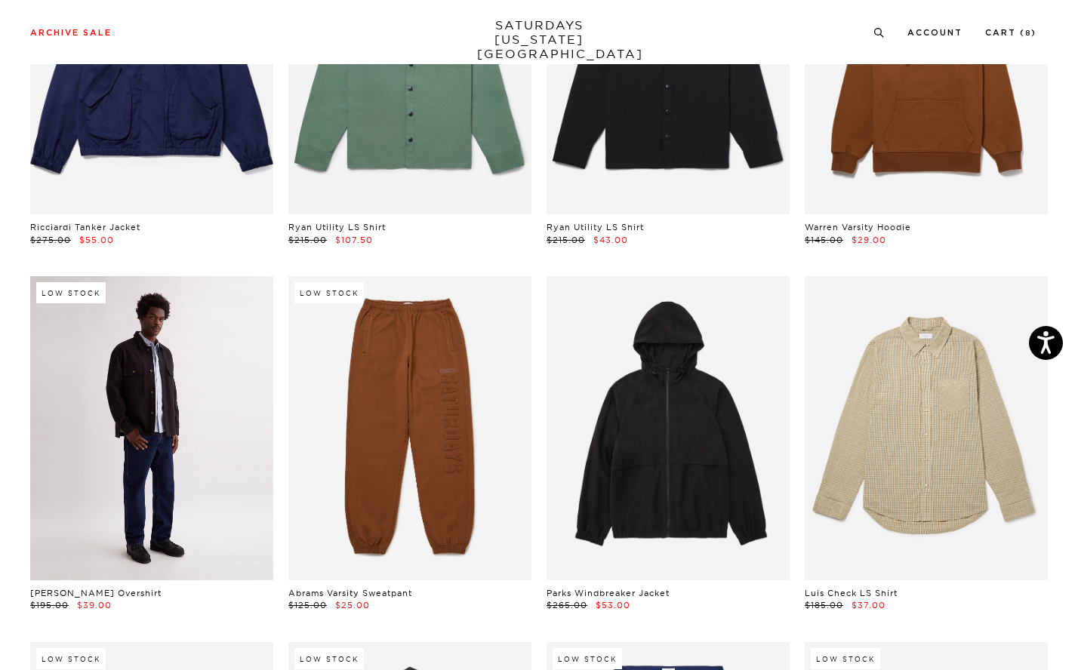
click at [210, 390] on link at bounding box center [151, 428] width 243 height 304
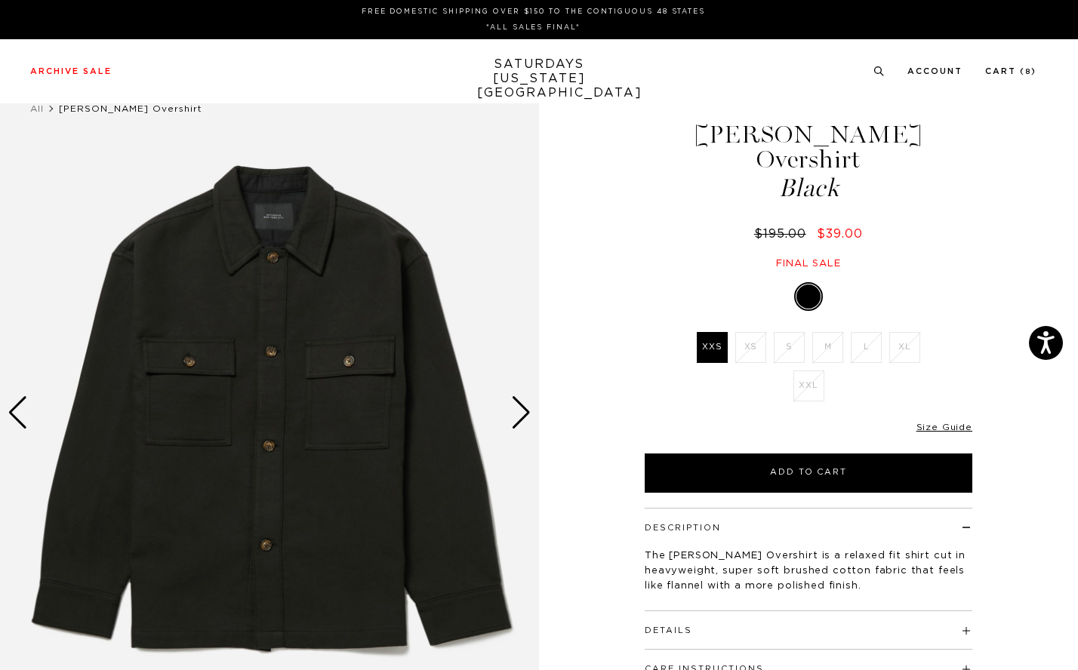
click at [524, 405] on div "Next slide" at bounding box center [521, 412] width 20 height 33
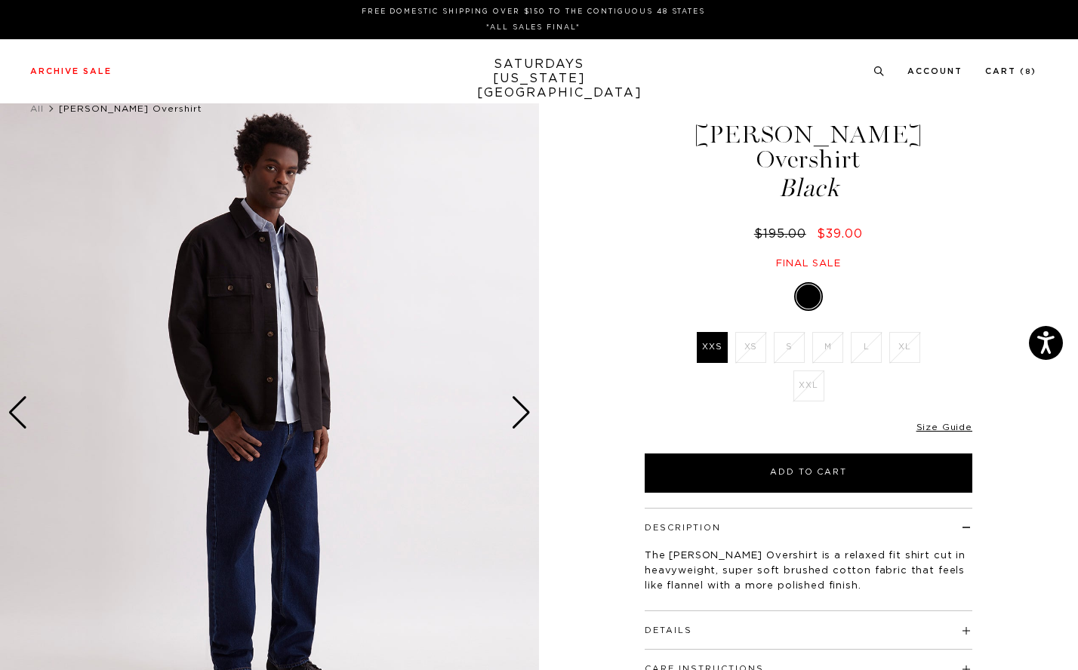
click at [524, 405] on div "Next slide" at bounding box center [521, 412] width 20 height 33
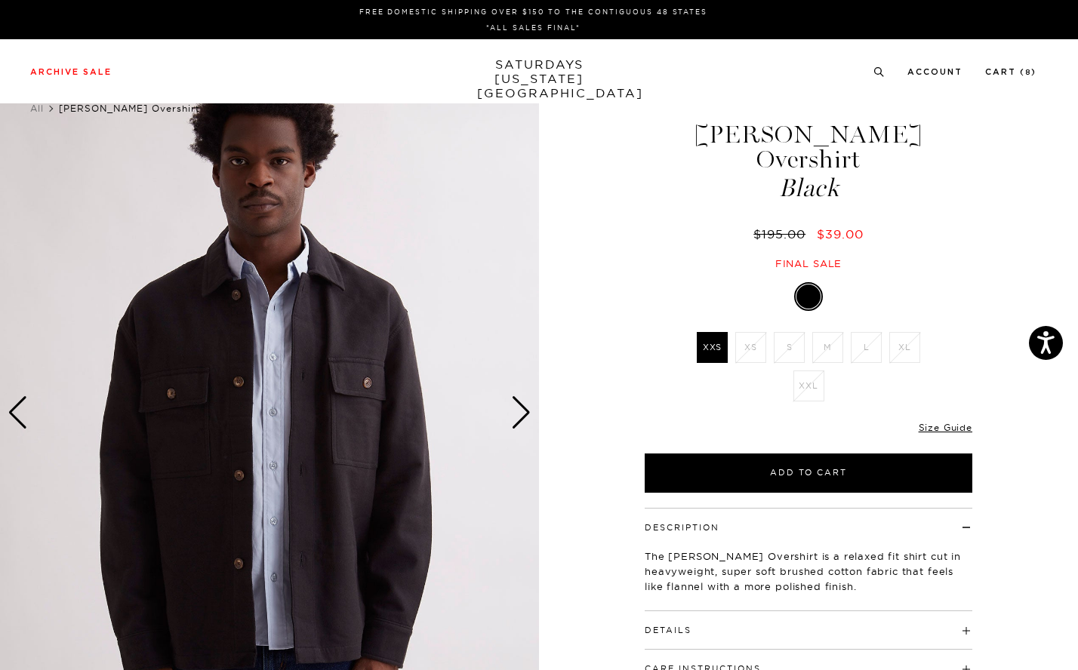
click at [524, 405] on div "Next slide" at bounding box center [521, 412] width 20 height 33
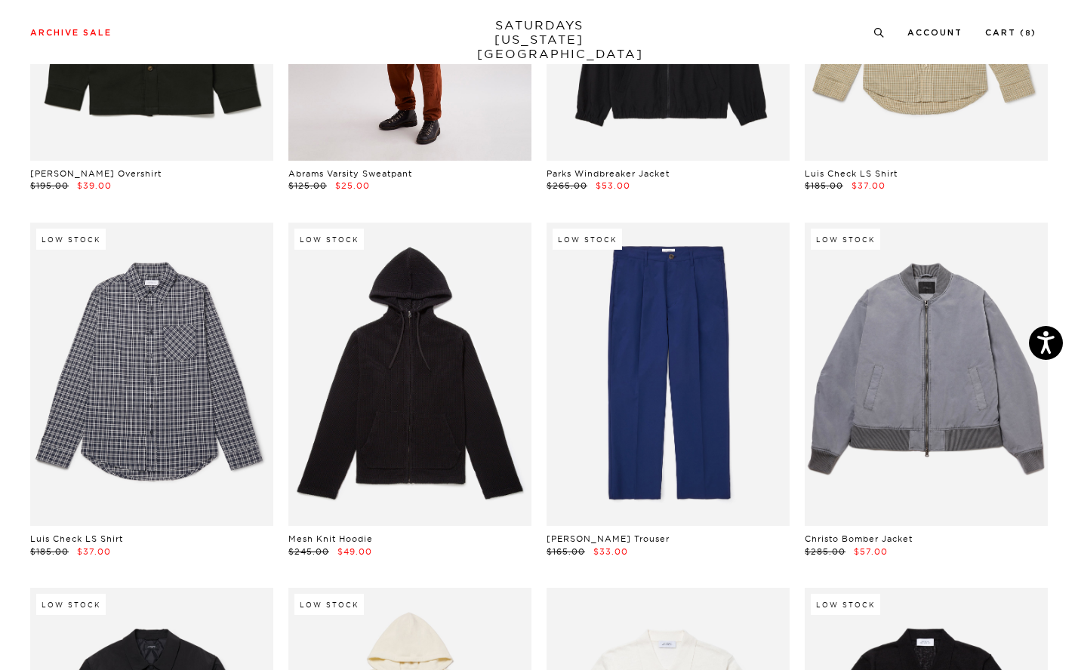
scroll to position [16184, 0]
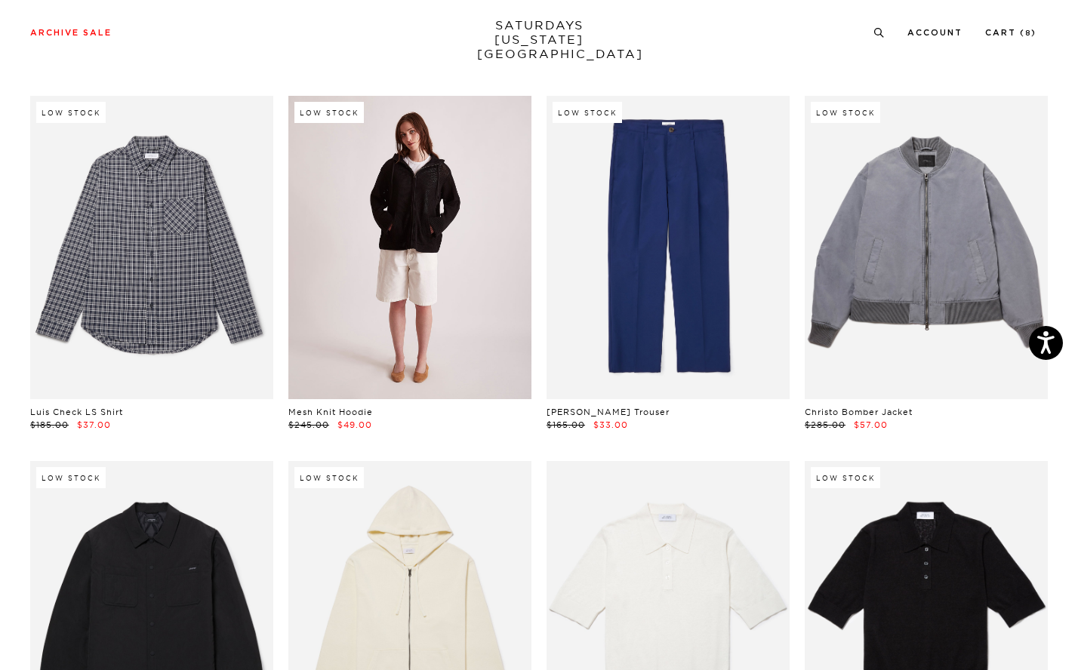
click at [392, 200] on link at bounding box center [409, 248] width 243 height 304
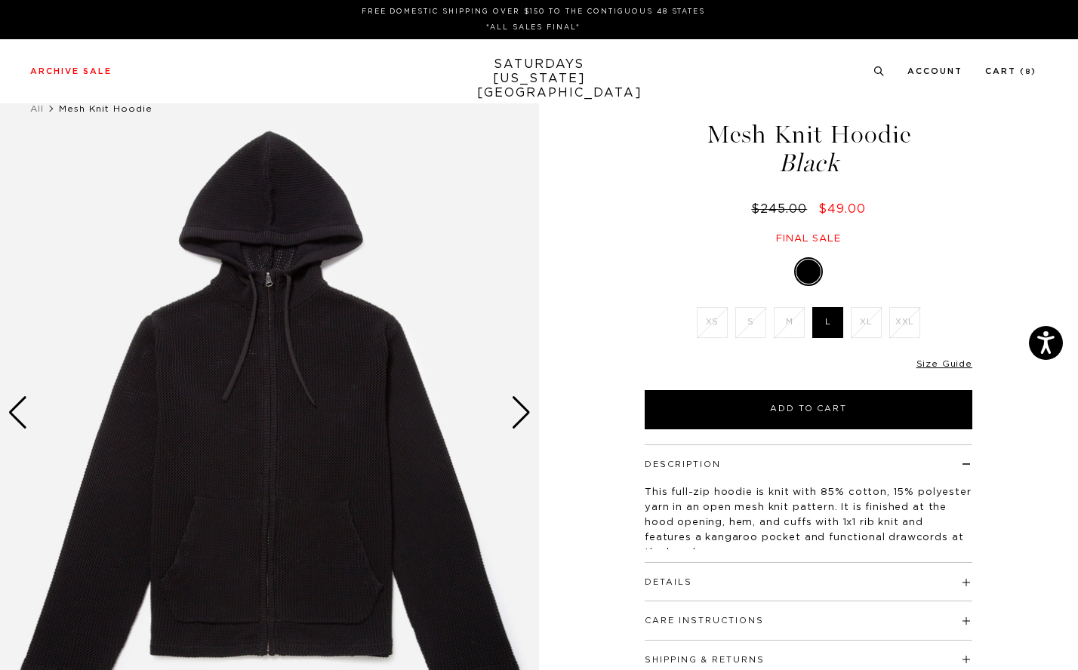
click at [513, 412] on div "Next slide" at bounding box center [521, 412] width 20 height 33
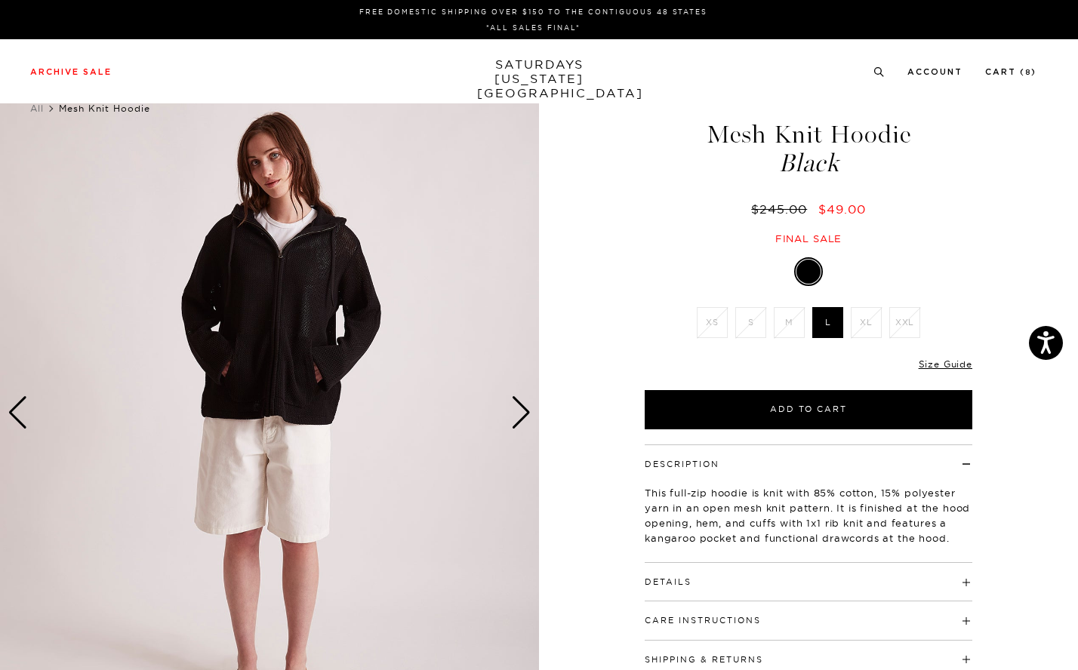
click at [513, 412] on div "Next slide" at bounding box center [521, 412] width 20 height 33
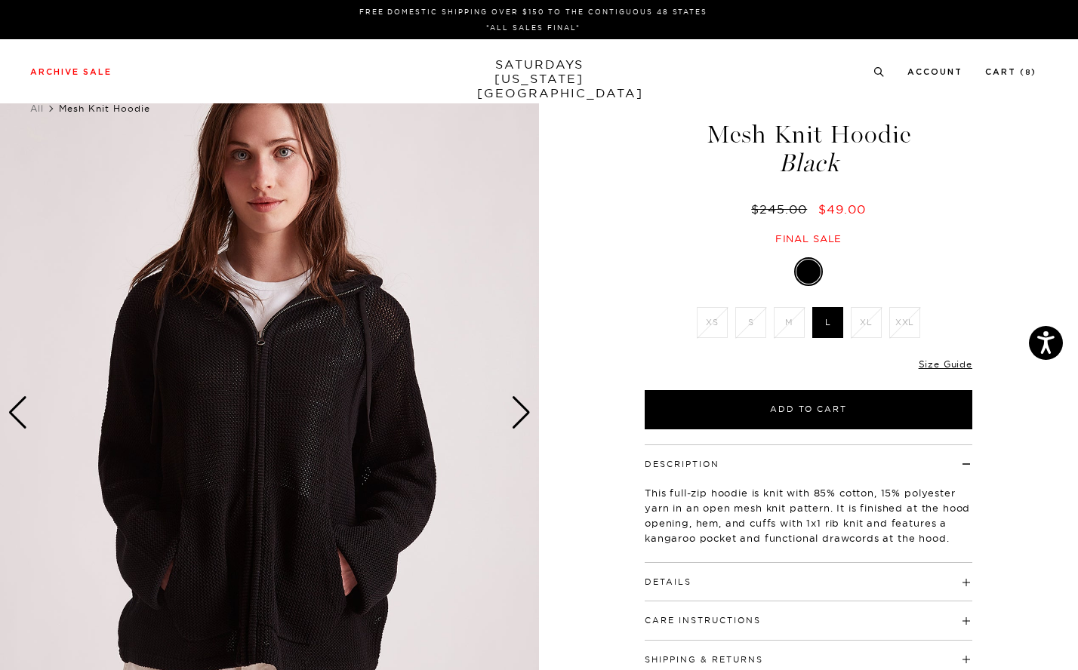
click at [513, 412] on div "Next slide" at bounding box center [521, 412] width 20 height 33
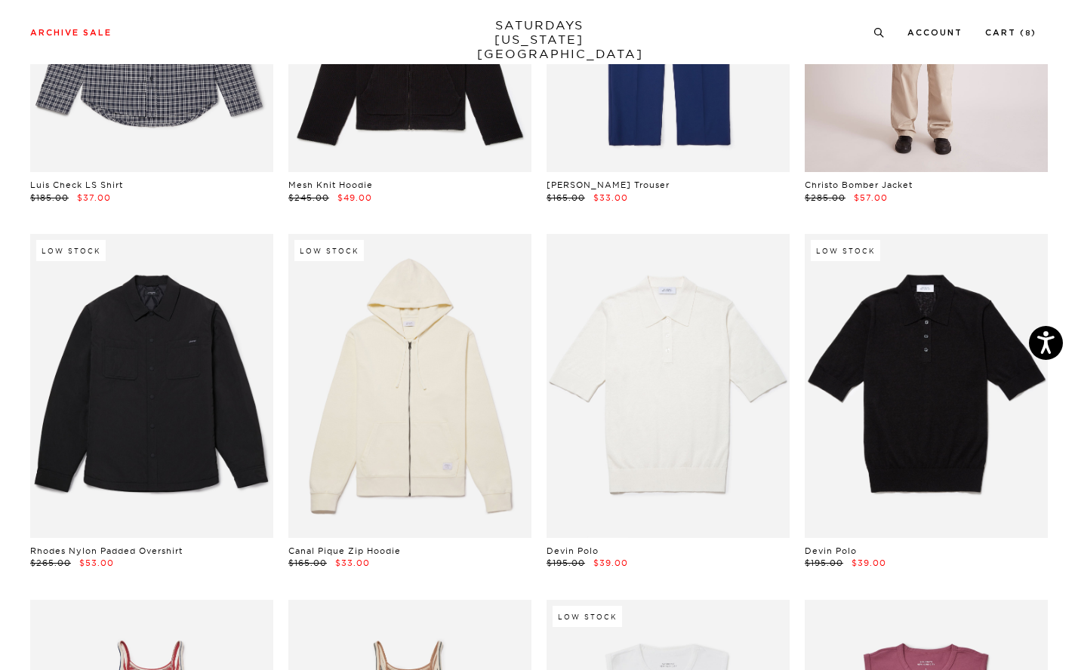
scroll to position [16465, 0]
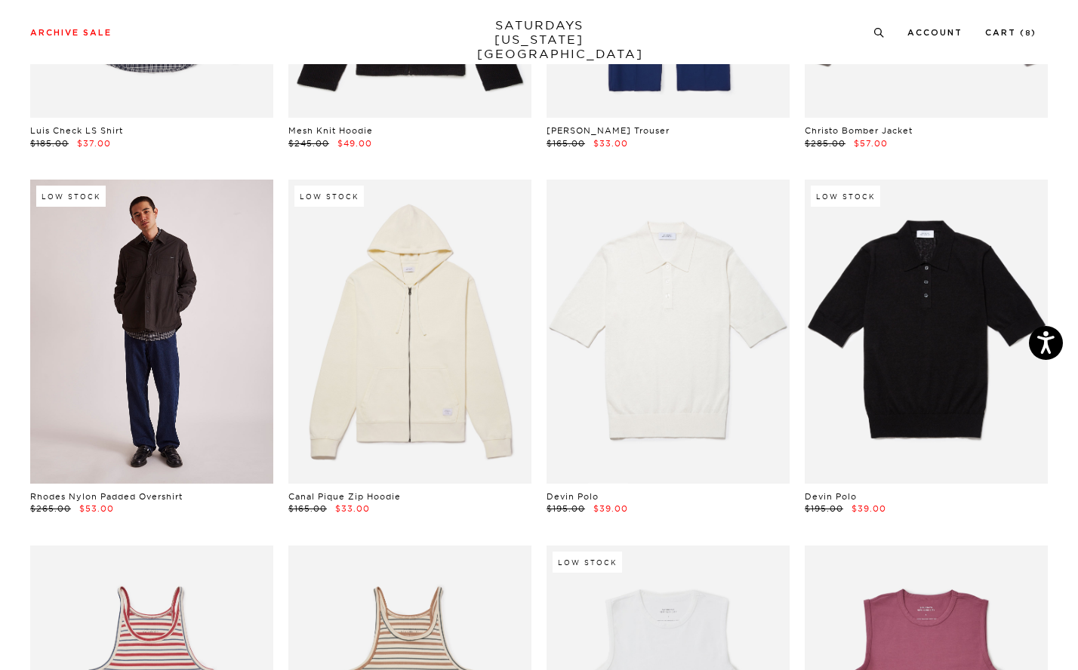
click at [211, 272] on link at bounding box center [151, 332] width 243 height 304
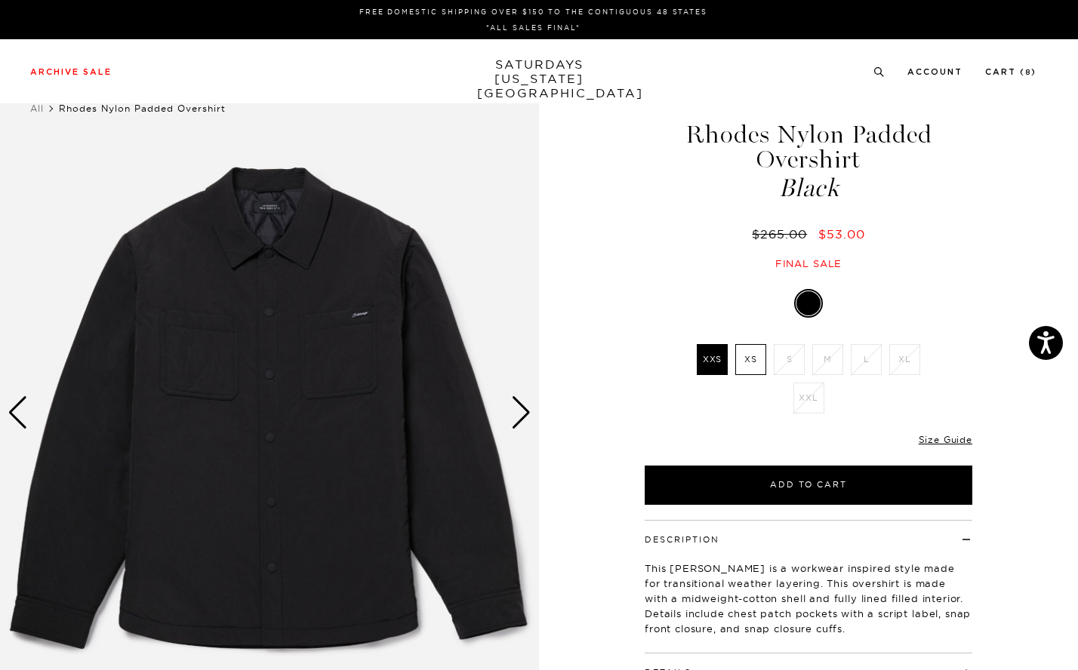
click at [518, 406] on div "Next slide" at bounding box center [521, 412] width 20 height 33
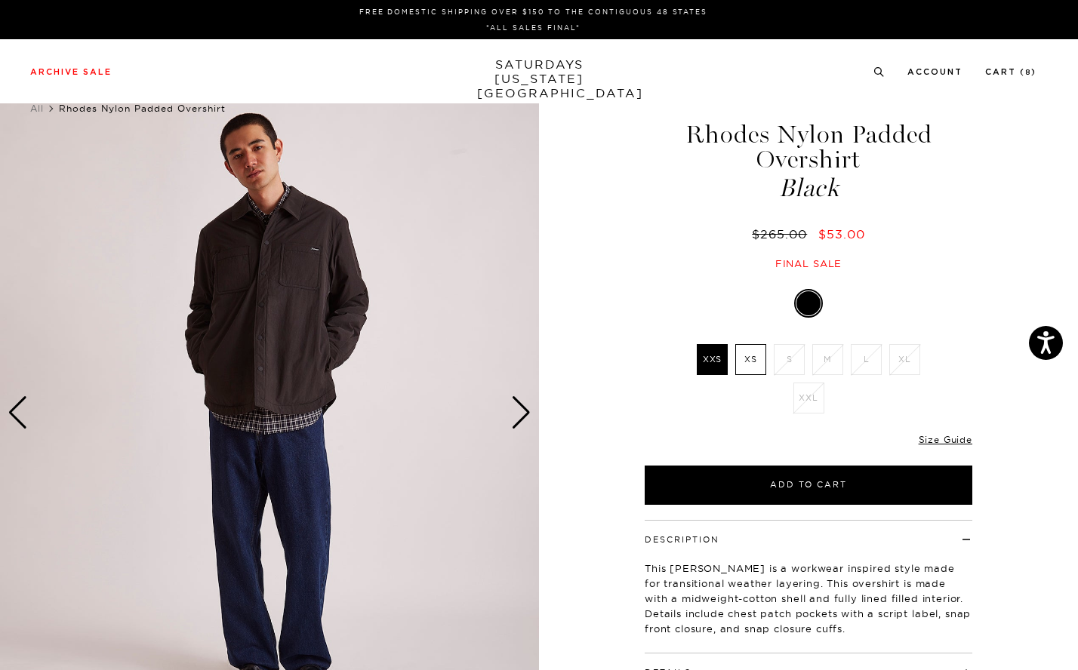
click at [518, 406] on div "Next slide" at bounding box center [521, 412] width 20 height 33
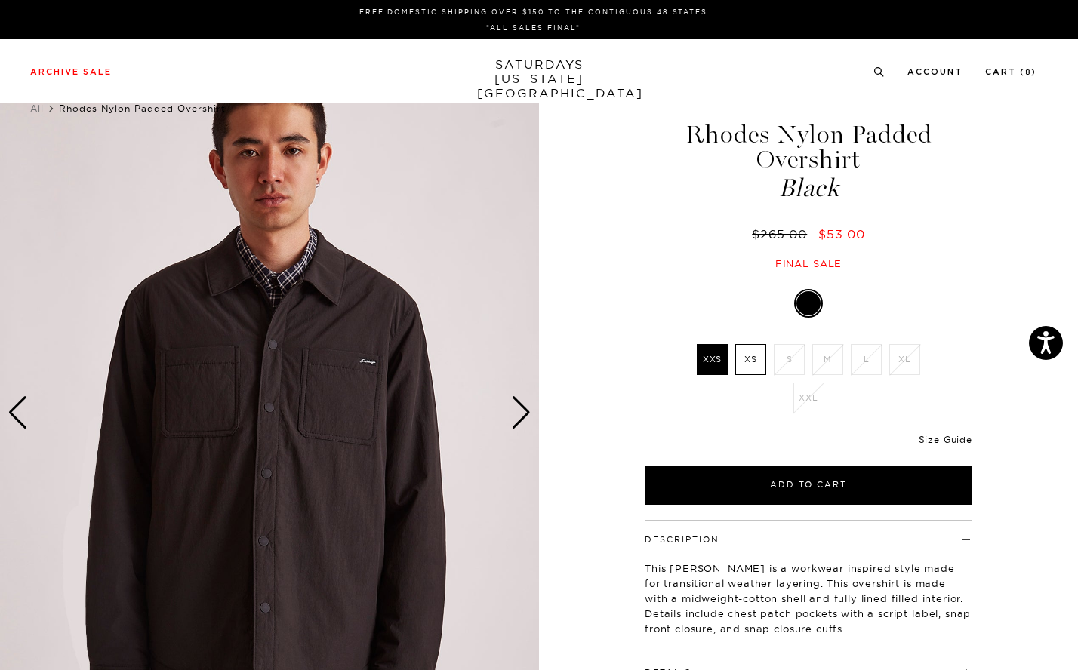
click at [518, 406] on div "Next slide" at bounding box center [521, 412] width 20 height 33
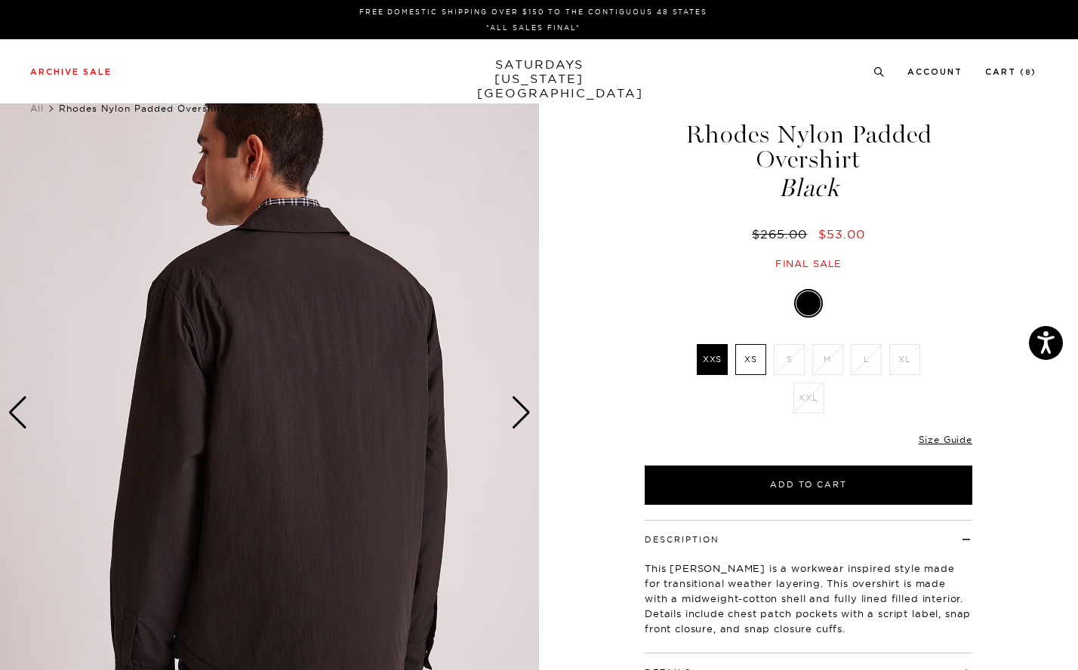
click at [518, 406] on div "Next slide" at bounding box center [521, 412] width 20 height 33
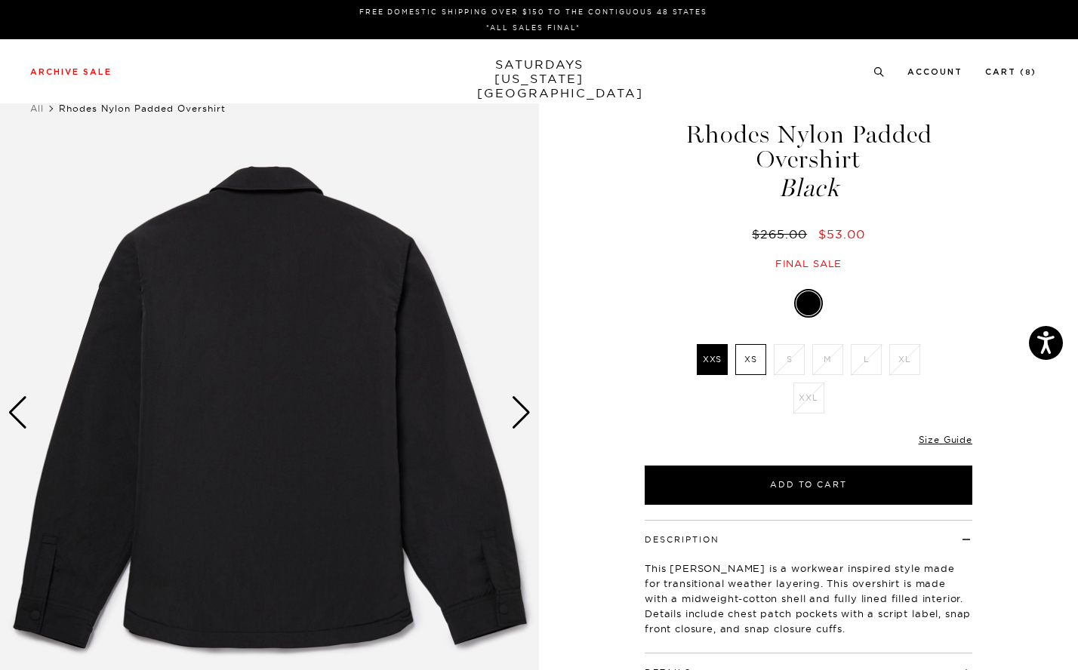
click at [518, 406] on div "Next slide" at bounding box center [521, 412] width 20 height 33
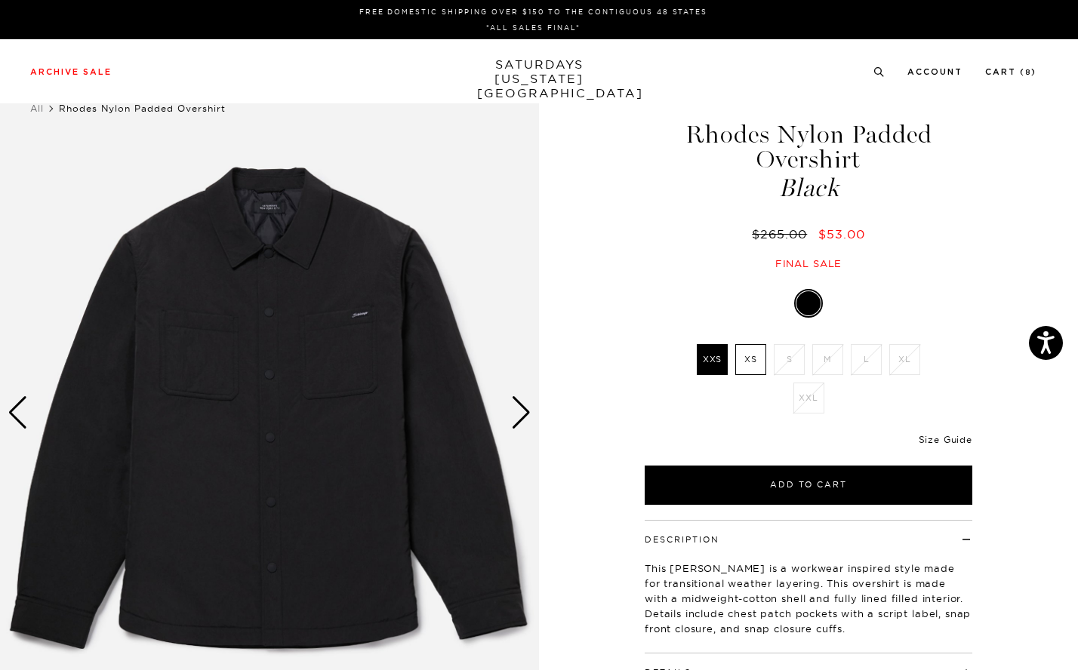
click at [938, 437] on link "Size Guide" at bounding box center [945, 439] width 54 height 11
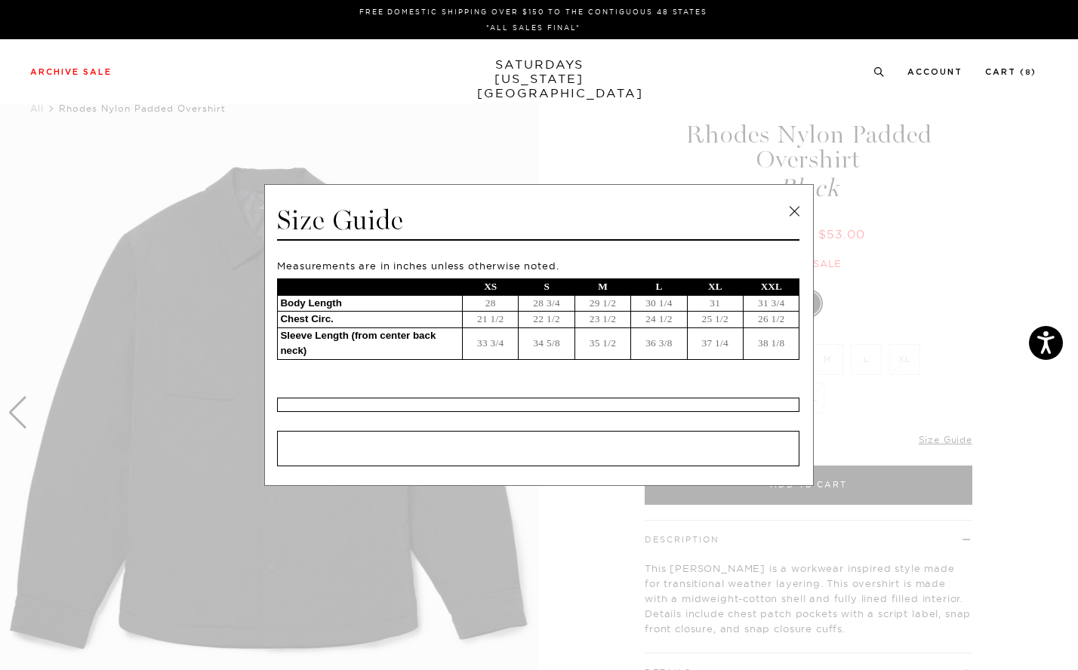
click at [793, 204] on link at bounding box center [794, 211] width 23 height 23
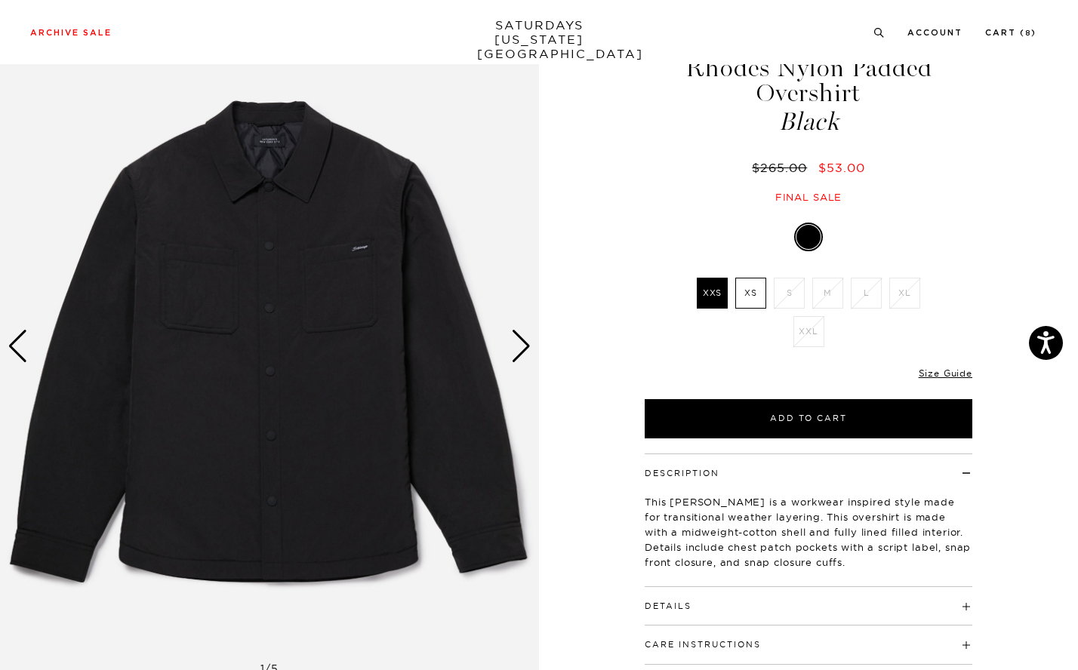
scroll to position [189, 0]
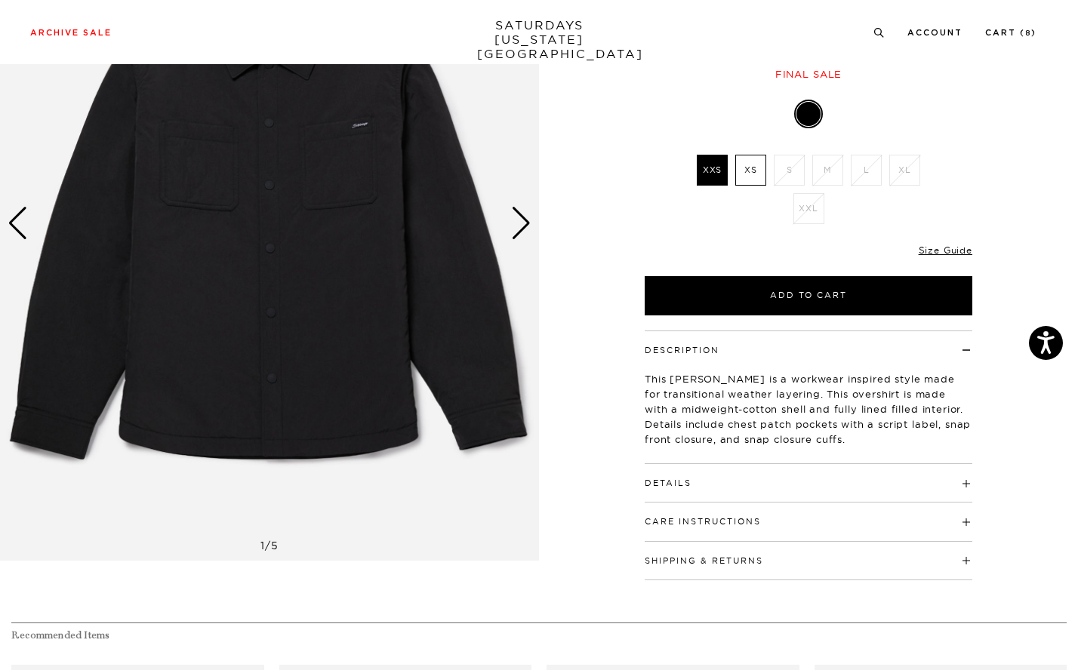
click at [708, 486] on h4 "Details" at bounding box center [807, 476] width 327 height 25
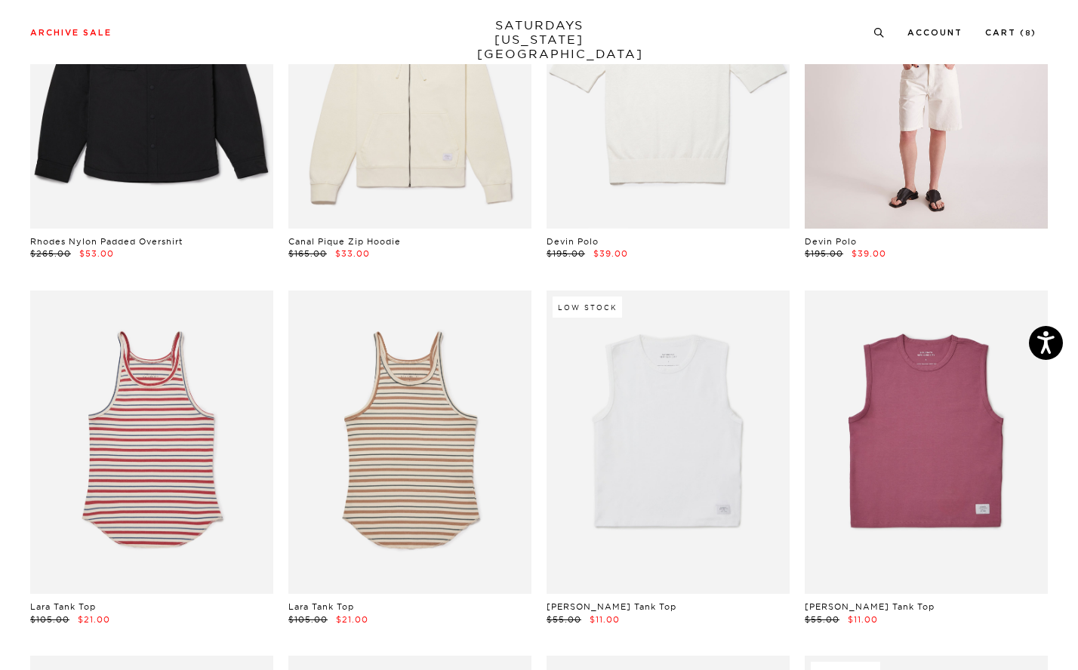
scroll to position [16855, 0]
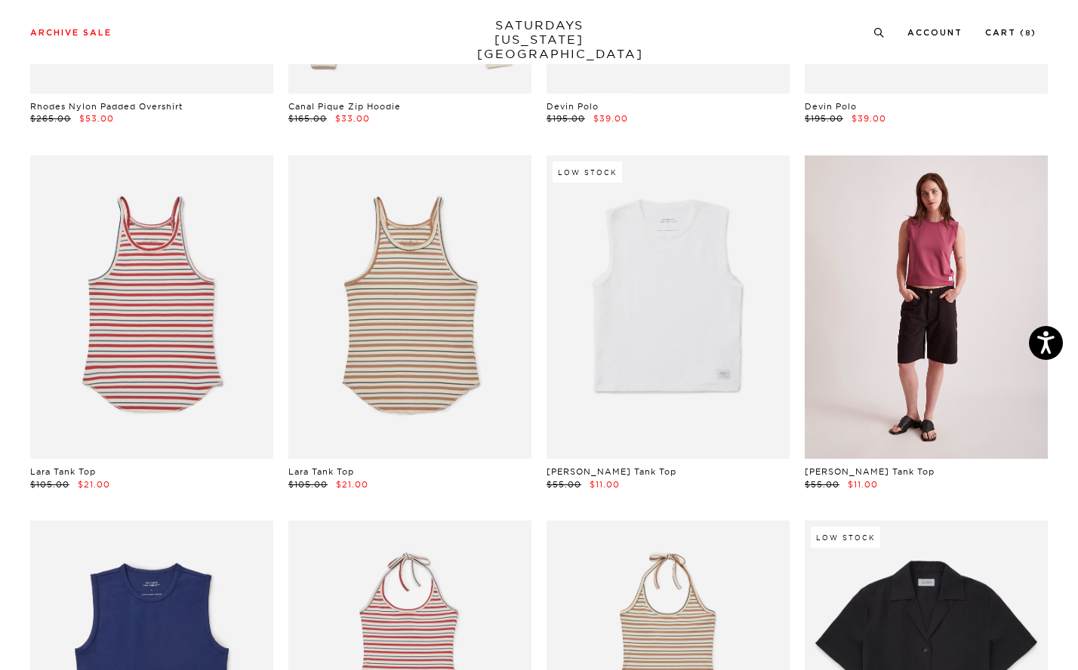
click at [850, 318] on link at bounding box center [925, 307] width 243 height 304
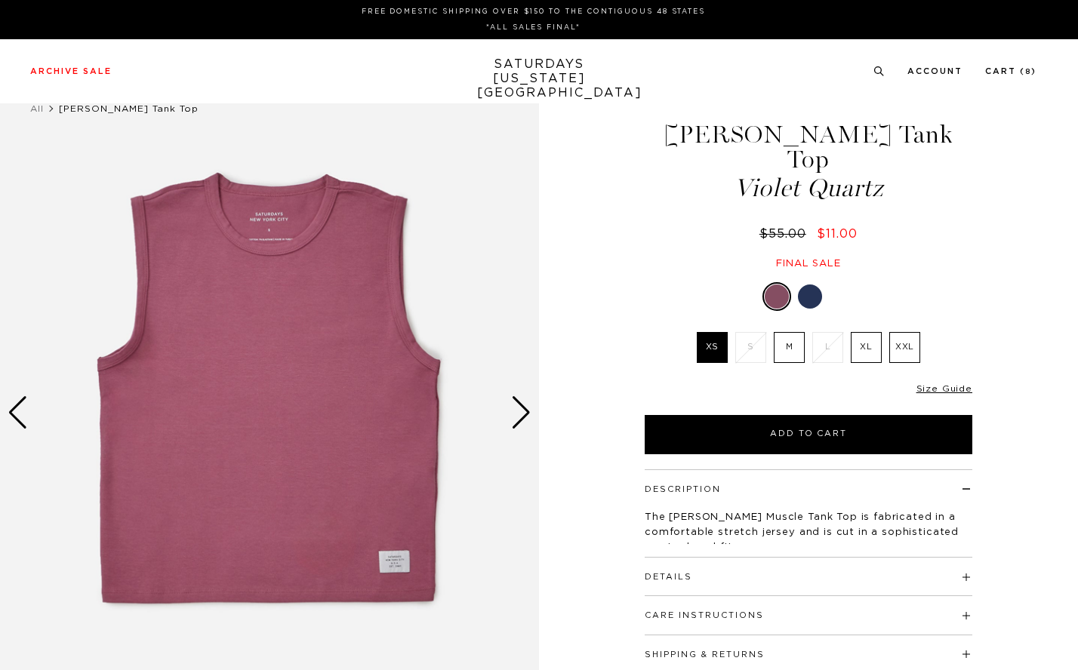
click at [519, 410] on div "Next slide" at bounding box center [521, 412] width 20 height 33
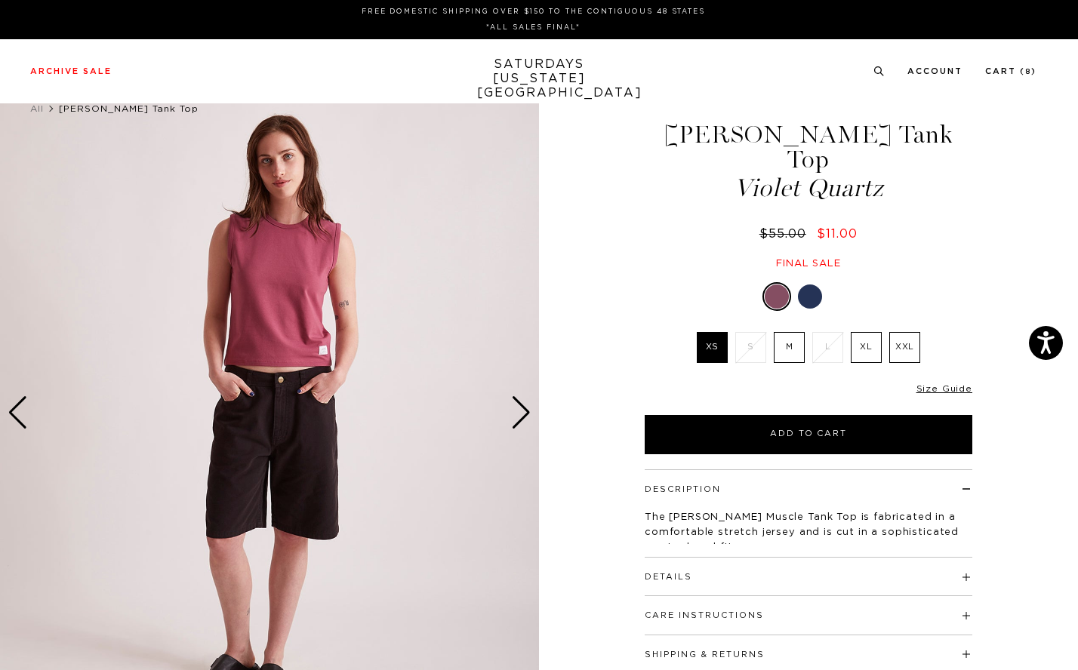
click at [519, 410] on div "Next slide" at bounding box center [521, 412] width 20 height 33
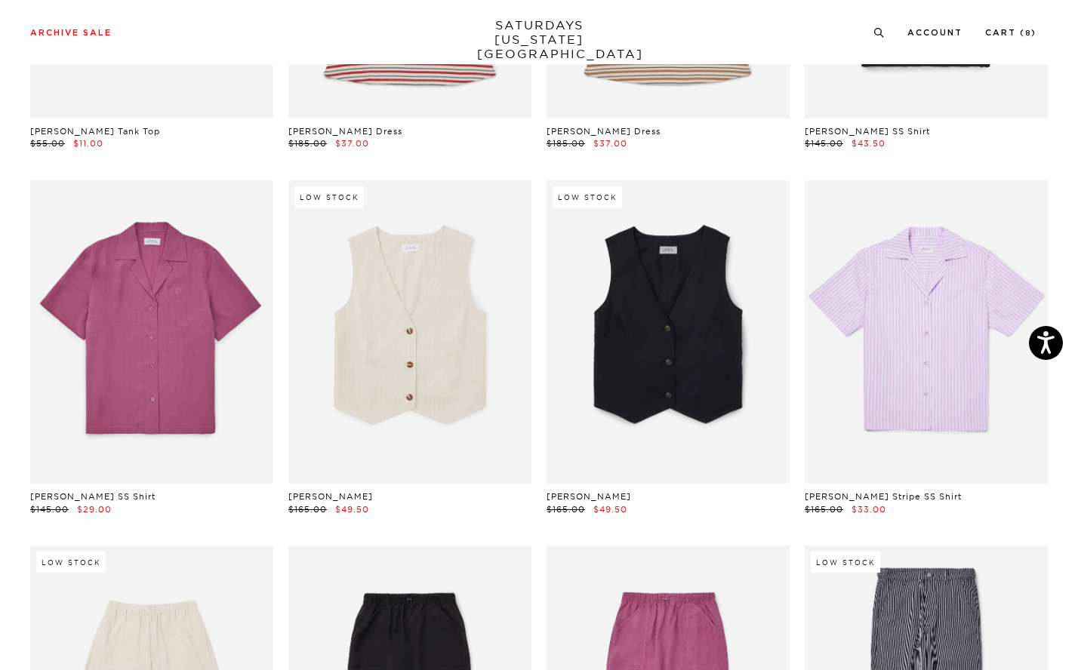
scroll to position [17562, 0]
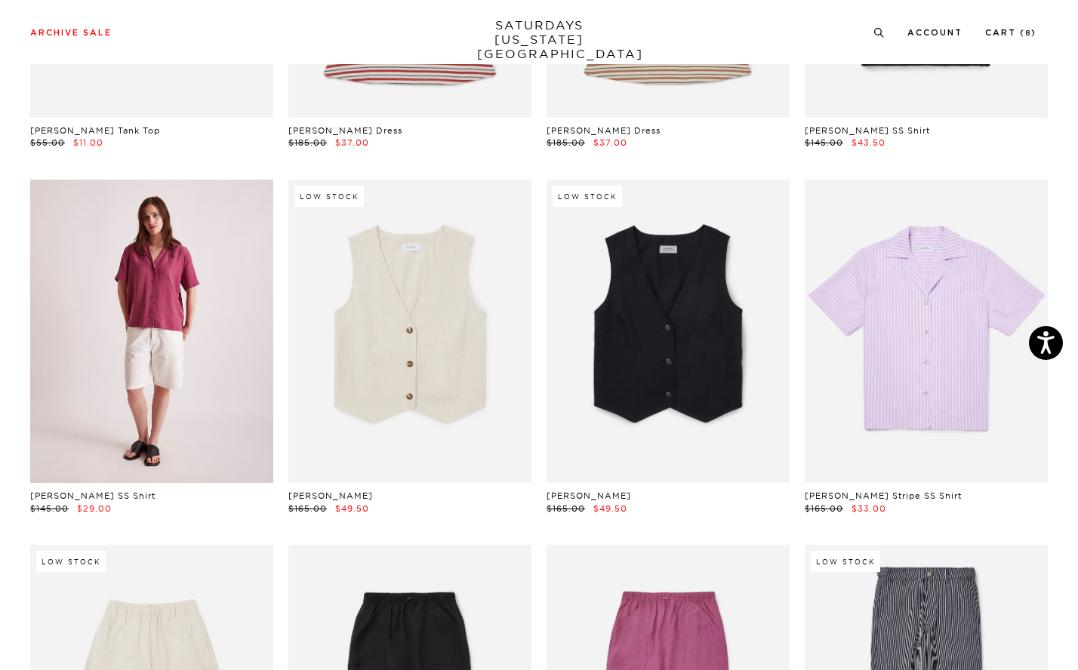
click at [121, 365] on link at bounding box center [151, 332] width 243 height 304
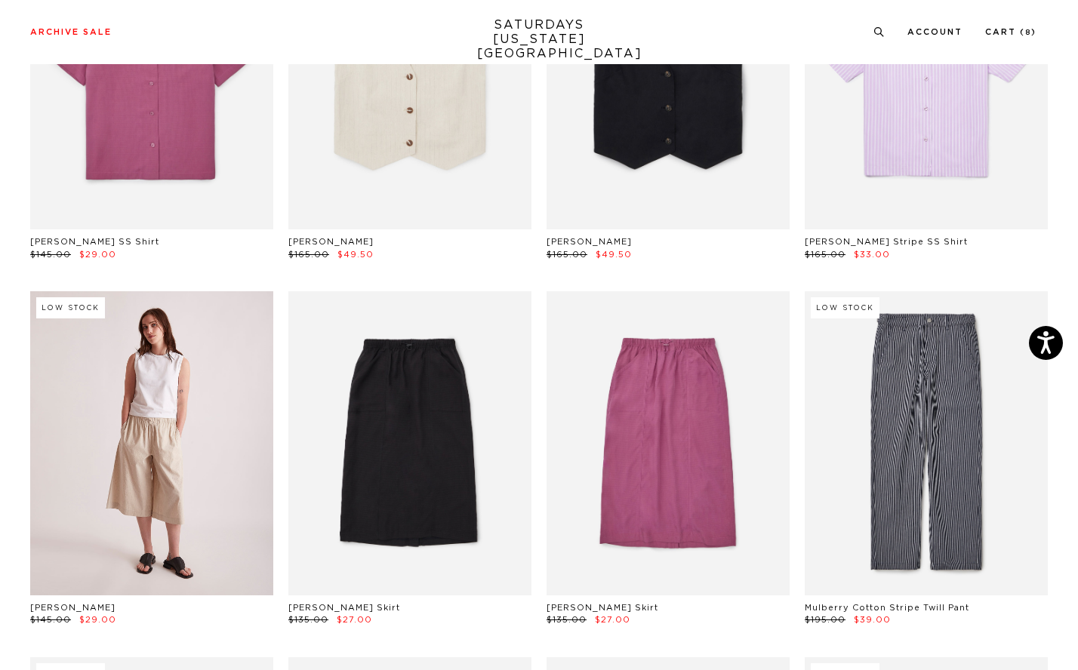
scroll to position [17816, 0]
click at [216, 431] on link at bounding box center [151, 443] width 243 height 304
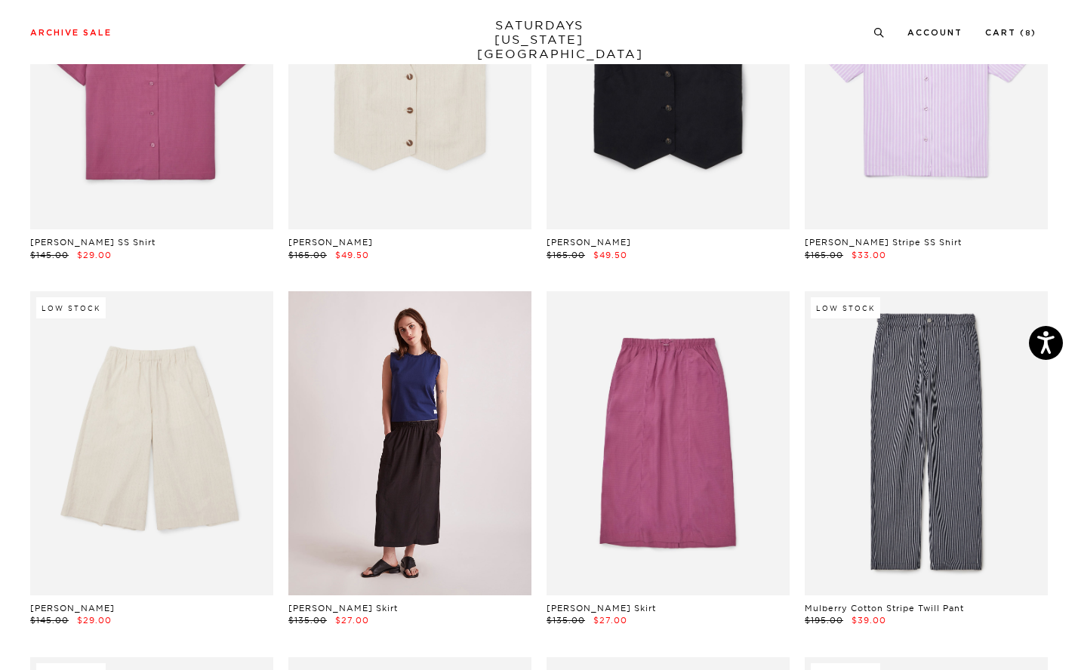
click at [400, 418] on link at bounding box center [409, 443] width 243 height 304
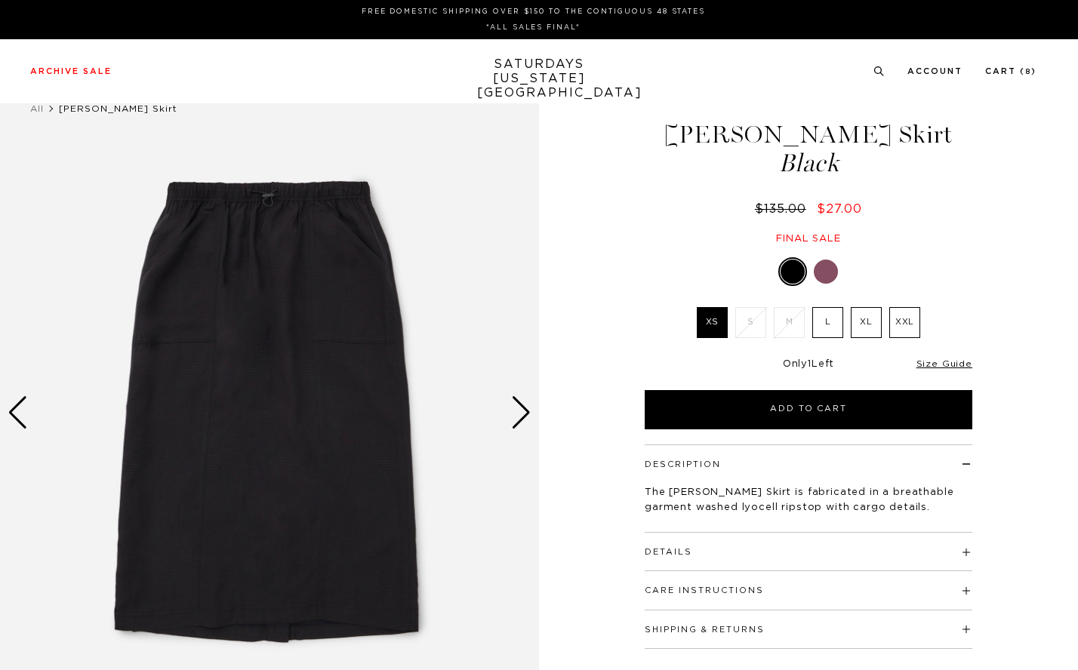
click at [515, 405] on div "Next slide" at bounding box center [521, 412] width 20 height 33
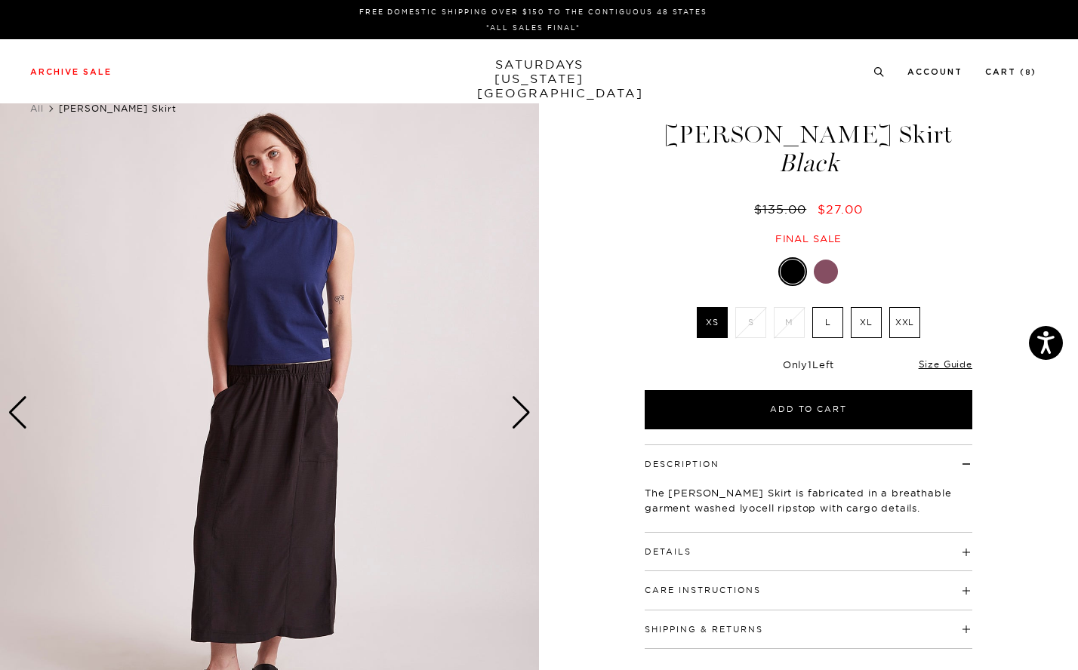
click at [515, 405] on div "Next slide" at bounding box center [521, 412] width 20 height 33
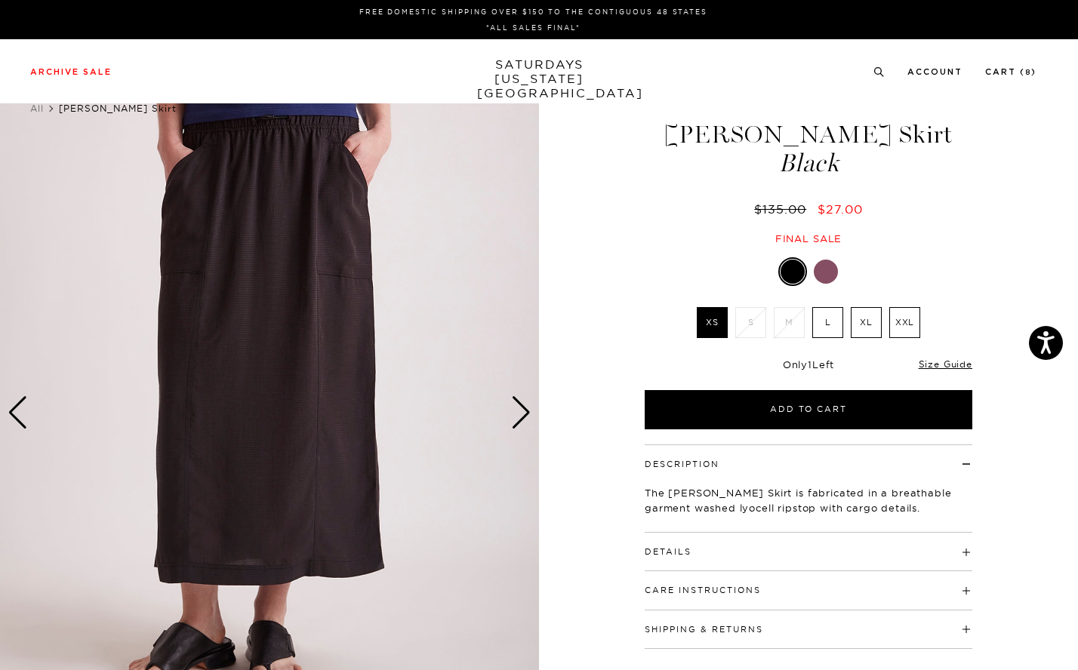
click at [515, 405] on div "Next slide" at bounding box center [521, 412] width 20 height 33
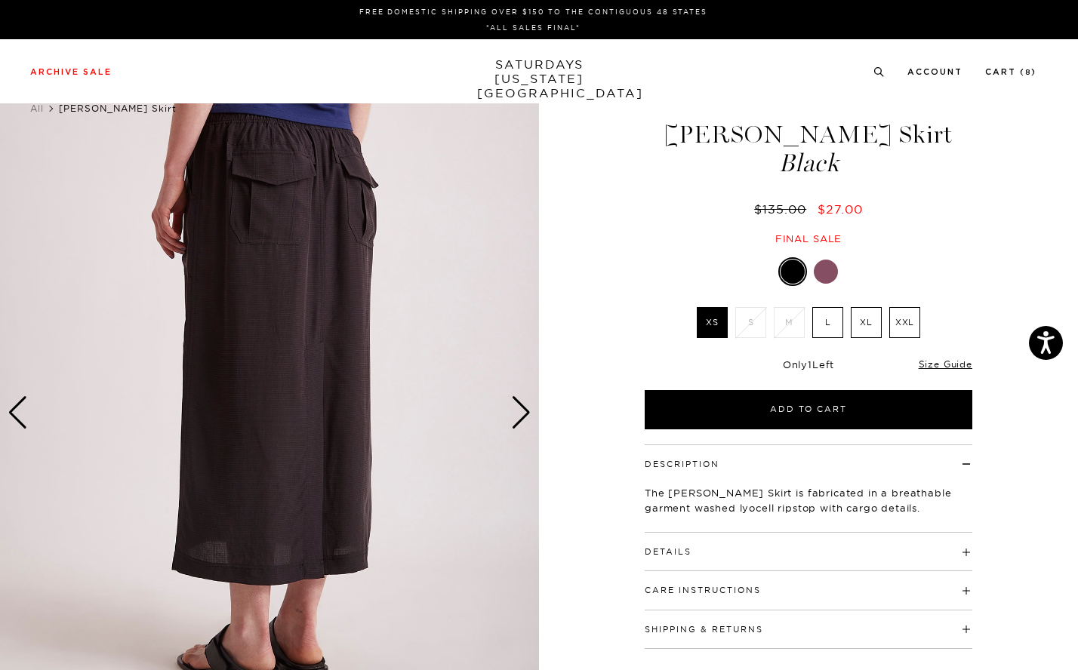
click at [515, 405] on div "Next slide" at bounding box center [521, 412] width 20 height 33
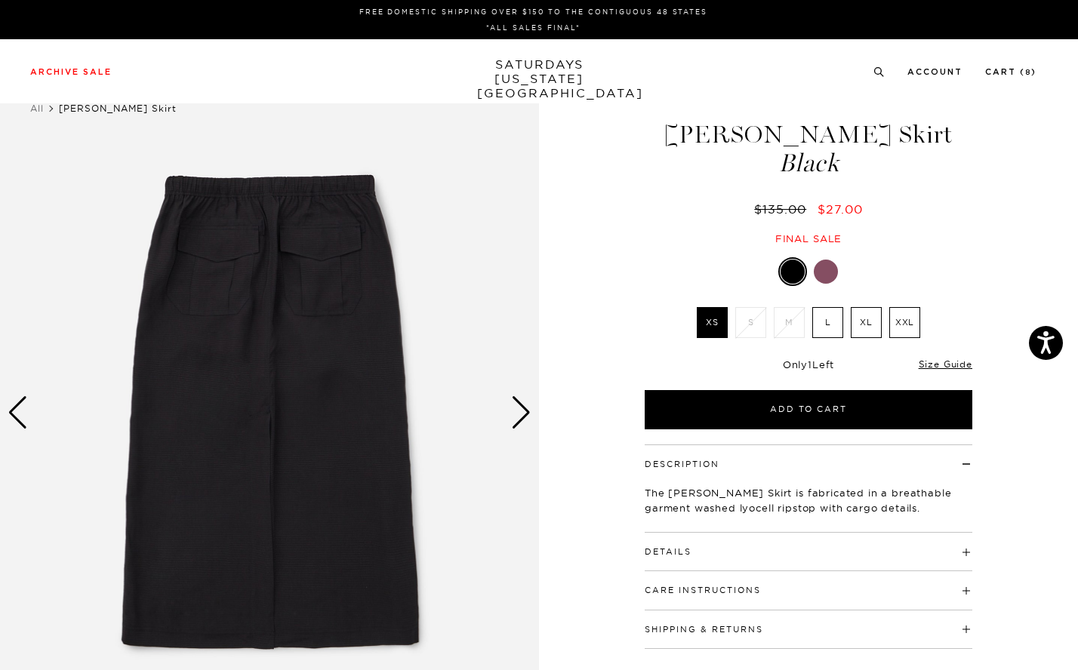
click at [515, 405] on div "Next slide" at bounding box center [521, 412] width 20 height 33
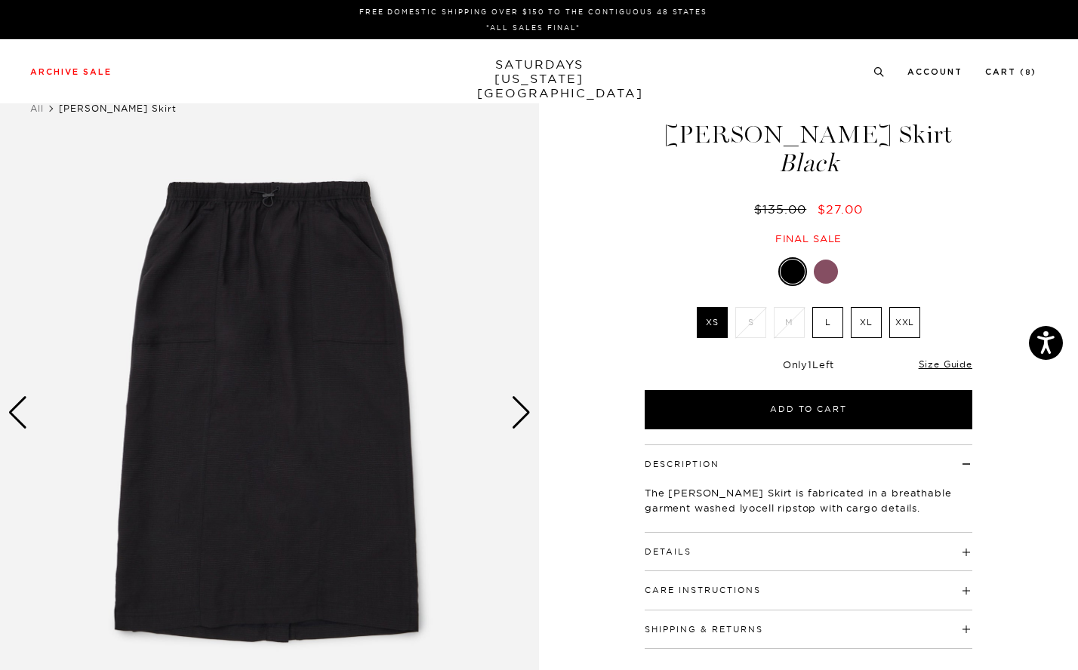
click at [515, 405] on div "Next slide" at bounding box center [521, 412] width 20 height 33
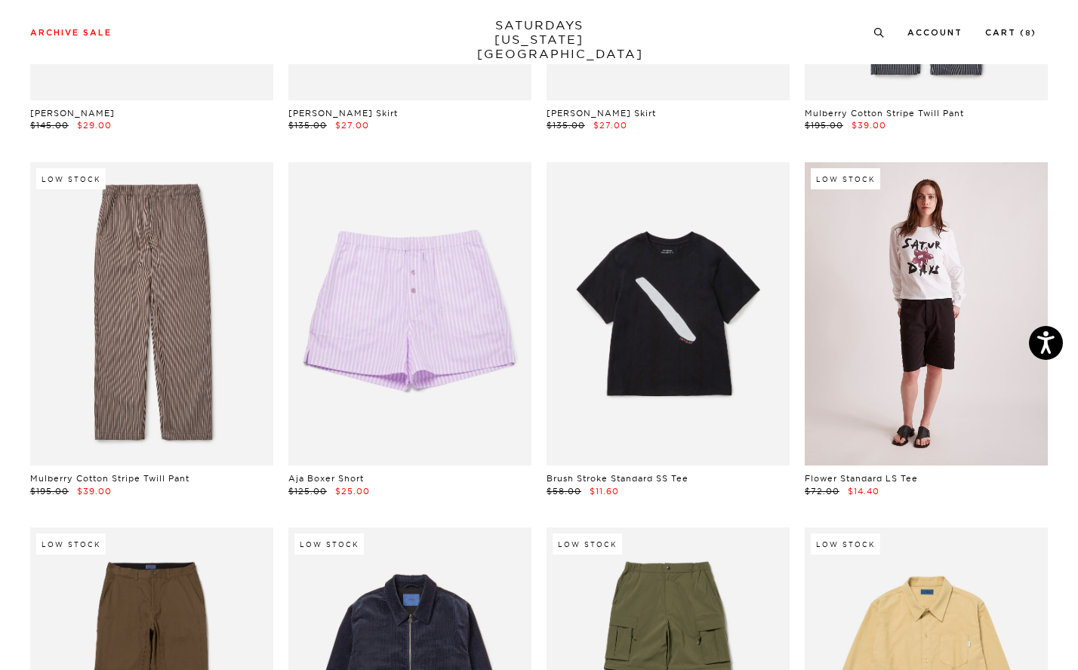
scroll to position [18319, 0]
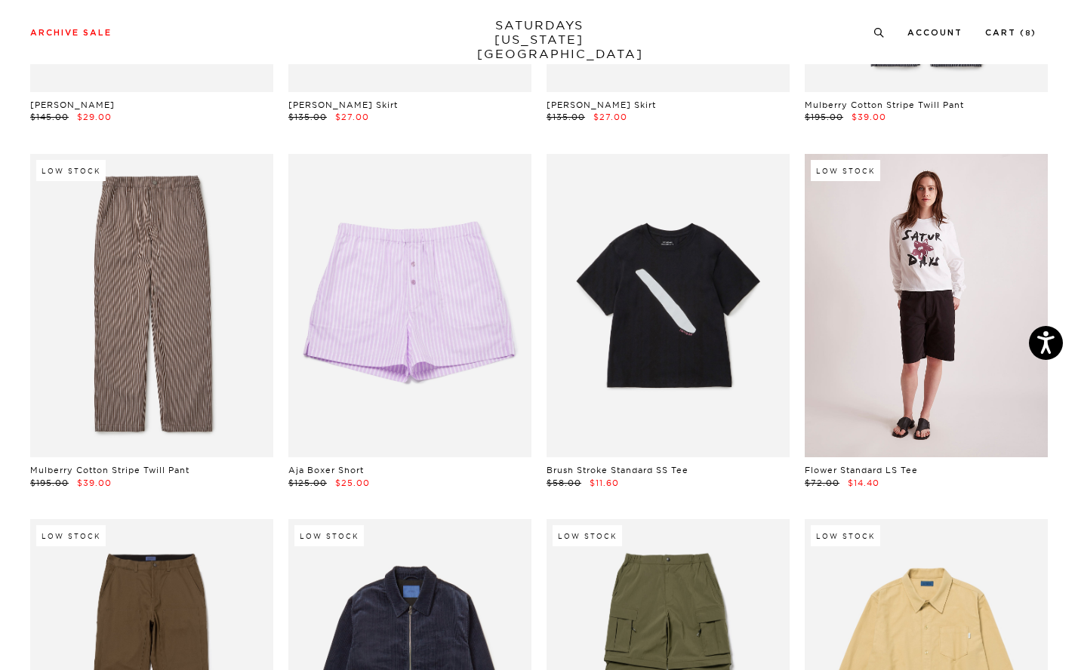
click at [891, 298] on link at bounding box center [925, 306] width 243 height 304
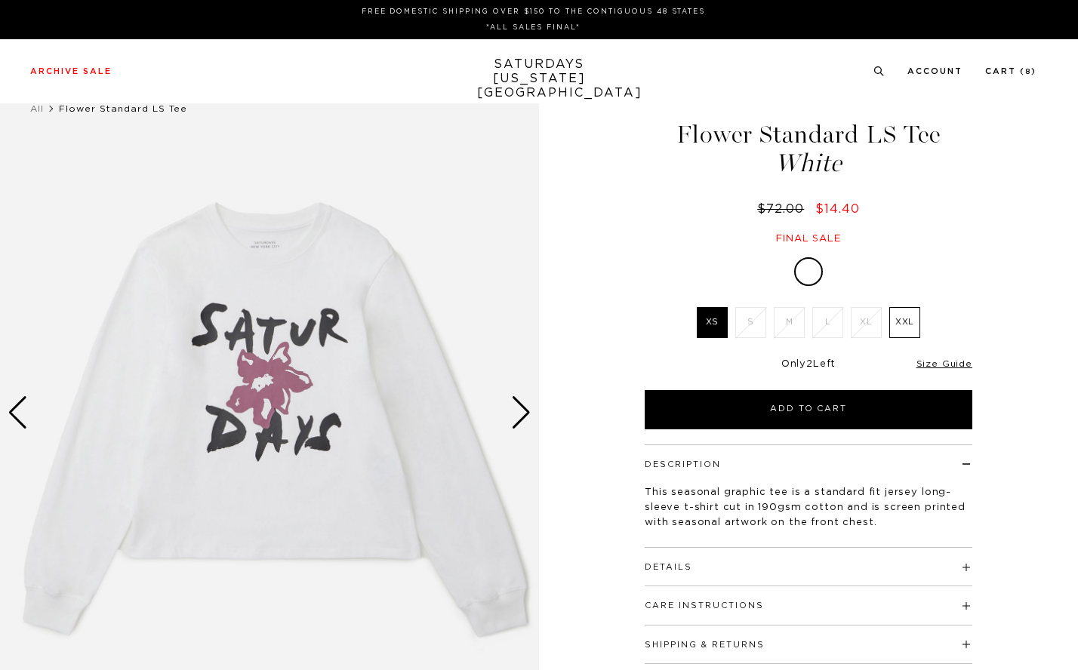
click at [528, 412] on div "Next slide" at bounding box center [521, 412] width 20 height 33
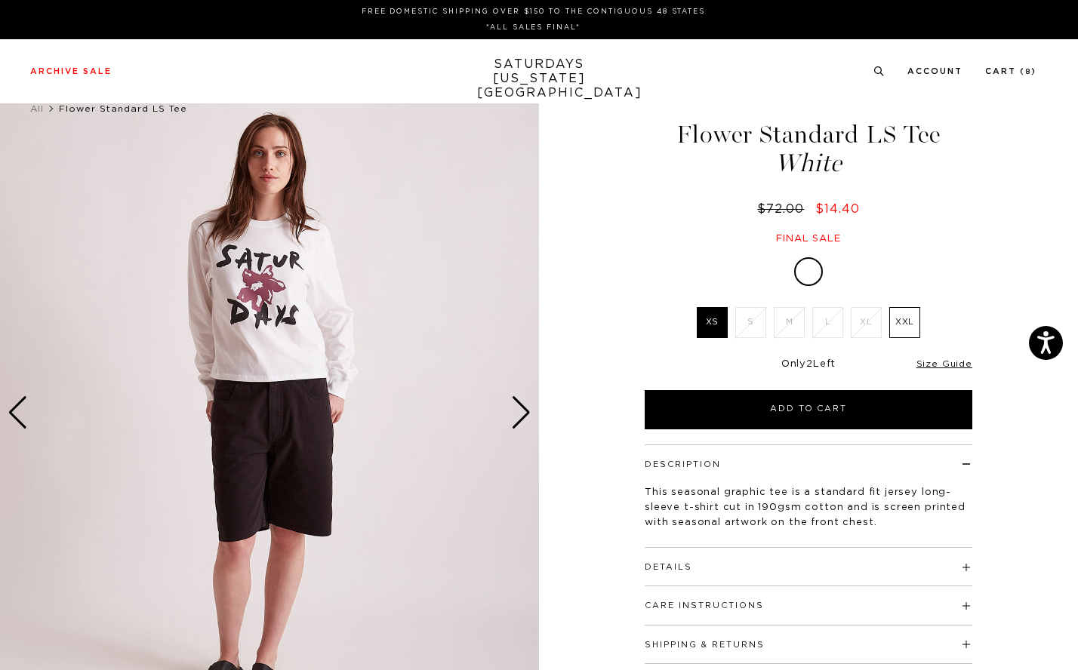
click at [528, 412] on div "Next slide" at bounding box center [521, 412] width 20 height 33
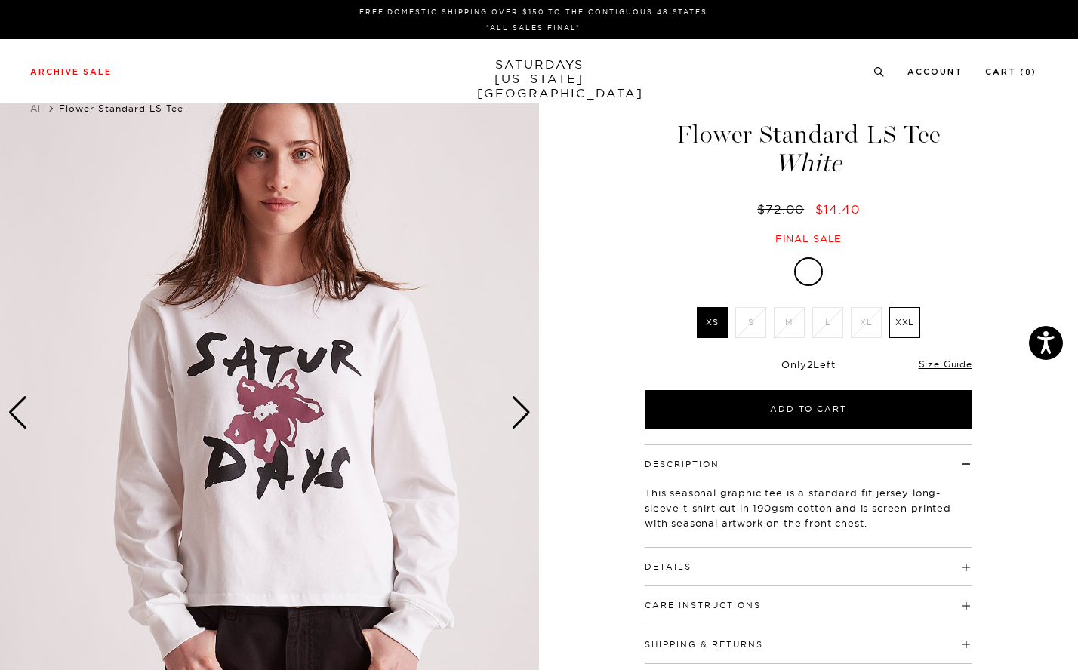
click at [528, 412] on div "Next slide" at bounding box center [521, 412] width 20 height 33
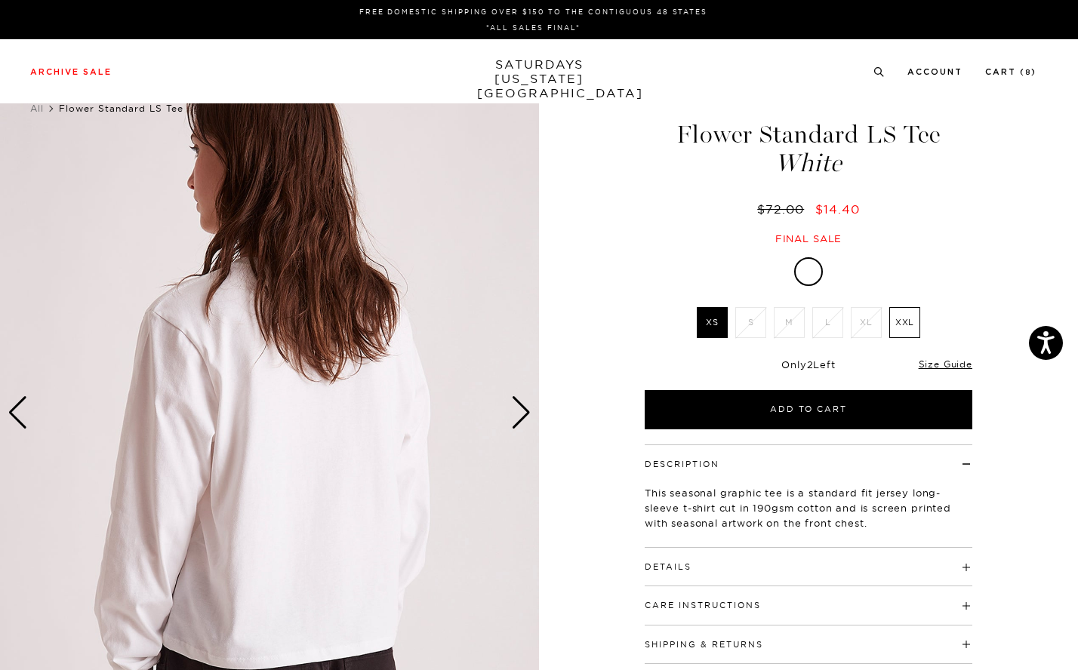
click at [528, 412] on div "Next slide" at bounding box center [521, 412] width 20 height 33
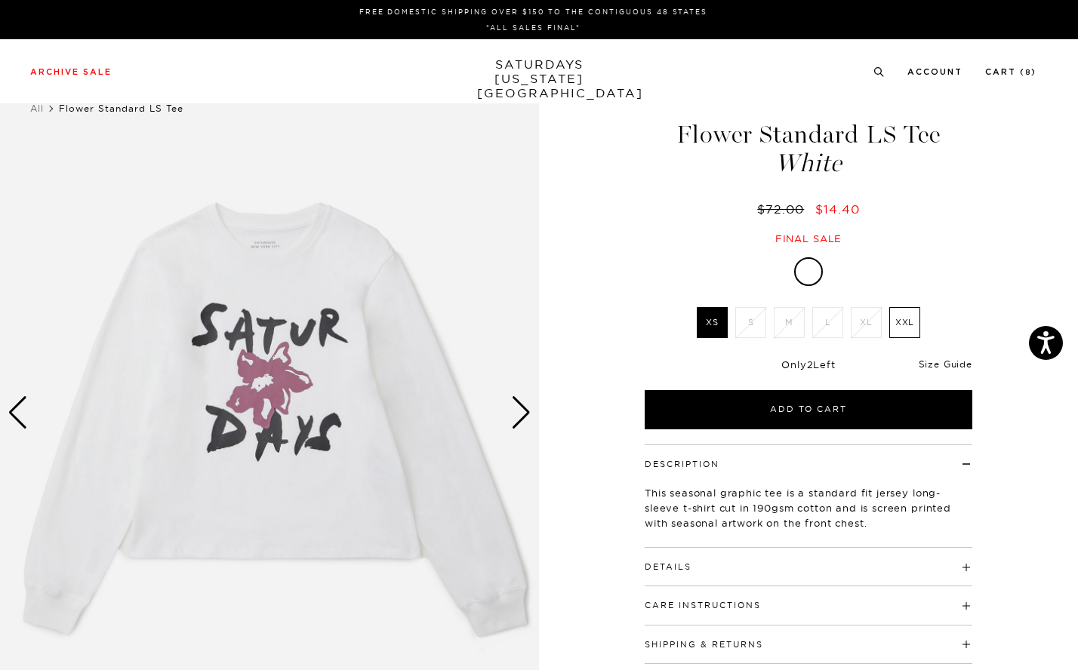
click at [948, 361] on link "Size Guide" at bounding box center [945, 363] width 54 height 11
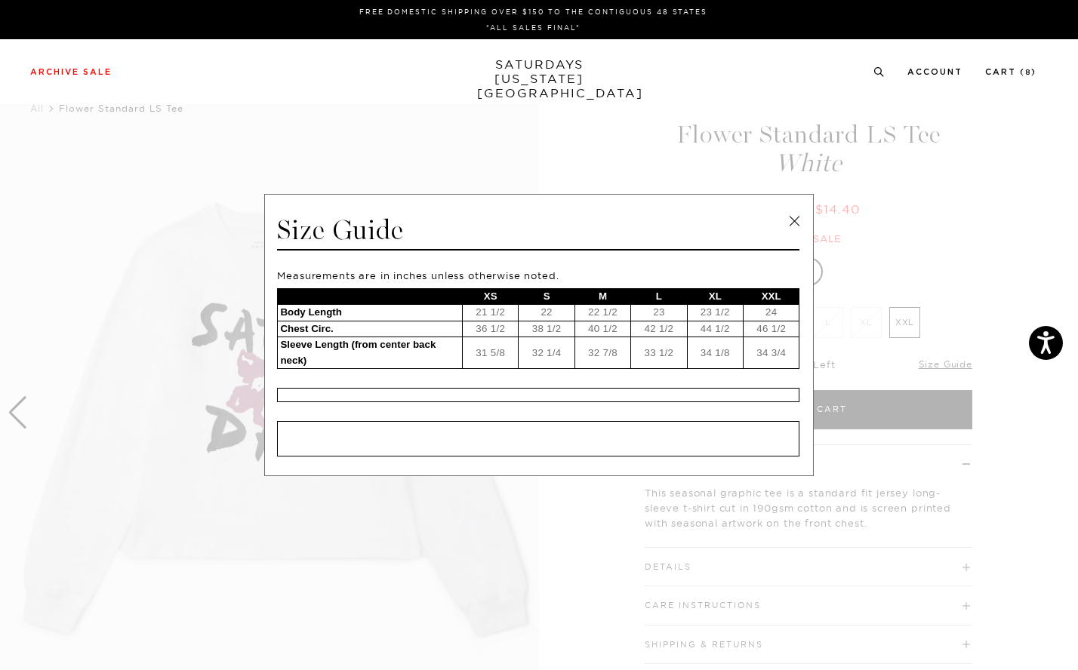
click at [794, 223] on link at bounding box center [794, 221] width 23 height 23
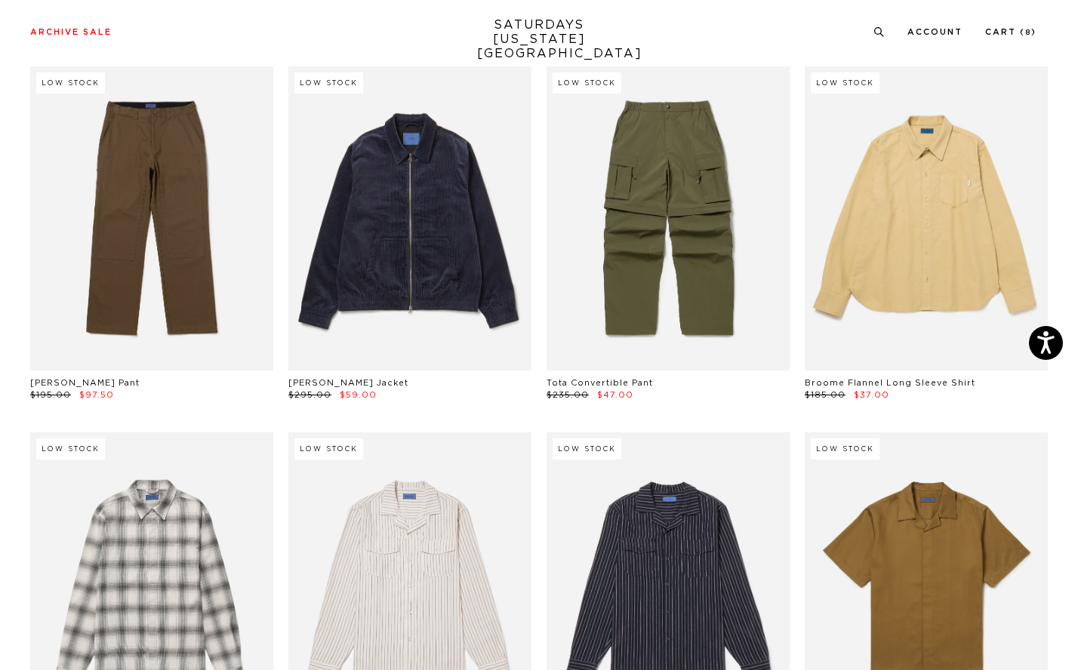
scroll to position [18676, 0]
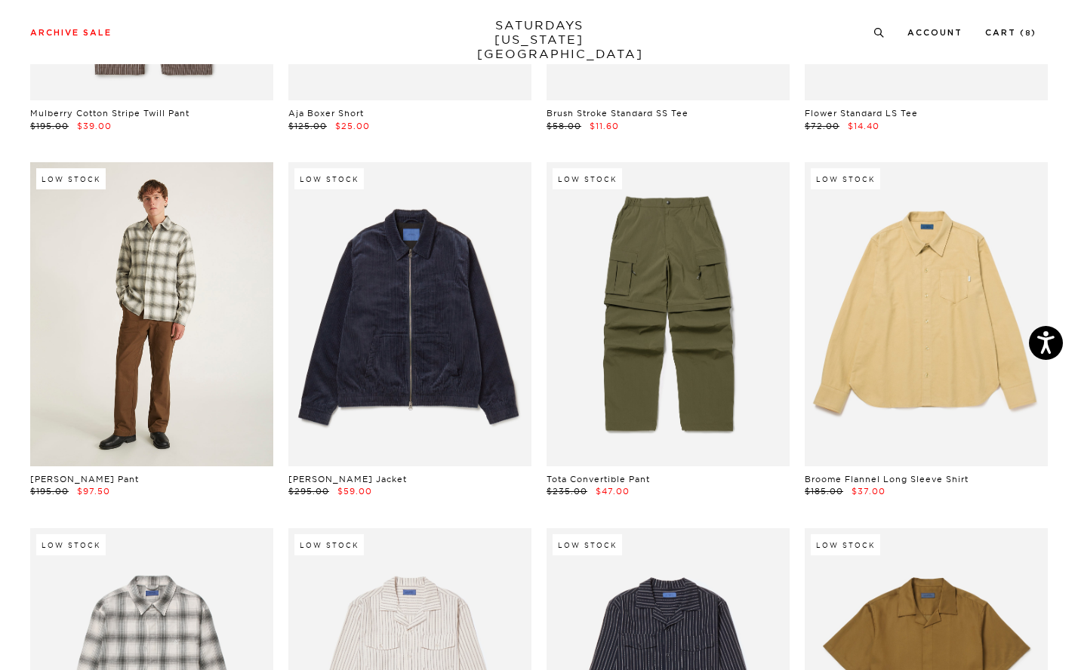
click at [202, 294] on link at bounding box center [151, 314] width 243 height 304
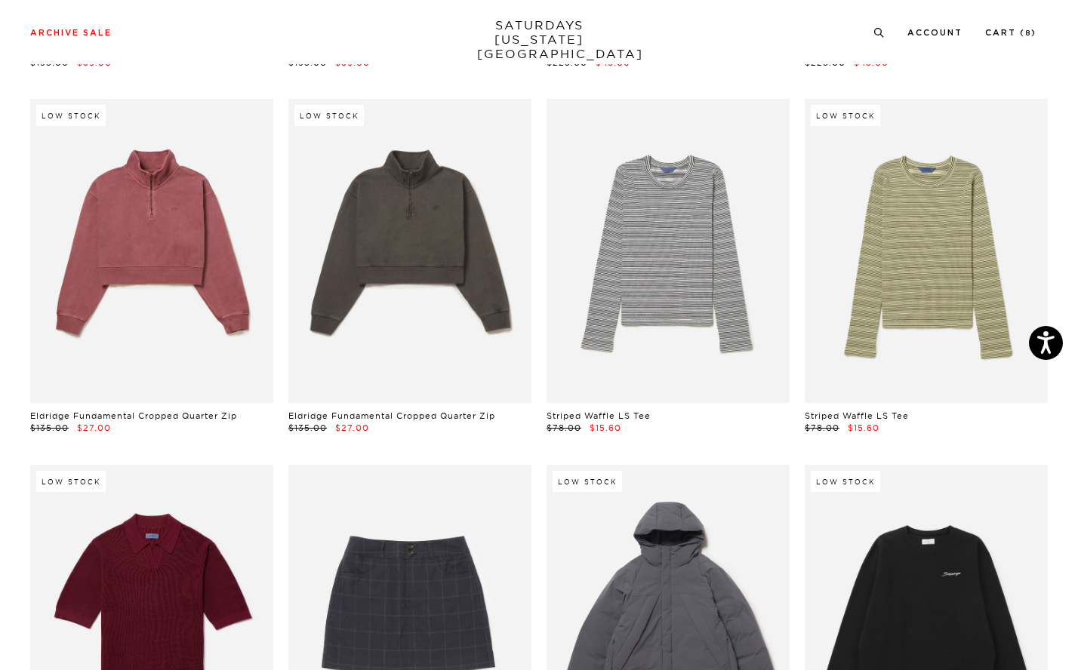
scroll to position [21666, 0]
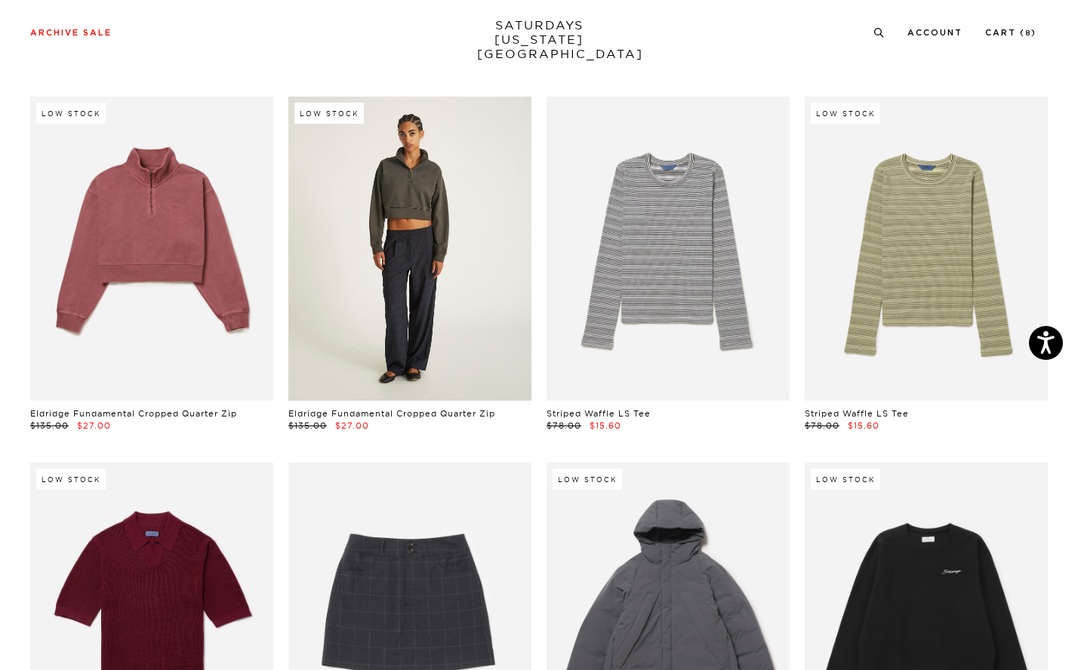
click at [364, 237] on link at bounding box center [409, 249] width 243 height 304
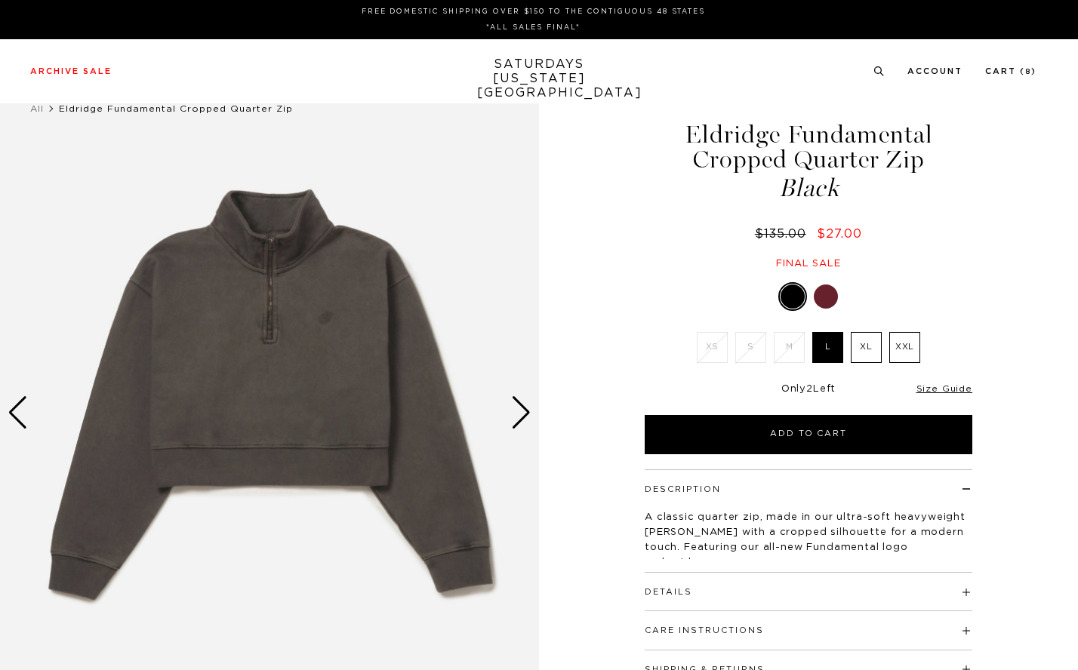
click at [821, 303] on div at bounding box center [825, 296] width 24 height 24
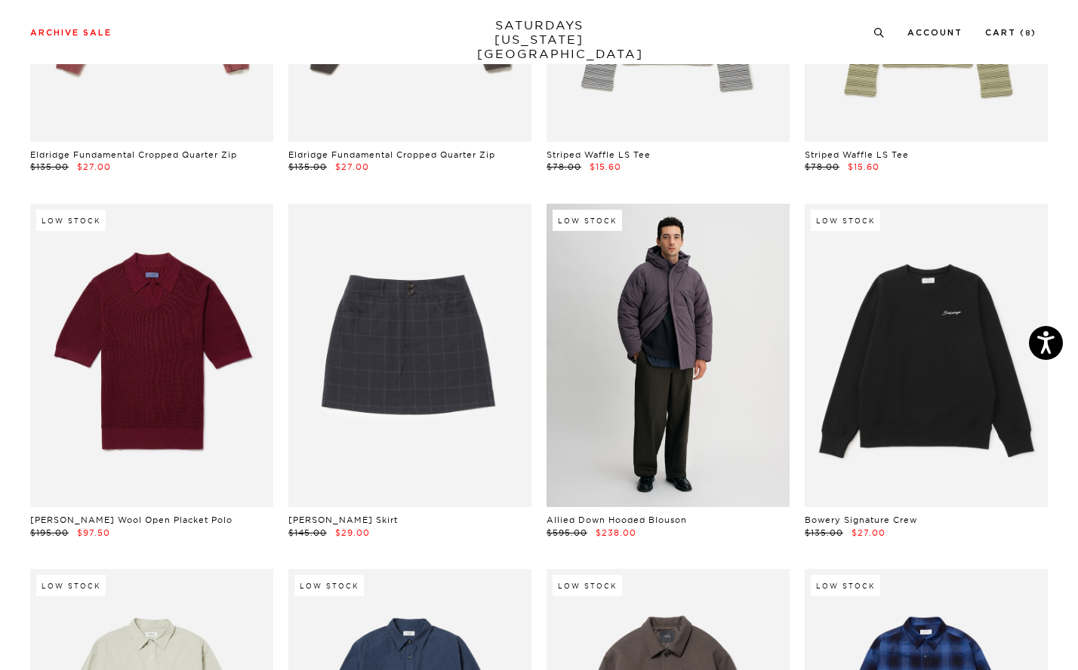
click at [752, 299] on link at bounding box center [667, 356] width 243 height 304
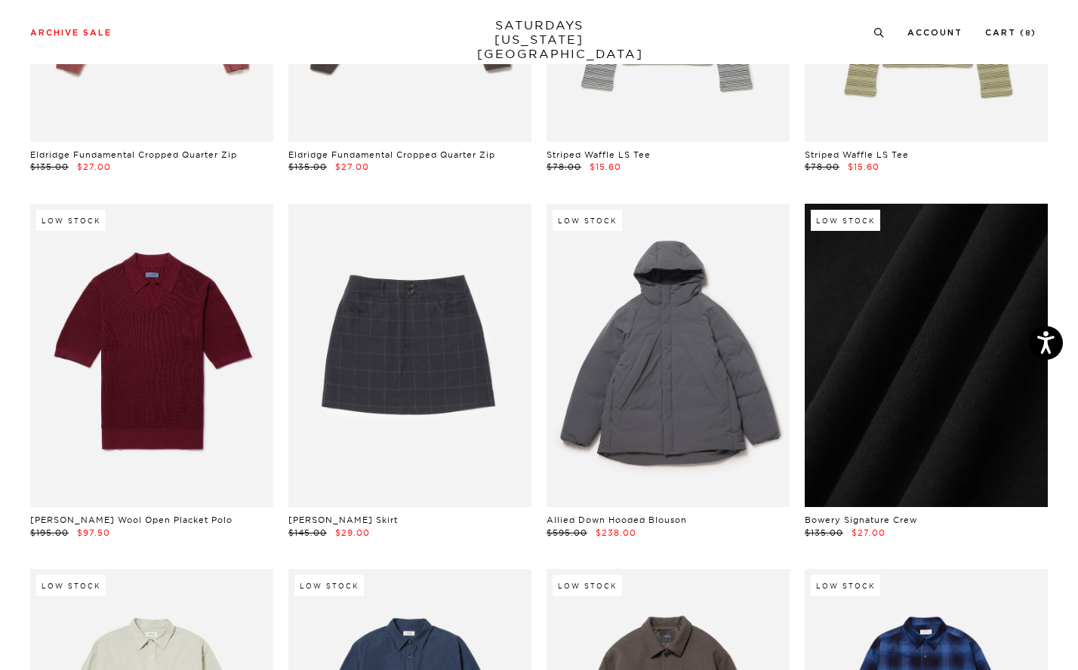
scroll to position [21925, 0]
click at [917, 362] on link at bounding box center [925, 356] width 243 height 304
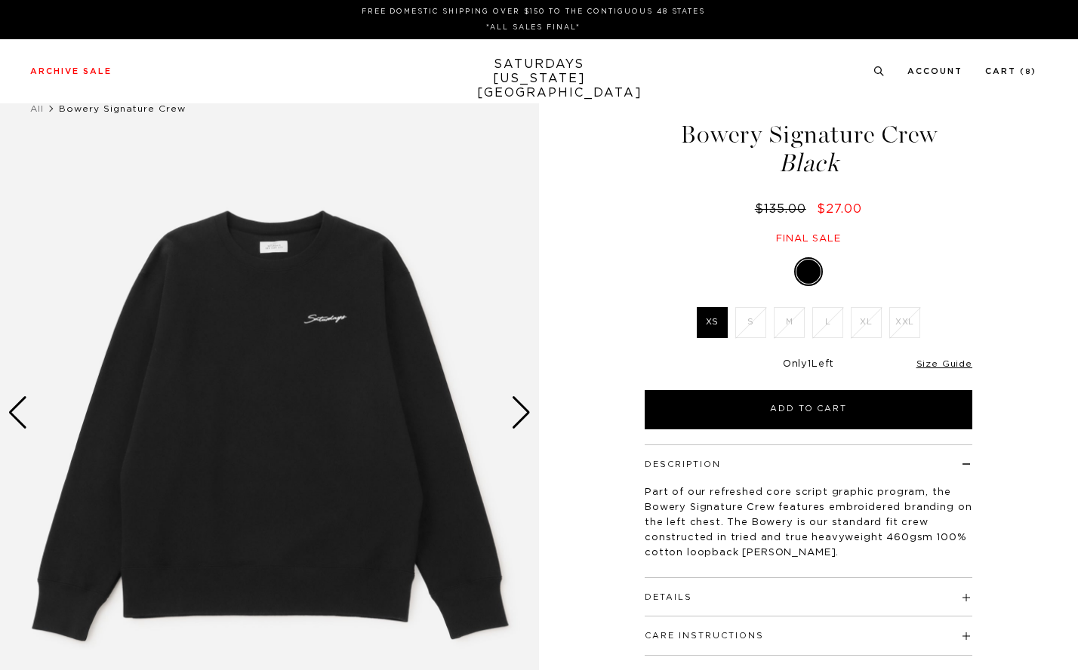
click at [521, 402] on div "Next slide" at bounding box center [521, 412] width 20 height 33
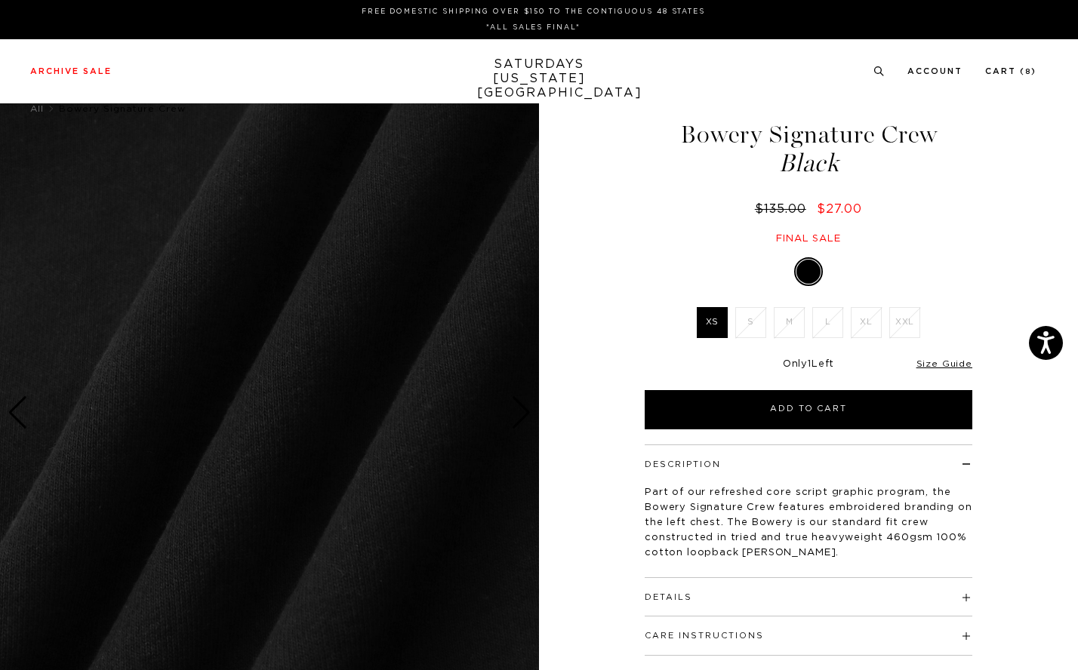
click at [521, 402] on div "Next slide" at bounding box center [521, 412] width 20 height 33
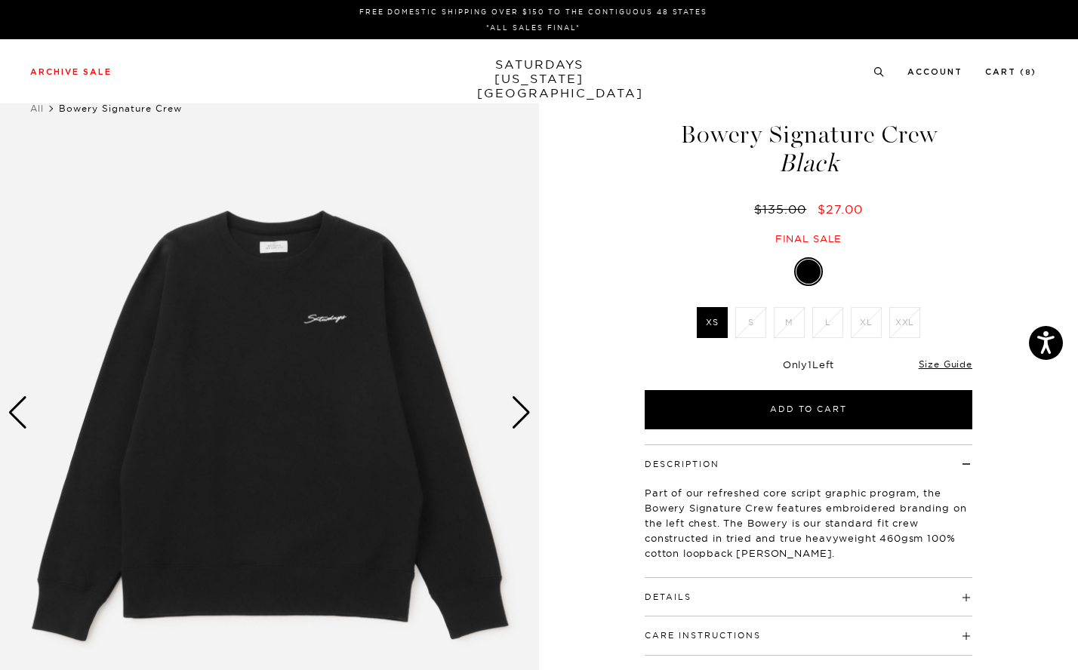
click at [521, 402] on div "Next slide" at bounding box center [521, 412] width 20 height 33
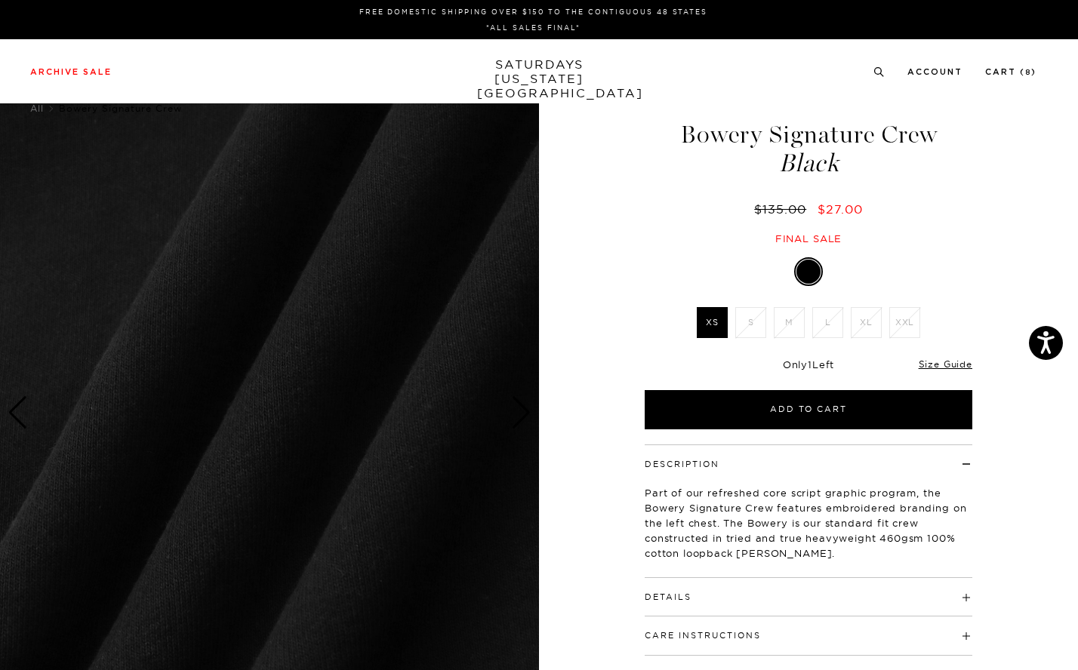
click at [521, 402] on div "Next slide" at bounding box center [521, 412] width 20 height 33
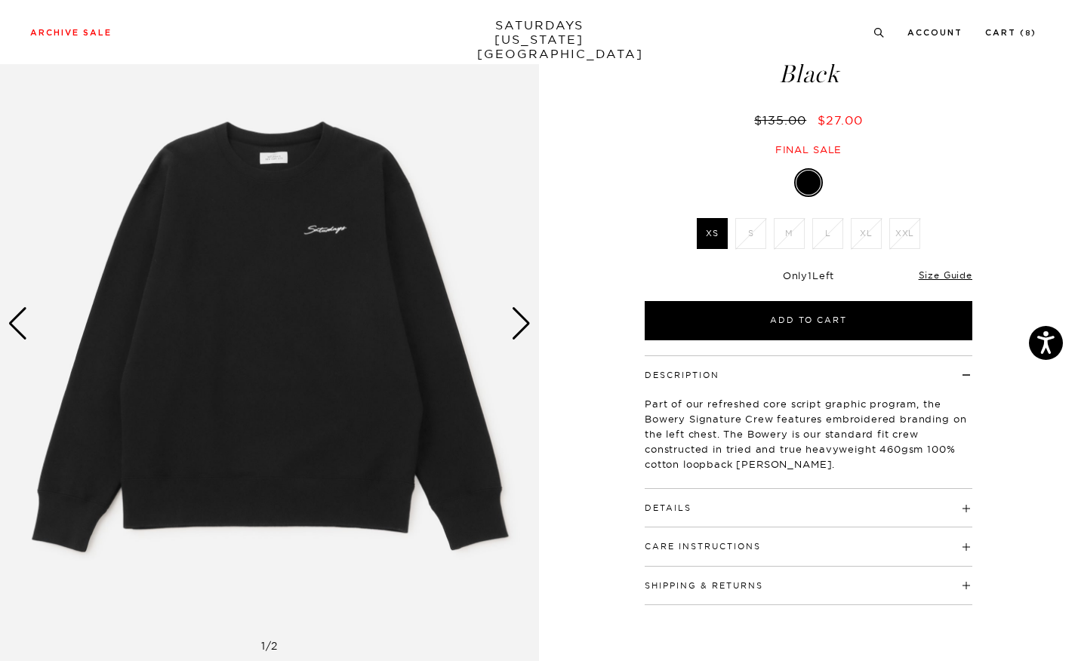
scroll to position [113, 0]
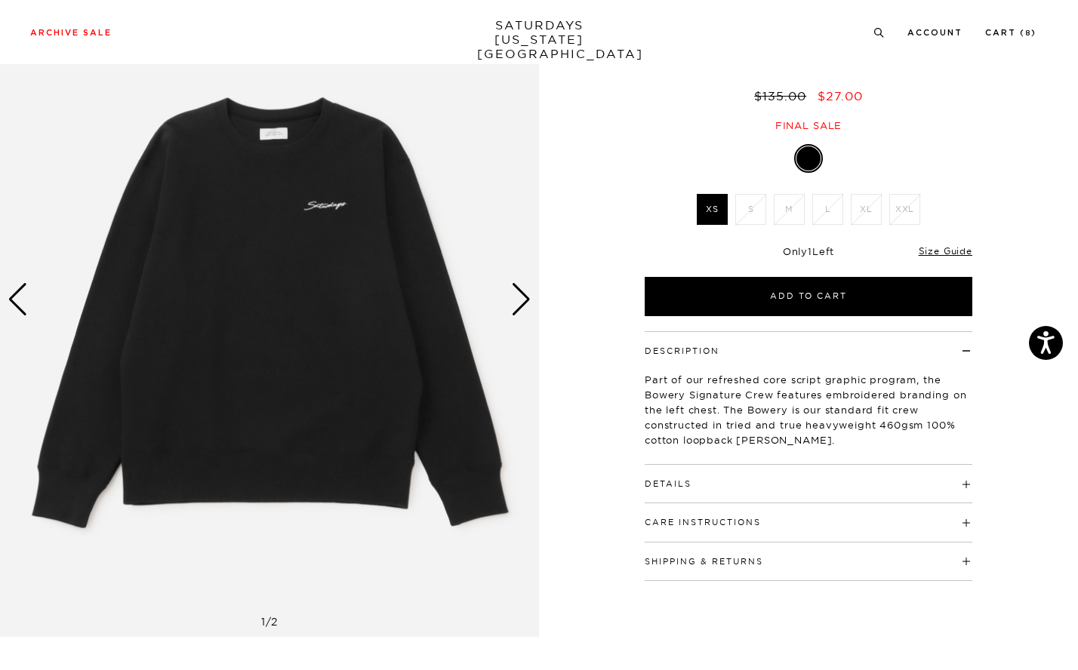
click at [792, 481] on h4 "Details" at bounding box center [807, 477] width 327 height 25
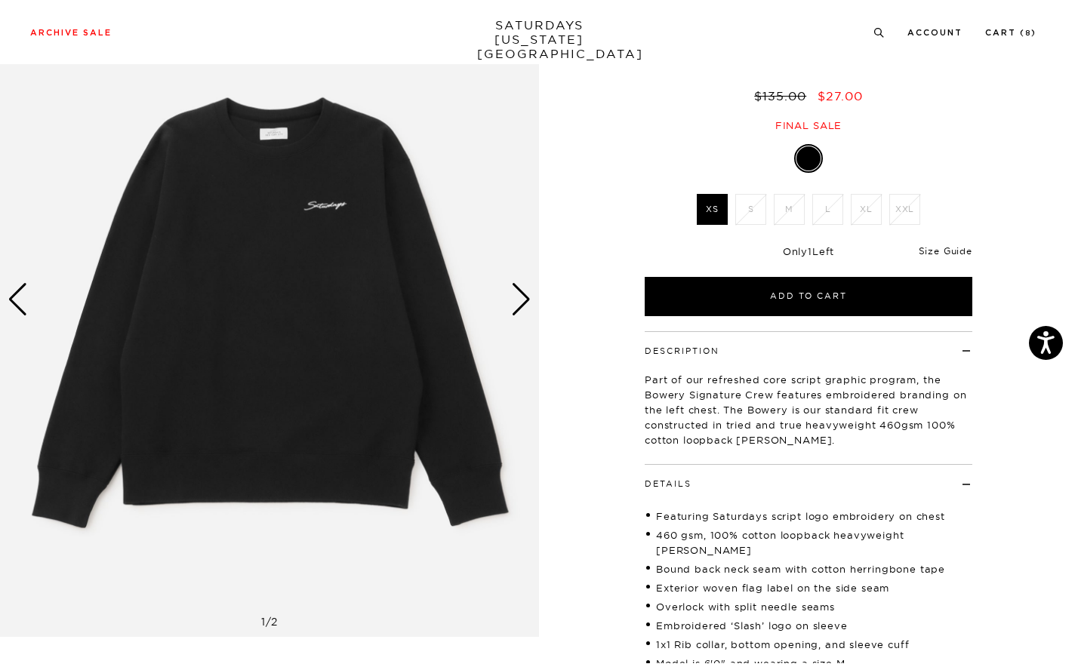
click at [950, 254] on link "Size Guide" at bounding box center [945, 250] width 54 height 11
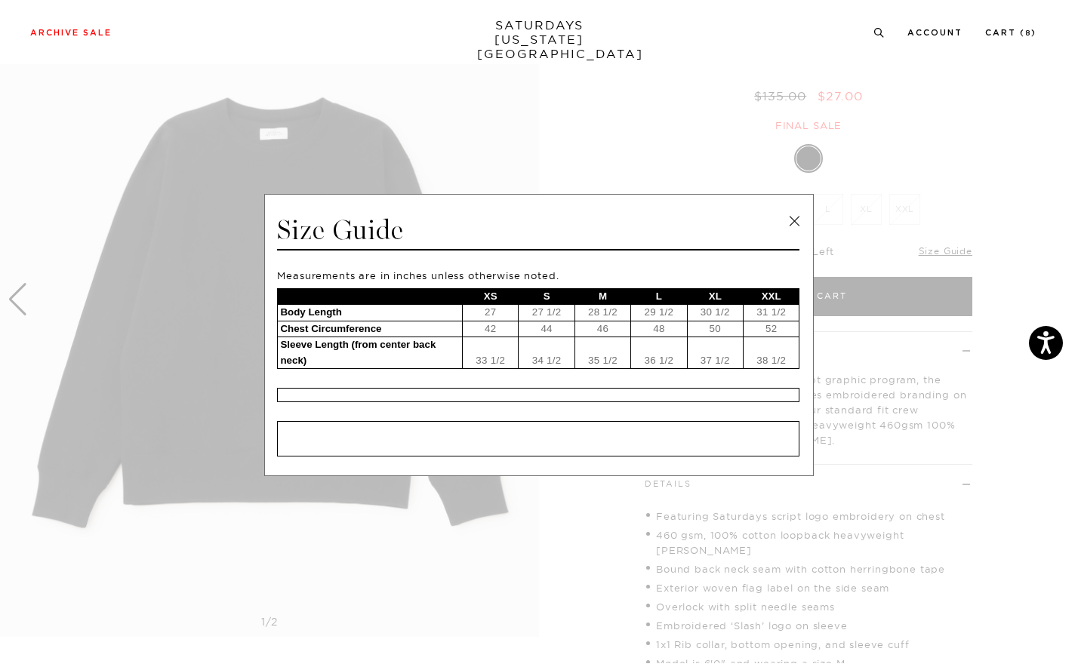
click at [788, 223] on link at bounding box center [794, 221] width 23 height 23
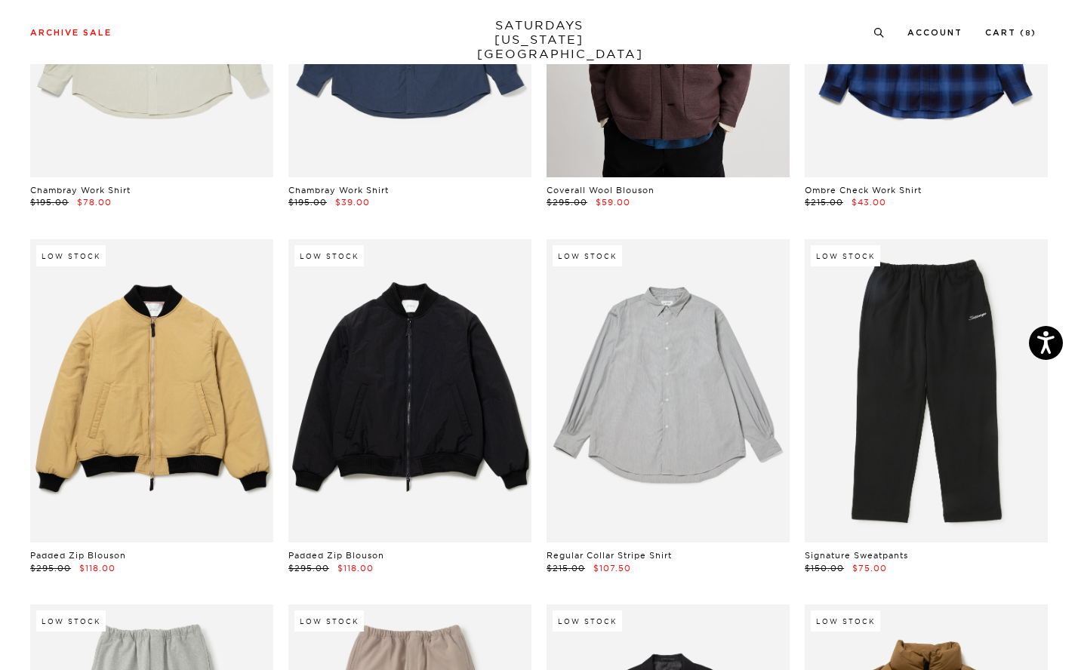
scroll to position [22692, 0]
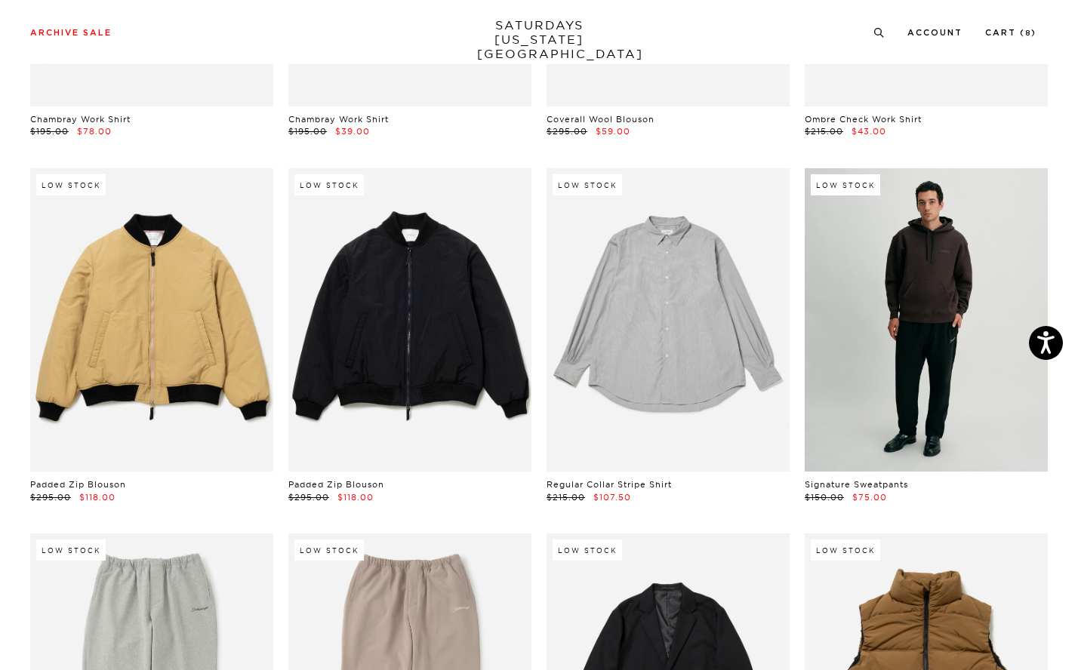
click at [878, 249] on link at bounding box center [925, 320] width 243 height 304
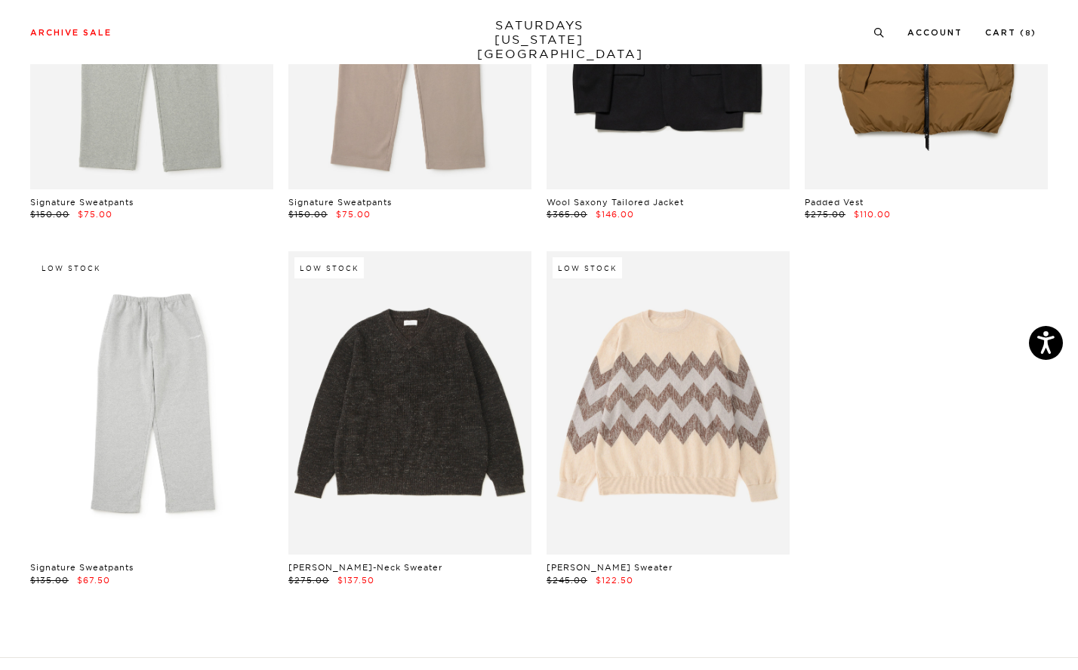
scroll to position [23352, 0]
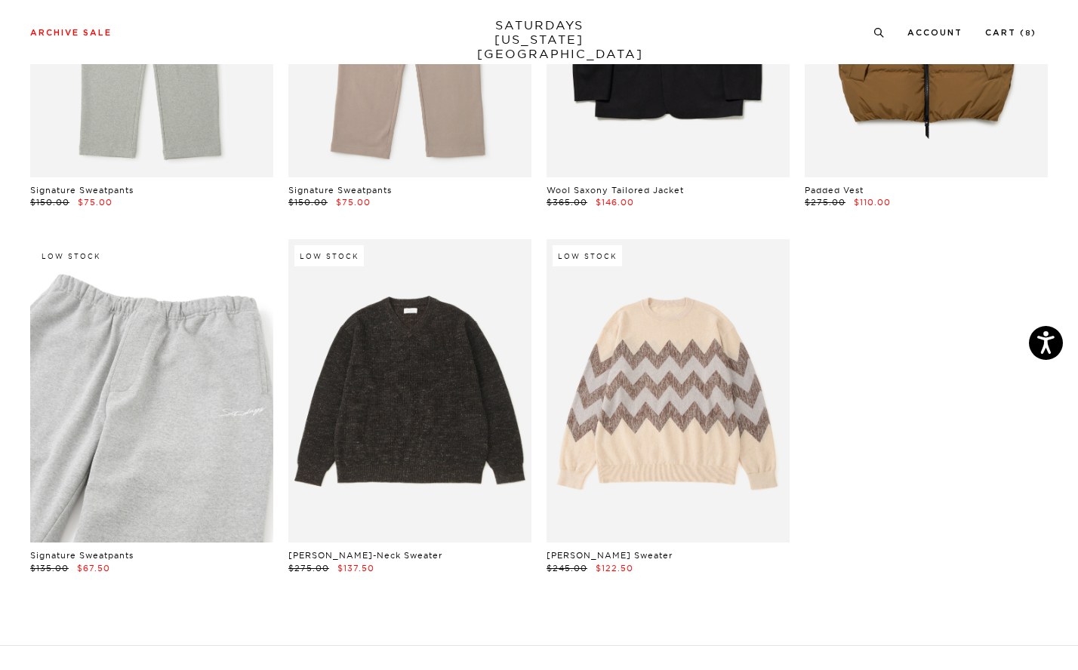
click at [189, 329] on link at bounding box center [151, 391] width 243 height 304
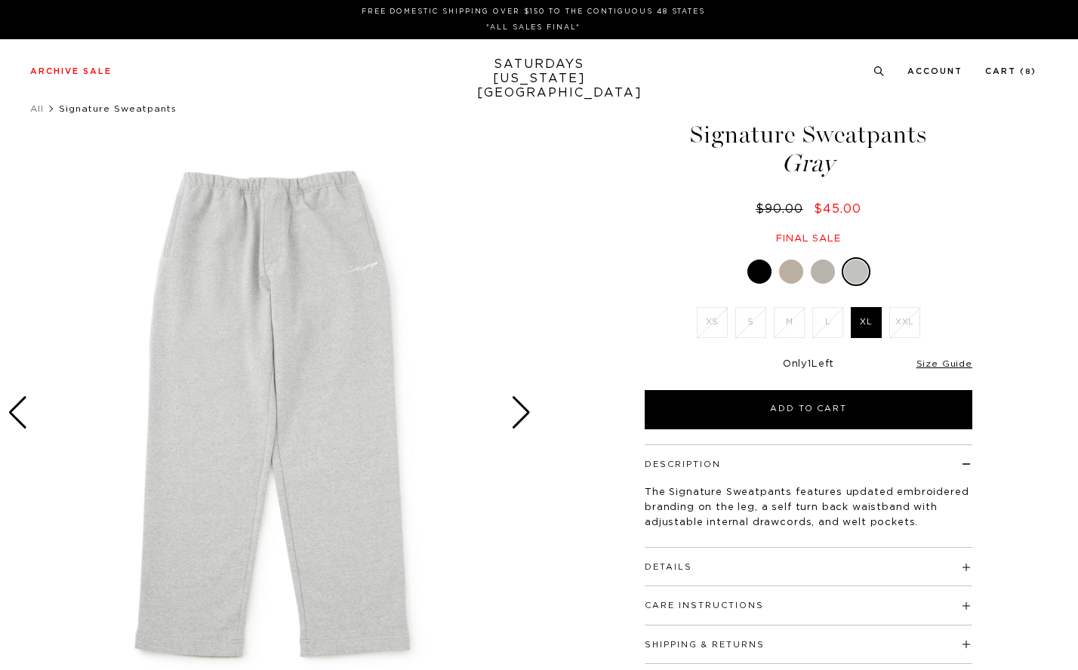
click at [827, 266] on div at bounding box center [822, 272] width 24 height 24
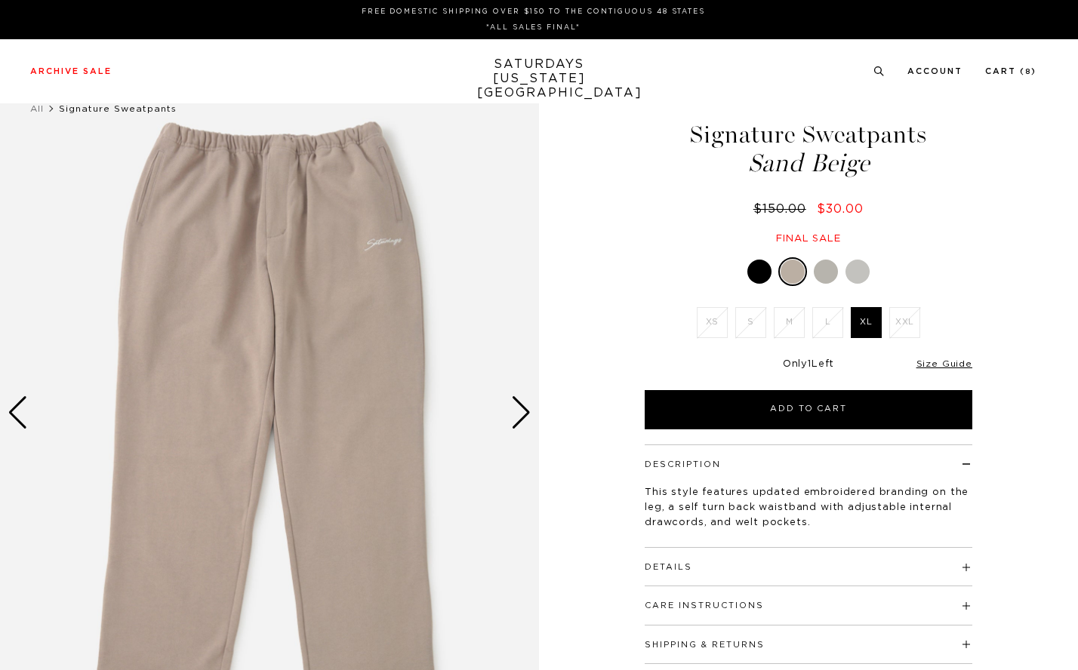
click at [767, 273] on div at bounding box center [759, 272] width 24 height 24
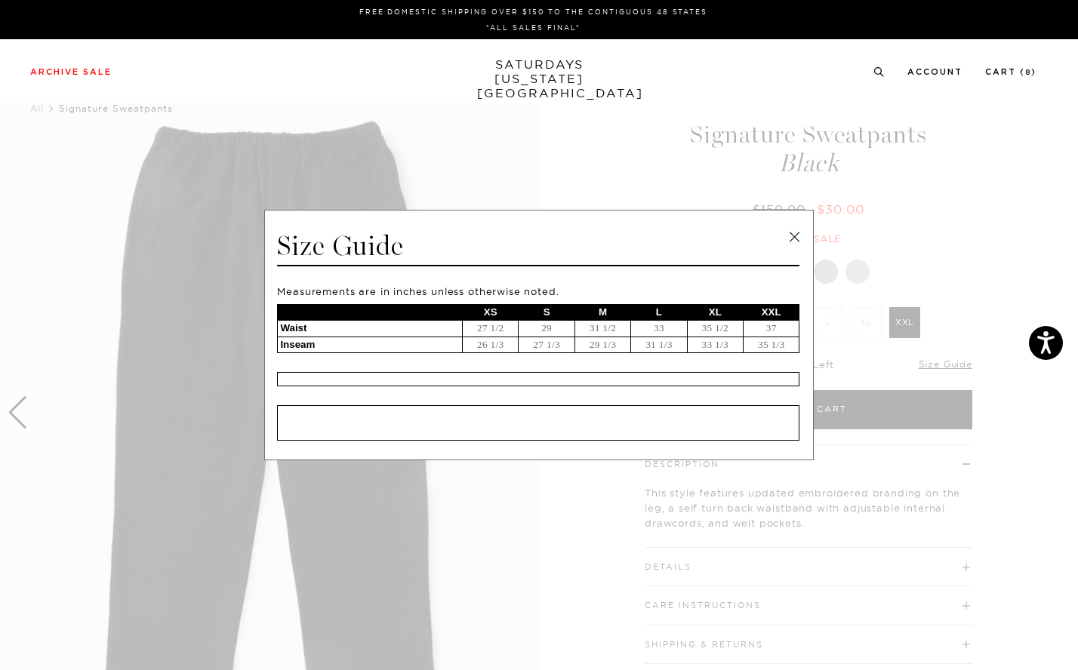
click at [799, 233] on link at bounding box center [794, 237] width 23 height 23
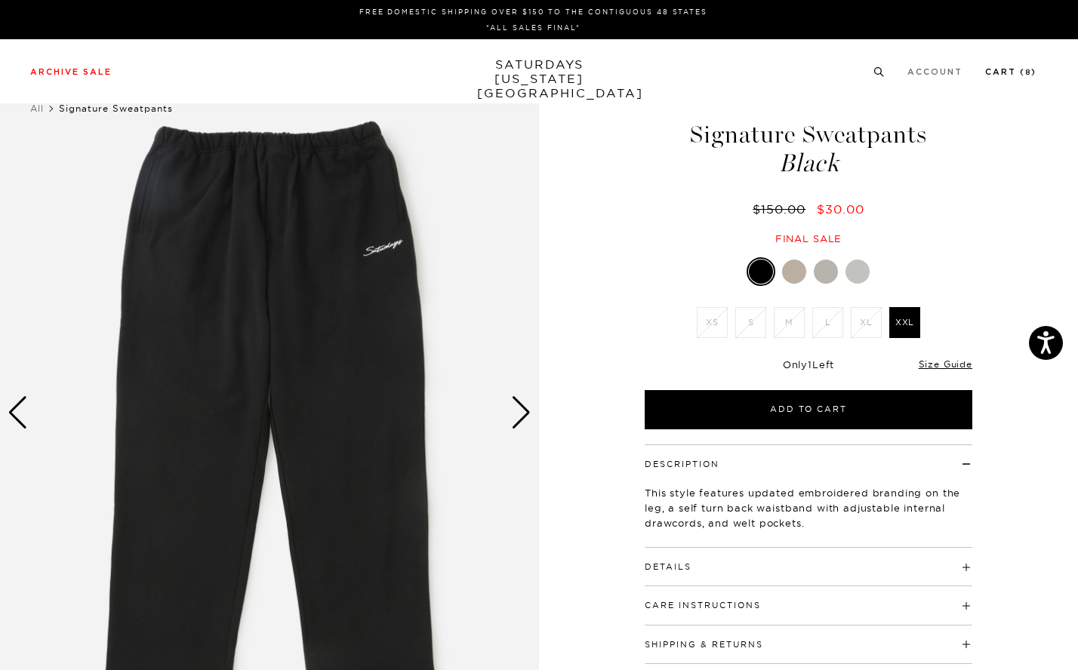
click at [1015, 69] on link "Cart ( 8 )" at bounding box center [1010, 72] width 51 height 8
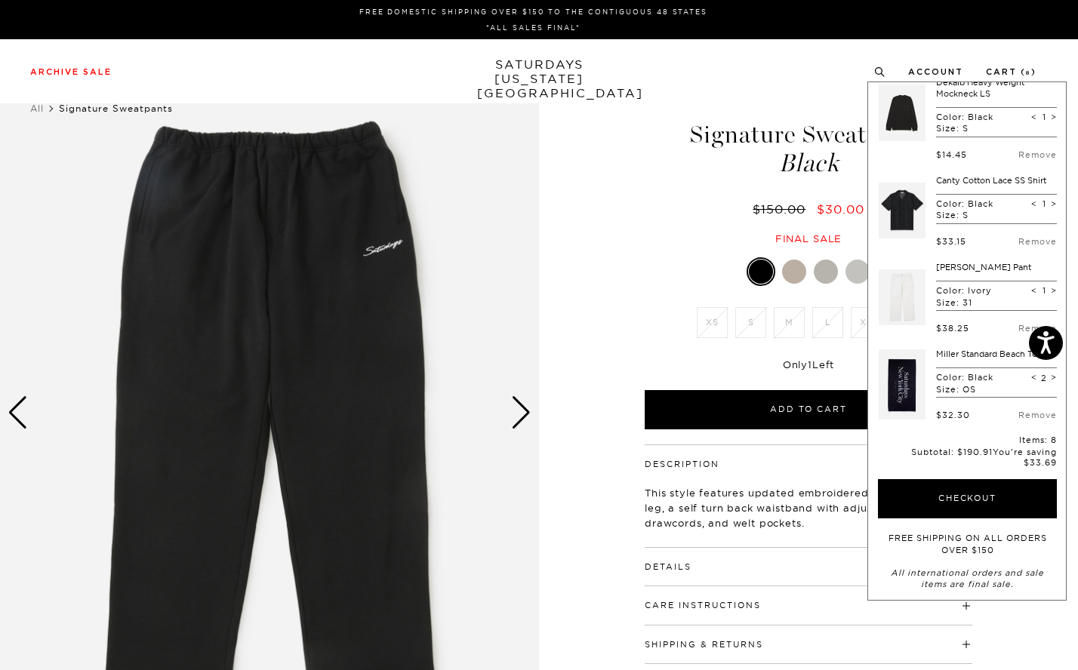
scroll to position [283, 0]
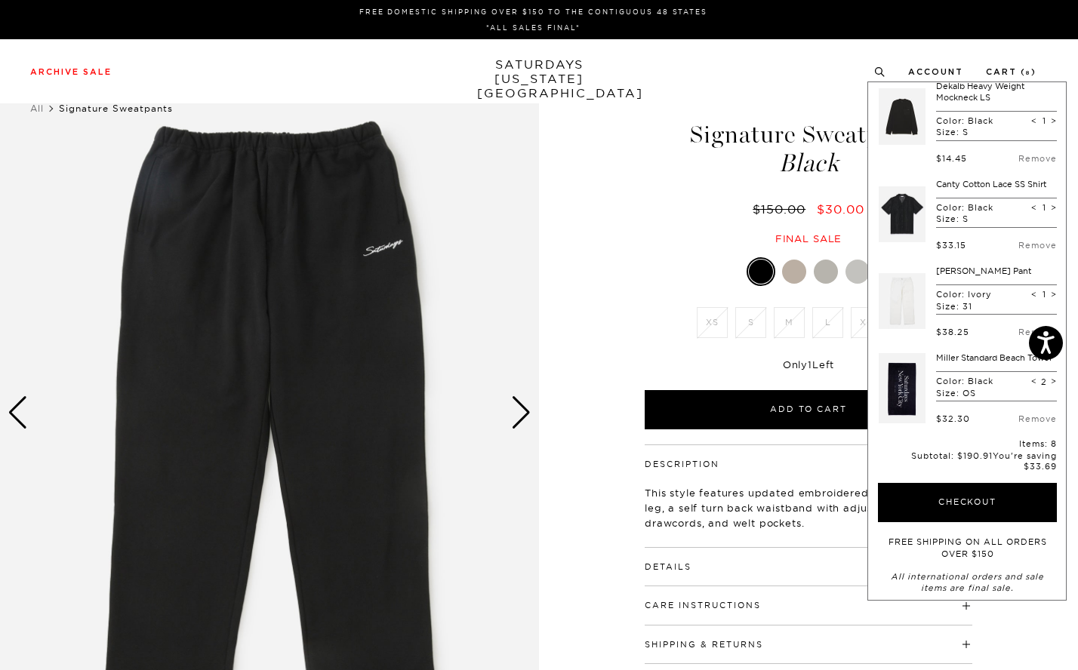
click at [936, 276] on link "[PERSON_NAME] Pant" at bounding box center [983, 271] width 95 height 11
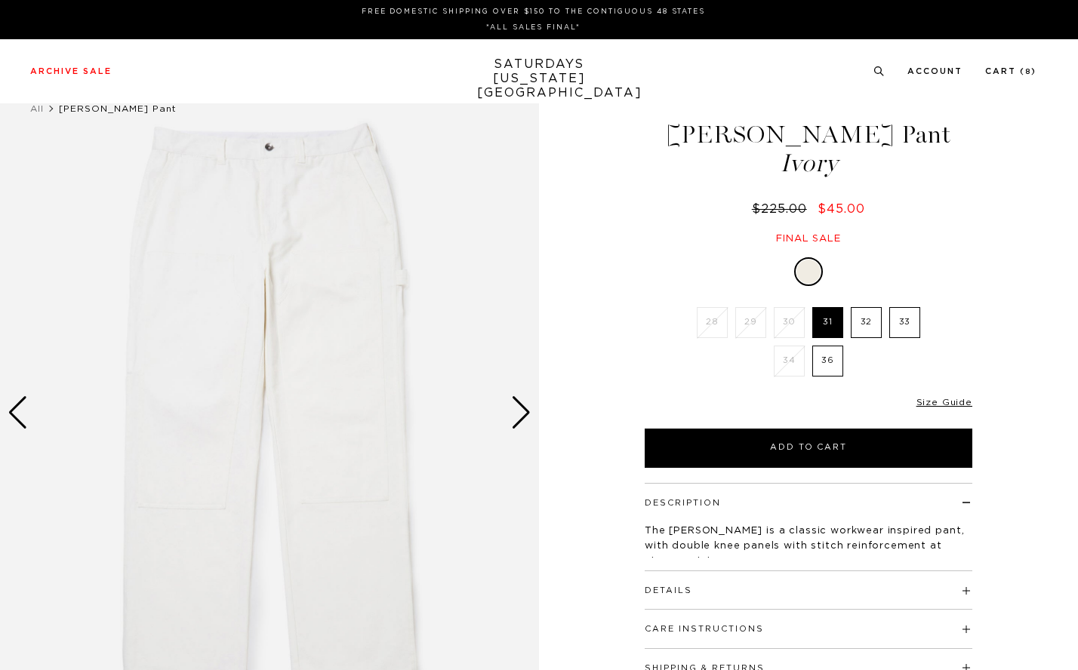
click at [786, 329] on li "30" at bounding box center [789, 322] width 38 height 31
click at [530, 410] on div "Next slide" at bounding box center [521, 412] width 20 height 33
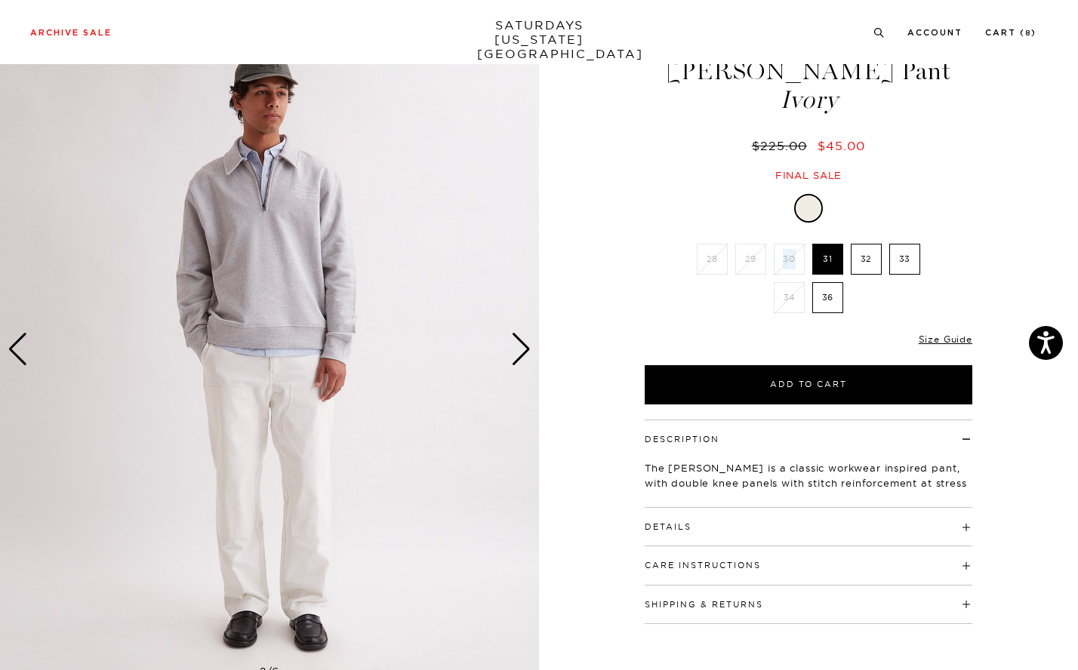
scroll to position [78, 0]
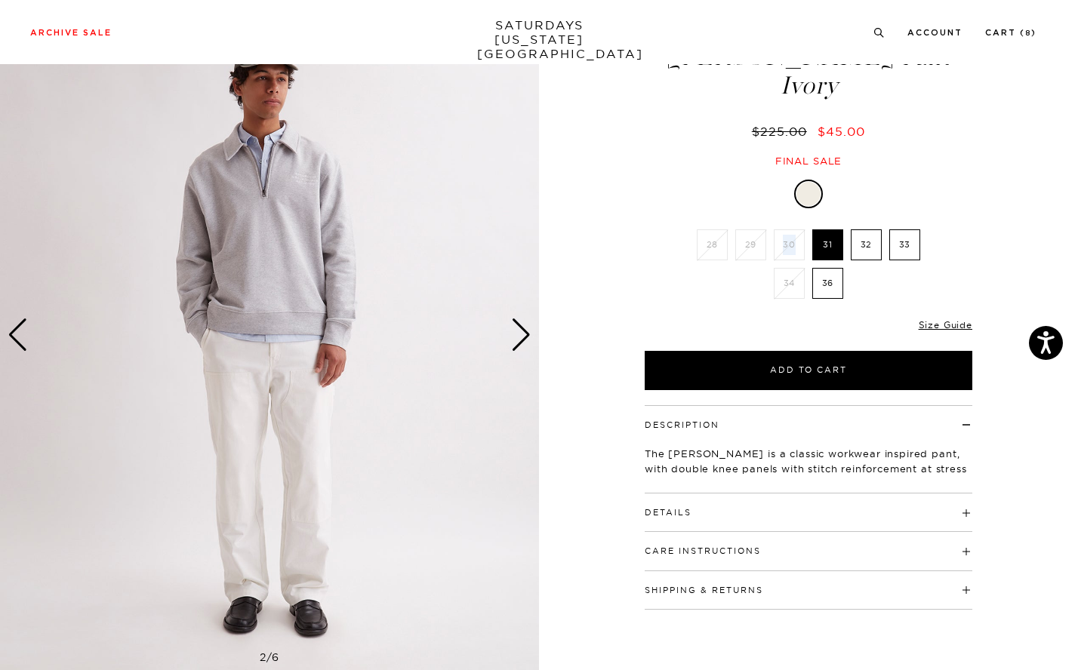
click at [514, 341] on div "Next slide" at bounding box center [521, 334] width 20 height 33
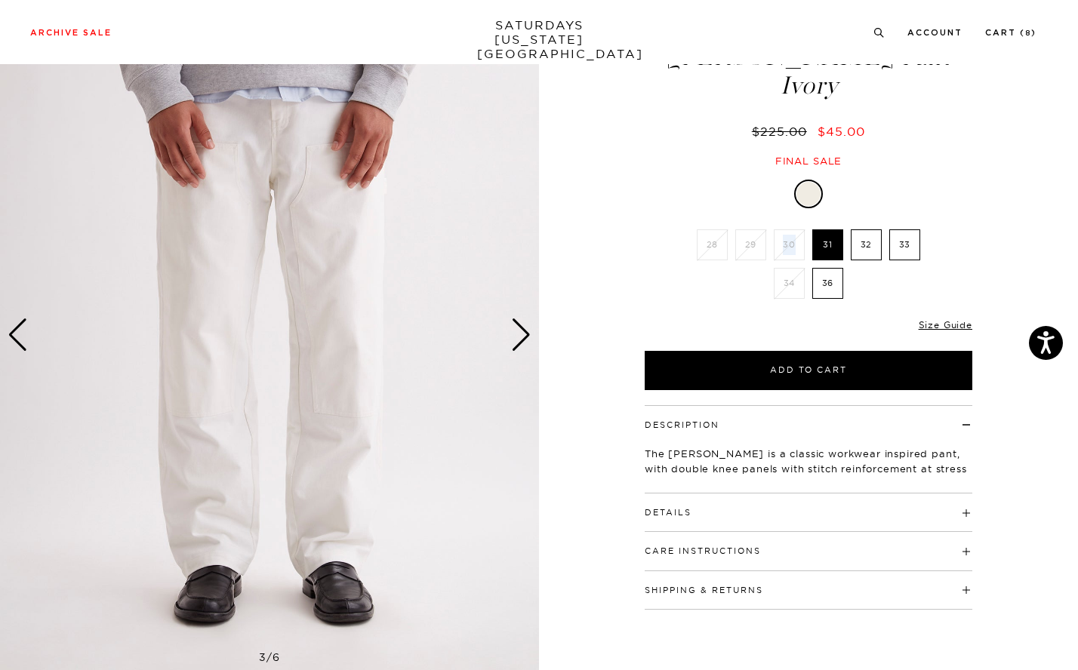
click at [514, 341] on div "Next slide" at bounding box center [521, 334] width 20 height 33
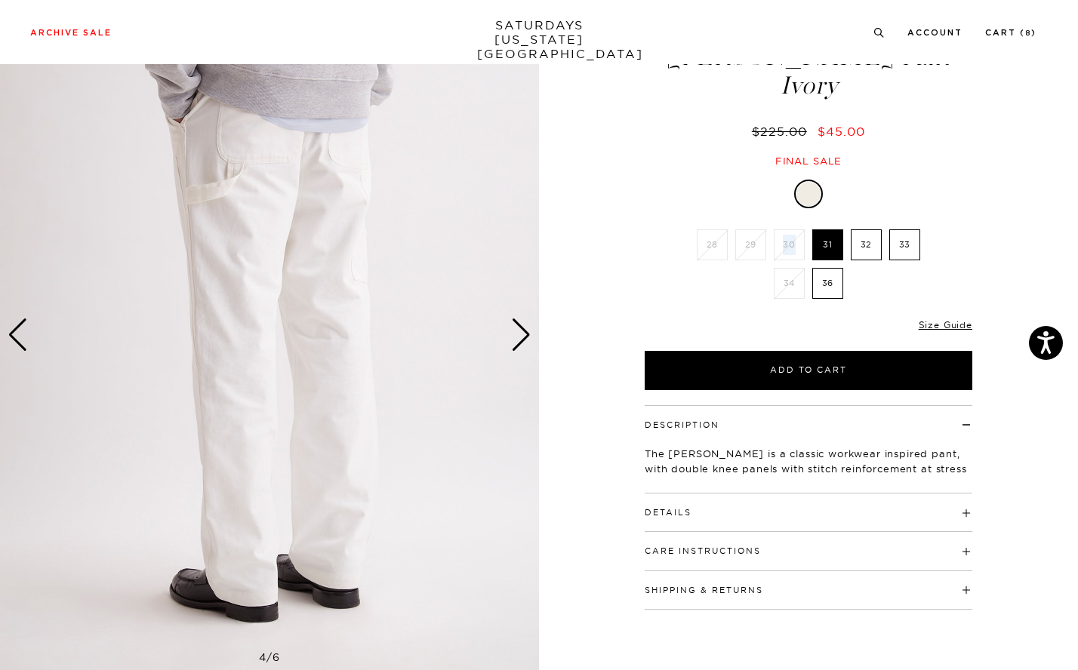
click at [514, 341] on div "Next slide" at bounding box center [521, 334] width 20 height 33
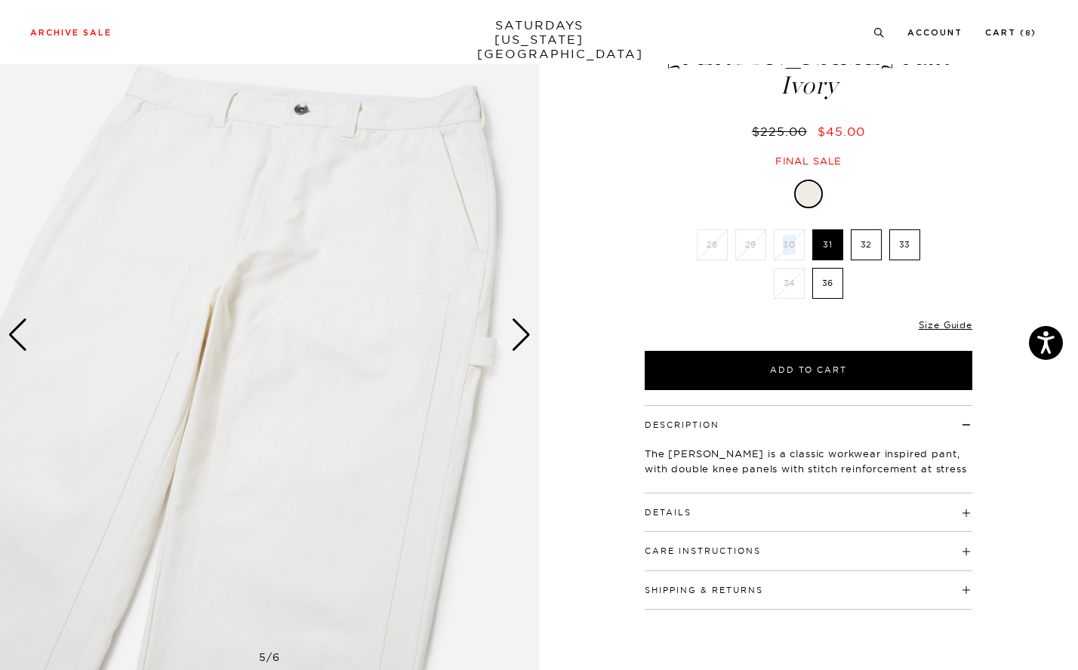
click at [514, 341] on div "Next slide" at bounding box center [521, 334] width 20 height 33
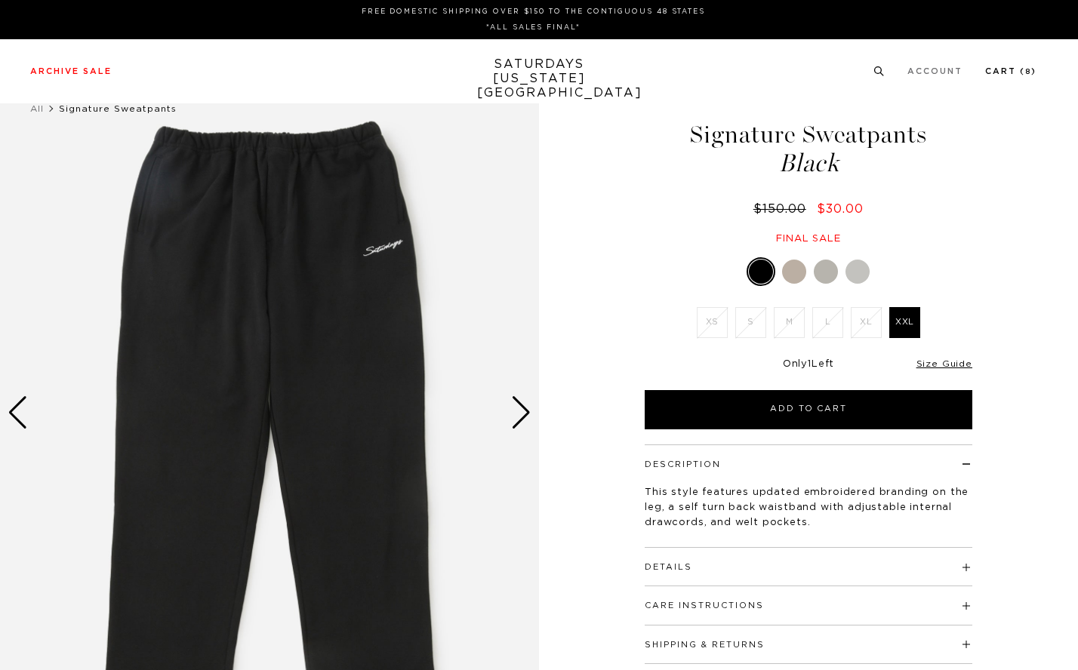
click at [1025, 67] on link "Cart ( 8 )" at bounding box center [1010, 71] width 51 height 8
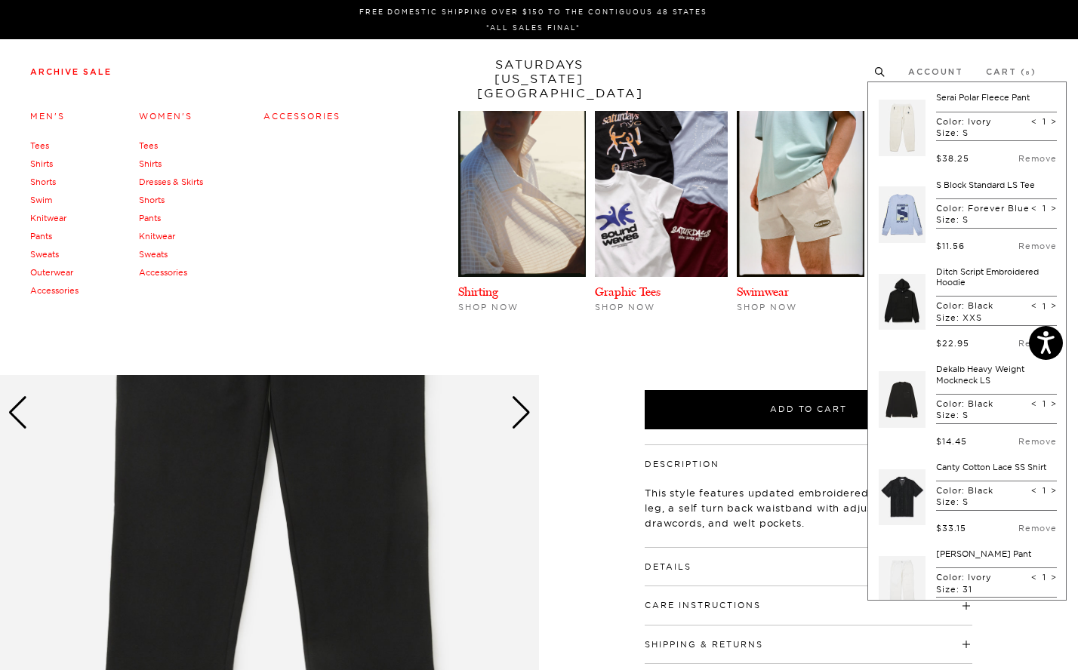
click at [94, 67] on li "Archive Sale Men's Tees Shirts Shorts Swim Knitwear Pants Sweats Outerwear" at bounding box center [70, 71] width 81 height 14
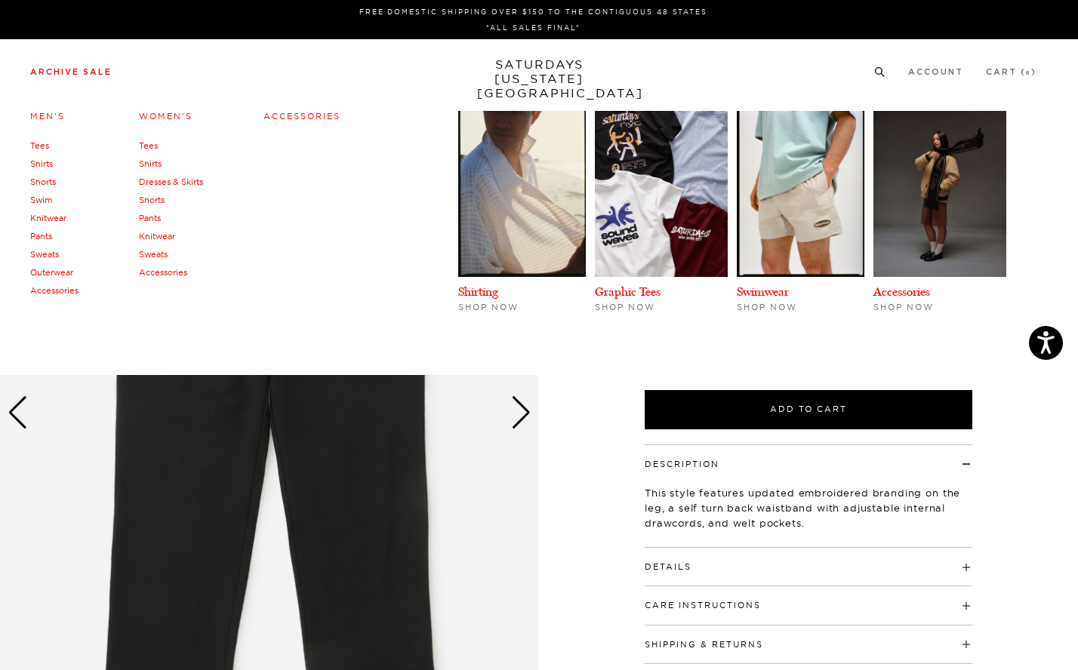
click at [98, 75] on link "Archive Sale" at bounding box center [70, 72] width 81 height 8
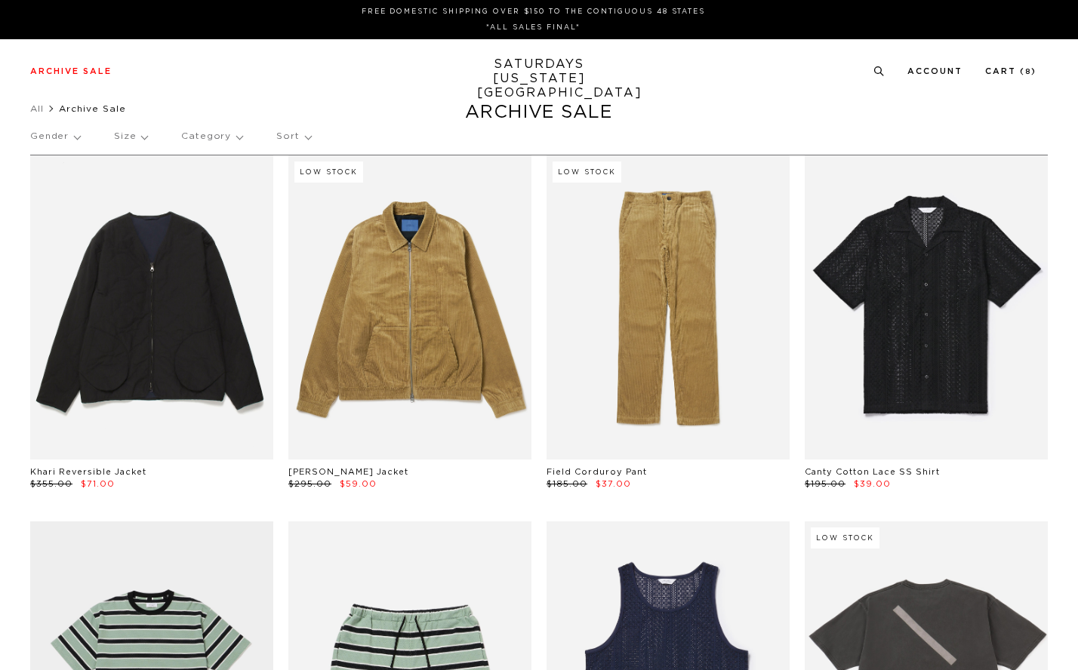
click at [61, 137] on p "Gender" at bounding box center [55, 136] width 50 height 35
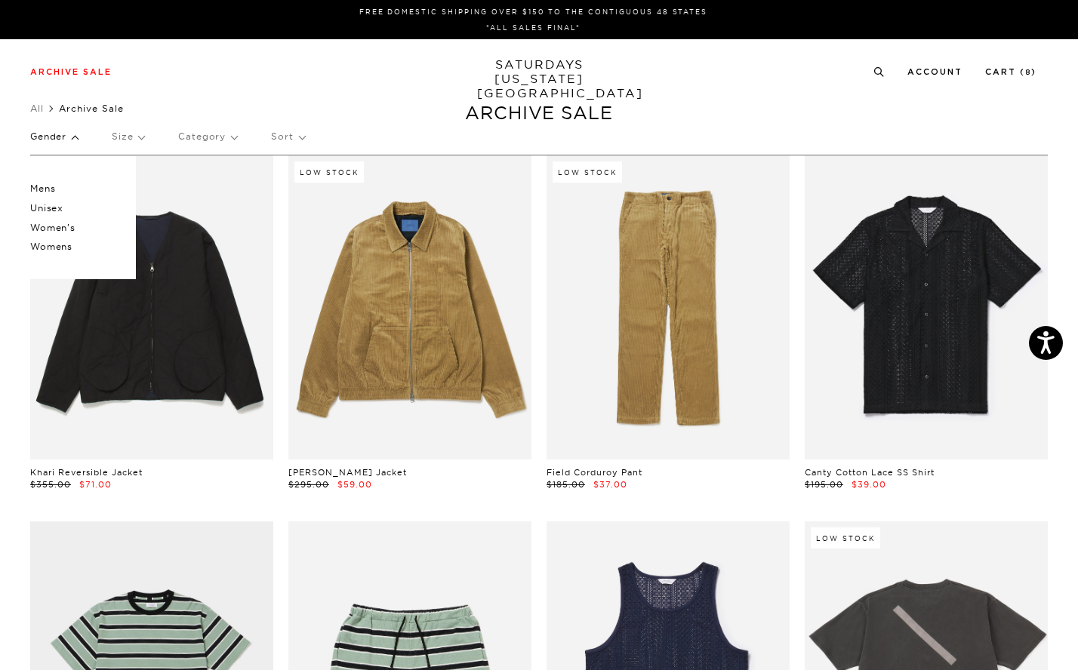
click at [47, 207] on p "Unisex" at bounding box center [75, 208] width 91 height 20
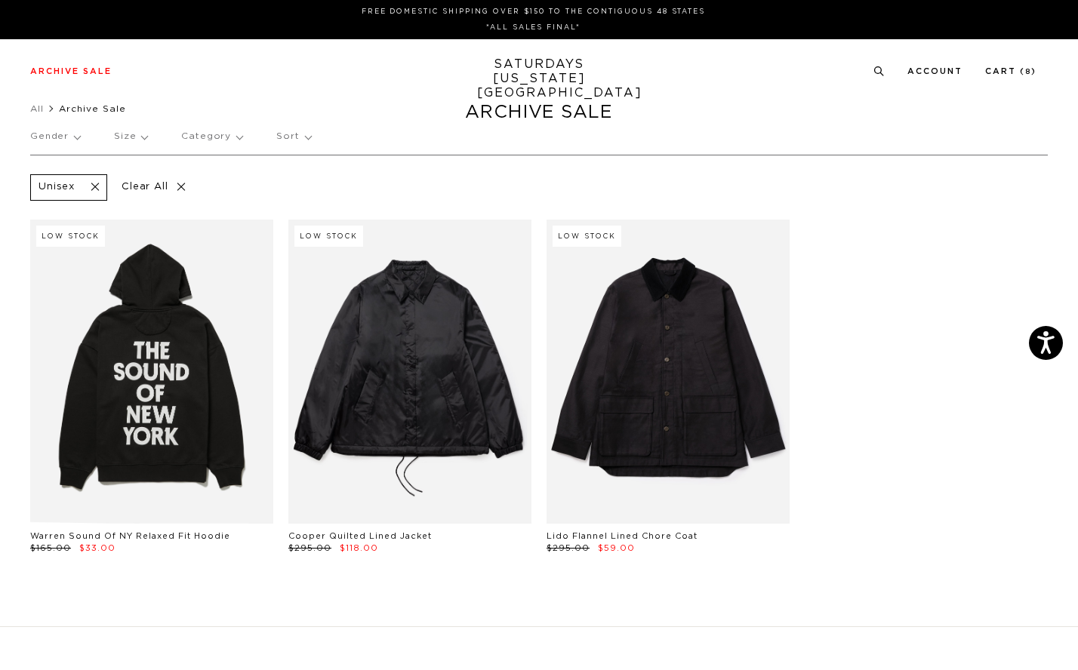
click at [37, 137] on p "Gender" at bounding box center [55, 136] width 50 height 35
click at [55, 229] on p "Women's" at bounding box center [75, 228] width 91 height 20
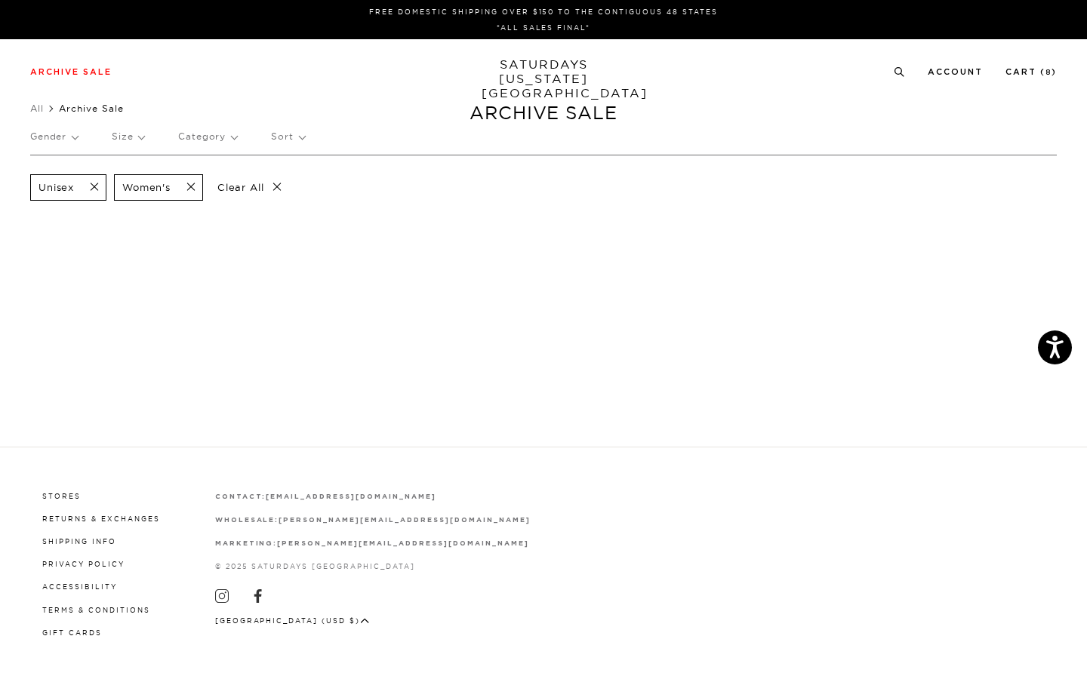
click at [93, 188] on span at bounding box center [90, 187] width 32 height 14
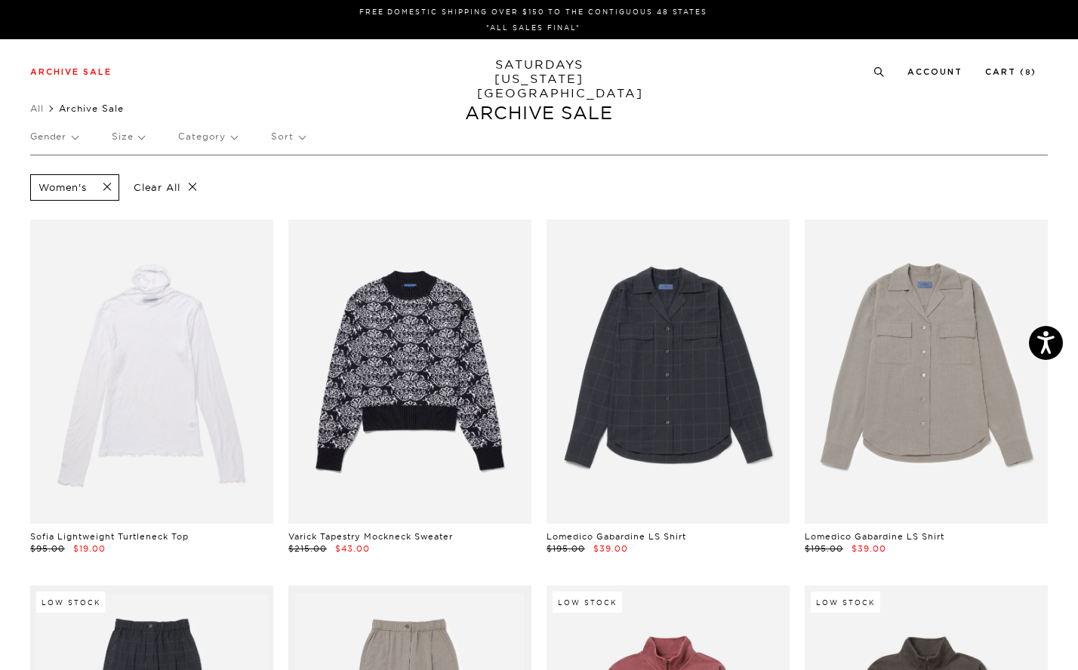
click at [109, 189] on span at bounding box center [103, 187] width 32 height 14
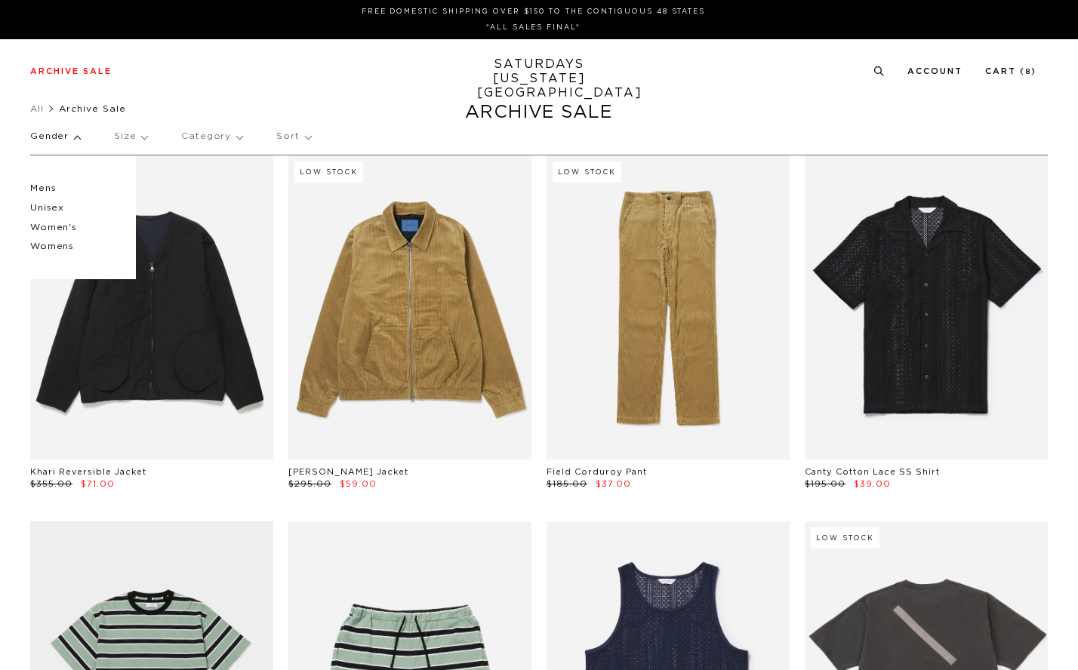
click at [60, 244] on p "Womens" at bounding box center [75, 247] width 91 height 20
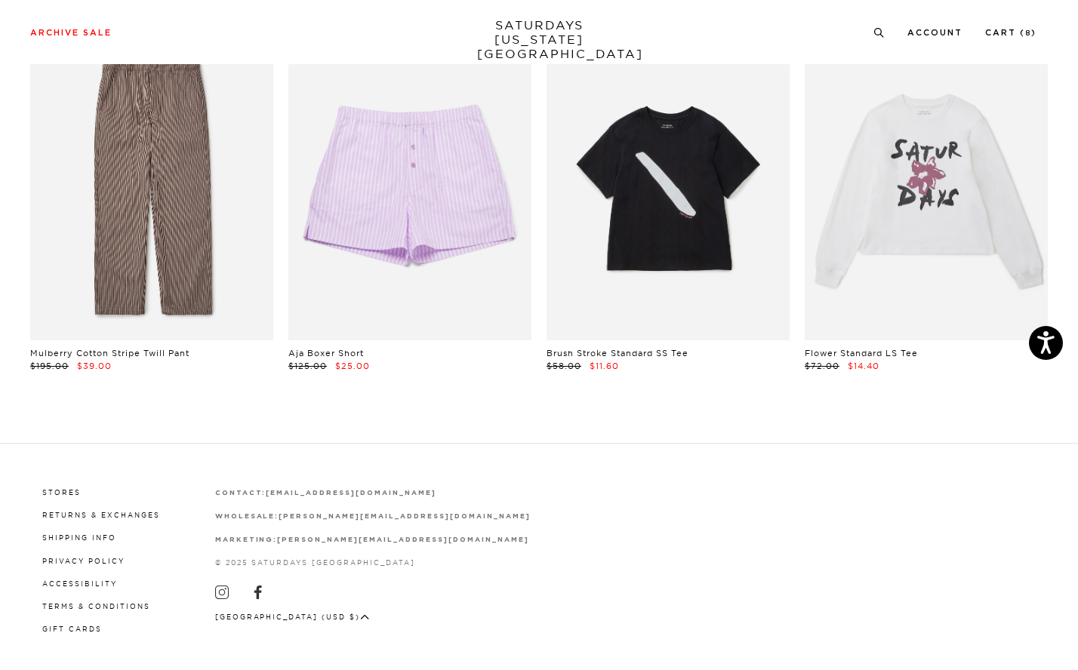
scroll to position [2750, 0]
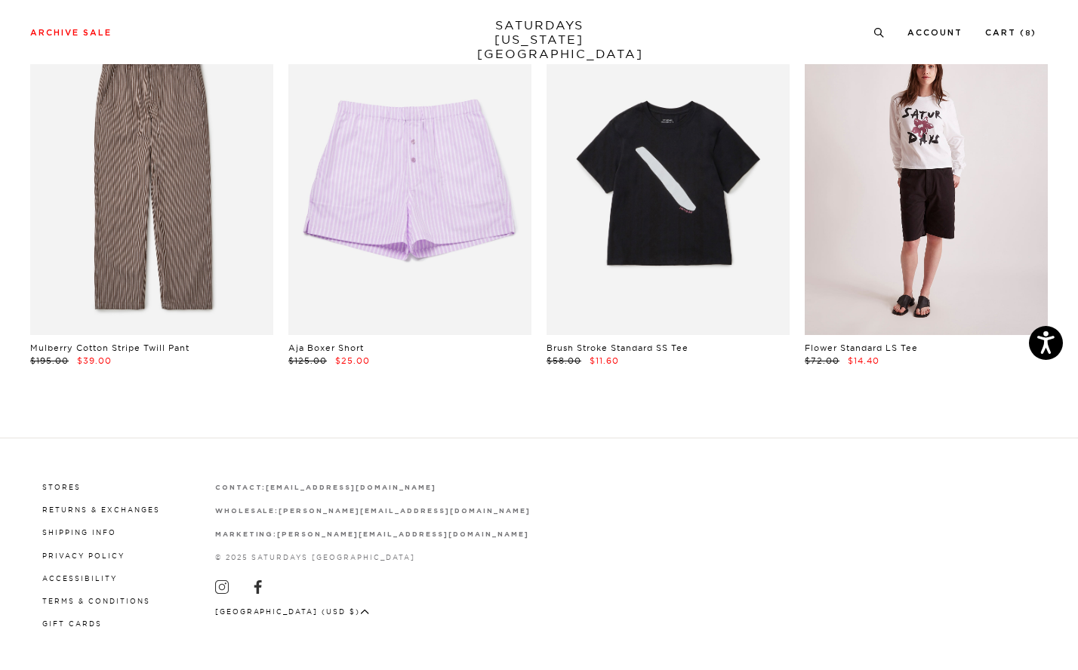
click at [902, 154] on link at bounding box center [925, 184] width 243 height 304
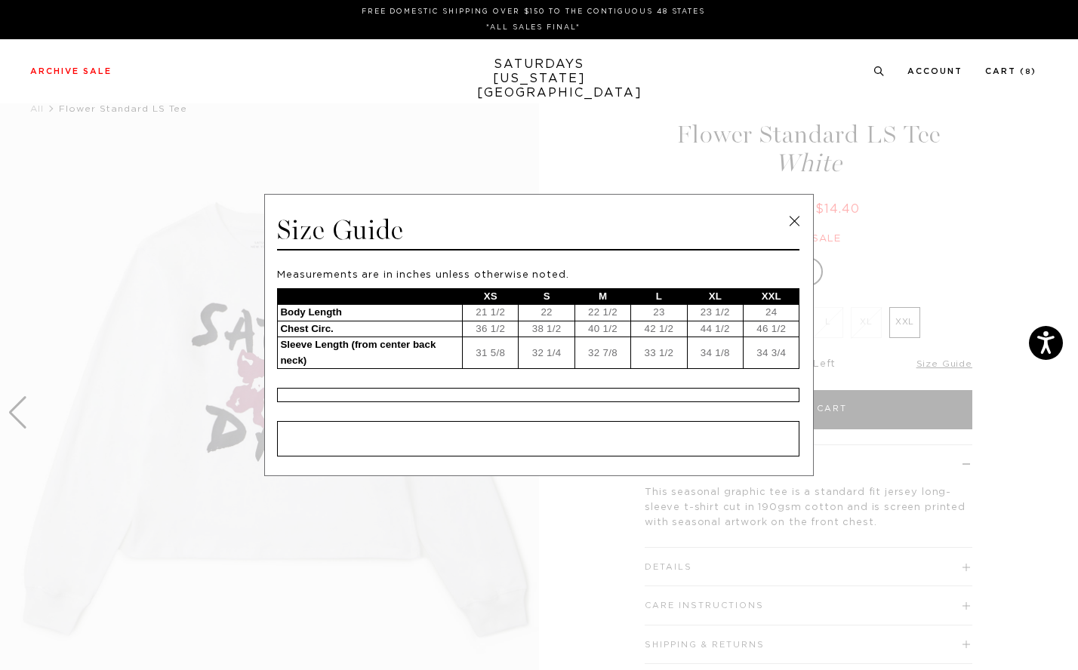
click at [792, 222] on link at bounding box center [794, 221] width 23 height 23
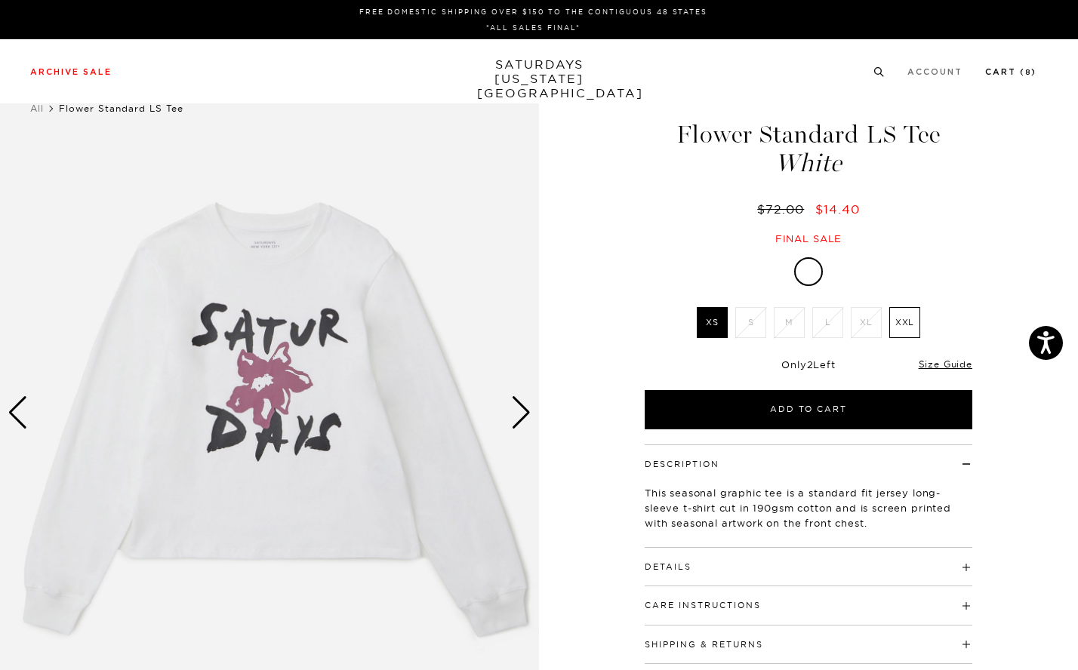
click at [1015, 72] on link "Cart ( 8 )" at bounding box center [1010, 72] width 51 height 8
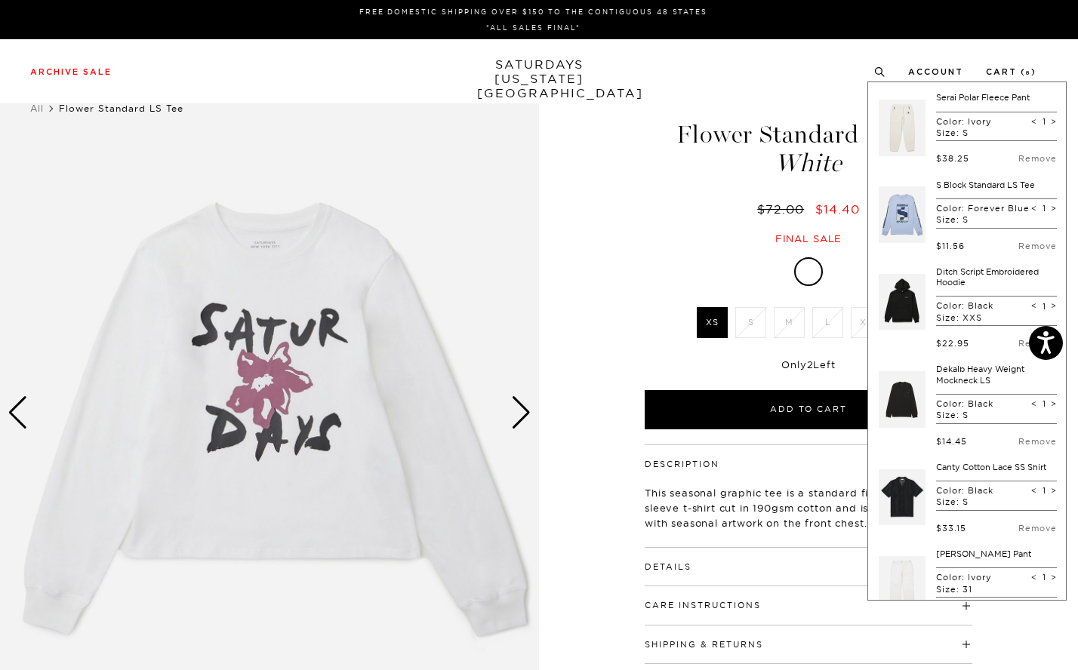
click at [960, 180] on link "S Block Standard LS Tee" at bounding box center [985, 185] width 99 height 11
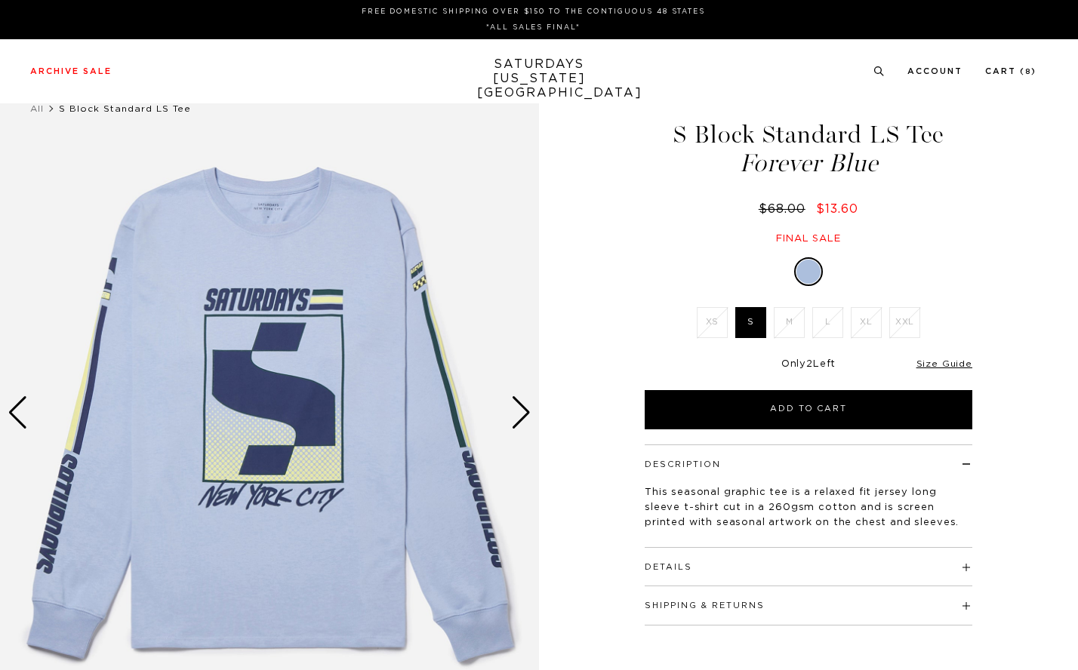
click at [955, 361] on link "Size Guide" at bounding box center [944, 363] width 56 height 9
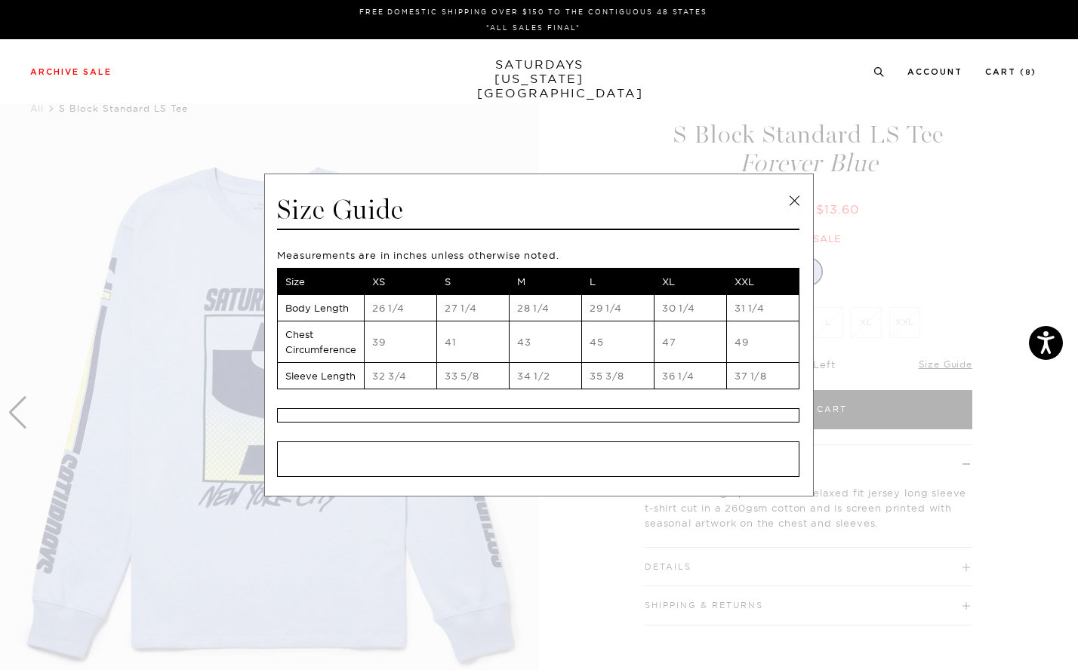
click at [788, 197] on link at bounding box center [794, 200] width 23 height 23
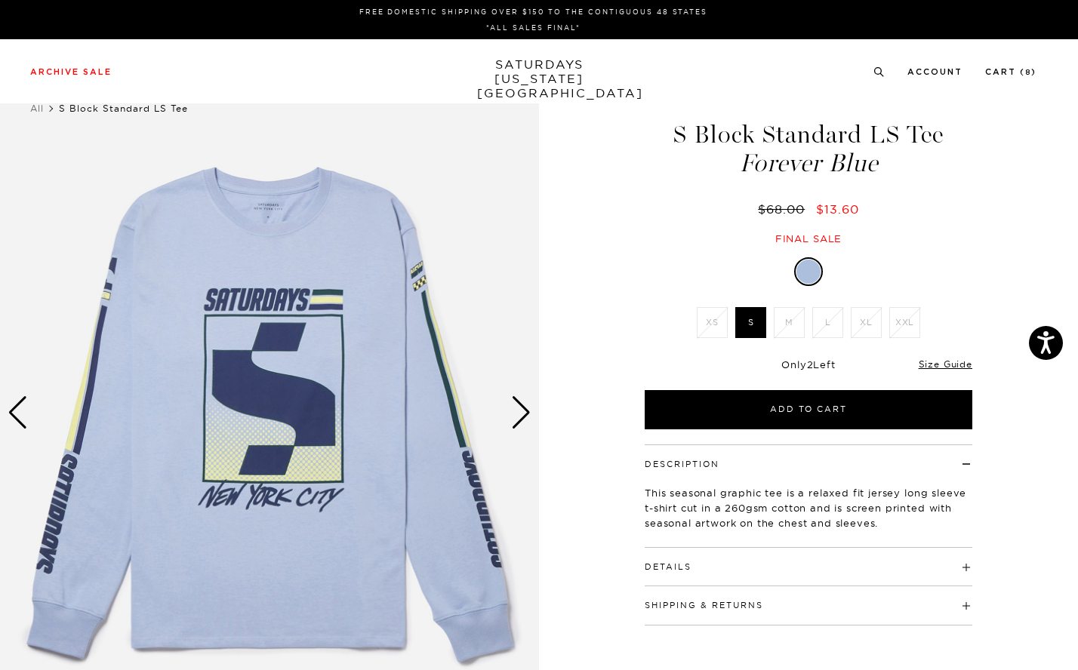
click at [521, 418] on div "Next slide" at bounding box center [521, 412] width 20 height 33
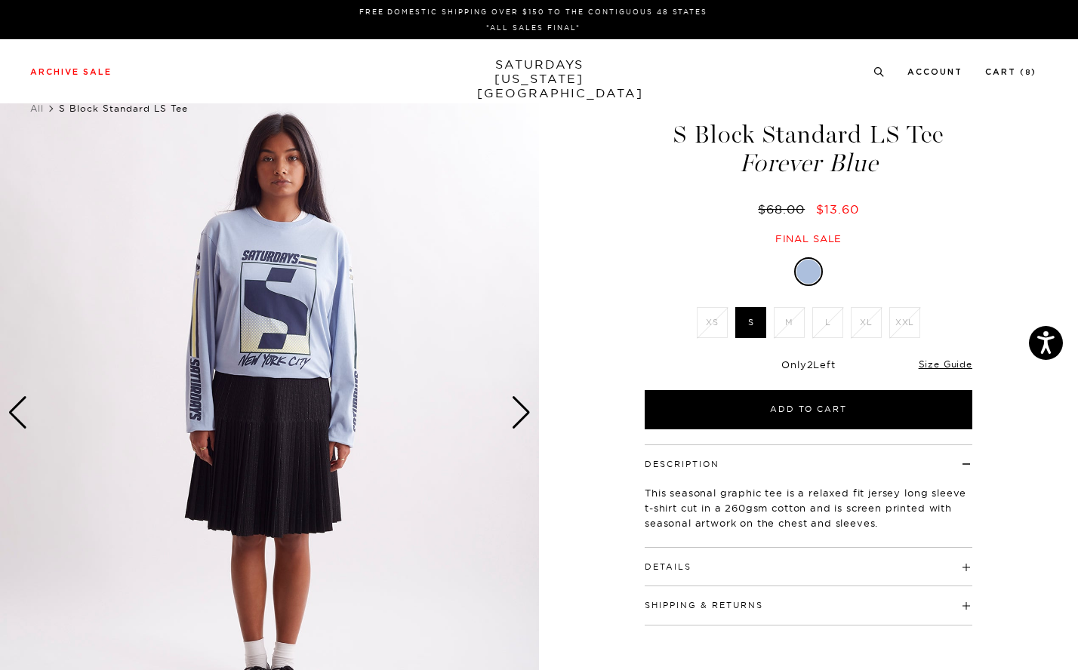
click at [521, 418] on div "Next slide" at bounding box center [521, 412] width 20 height 33
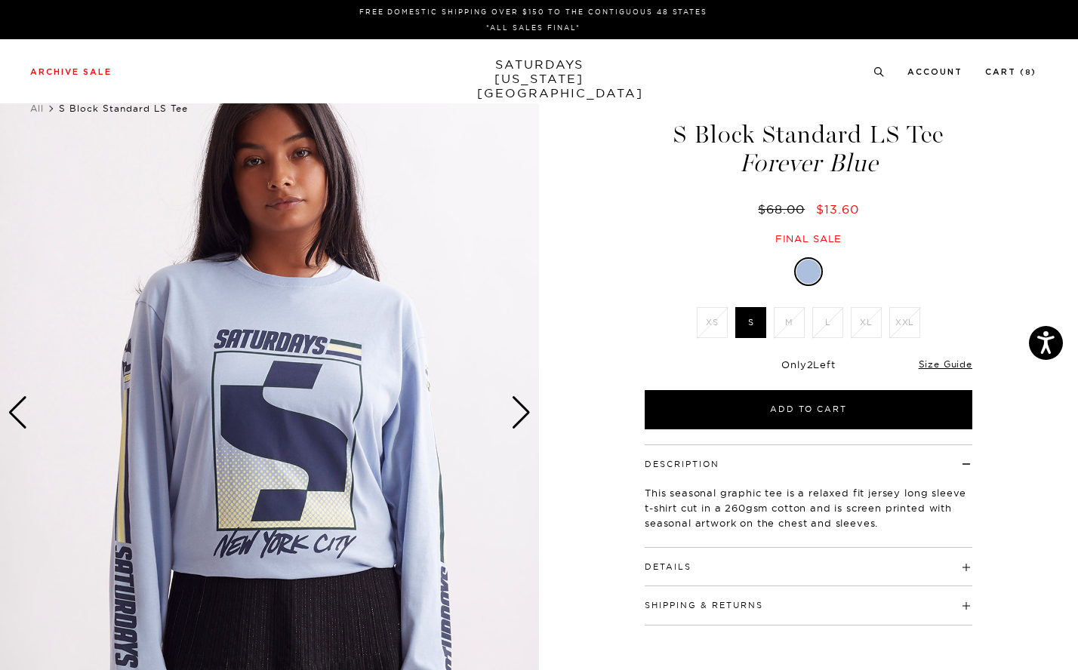
click at [521, 418] on div "Next slide" at bounding box center [521, 412] width 20 height 33
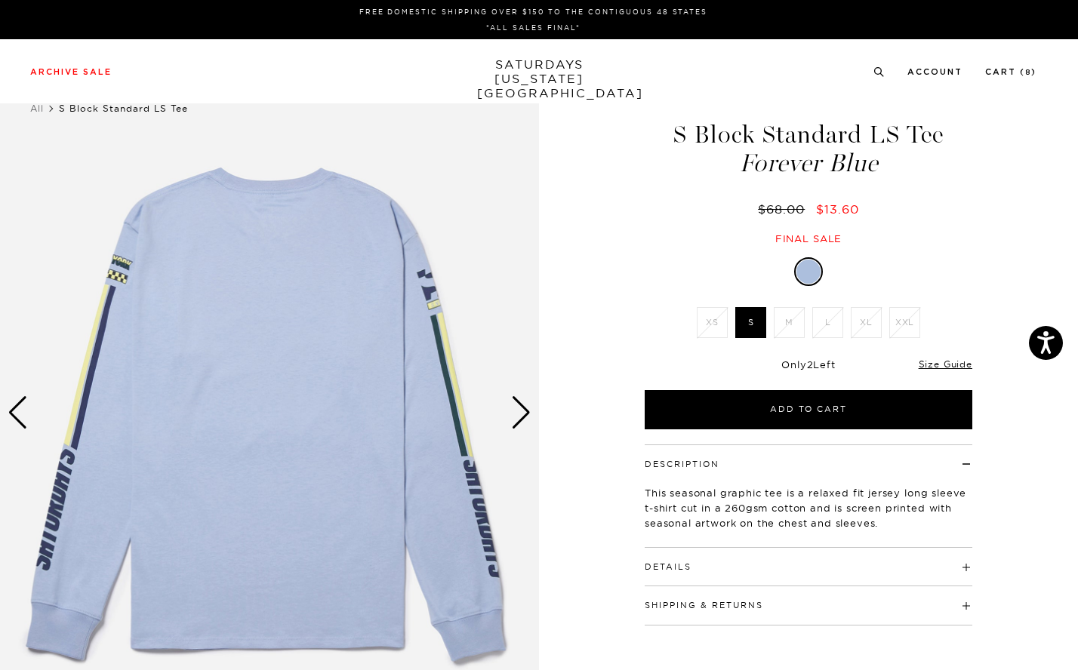
click at [521, 418] on div "Next slide" at bounding box center [521, 412] width 20 height 33
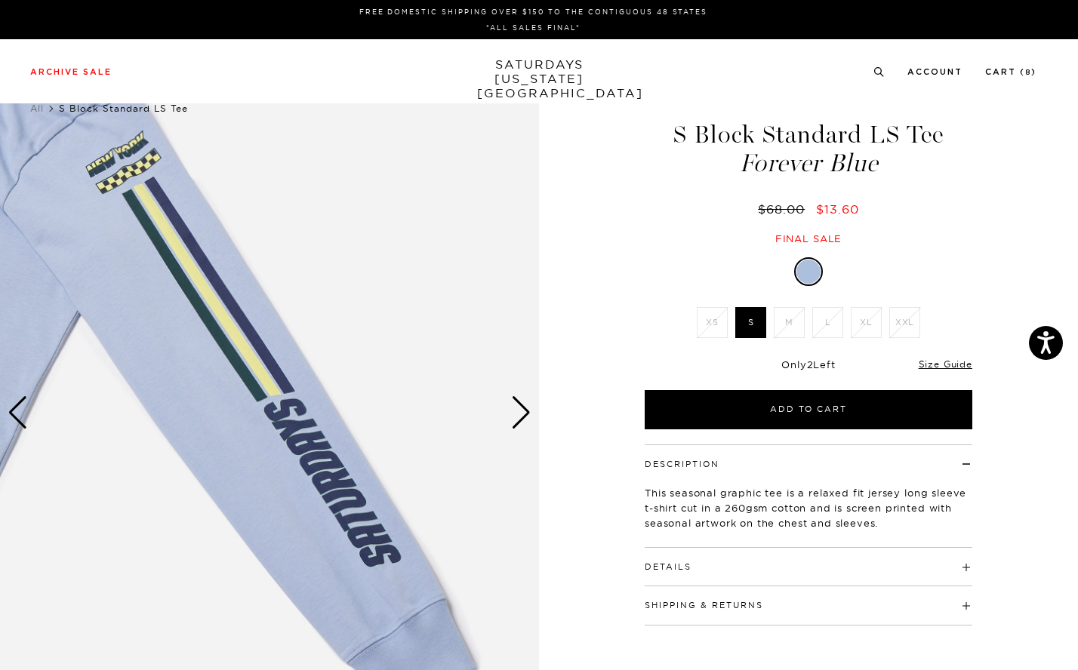
click at [521, 418] on div "Next slide" at bounding box center [521, 412] width 20 height 33
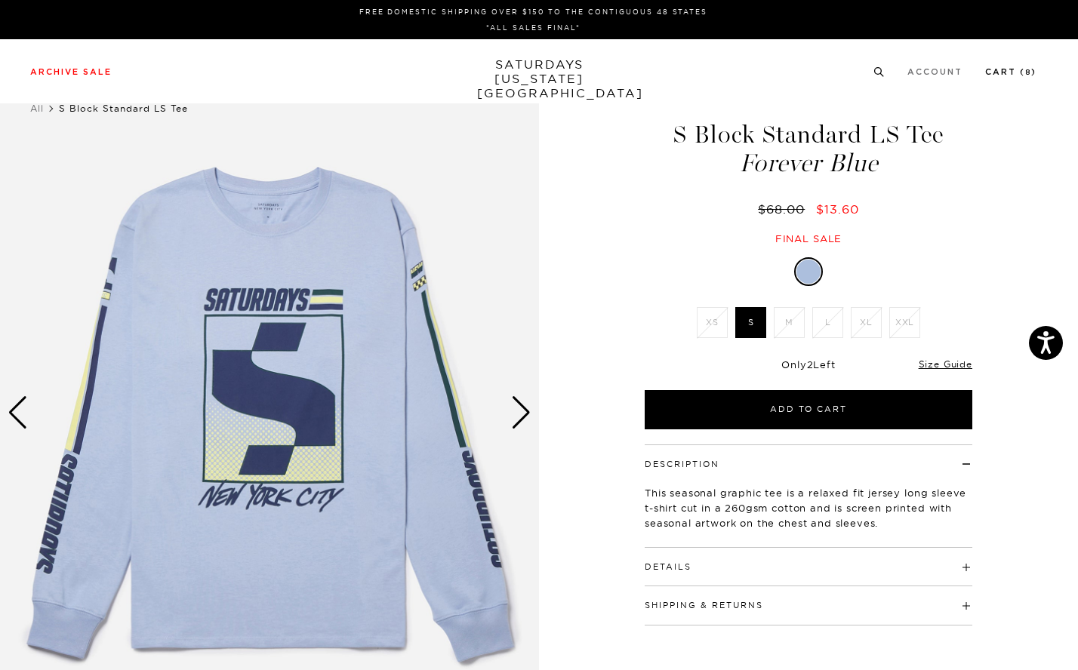
click at [1035, 72] on link "Cart ( 8 )" at bounding box center [1010, 72] width 51 height 8
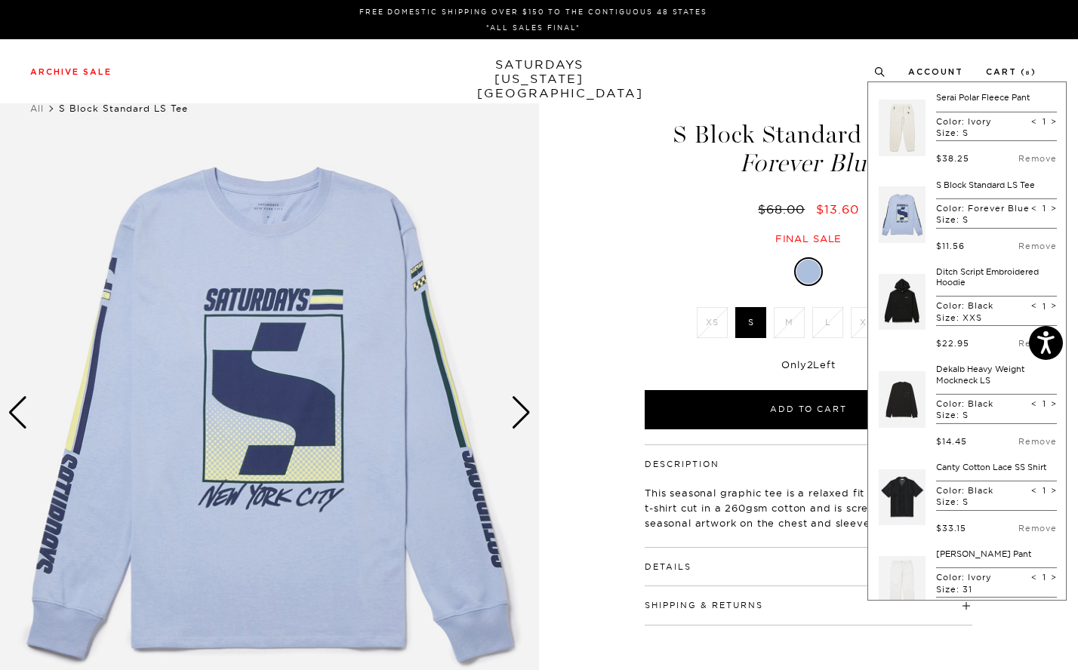
click at [978, 381] on link "Dekalb Heavy Weight Mockneck LS" at bounding box center [980, 374] width 88 height 21
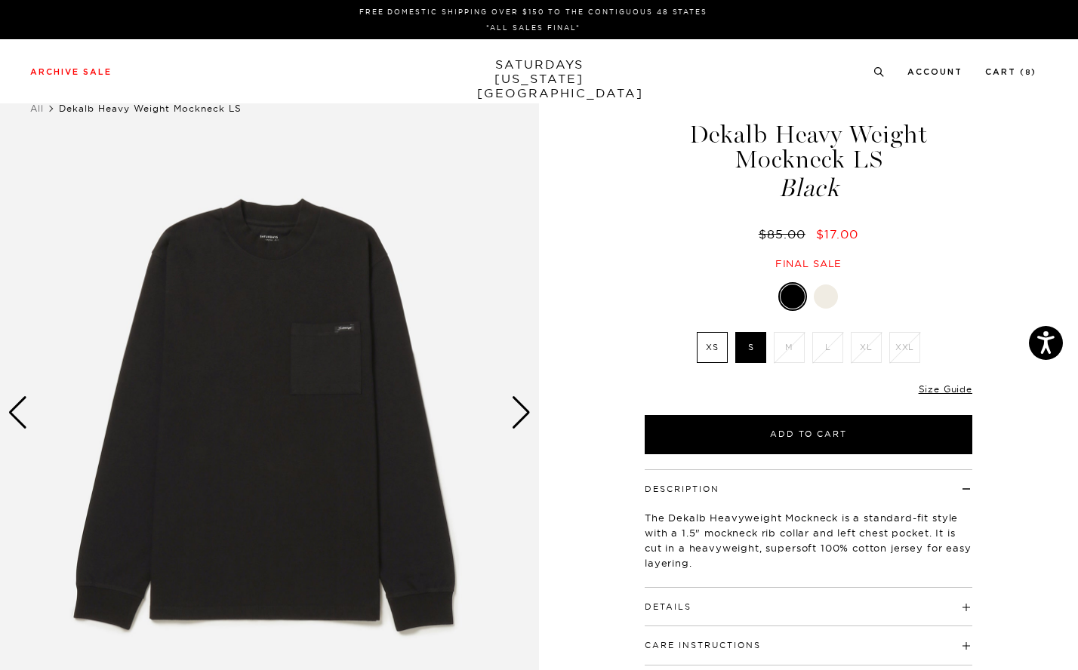
click at [512, 410] on div "Next slide" at bounding box center [521, 412] width 20 height 33
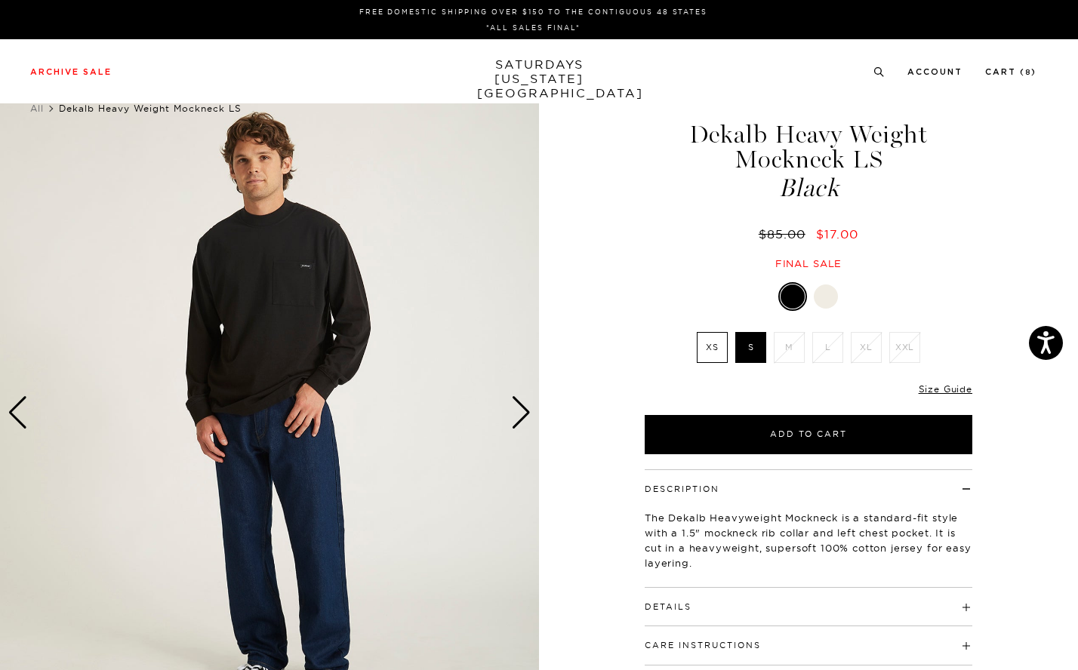
click at [512, 410] on div "Next slide" at bounding box center [521, 412] width 20 height 33
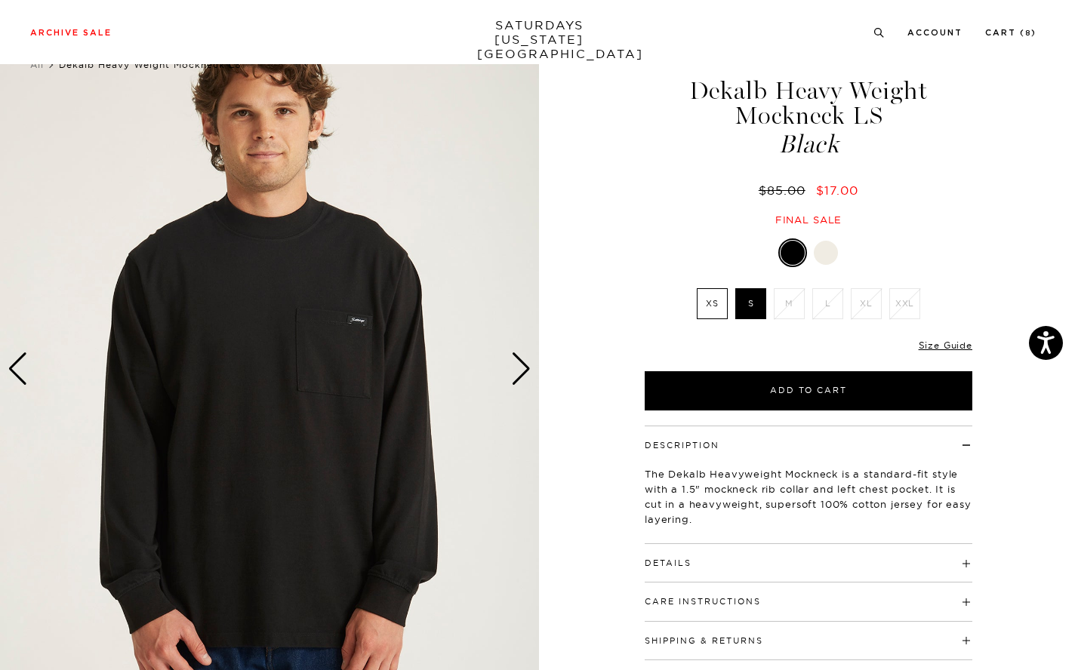
scroll to position [87, 0]
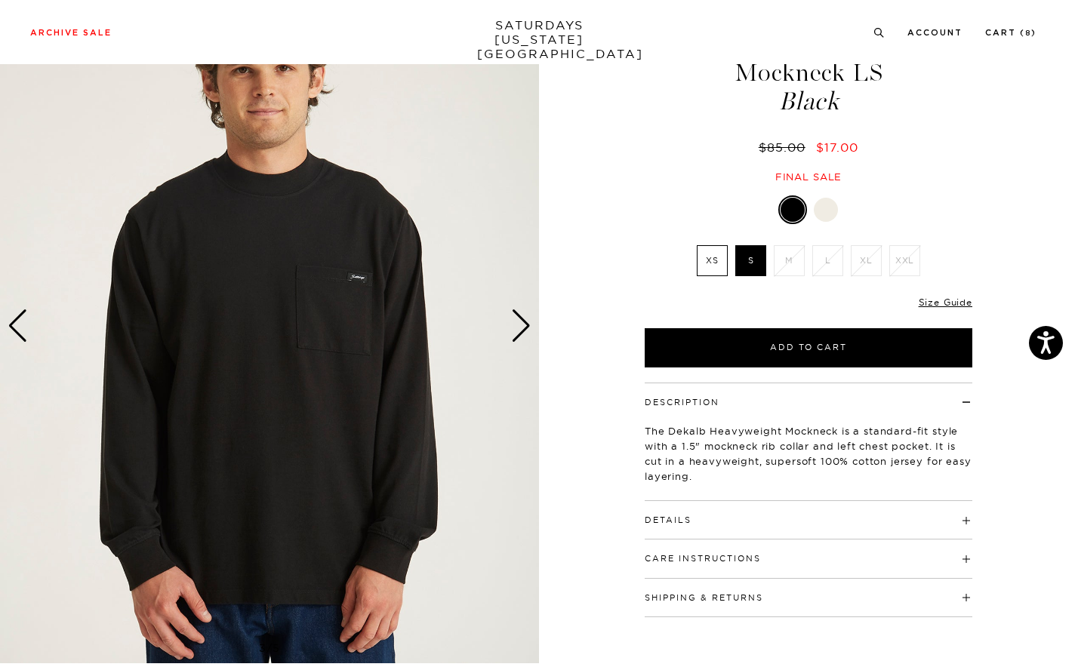
click at [696, 522] on h4 "Details" at bounding box center [807, 513] width 327 height 25
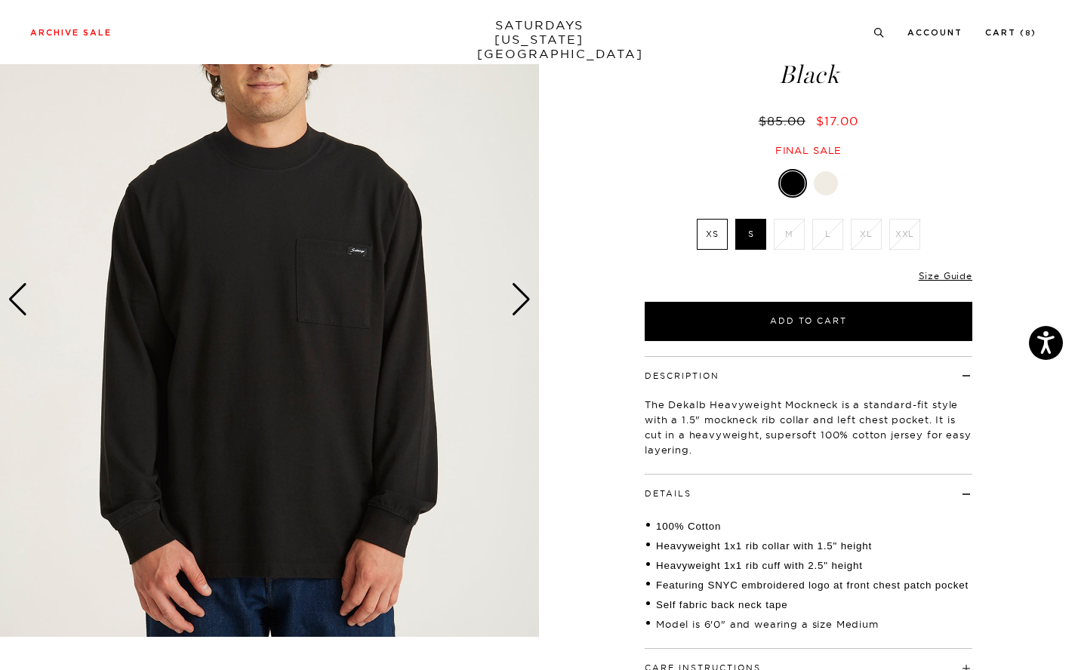
scroll to position [117, 0]
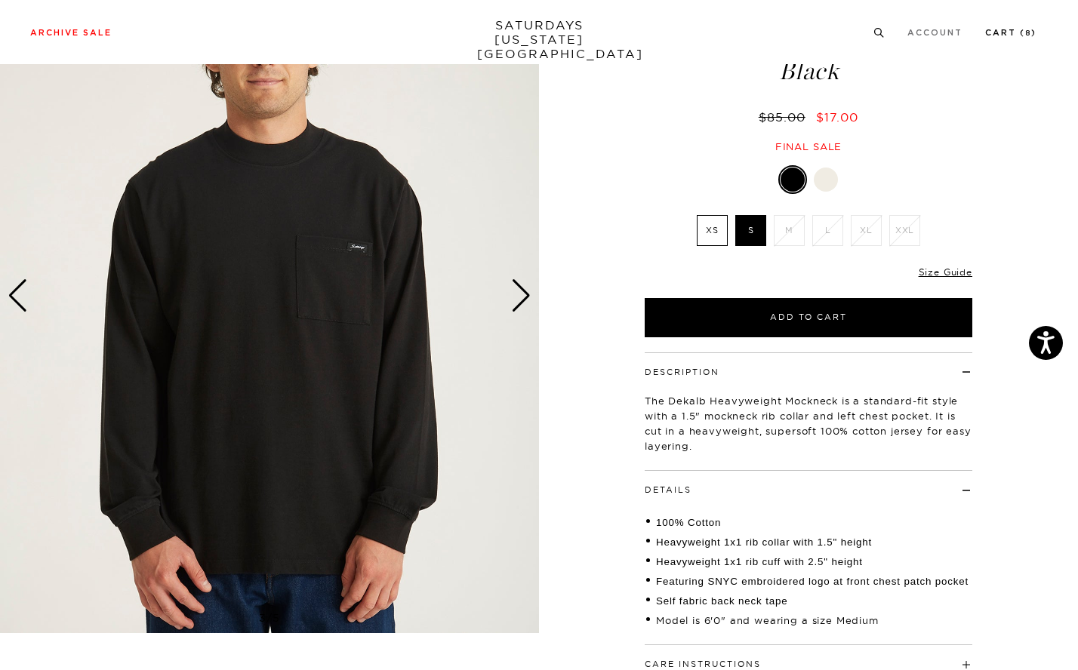
click at [1018, 31] on link "Cart ( 8 )" at bounding box center [1010, 33] width 51 height 8
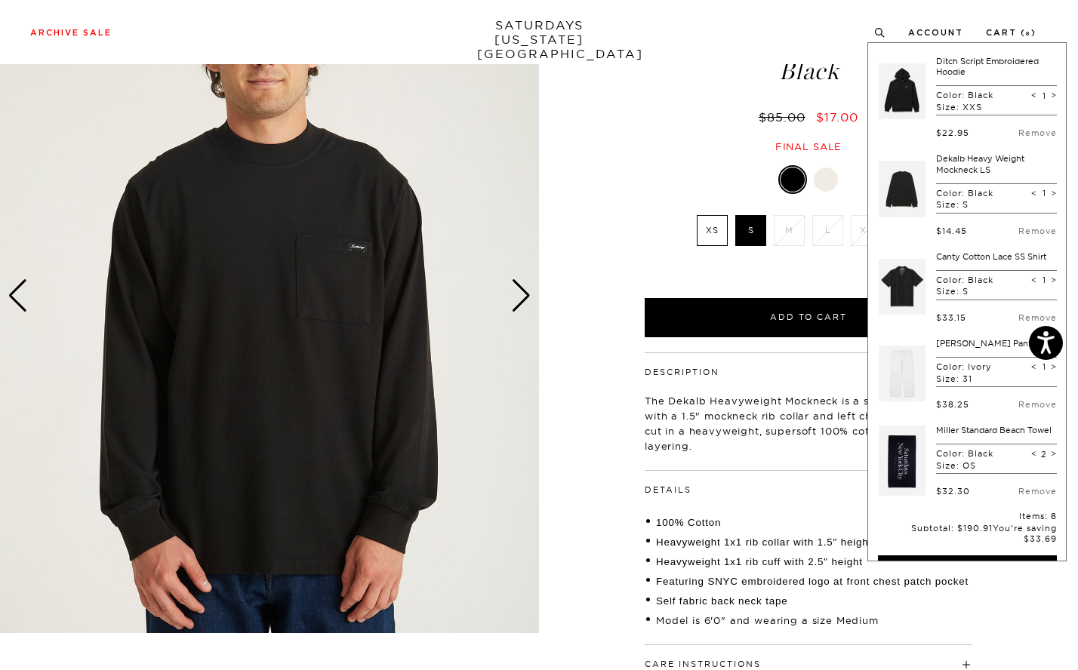
scroll to position [186, 0]
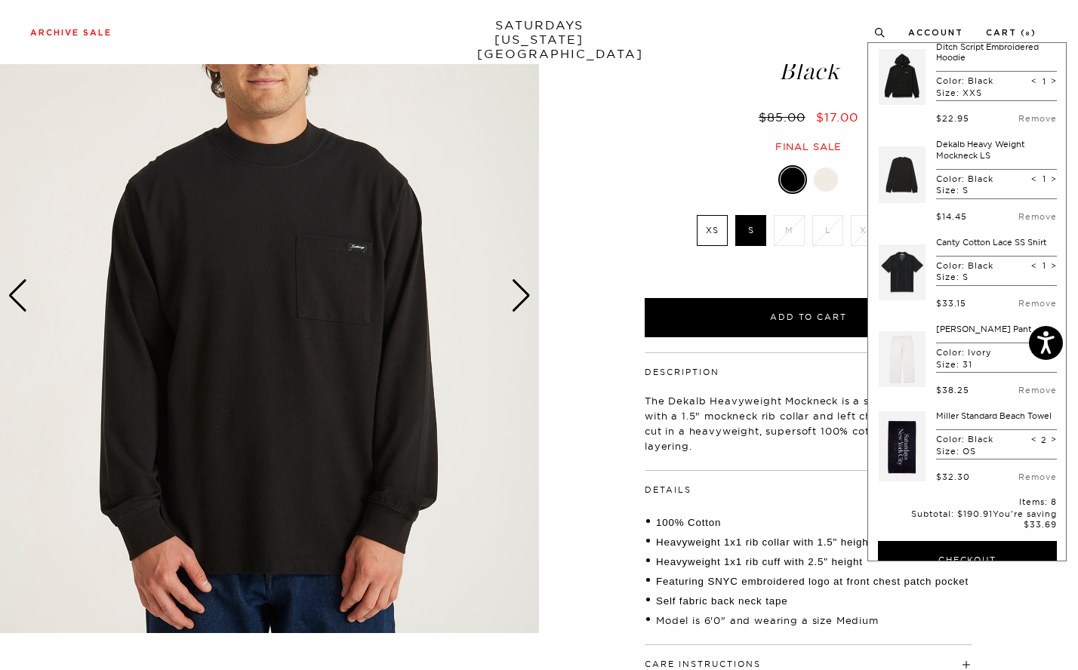
click at [964, 248] on link "Canty Cotton Lace SS Shirt" at bounding box center [991, 242] width 110 height 11
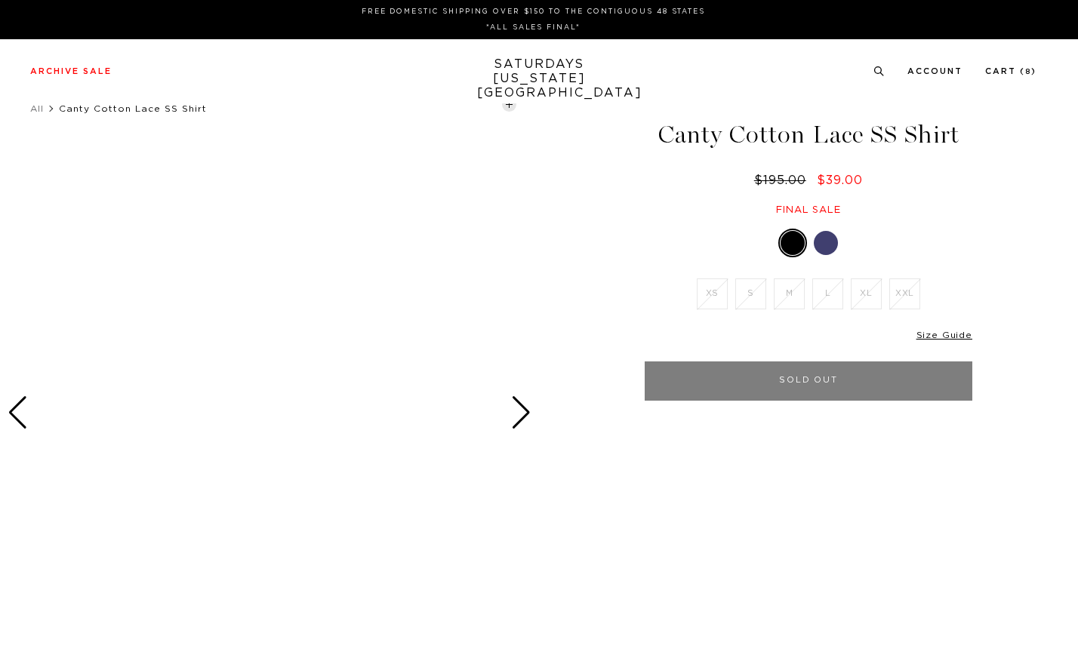
click at [1010, 72] on link "Cart ( 8 )" at bounding box center [1010, 71] width 51 height 8
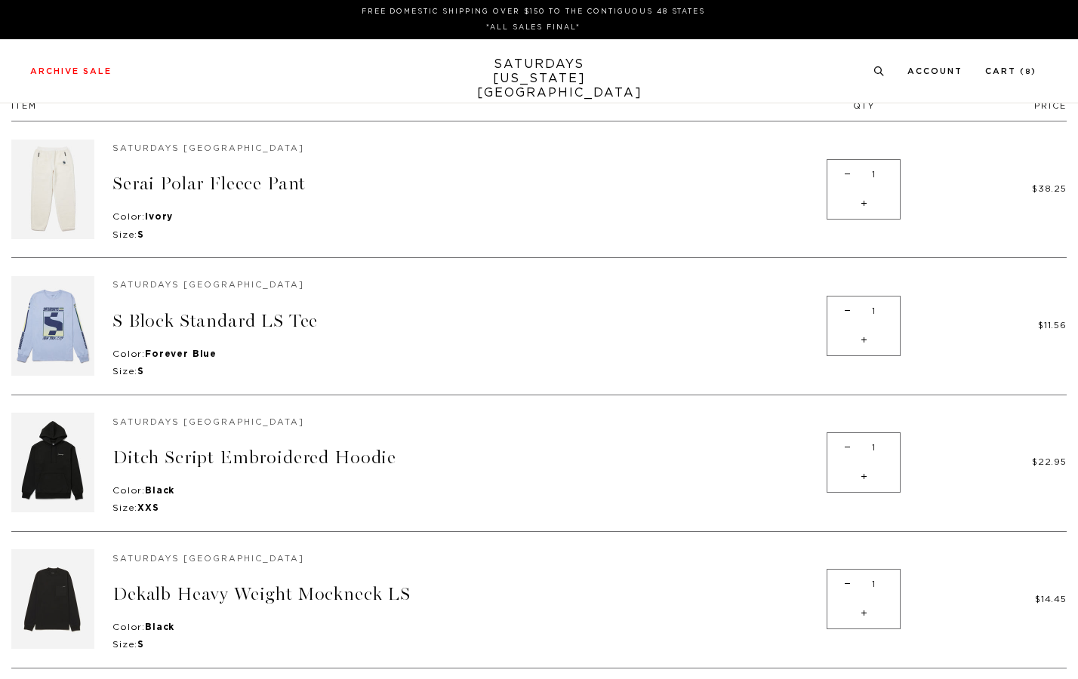
scroll to position [332, 0]
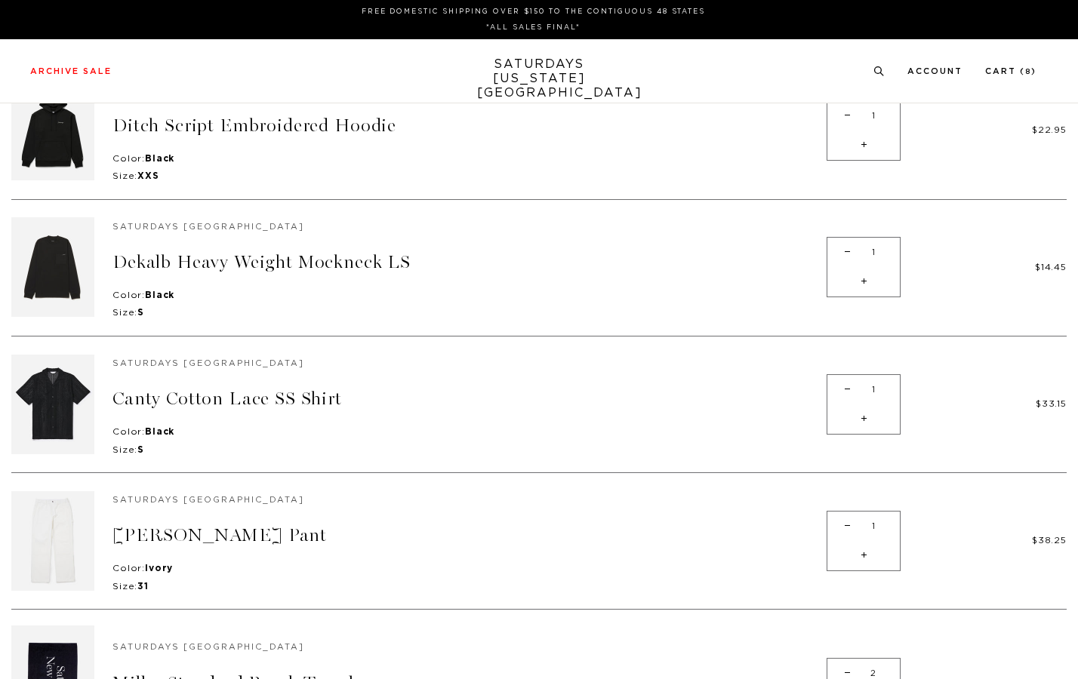
click at [824, 384] on tbody "Saturdays NYC Serai Polar Fleece Pant Color: Ivory Size: S Quantity: - 1 + $38.…" at bounding box center [538, 278] width 1055 height 978
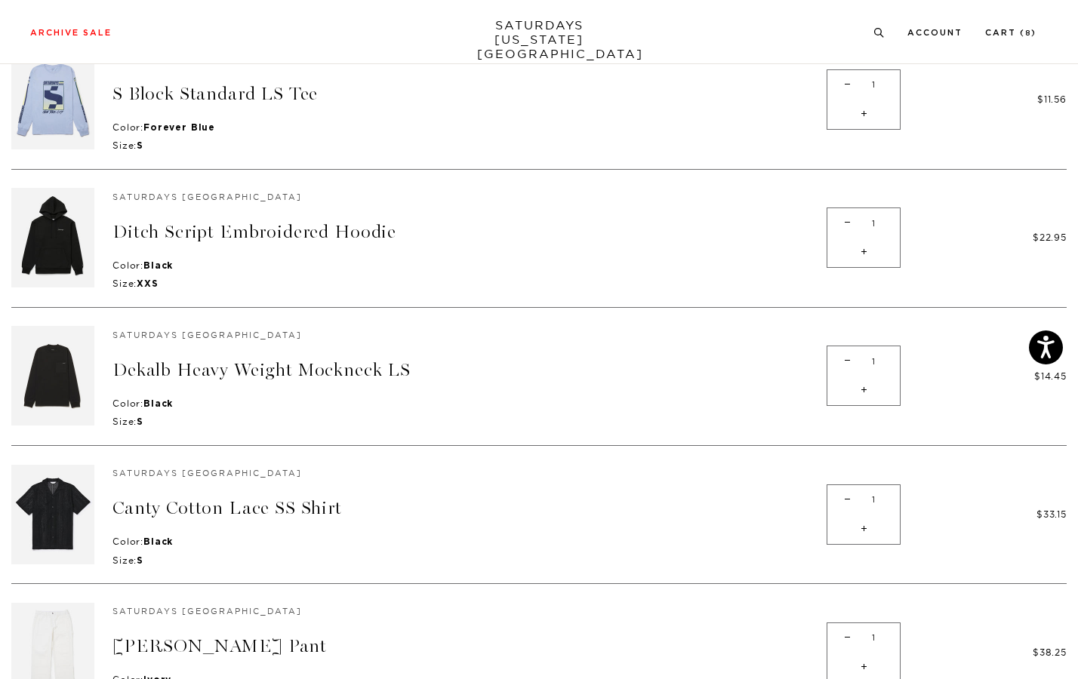
scroll to position [333, 0]
click at [837, 489] on span "-" at bounding box center [847, 498] width 20 height 29
type input "0"
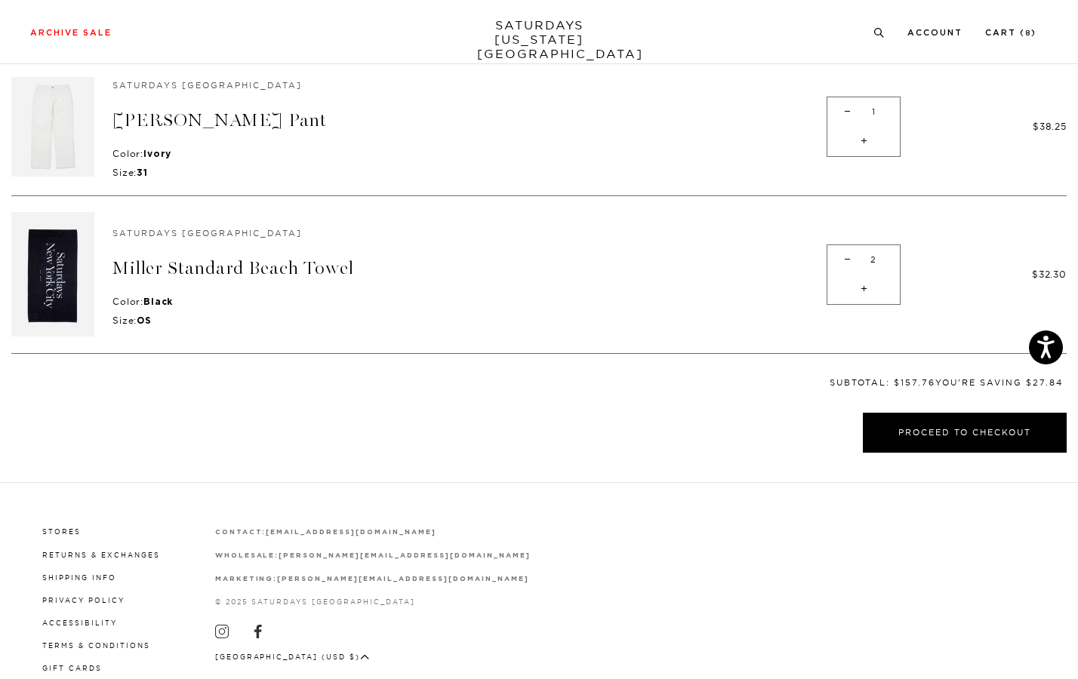
scroll to position [758, 0]
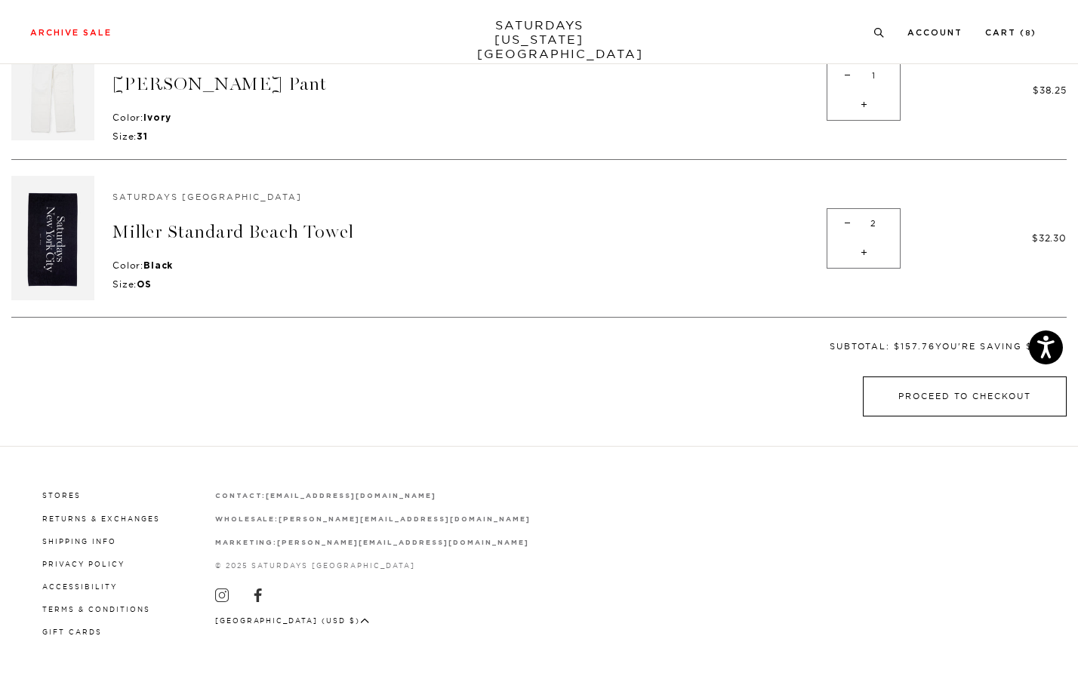
click at [944, 377] on button "Proceed to Checkout" at bounding box center [964, 397] width 204 height 40
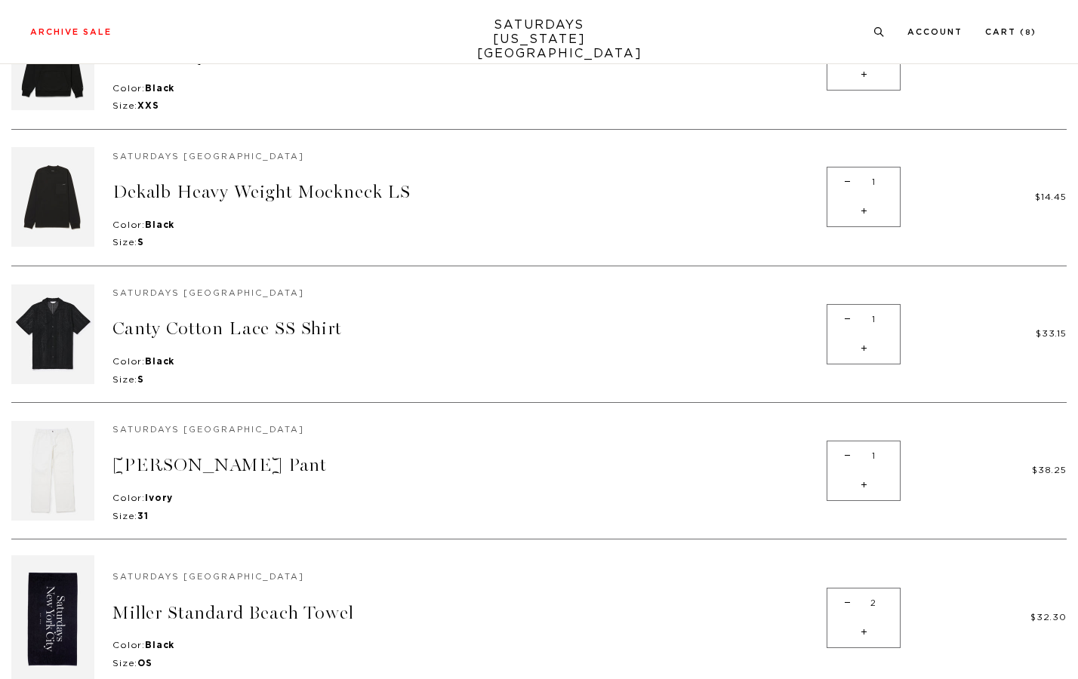
scroll to position [506, 0]
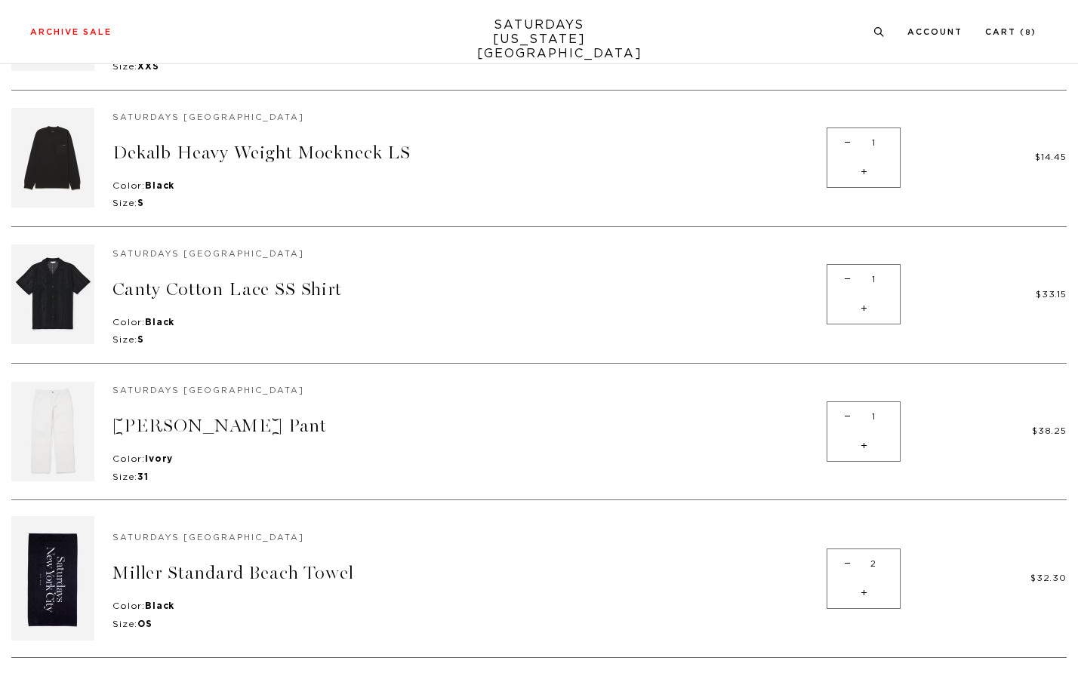
click at [837, 274] on span "-" at bounding box center [847, 279] width 20 height 29
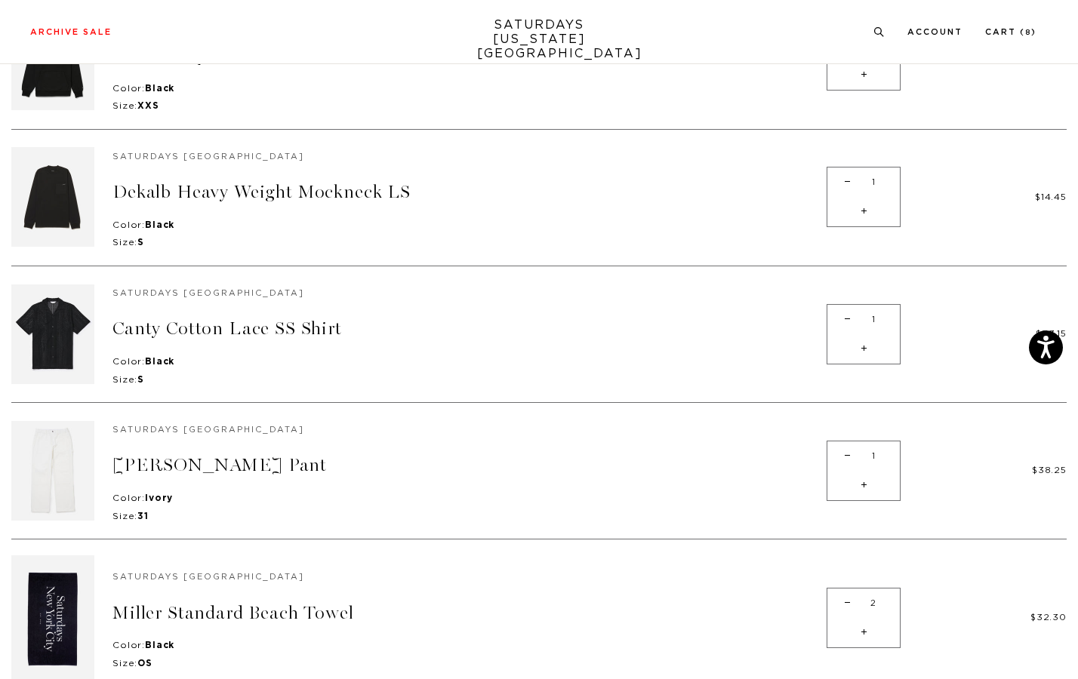
type input "0"
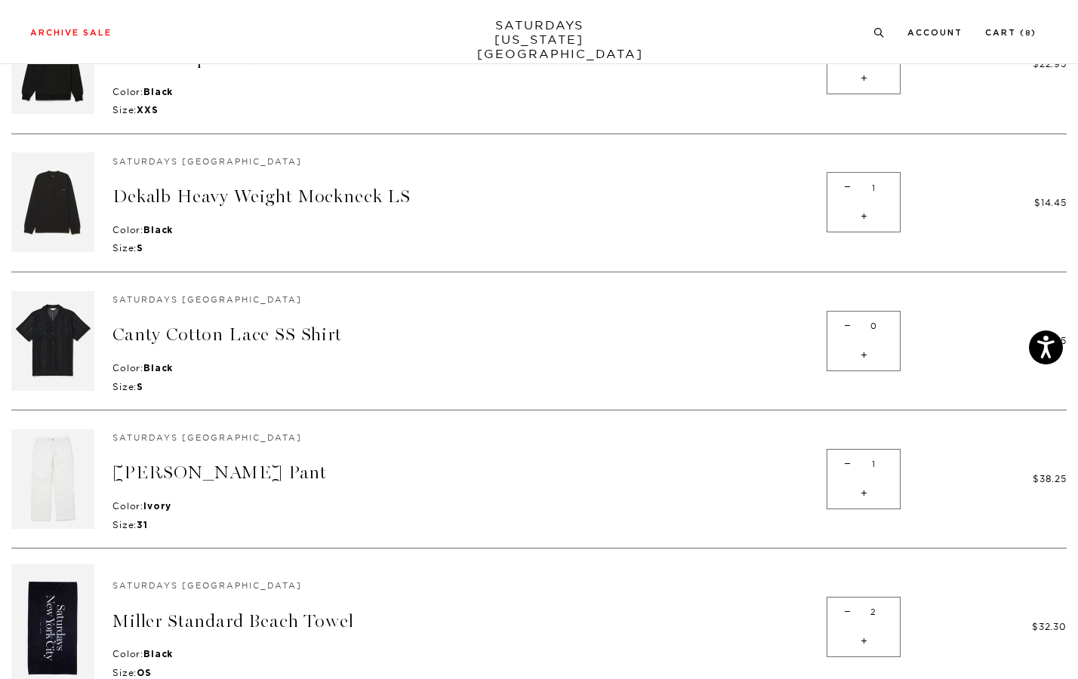
scroll to position [509, 0]
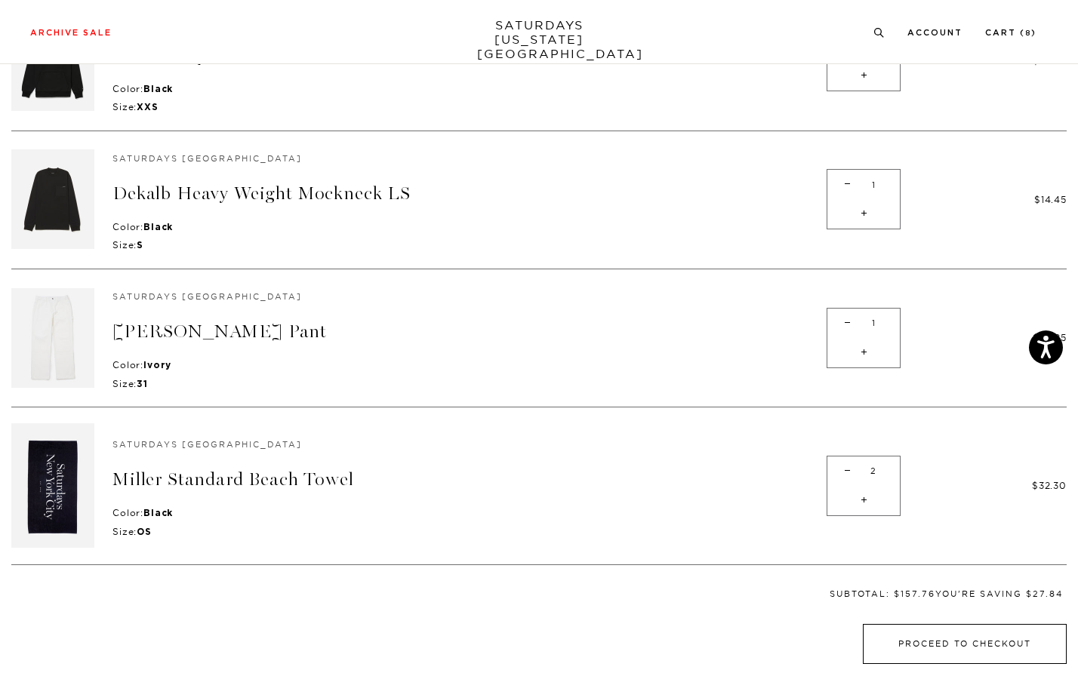
click at [930, 629] on button "Proceed to Checkout" at bounding box center [964, 644] width 204 height 40
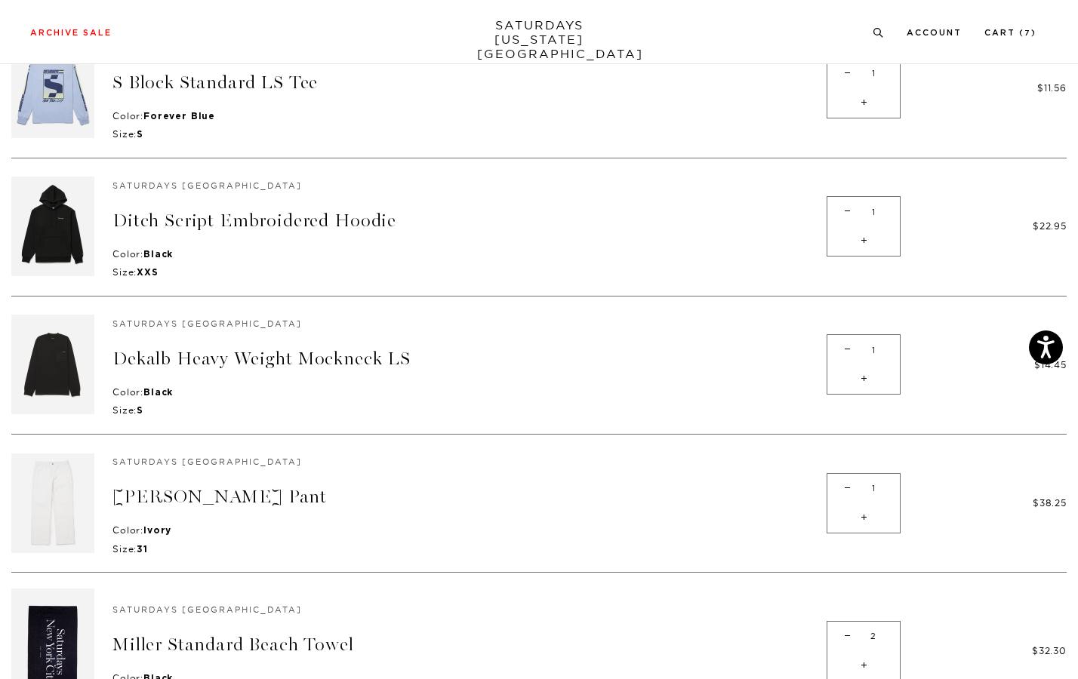
scroll to position [346, 0]
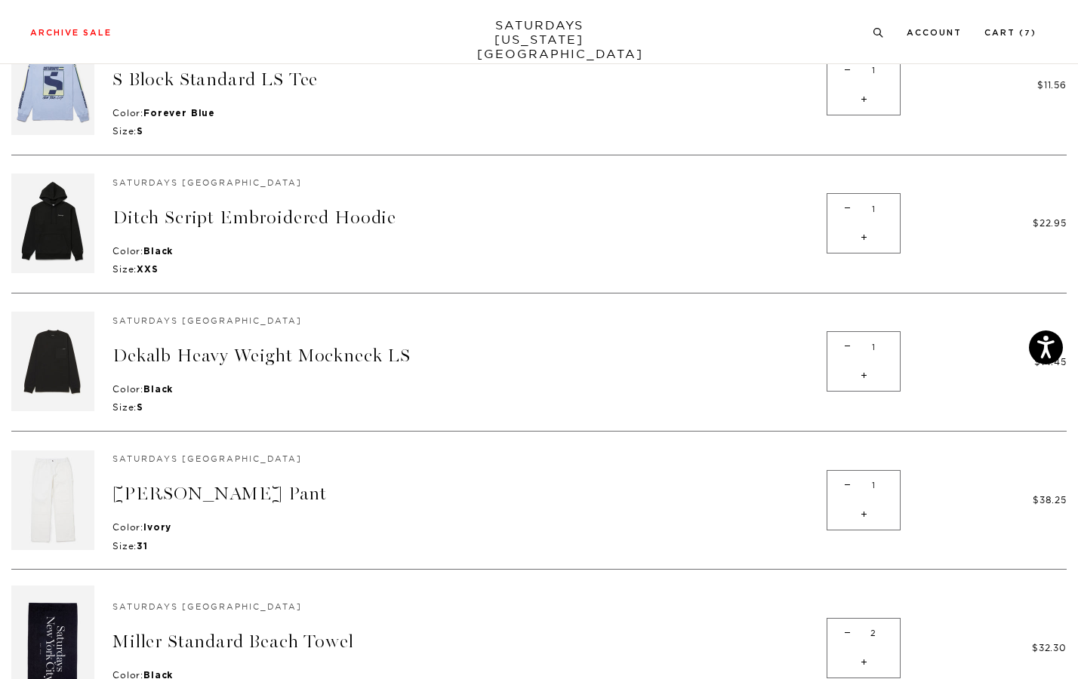
click at [837, 347] on span "-" at bounding box center [847, 346] width 20 height 29
type input "0"
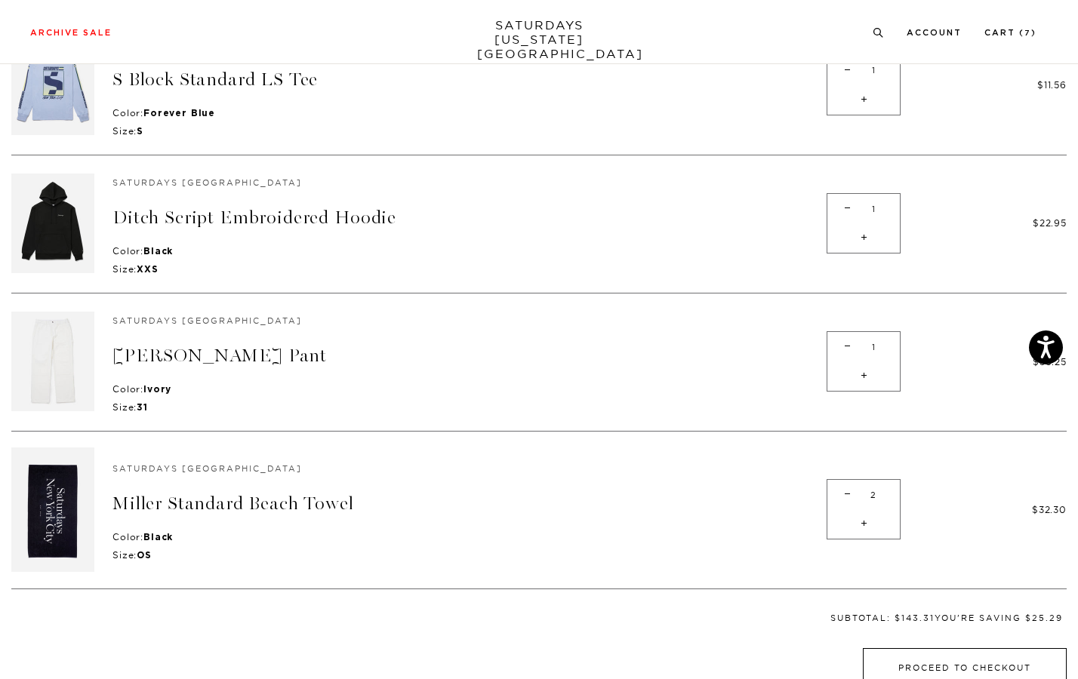
click at [942, 661] on button "Proceed to Checkout" at bounding box center [964, 668] width 204 height 40
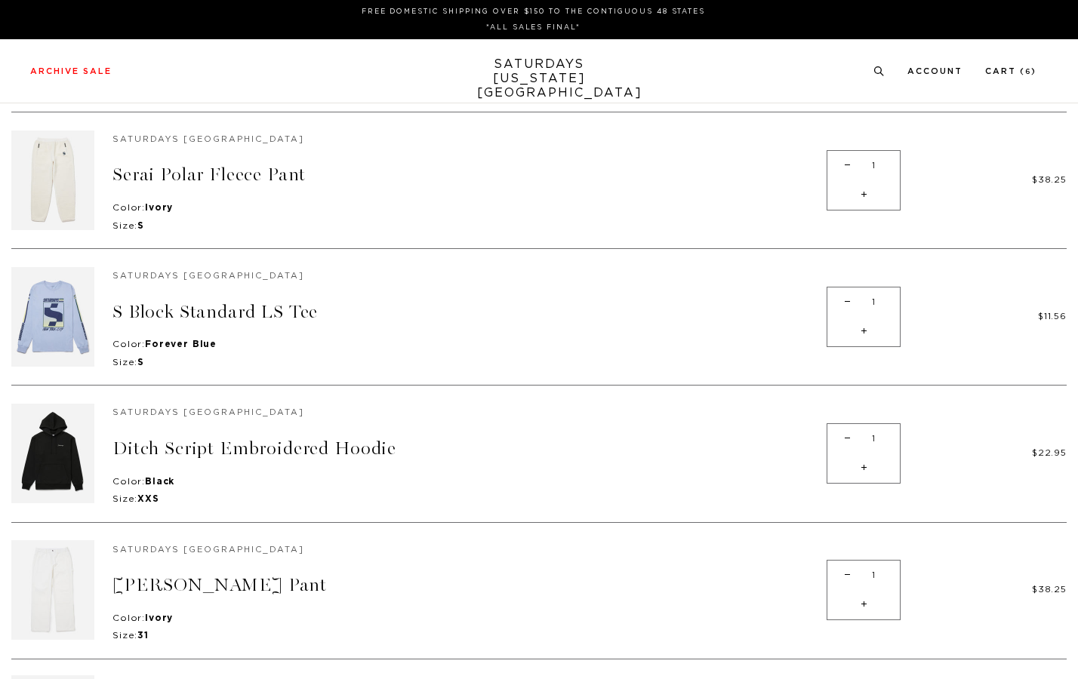
scroll to position [112, 0]
click at [312, 451] on link "Ditch Script Embroidered Hoodie" at bounding box center [254, 449] width 284 height 22
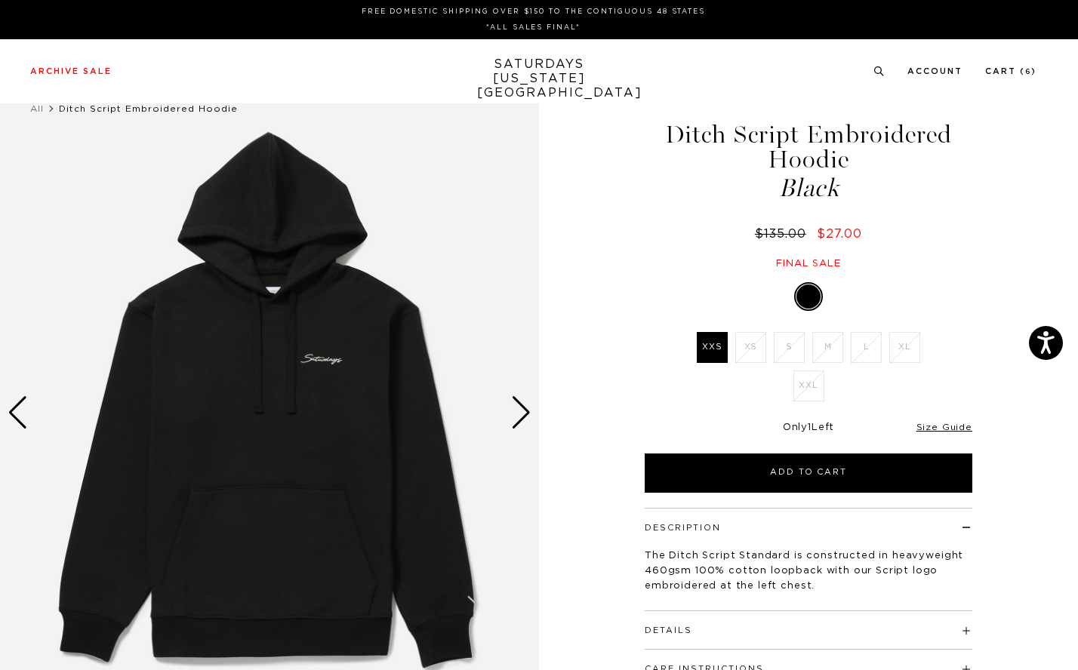
click at [973, 430] on div "Black XXS XS S M L XL XXL SELECT A SIZE XXS XS S M L XL XXL ▾ XXS" at bounding box center [808, 387] width 377 height 211
click at [967, 430] on link "Size Guide" at bounding box center [944, 427] width 56 height 9
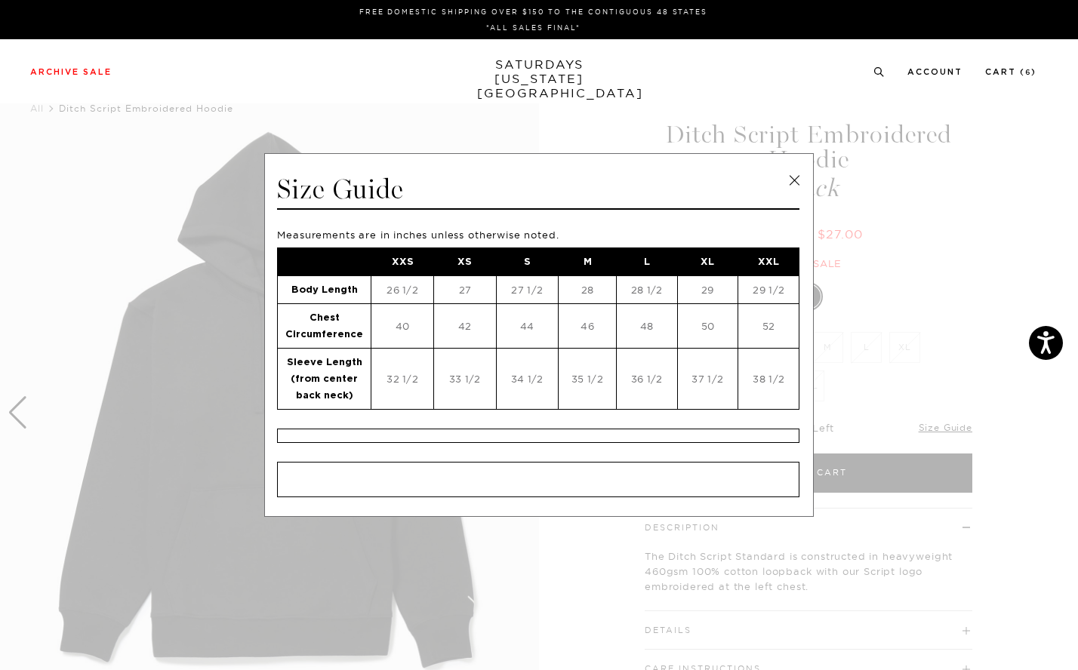
click at [801, 180] on link at bounding box center [794, 180] width 23 height 23
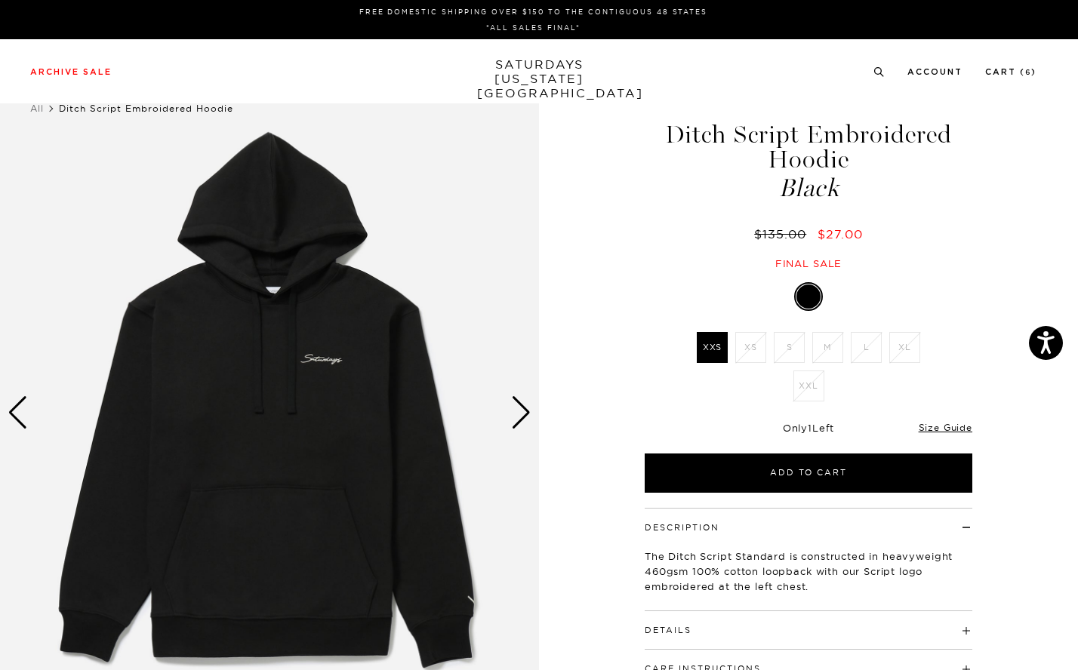
scroll to position [1, 0]
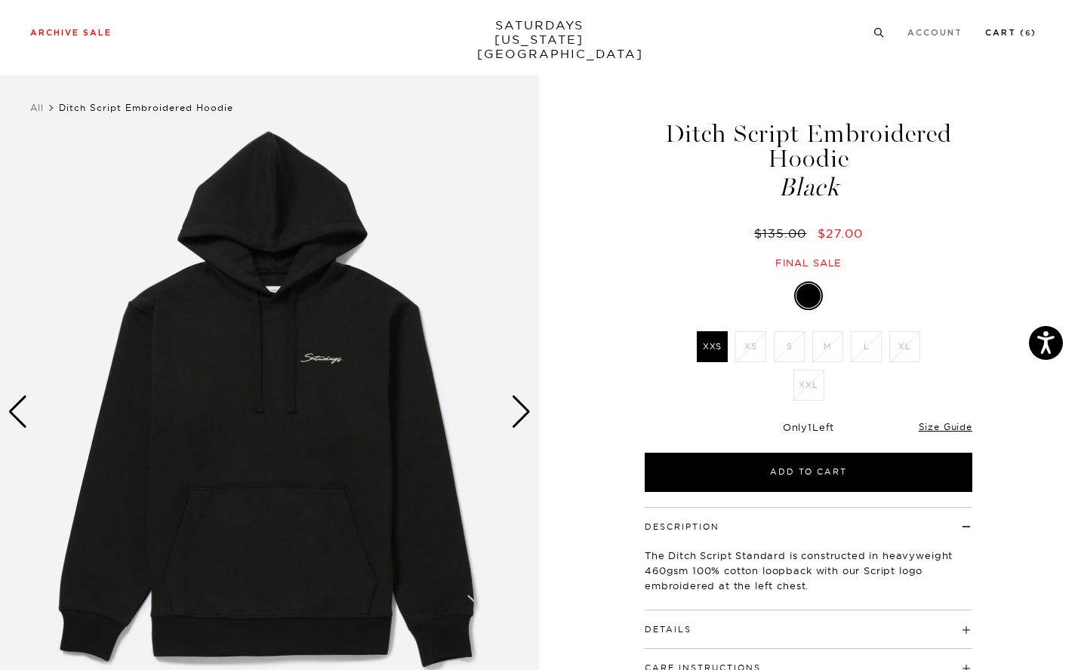
click at [1018, 32] on link "Cart ( 6 )" at bounding box center [1010, 33] width 51 height 8
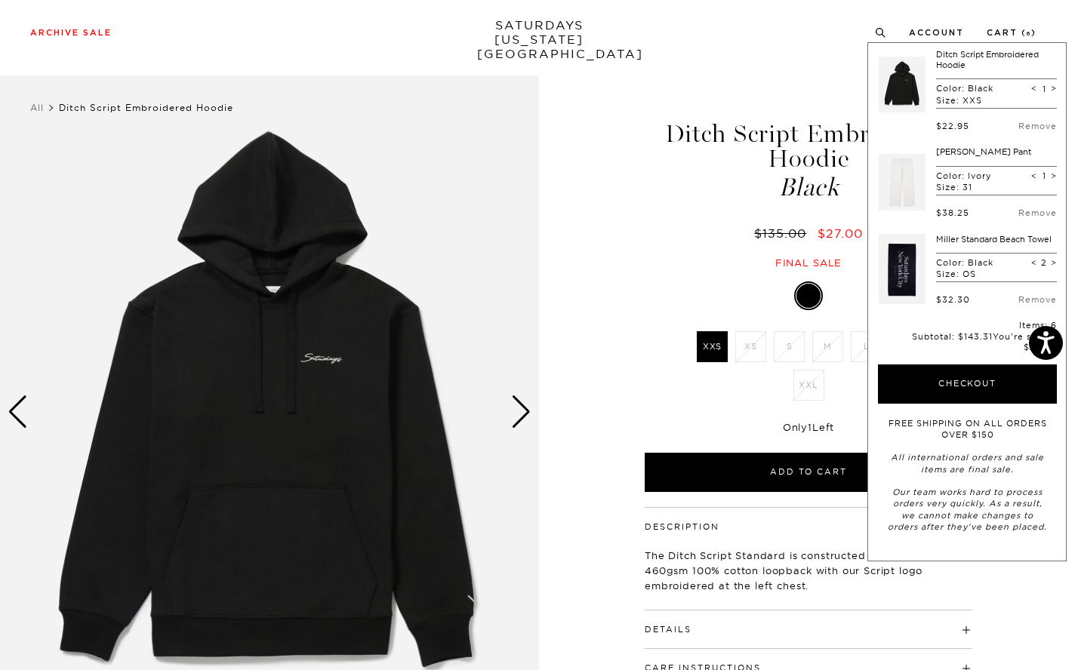
scroll to position [187, 0]
click at [559, 39] on link "SATURDAYS NEW YORK CITY" at bounding box center [539, 39] width 125 height 43
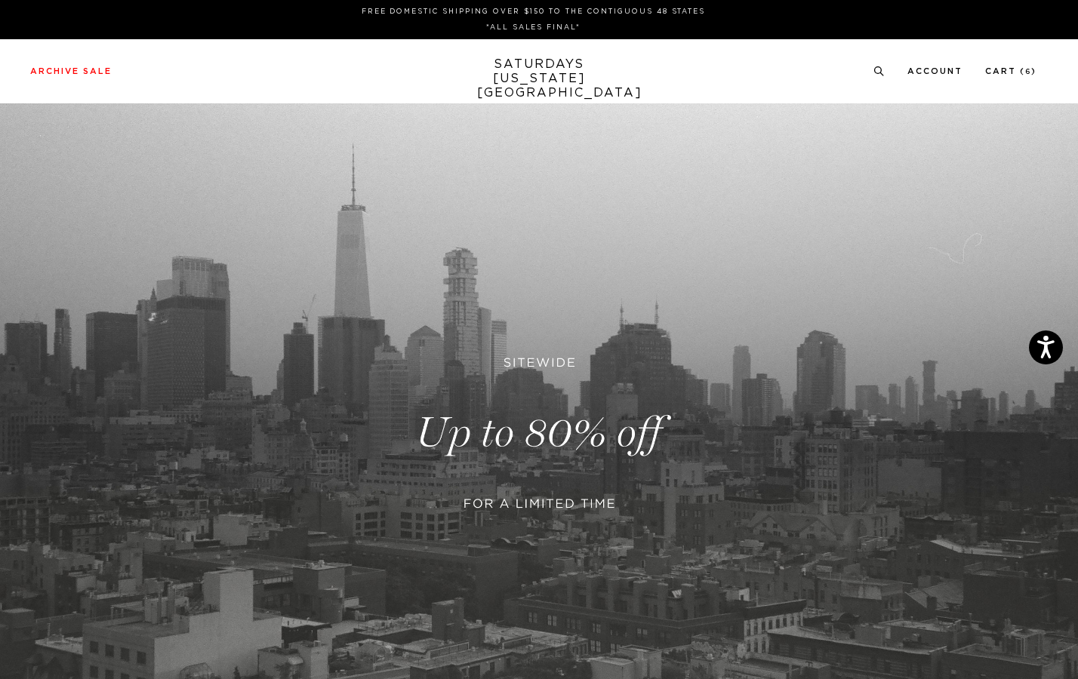
click at [551, 437] on link at bounding box center [539, 433] width 1078 height 660
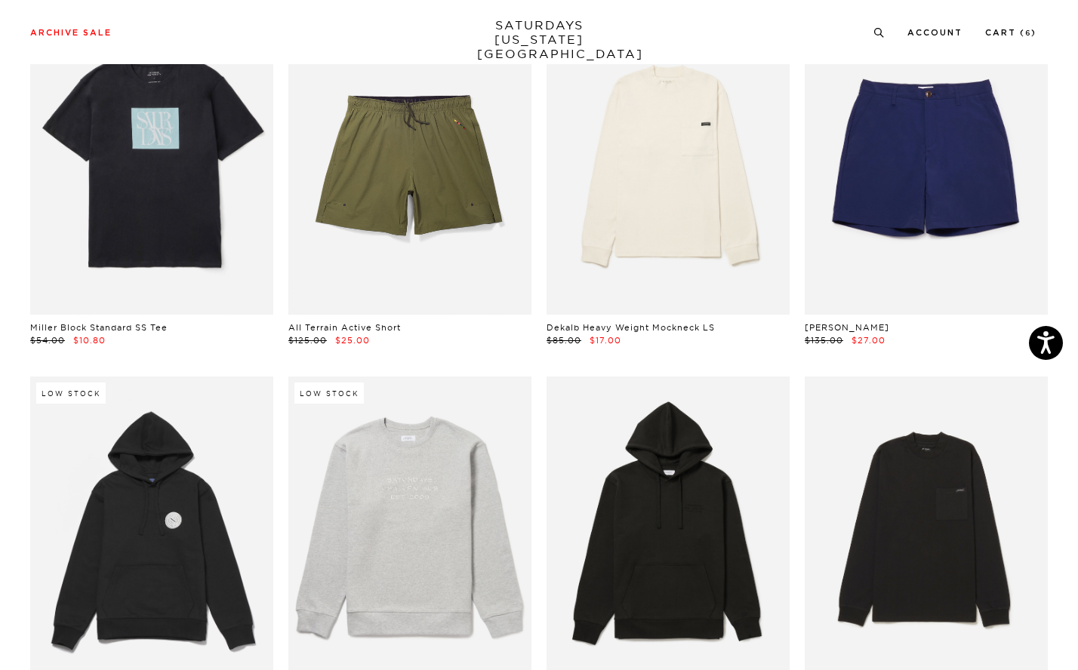
scroll to position [6363, 0]
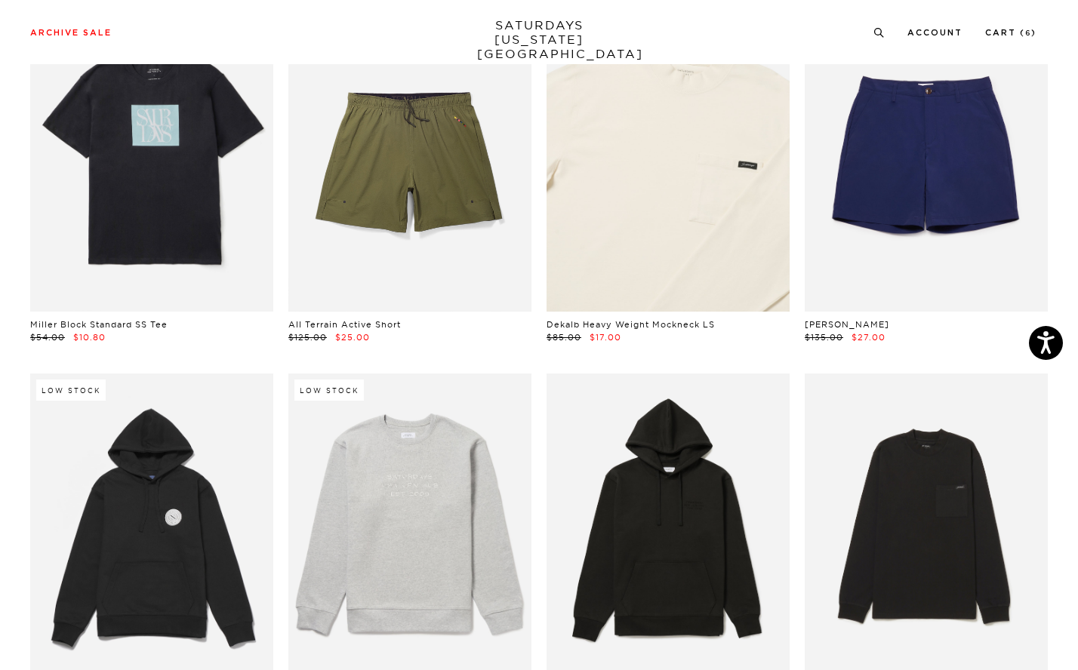
click at [632, 208] on link at bounding box center [667, 160] width 243 height 304
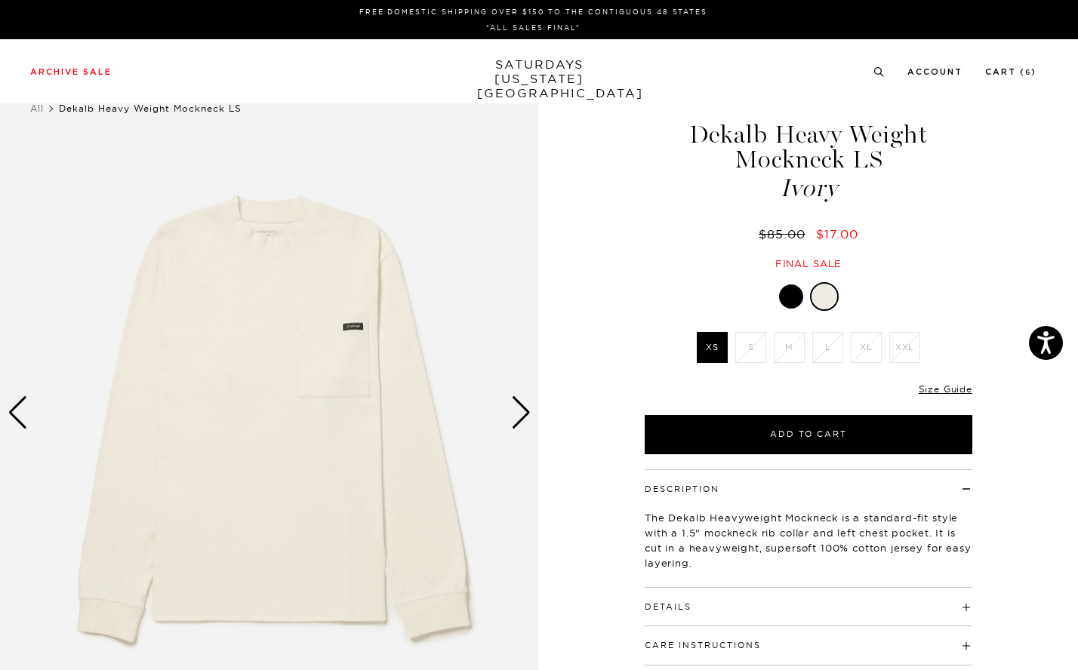
click at [802, 295] on div at bounding box center [791, 296] width 24 height 24
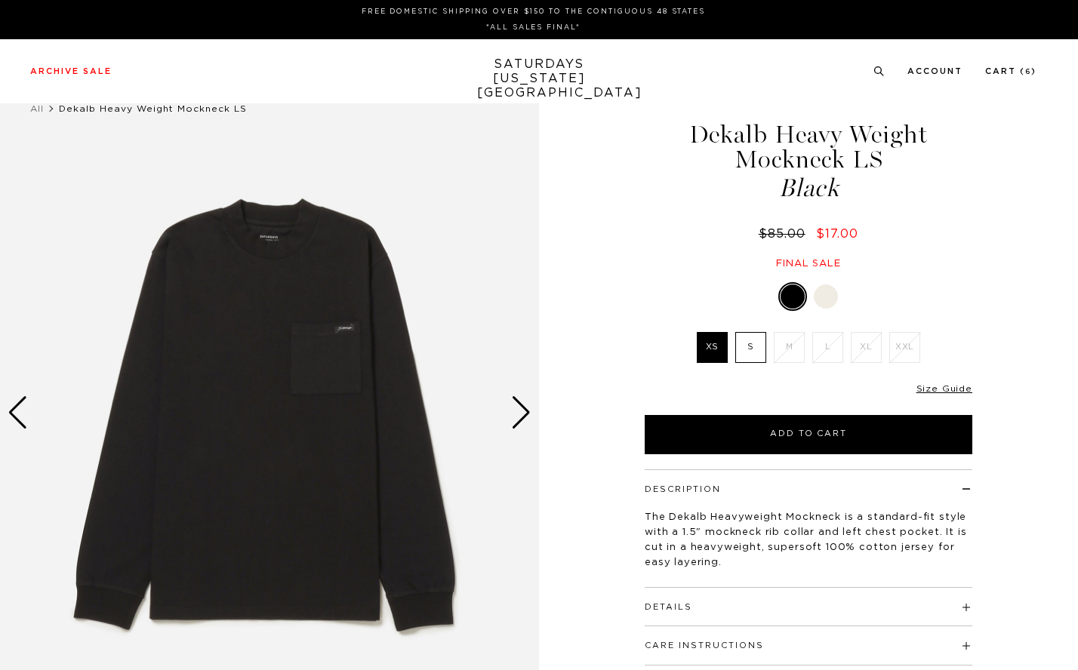
click at [745, 358] on label "S" at bounding box center [750, 347] width 31 height 31
click at [0, 0] on input "S" at bounding box center [0, 0] width 0 height 0
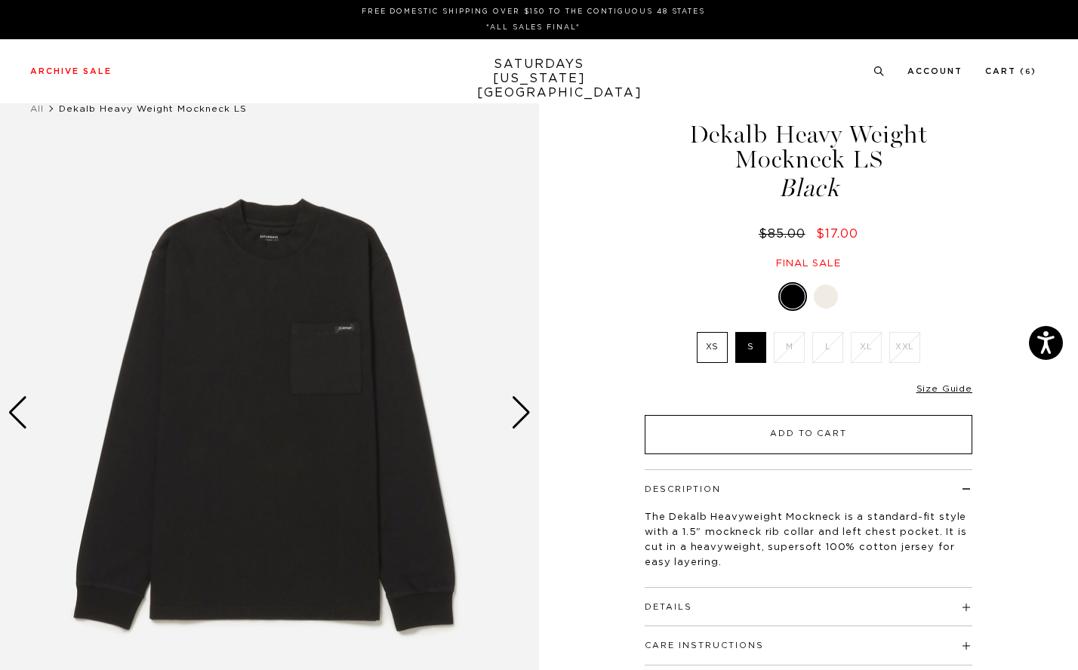
click at [776, 435] on button "Add to Cart" at bounding box center [807, 434] width 327 height 39
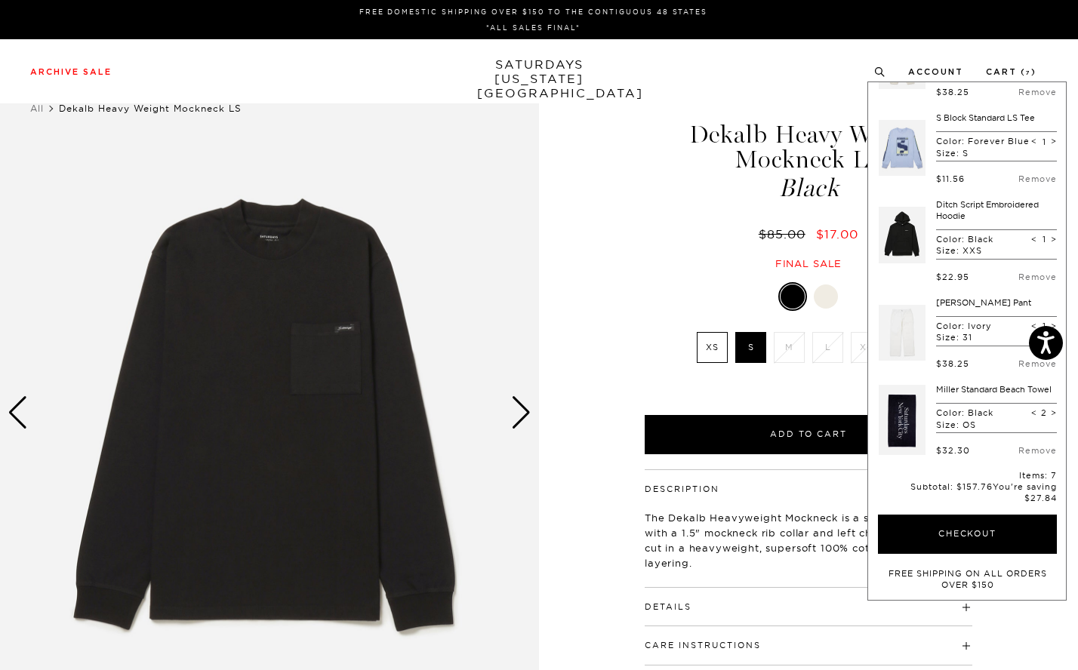
scroll to position [300, 0]
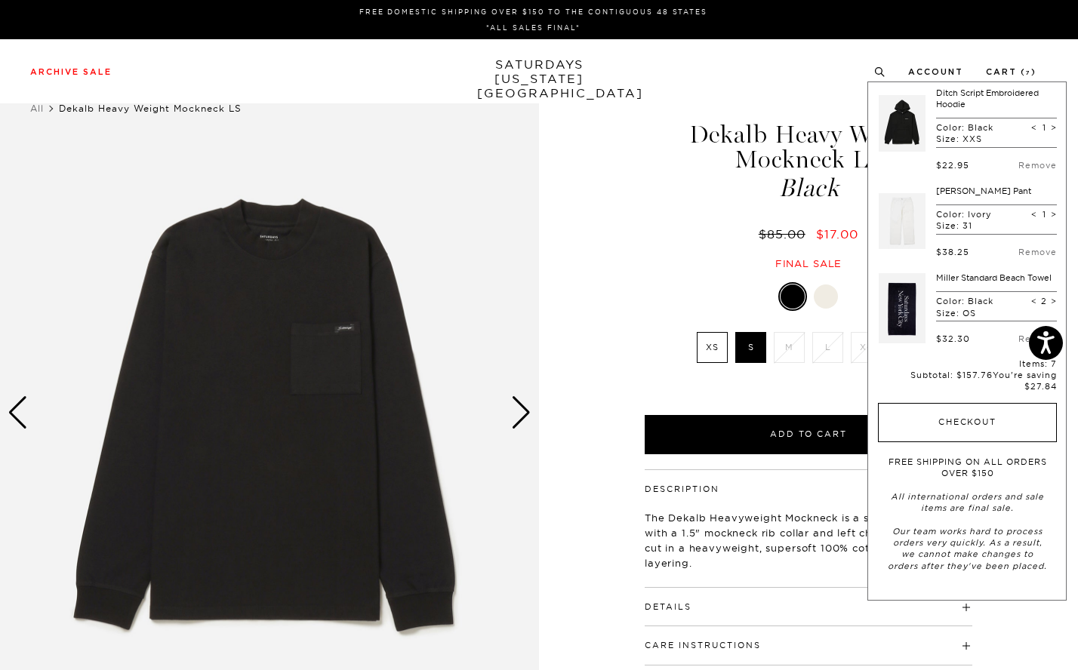
click at [961, 415] on button "Checkout" at bounding box center [967, 422] width 179 height 39
